Goal: Task Accomplishment & Management: Use online tool/utility

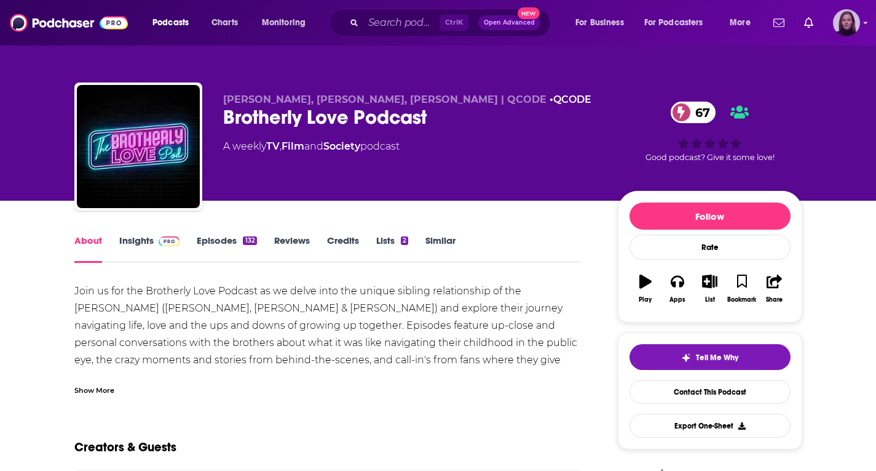
click at [864, 21] on icon "Show profile menu" at bounding box center [866, 22] width 5 height 7
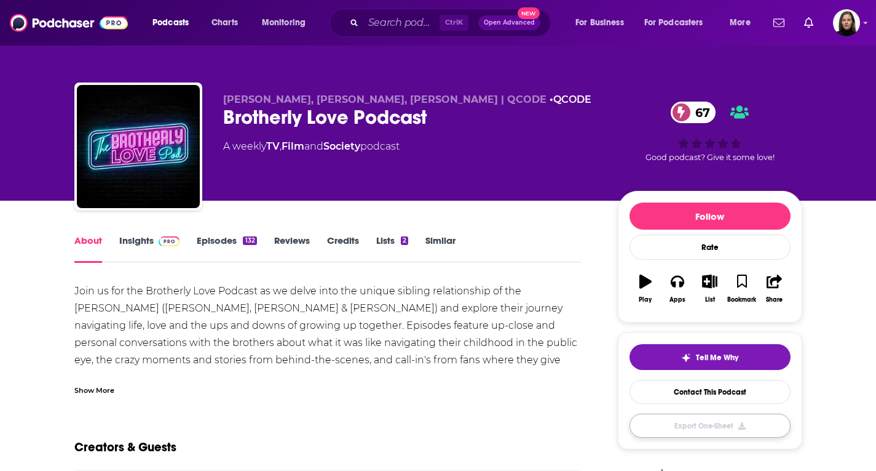
click at [731, 426] on button "Export One-Sheet" at bounding box center [710, 425] width 161 height 24
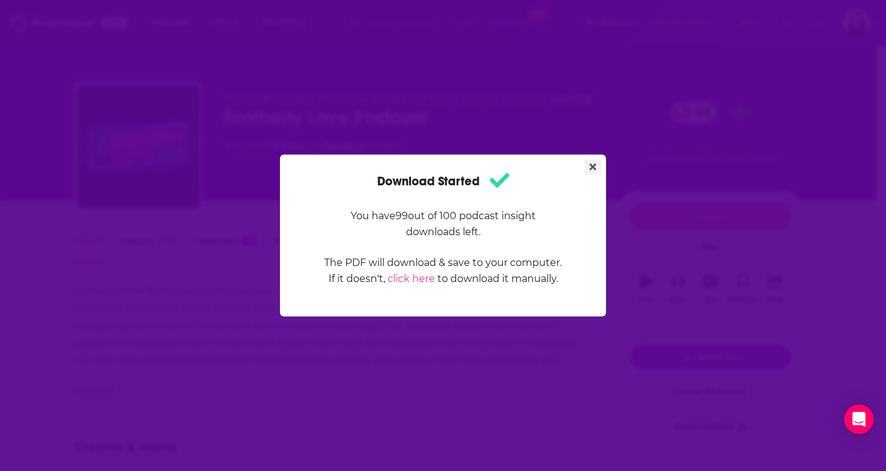
click at [593, 164] on icon "Close" at bounding box center [592, 167] width 7 height 10
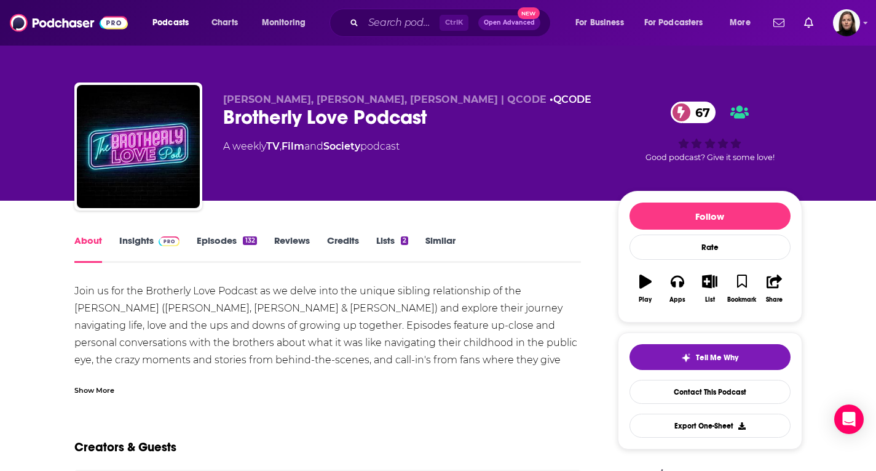
click at [140, 246] on link "Insights" at bounding box center [149, 248] width 61 height 28
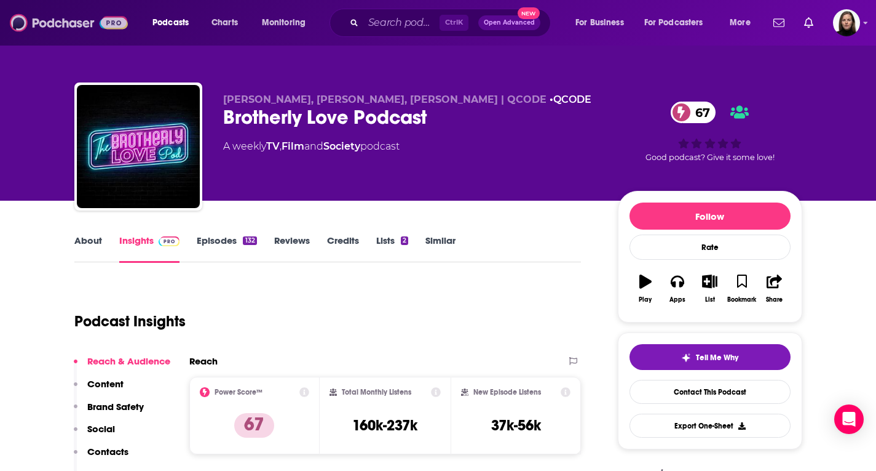
click at [58, 15] on img at bounding box center [69, 22] width 118 height 23
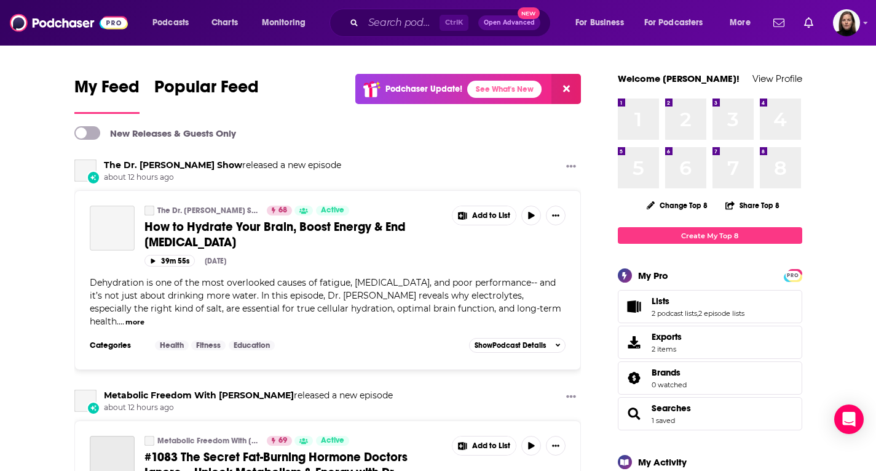
click at [697, 308] on span "Lists 2 podcast lists , 2 episode lists" at bounding box center [698, 306] width 93 height 22
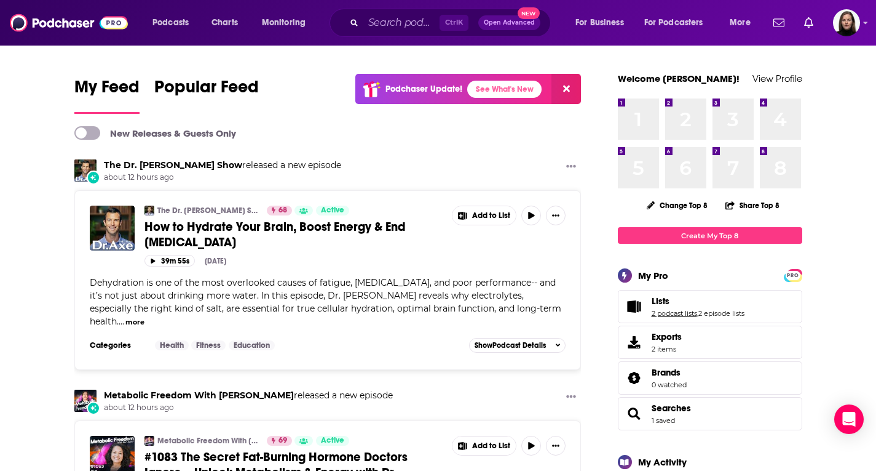
click at [680, 312] on link "2 podcast lists" at bounding box center [675, 313] width 46 height 9
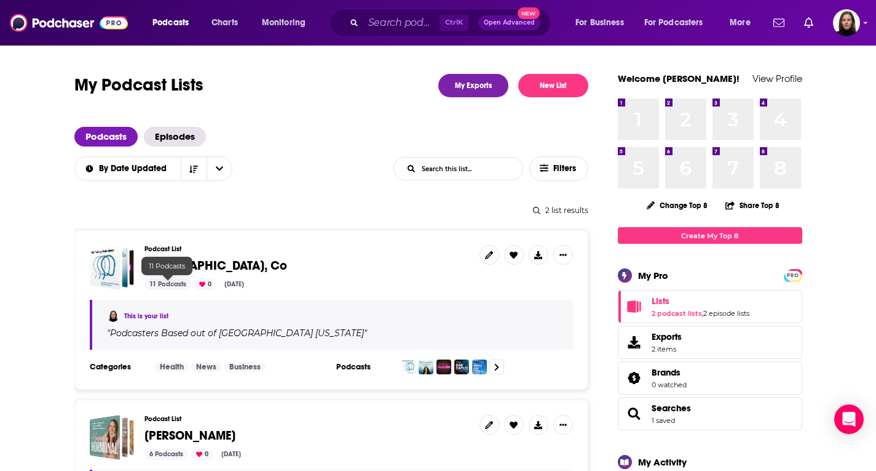
click at [159, 284] on div "11 Podcasts" at bounding box center [168, 284] width 47 height 11
click at [171, 282] on div "11 Podcasts" at bounding box center [168, 284] width 47 height 11
click at [204, 264] on span "[GEOGRAPHIC_DATA], Co" at bounding box center [216, 265] width 143 height 15
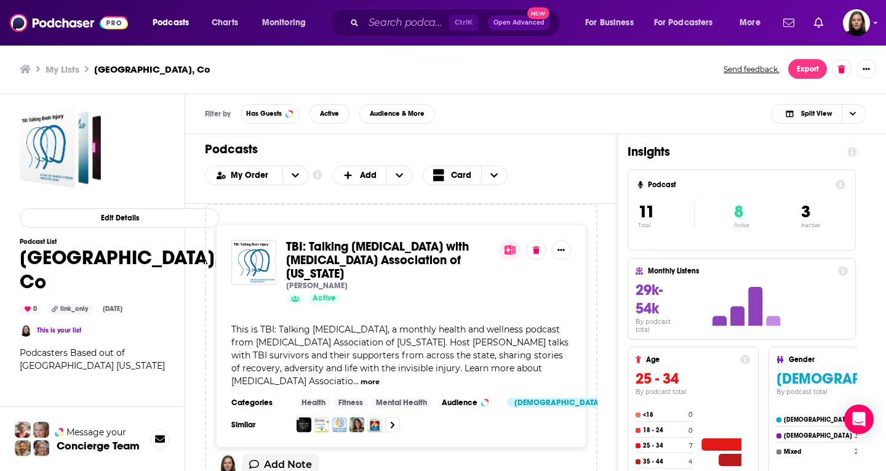
click at [115, 71] on h3 "[GEOGRAPHIC_DATA], Co" at bounding box center [152, 69] width 116 height 12
click at [68, 69] on h3 "My Lists" at bounding box center [63, 69] width 34 height 12
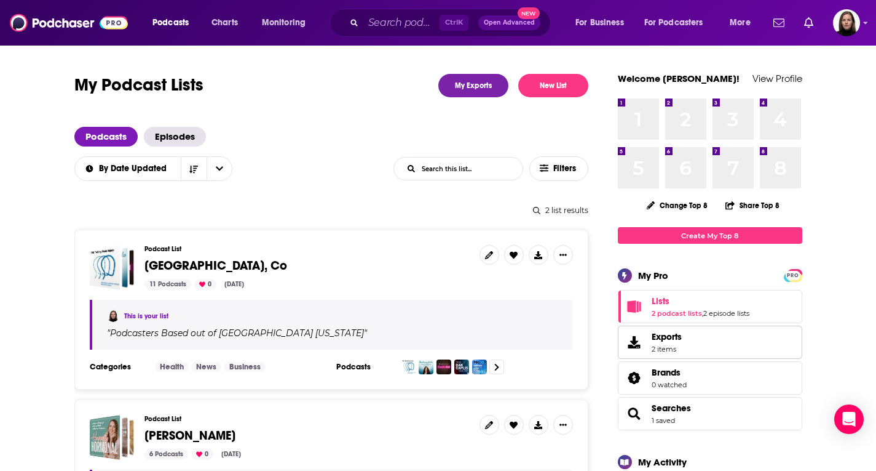
click at [659, 343] on span "Exports 2 items" at bounding box center [667, 342] width 30 height 22
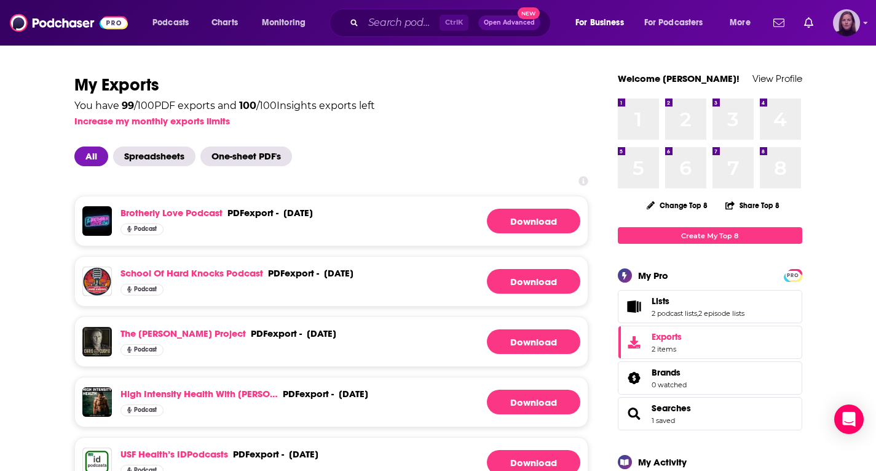
click at [849, 26] on img "Logged in as BevCat3" at bounding box center [846, 22] width 27 height 27
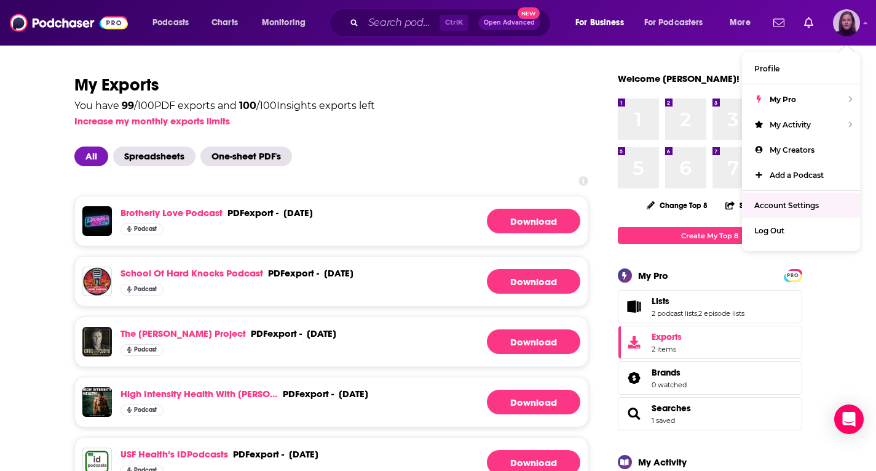
click at [790, 204] on span "Account Settings" at bounding box center [787, 205] width 65 height 9
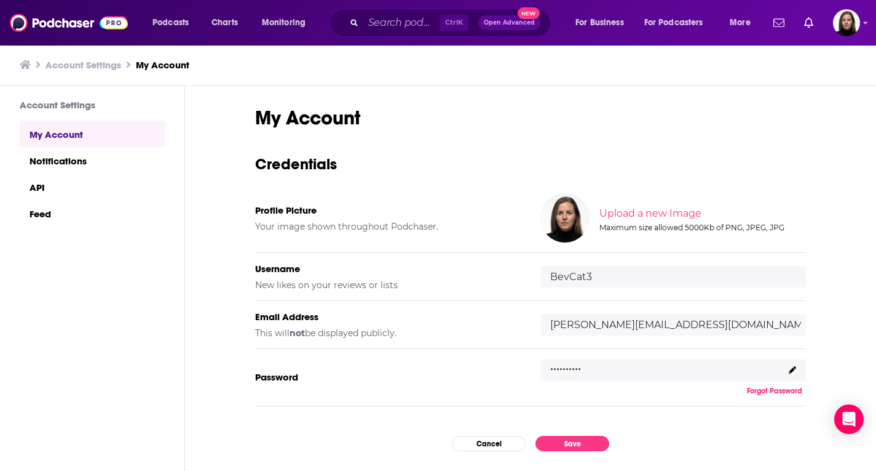
click at [57, 137] on link "My Account" at bounding box center [92, 134] width 145 height 26
click at [64, 157] on link "Notifications" at bounding box center [92, 160] width 145 height 26
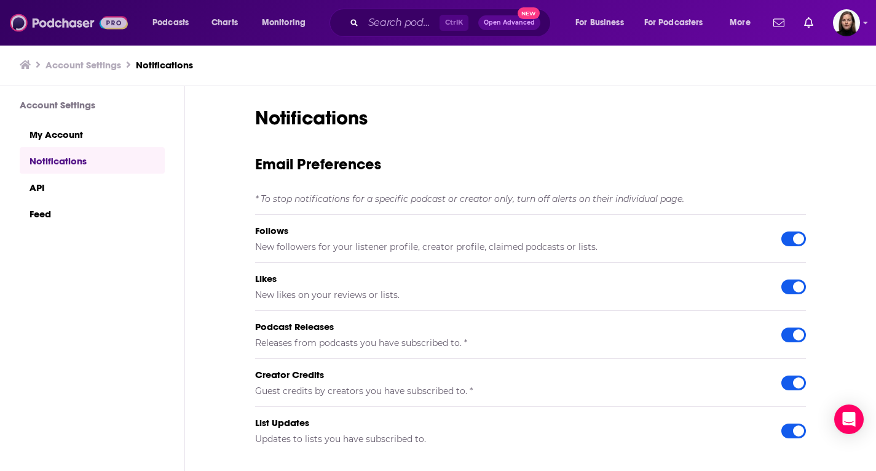
click at [58, 25] on img at bounding box center [69, 22] width 118 height 23
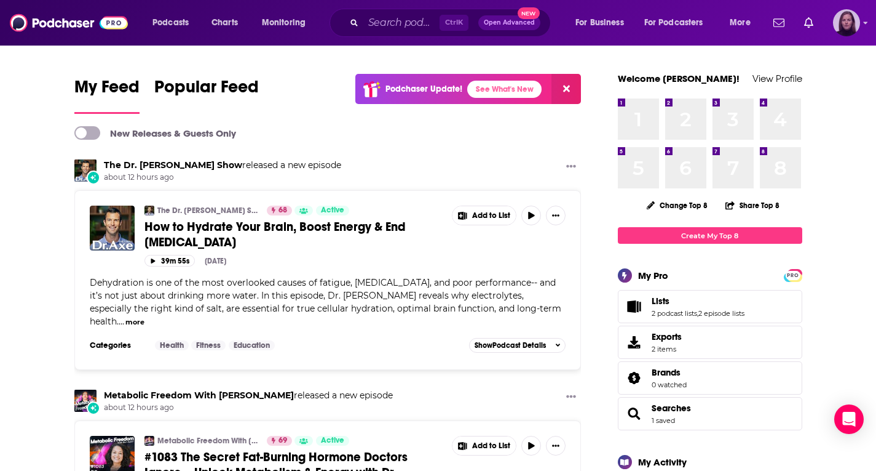
click at [859, 25] on img "Logged in as BevCat3" at bounding box center [846, 22] width 27 height 27
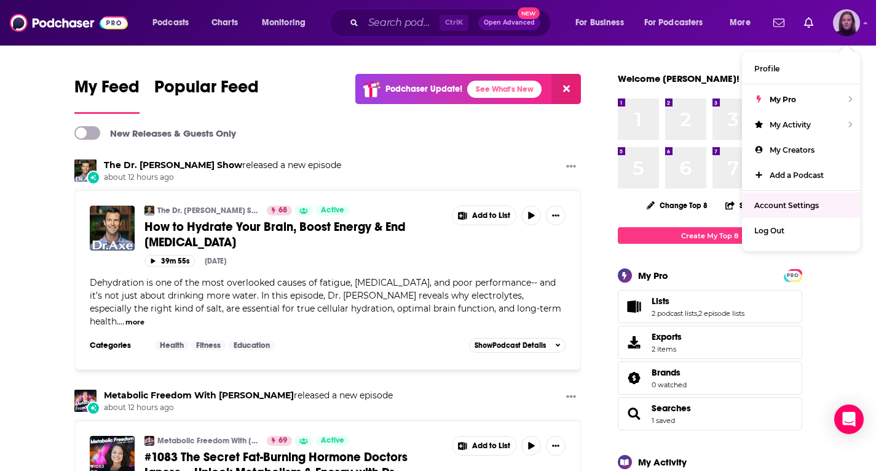
click at [805, 205] on span "Account Settings" at bounding box center [787, 205] width 65 height 9
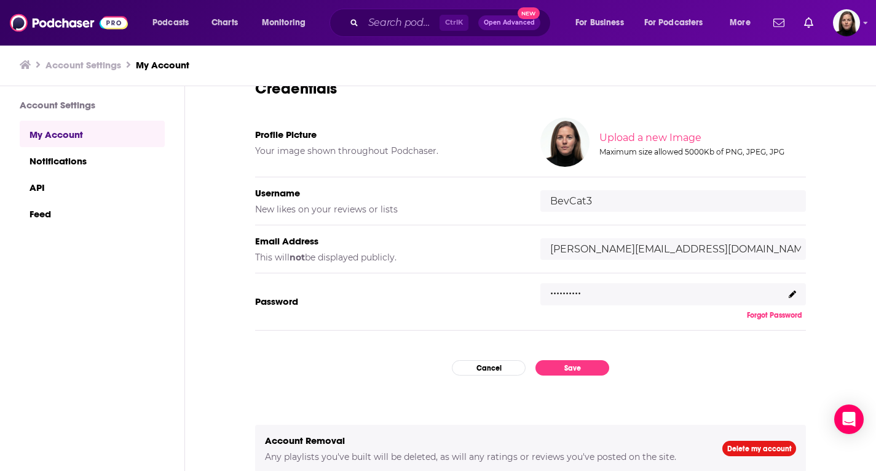
scroll to position [1, 0]
click at [151, 62] on h3 "My Account" at bounding box center [163, 64] width 54 height 12
click at [66, 165] on link "Notifications" at bounding box center [92, 159] width 145 height 26
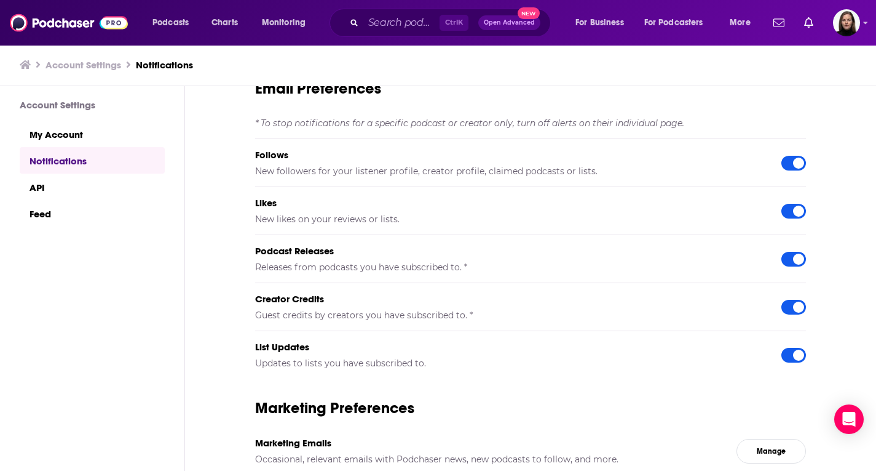
scroll to position [78, 0]
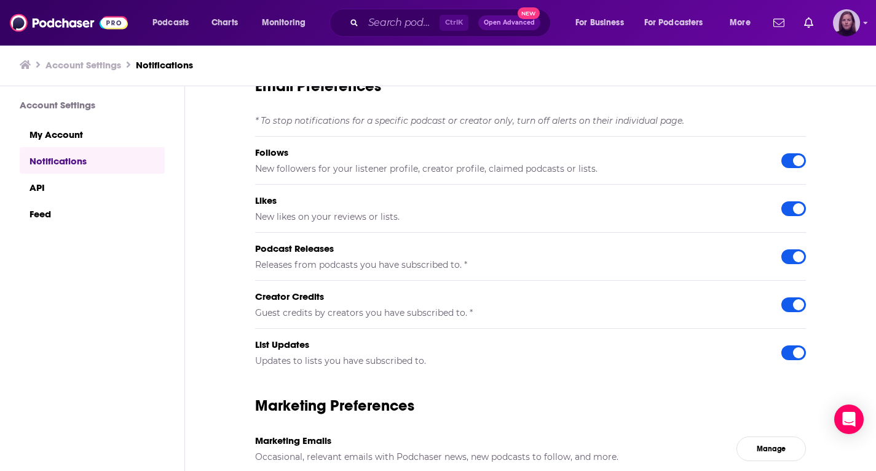
click at [866, 22] on icon "Show profile menu" at bounding box center [866, 23] width 4 height 2
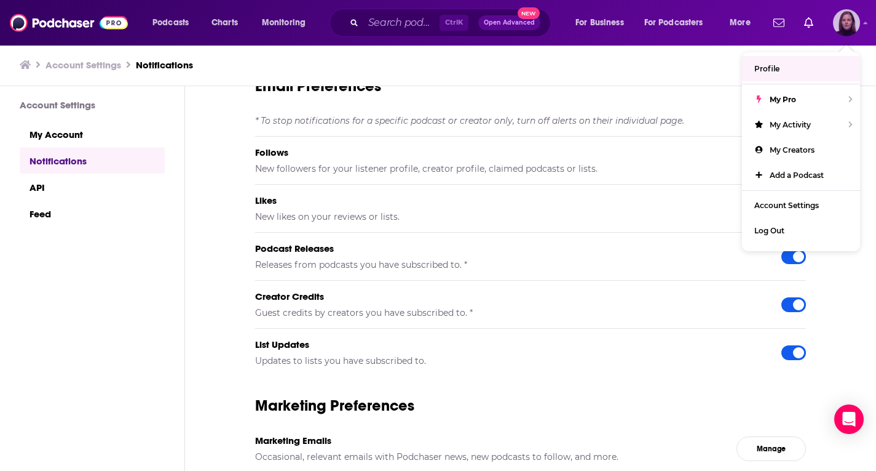
click at [774, 63] on link "Profile" at bounding box center [801, 68] width 118 height 25
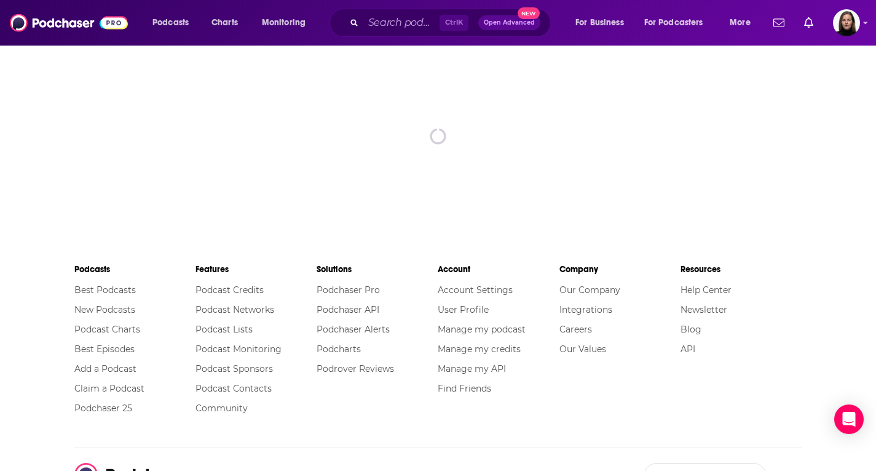
click at [862, 22] on div "Podcasts Charts Monitoring Ctrl K Open Advanced New For Business For Podcasters…" at bounding box center [438, 23] width 876 height 46
click at [854, 24] on img "Logged in as BevCat3" at bounding box center [846, 22] width 27 height 27
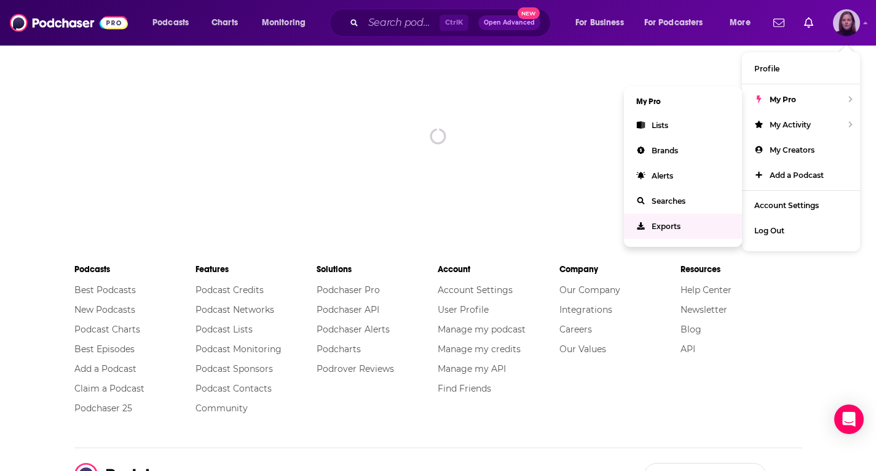
click at [672, 223] on span "Exports" at bounding box center [666, 225] width 29 height 9
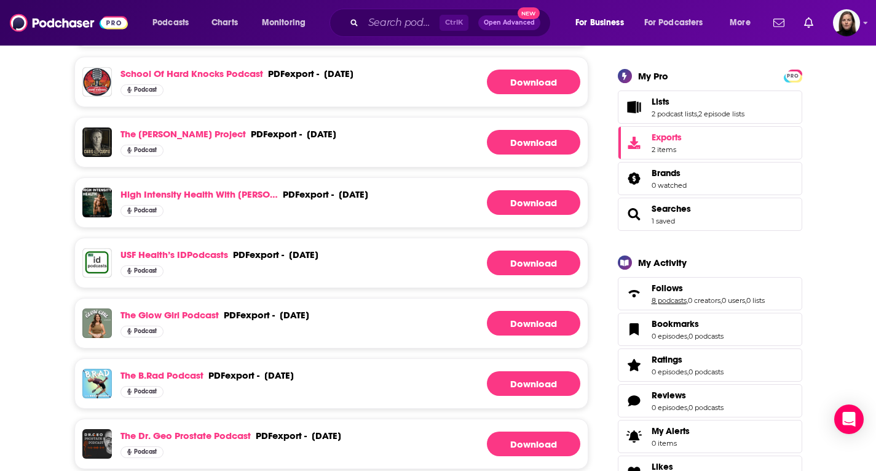
scroll to position [62, 0]
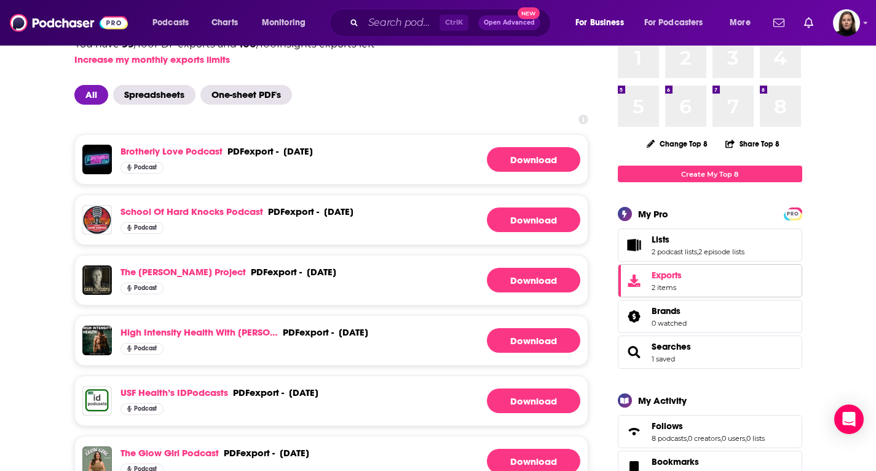
click at [662, 275] on span "Exports" at bounding box center [667, 274] width 30 height 11
click at [669, 277] on span "Exports" at bounding box center [667, 274] width 30 height 11
click at [174, 95] on span "Spreadsheets" at bounding box center [154, 95] width 82 height 20
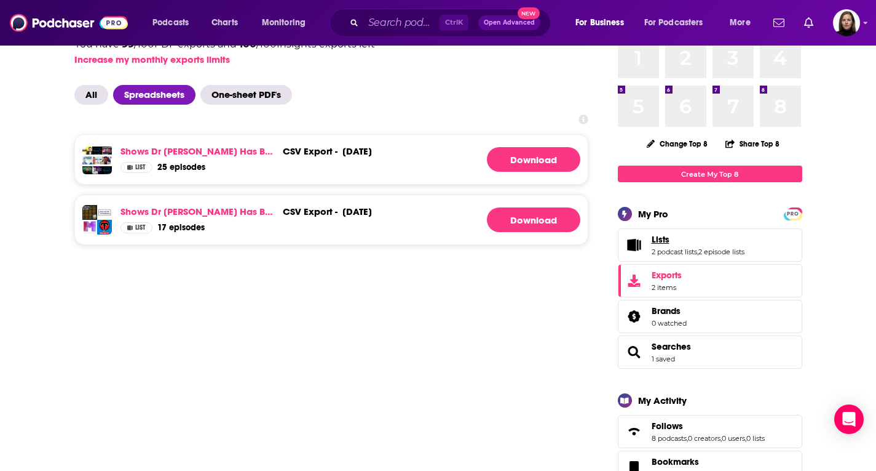
click at [663, 238] on span "Lists" at bounding box center [661, 239] width 18 height 11
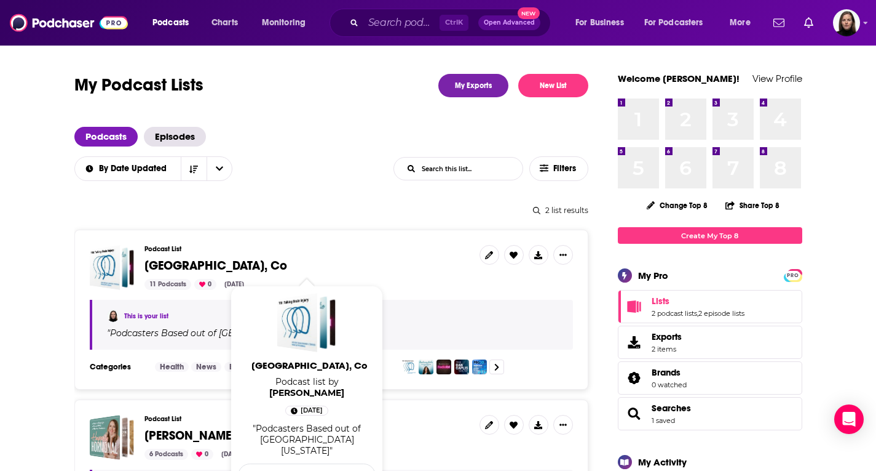
click at [180, 263] on span "Denver, Co" at bounding box center [216, 265] width 143 height 15
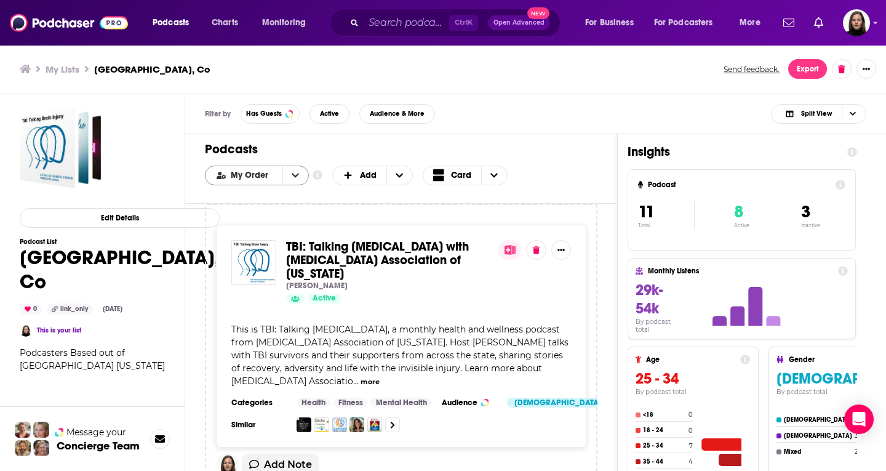
click at [293, 176] on icon "open menu" at bounding box center [295, 175] width 7 height 4
click at [293, 176] on icon "close menu" at bounding box center [295, 175] width 7 height 9
click at [396, 173] on icon "+ Add" at bounding box center [398, 175] width 7 height 9
click at [500, 172] on span "Choose View" at bounding box center [494, 175] width 26 height 18
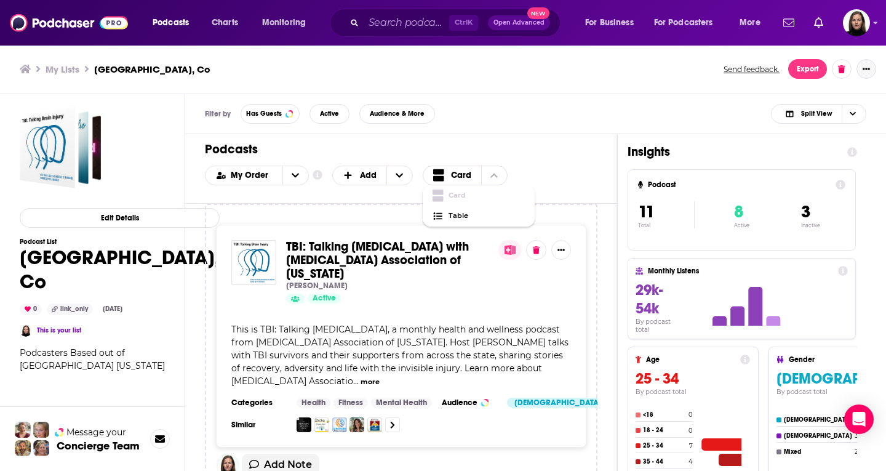
click at [873, 68] on button "Show More Button" at bounding box center [866, 69] width 20 height 20
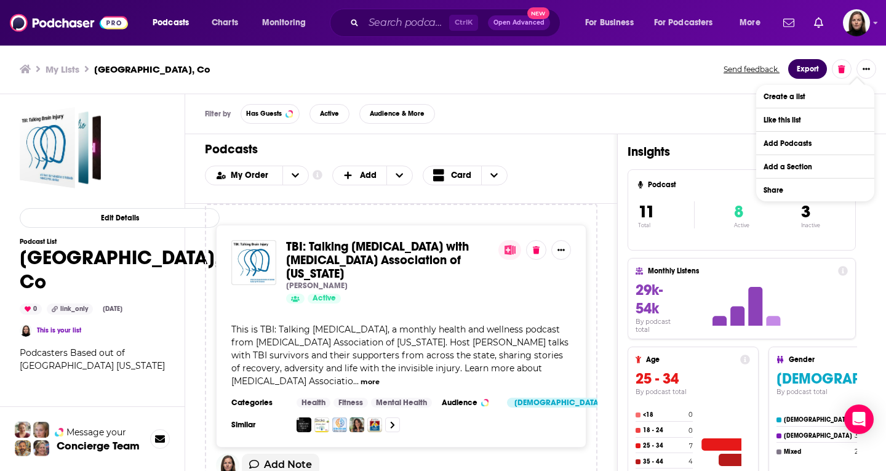
click at [805, 69] on button "Export" at bounding box center [807, 69] width 39 height 20
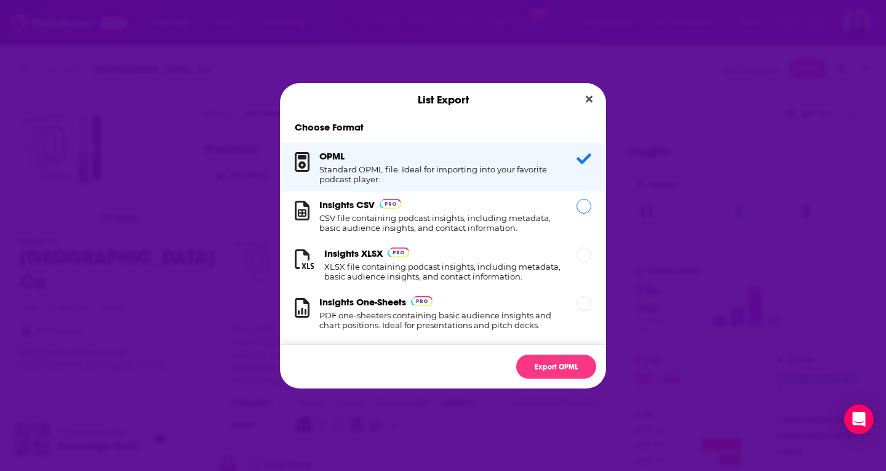
click at [480, 227] on h1 "CSV file containing podcast insights, including metadata, basic audience insigh…" at bounding box center [440, 223] width 242 height 20
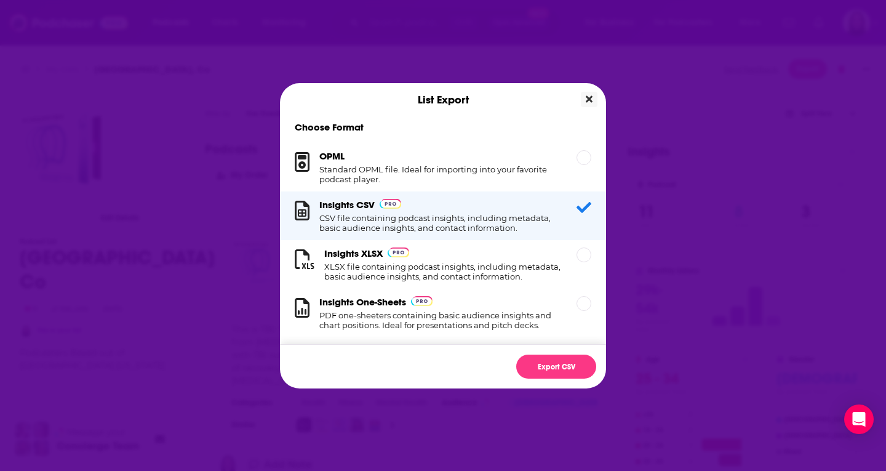
click at [590, 102] on icon "Close" at bounding box center [589, 99] width 7 height 10
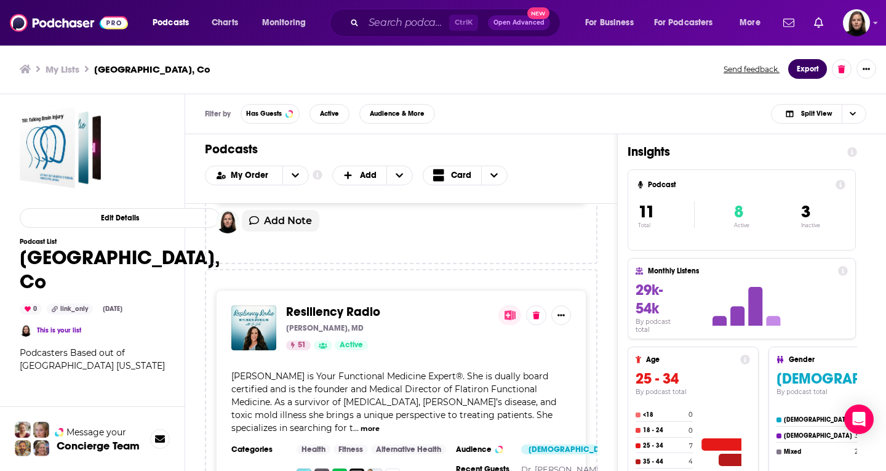
scroll to position [123, 0]
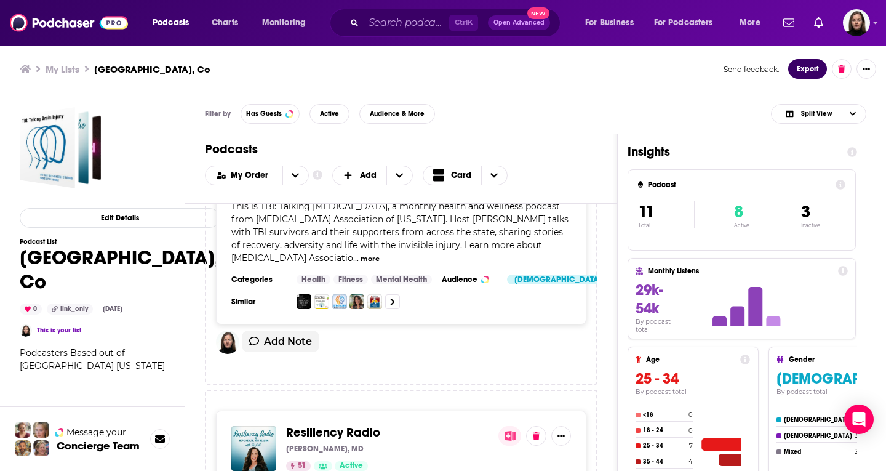
click at [812, 68] on button "Export" at bounding box center [807, 69] width 39 height 20
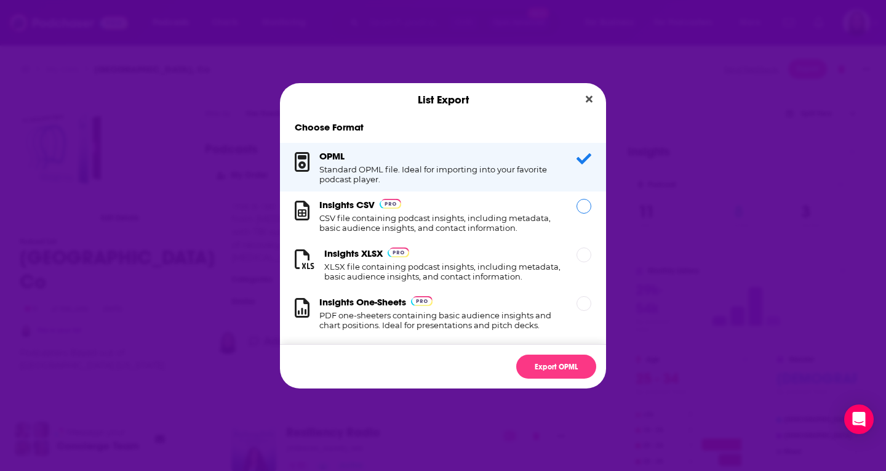
click at [355, 213] on h1 "CSV file containing podcast insights, including metadata, basic audience insigh…" at bounding box center [440, 223] width 242 height 20
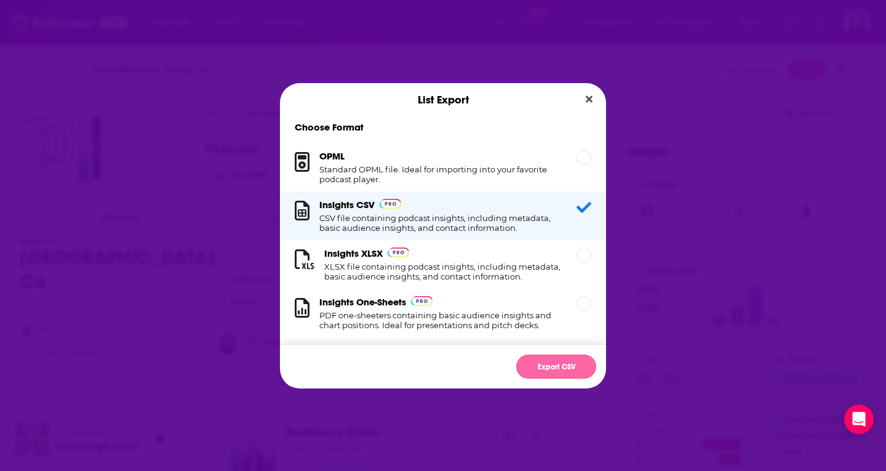
click at [566, 363] on button "Export CSV" at bounding box center [556, 366] width 80 height 24
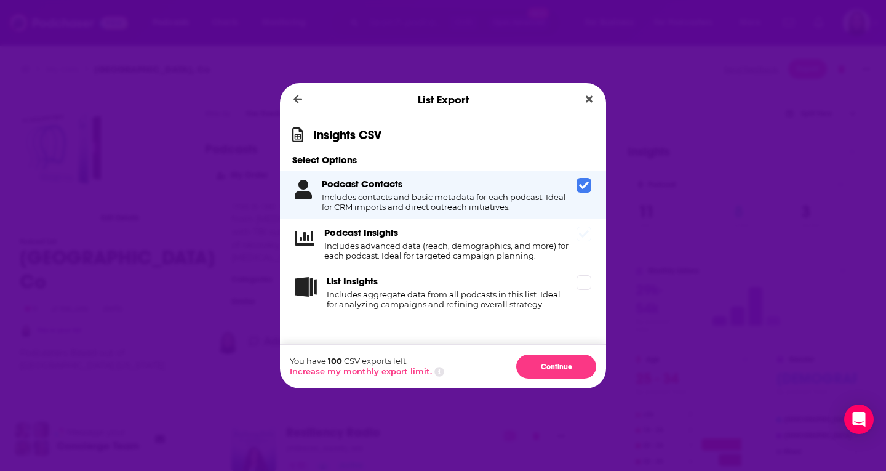
click at [423, 250] on h4 "Includes advanced data (reach, demographics, and more) for each podcast. Ideal …" at bounding box center [447, 250] width 247 height 20
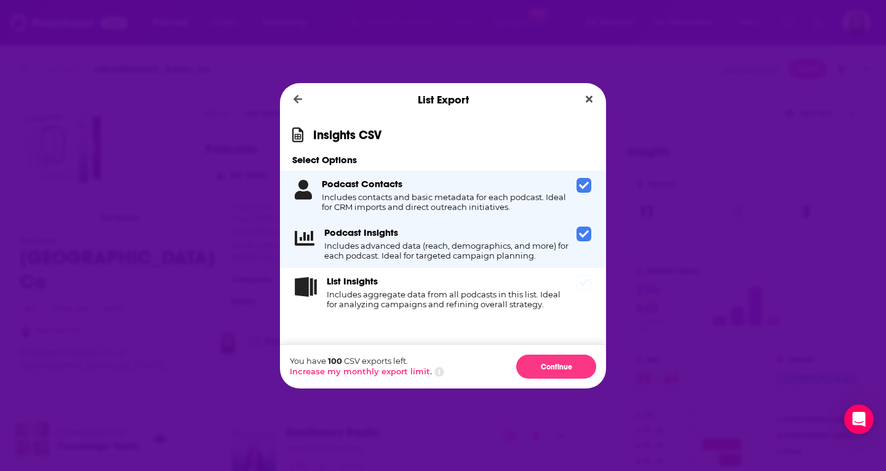
click at [486, 292] on h4 "Includes aggregate data from all podcasts in this list. Ideal for analyzing cam…" at bounding box center [449, 299] width 245 height 20
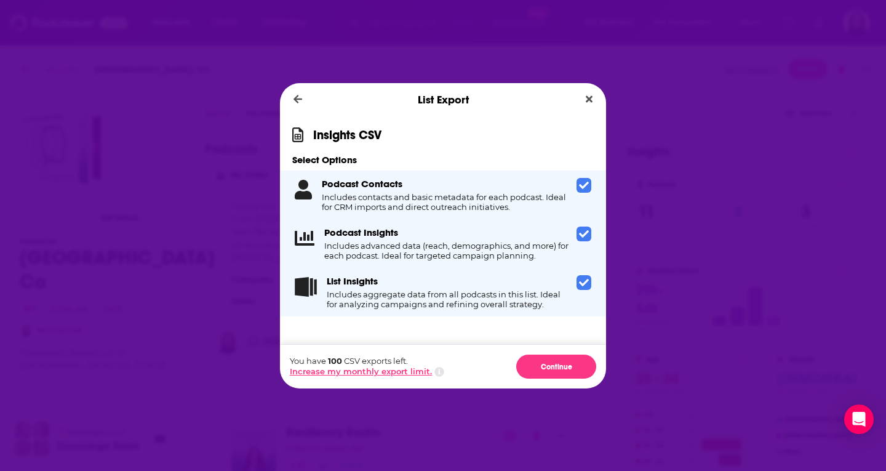
click at [413, 370] on button "Increase my monthly export limit." at bounding box center [361, 371] width 142 height 10
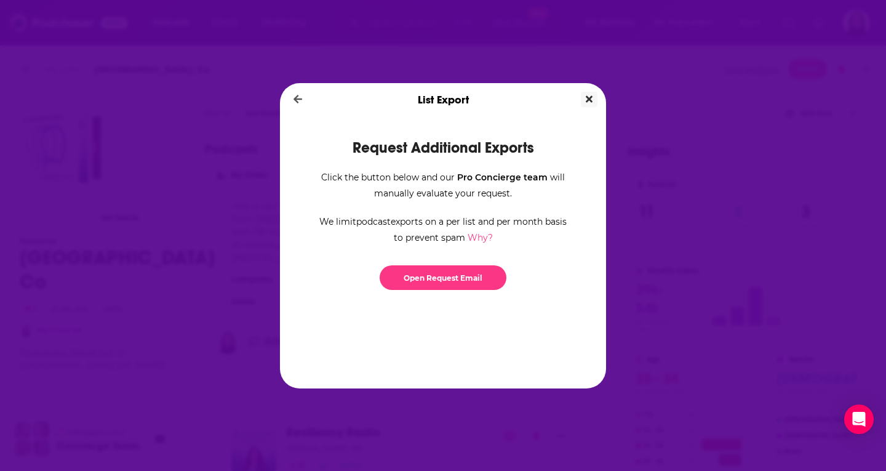
click at [589, 97] on icon "Close" at bounding box center [589, 99] width 7 height 10
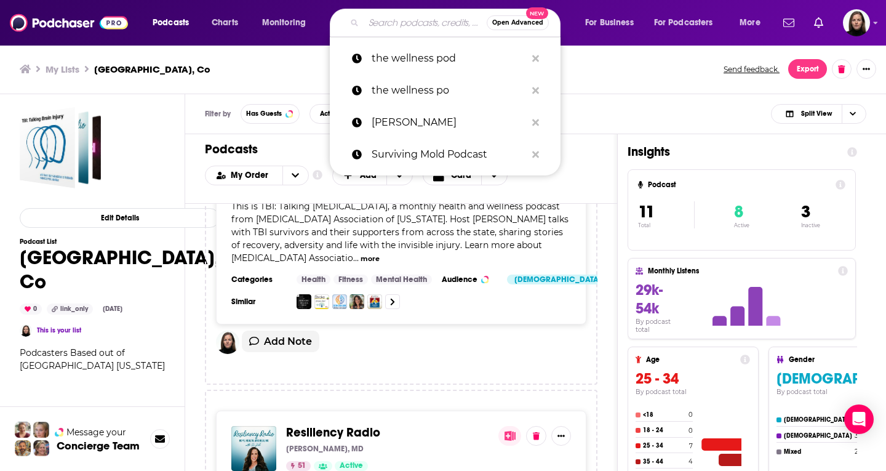
click at [382, 20] on input "Search podcasts, credits, & more..." at bounding box center [425, 23] width 123 height 20
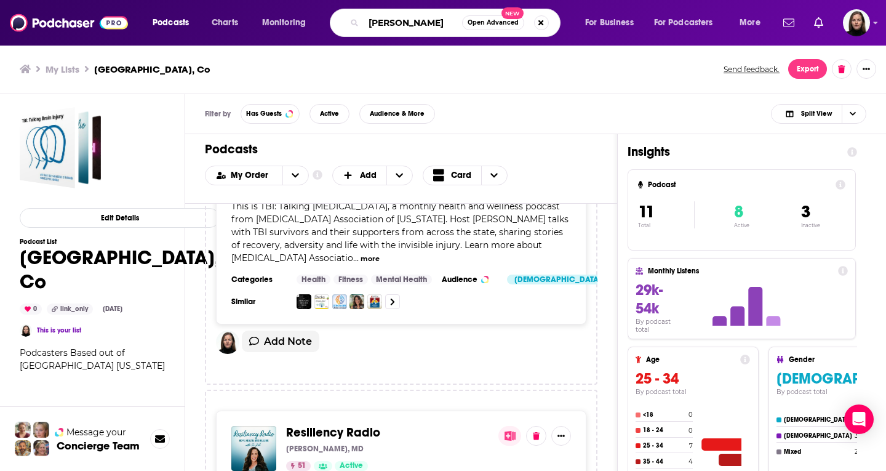
type input "[PERSON_NAME]"
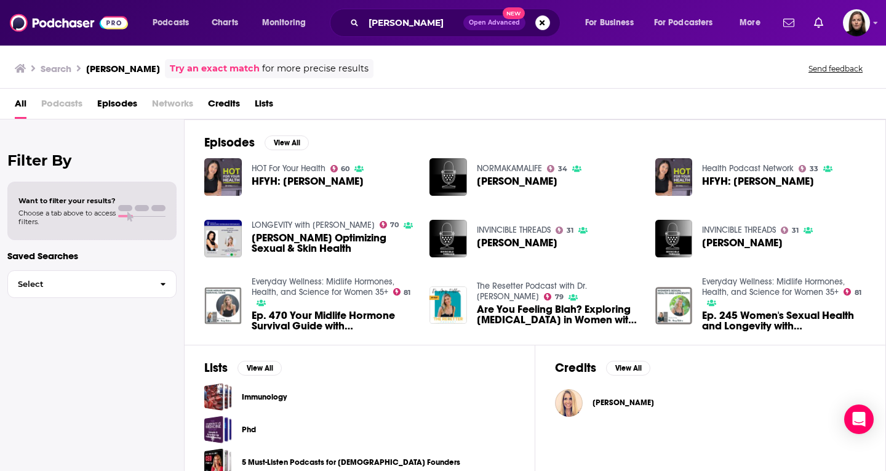
click at [122, 104] on span "Episodes" at bounding box center [117, 105] width 40 height 25
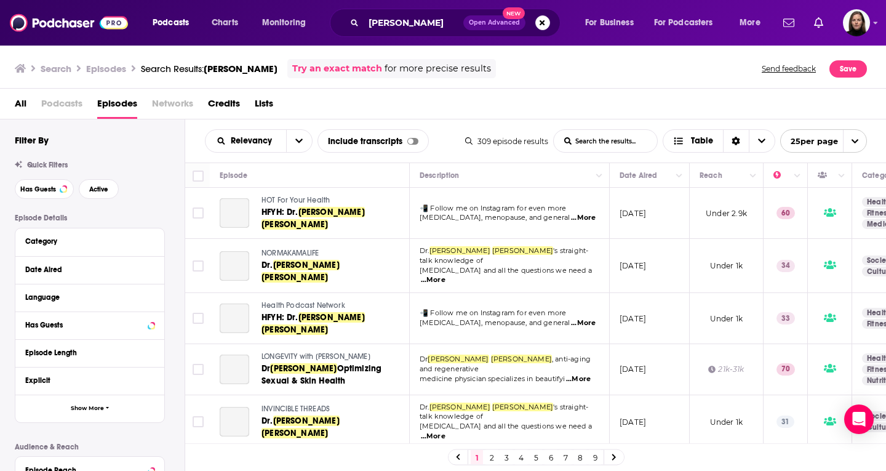
click at [852, 144] on icon "open menu" at bounding box center [855, 141] width 8 height 8
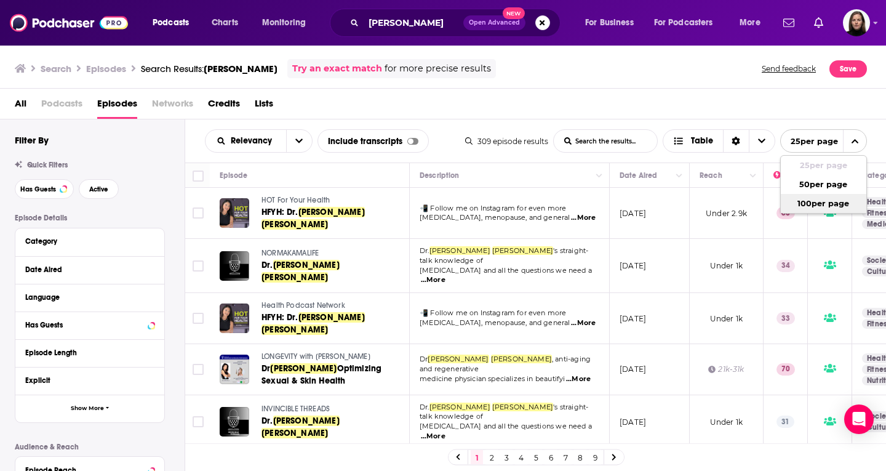
click at [837, 204] on button "100 per page" at bounding box center [823, 203] width 85 height 19
click at [201, 173] on input "Toggle select all" at bounding box center [198, 175] width 11 height 11
checkbox input "true"
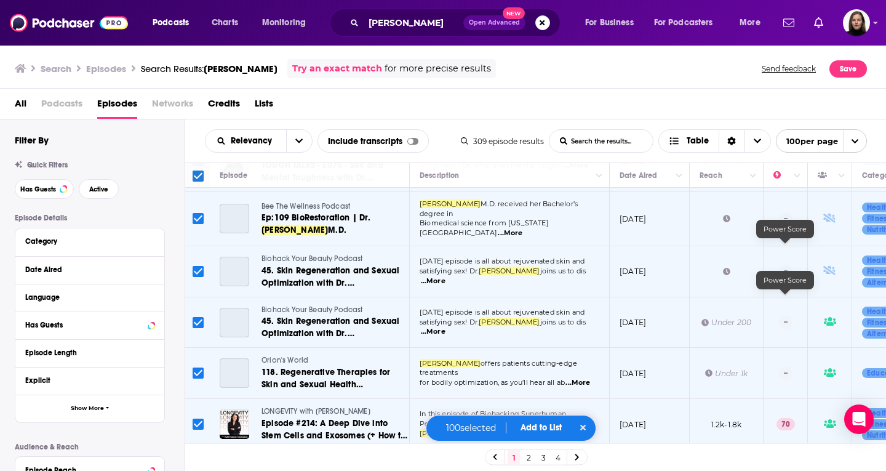
scroll to position [4949, 0]
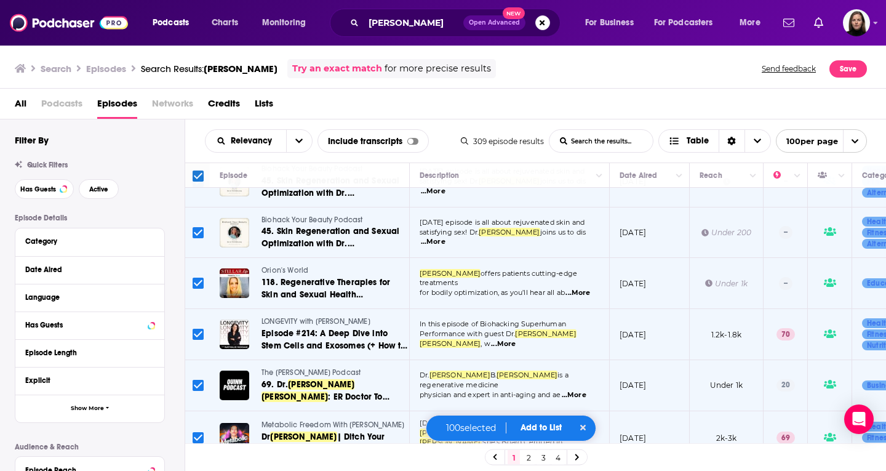
click at [556, 424] on span "Add to List" at bounding box center [540, 427] width 41 height 10
click at [543, 383] on button "Add Episodes" at bounding box center [534, 381] width 66 height 23
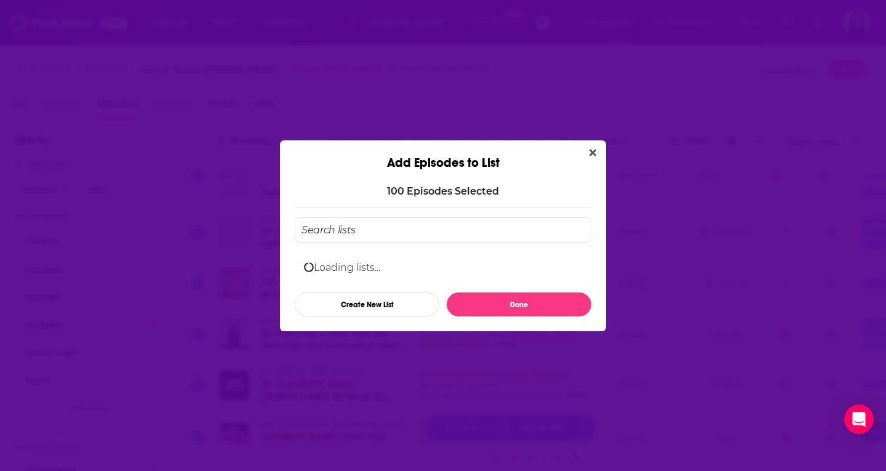
click at [395, 231] on div "Loading lists... Create New List Done" at bounding box center [443, 266] width 296 height 99
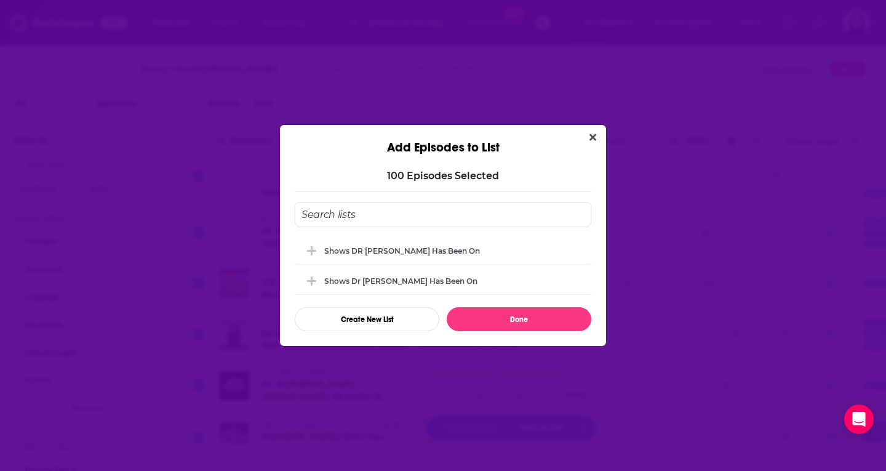
click at [395, 215] on input "Add Episode To List" at bounding box center [443, 214] width 296 height 25
click at [382, 318] on button "Create New List" at bounding box center [367, 319] width 145 height 24
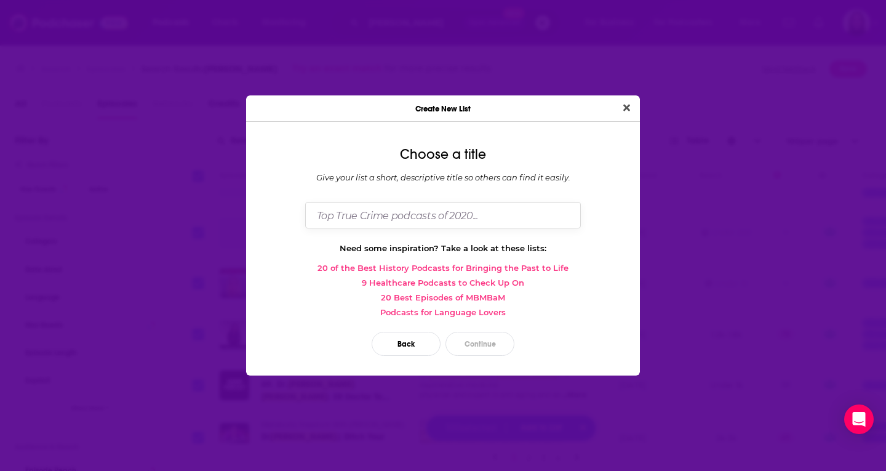
click at [448, 220] on input "Dialog" at bounding box center [443, 215] width 276 height 26
type input "Shows Dr Amy has been on"
click at [480, 343] on button "Continue" at bounding box center [479, 344] width 69 height 24
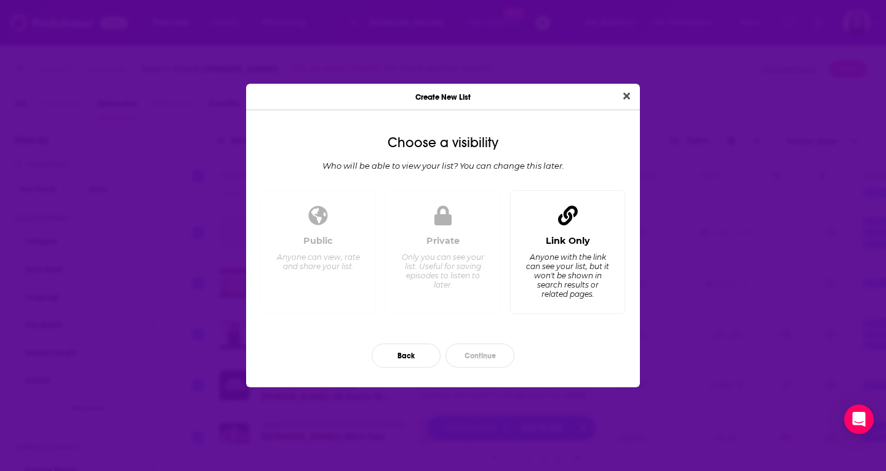
click at [594, 241] on div "Link Only Anyone with the link can see your list, but it won't be shown in sear…" at bounding box center [567, 269] width 94 height 68
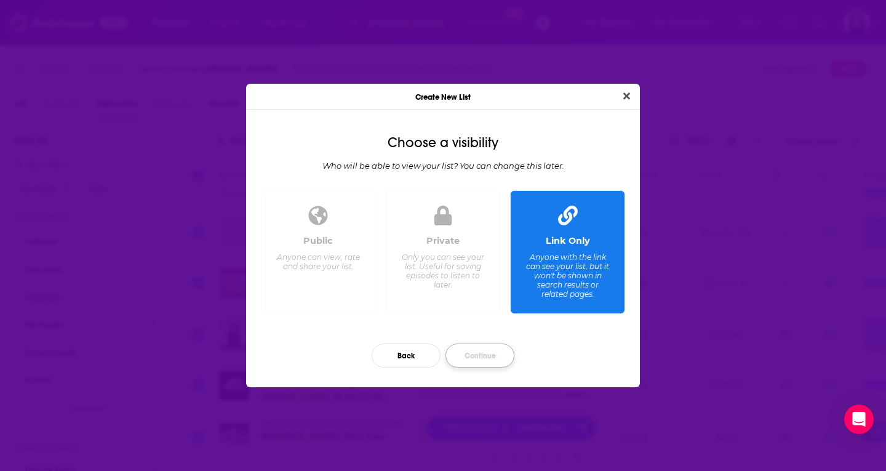
click at [490, 354] on button "Continue" at bounding box center [479, 355] width 69 height 24
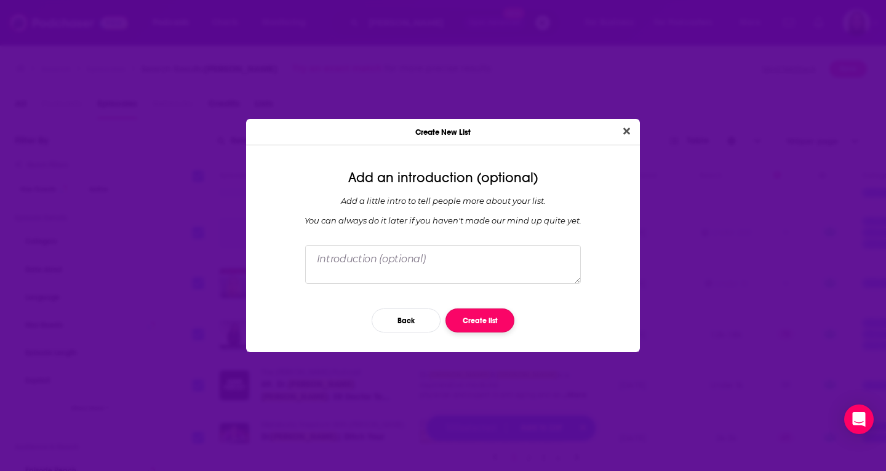
click at [474, 320] on button "Create list" at bounding box center [479, 320] width 69 height 24
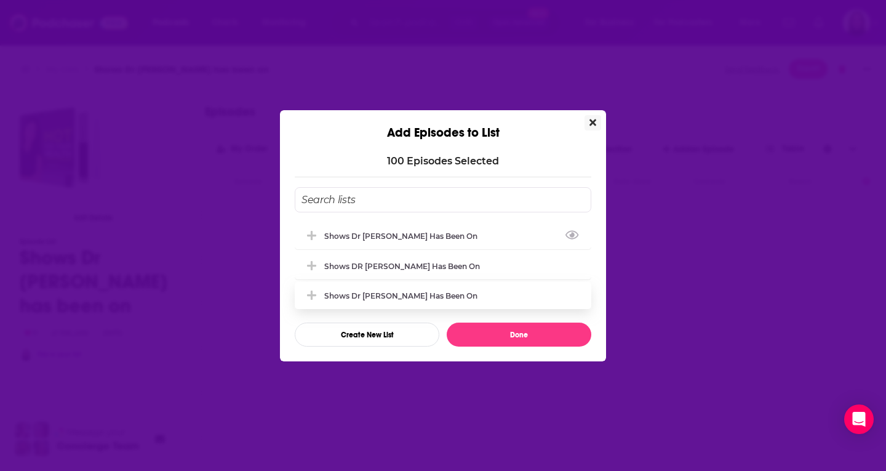
click at [347, 237] on div "Shows Dr Amy has been on" at bounding box center [404, 235] width 161 height 9
click at [394, 231] on div "Shows Dr Amy has been on" at bounding box center [404, 235] width 161 height 9
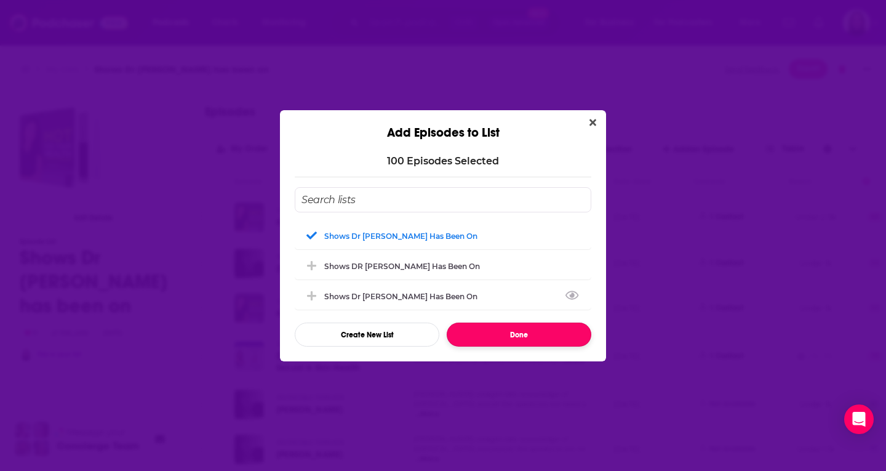
click at [482, 335] on button "Done" at bounding box center [519, 334] width 145 height 24
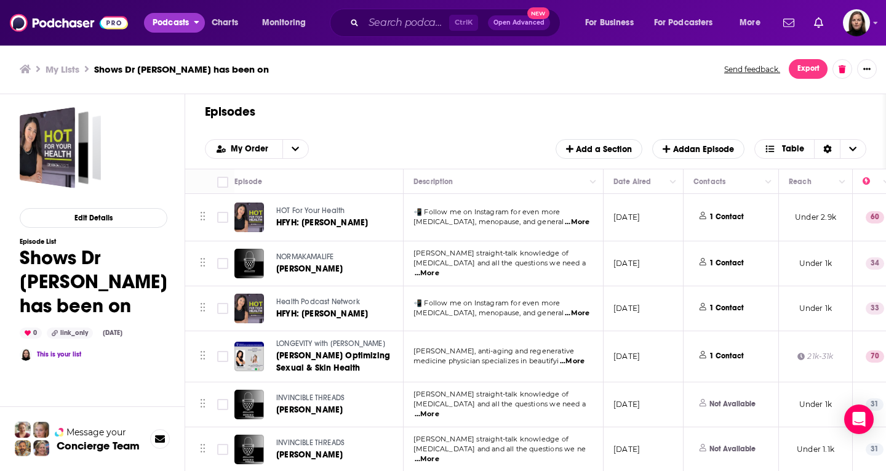
click at [181, 28] on span "Podcasts" at bounding box center [171, 22] width 36 height 17
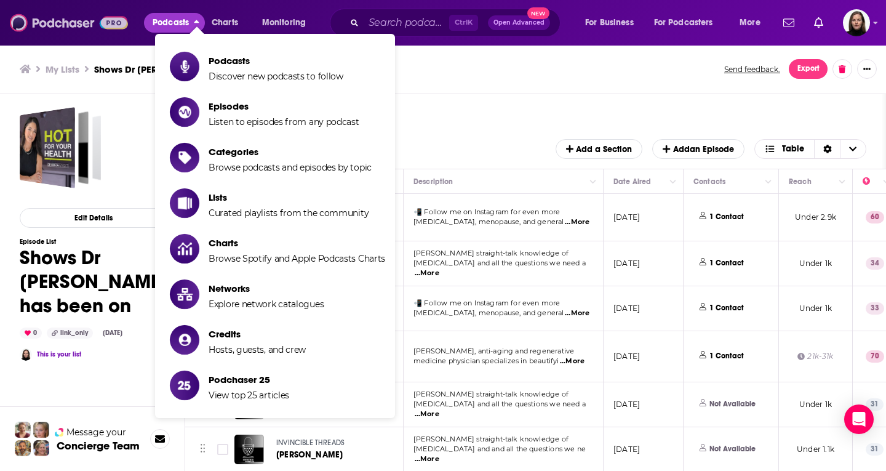
click at [55, 28] on img at bounding box center [69, 22] width 118 height 23
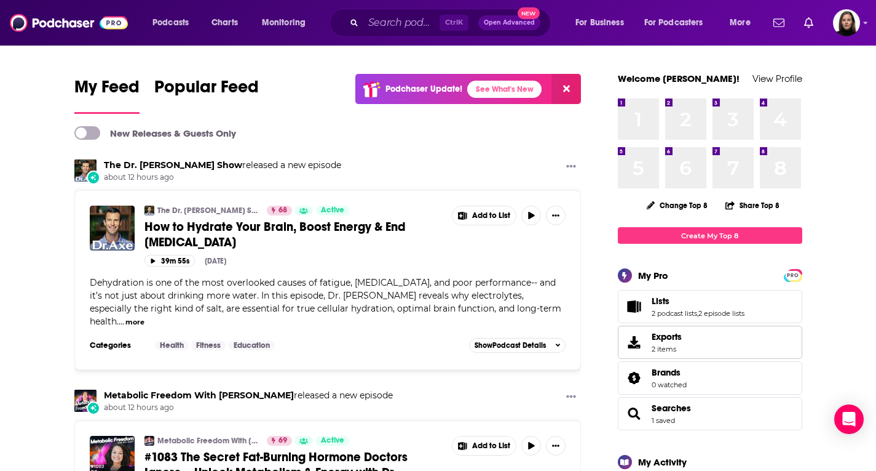
click at [658, 341] on span "Exports" at bounding box center [667, 336] width 30 height 11
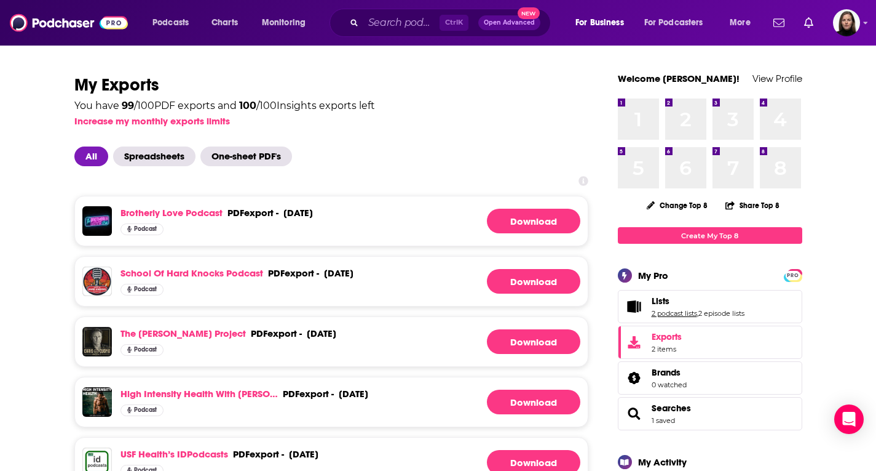
click at [672, 311] on link "2 podcast lists" at bounding box center [675, 313] width 46 height 9
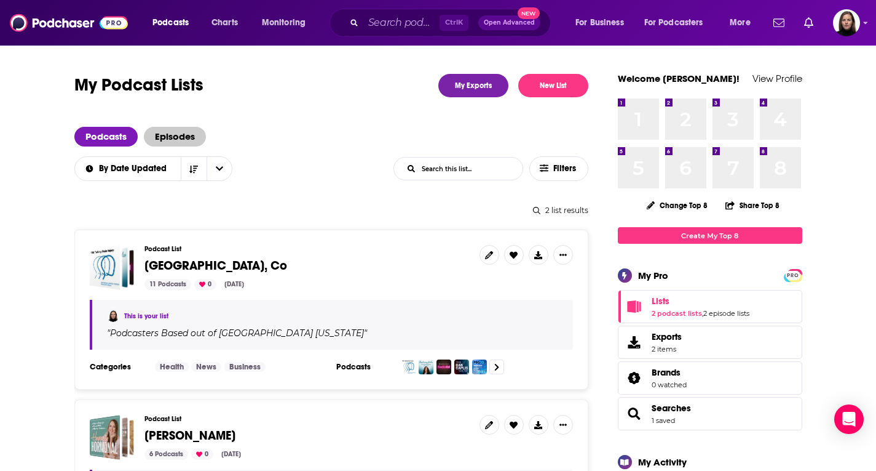
click at [181, 132] on span "Episodes" at bounding box center [175, 137] width 62 height 20
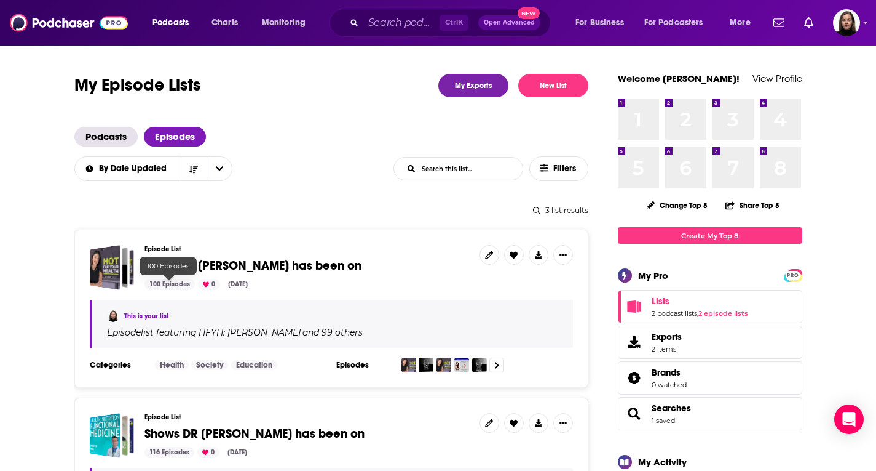
click at [179, 268] on span "Shows Dr Amy has been on" at bounding box center [253, 265] width 217 height 15
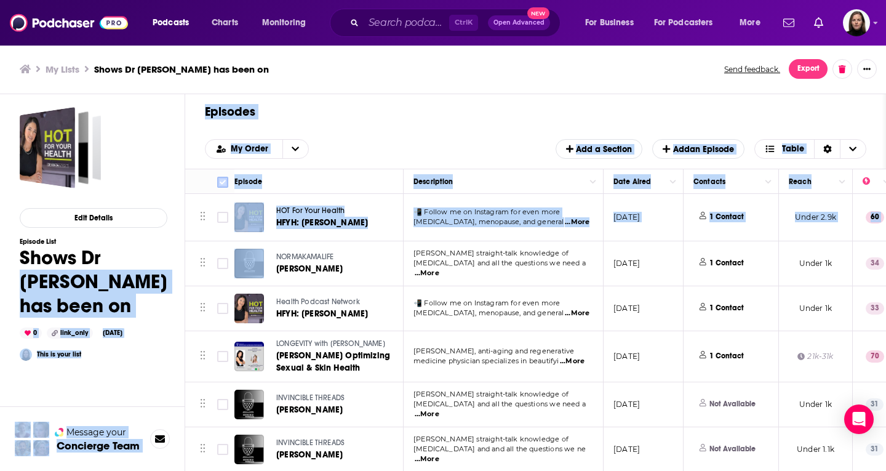
click at [223, 181] on input "Toggle select all" at bounding box center [222, 182] width 11 height 11
checkbox input "true"
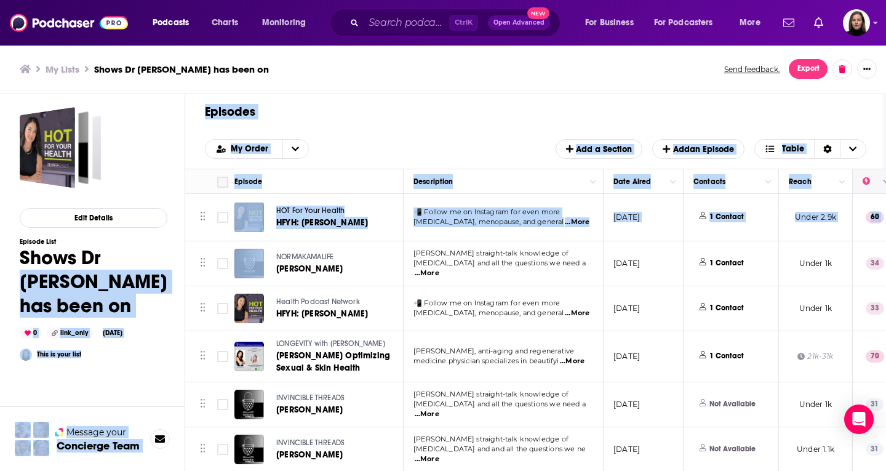
checkbox input "true"
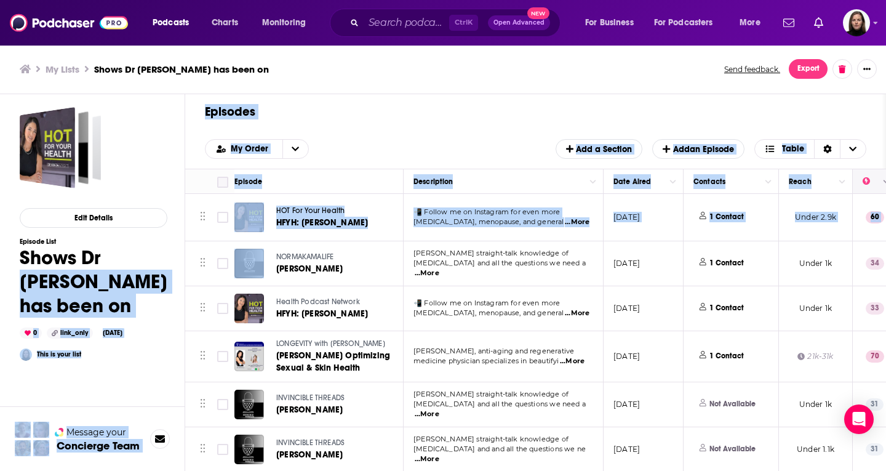
checkbox input "true"
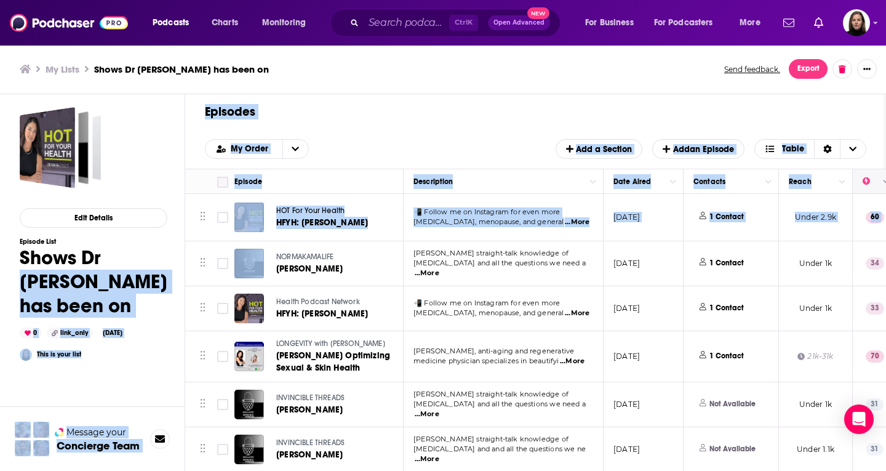
checkbox input "true"
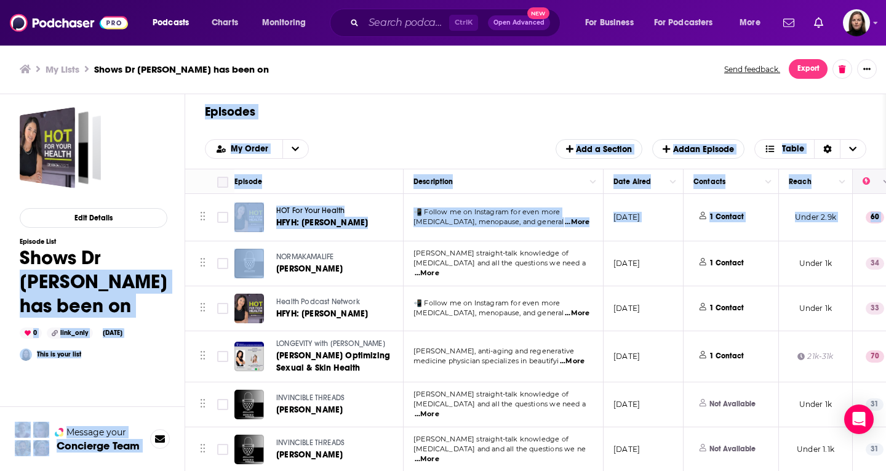
checkbox input "true"
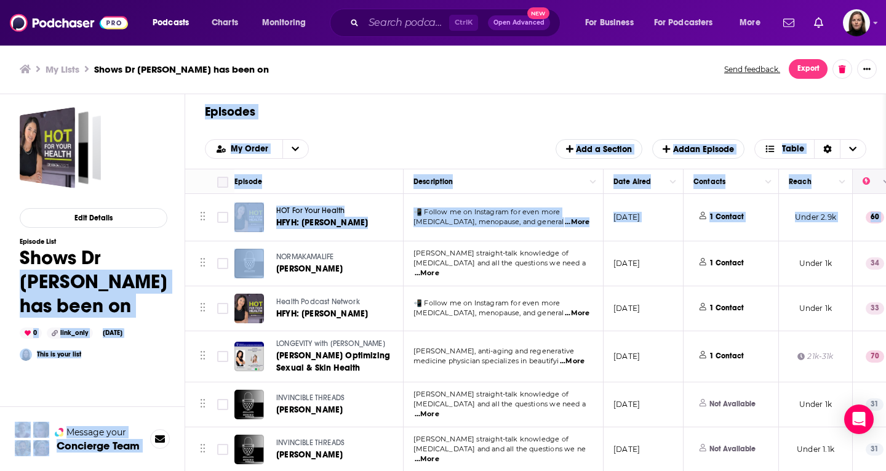
checkbox input "true"
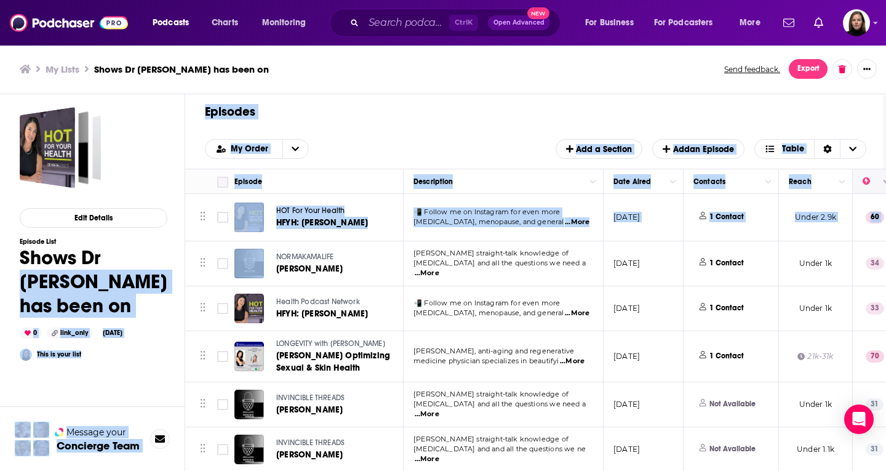
checkbox input "true"
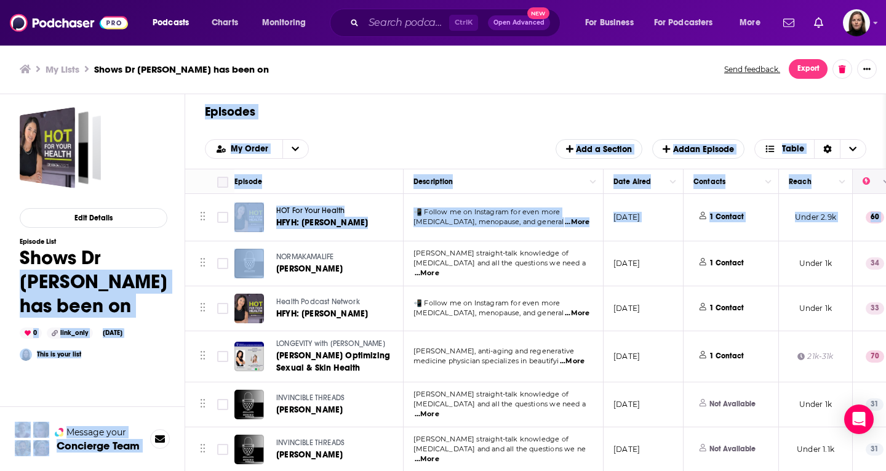
checkbox input "true"
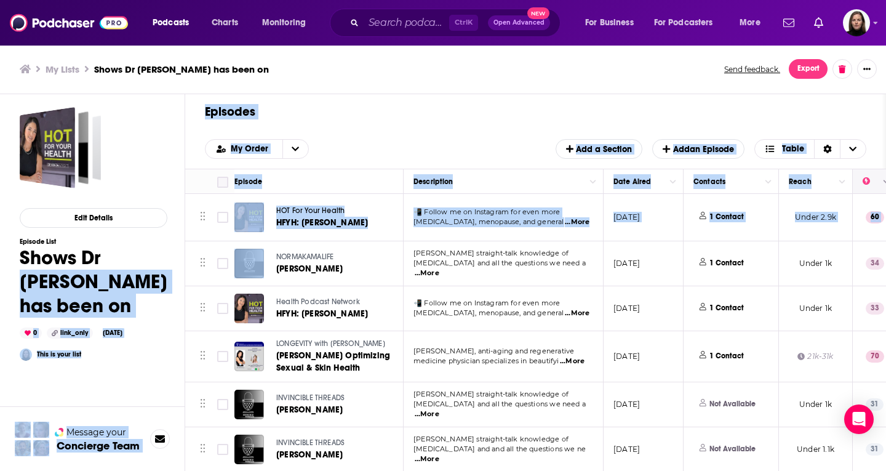
checkbox input "true"
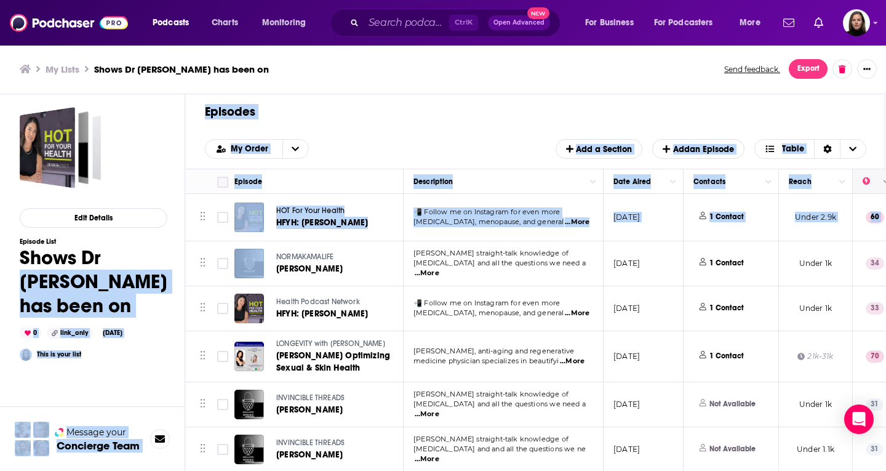
checkbox input "true"
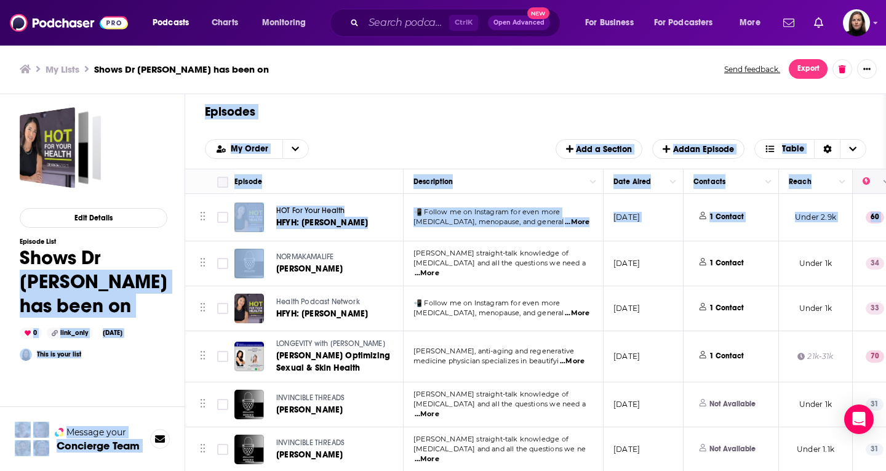
checkbox input "true"
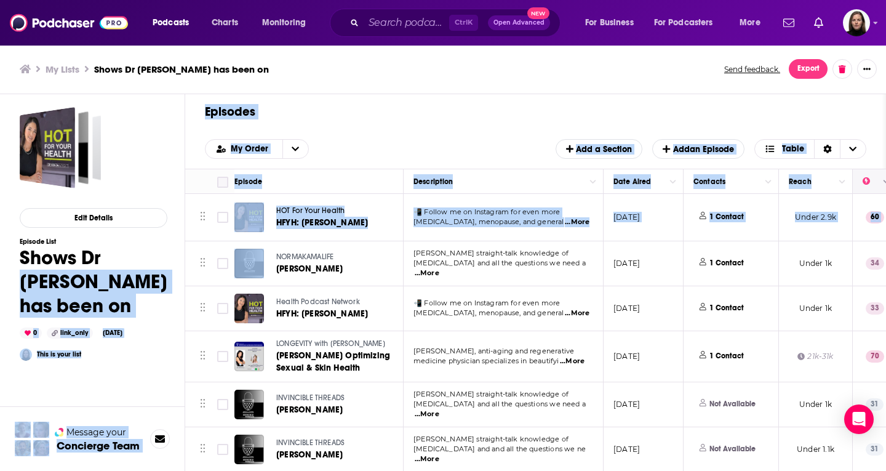
checkbox input "true"
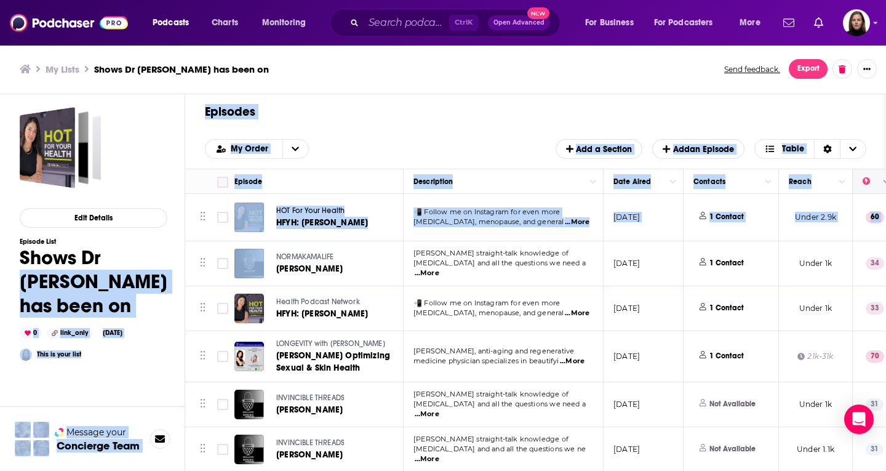
checkbox input "true"
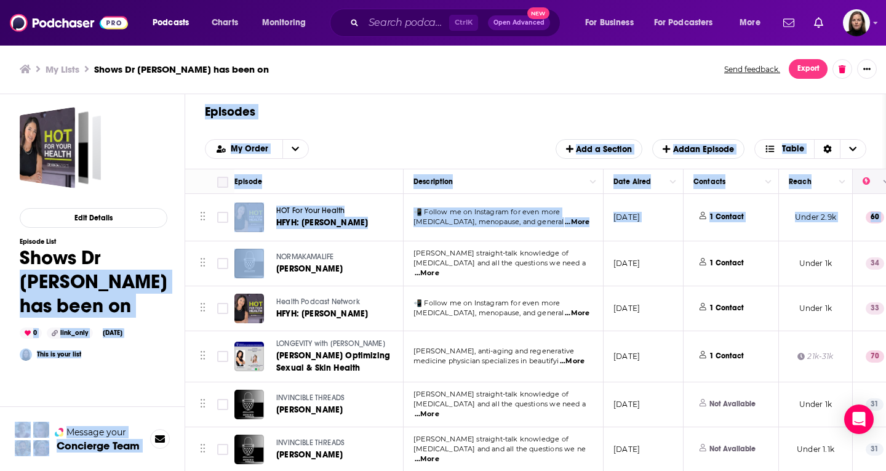
checkbox input "true"
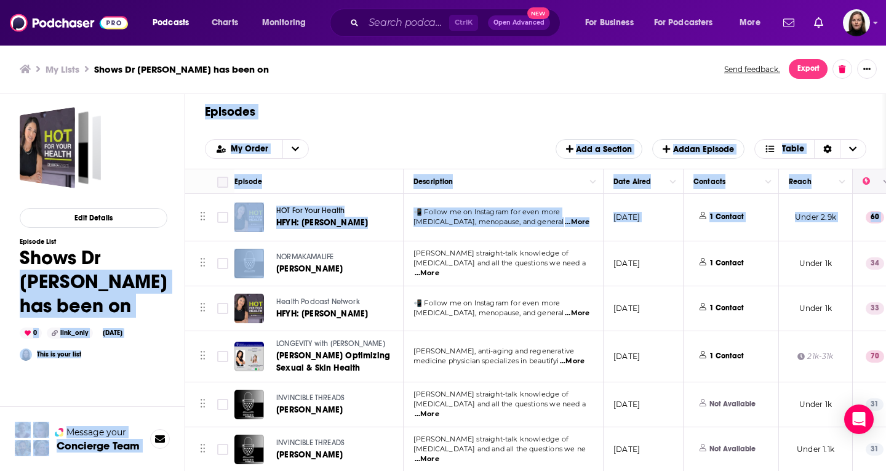
checkbox input "true"
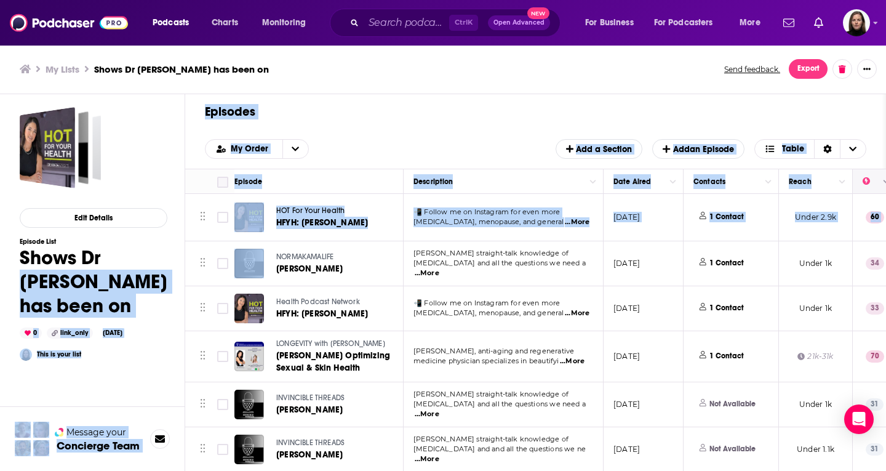
checkbox input "true"
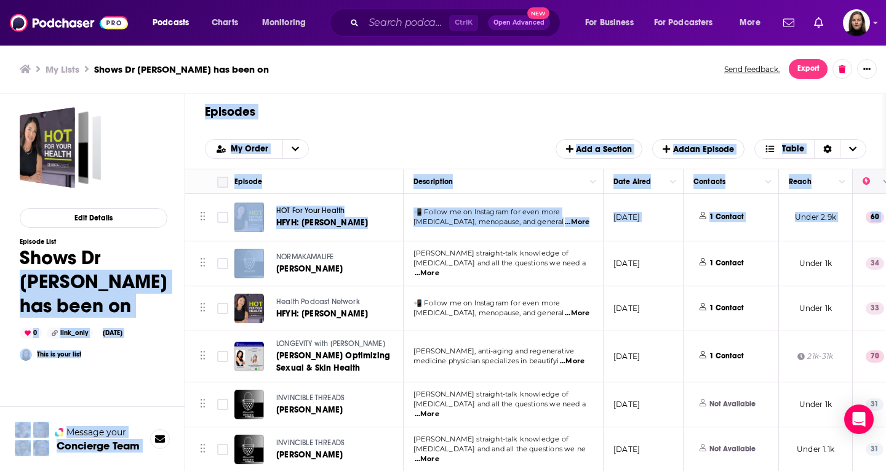
checkbox input "true"
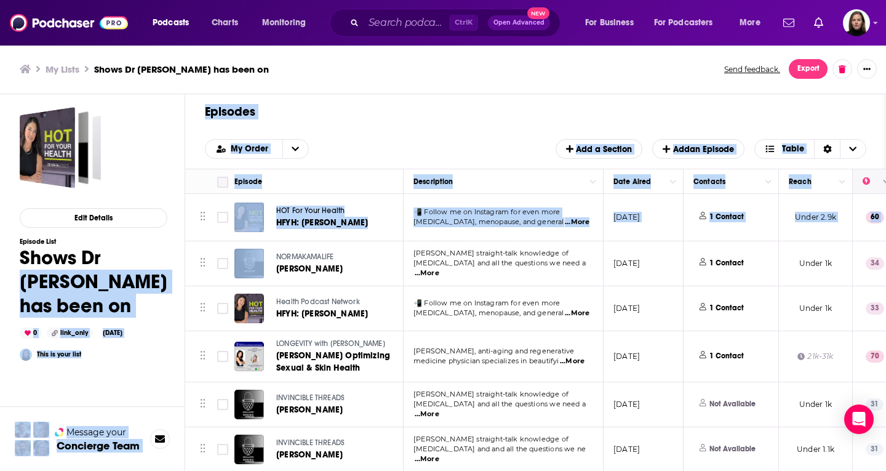
checkbox input "true"
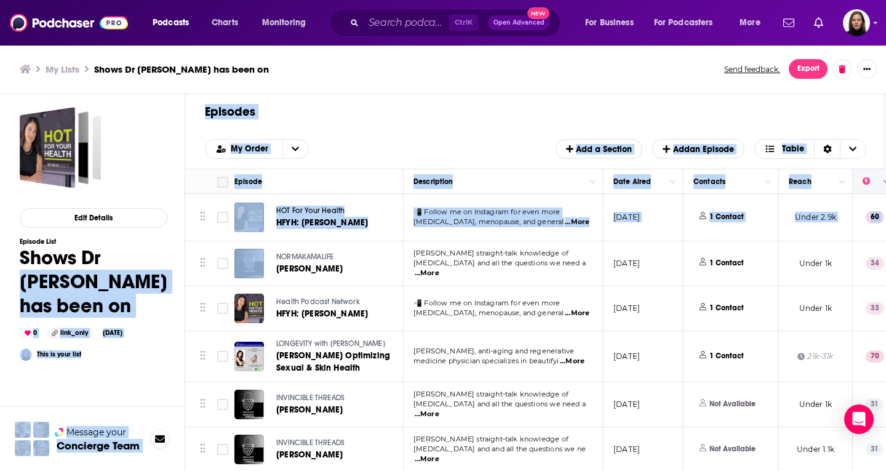
checkbox input "true"
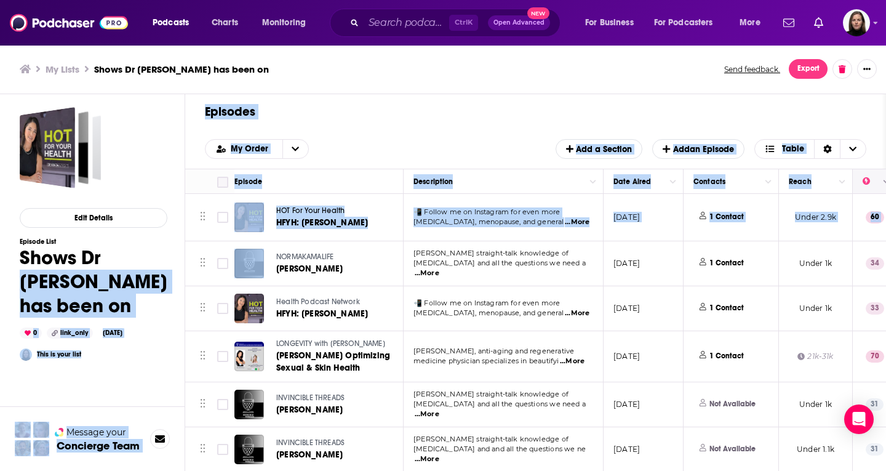
checkbox input "true"
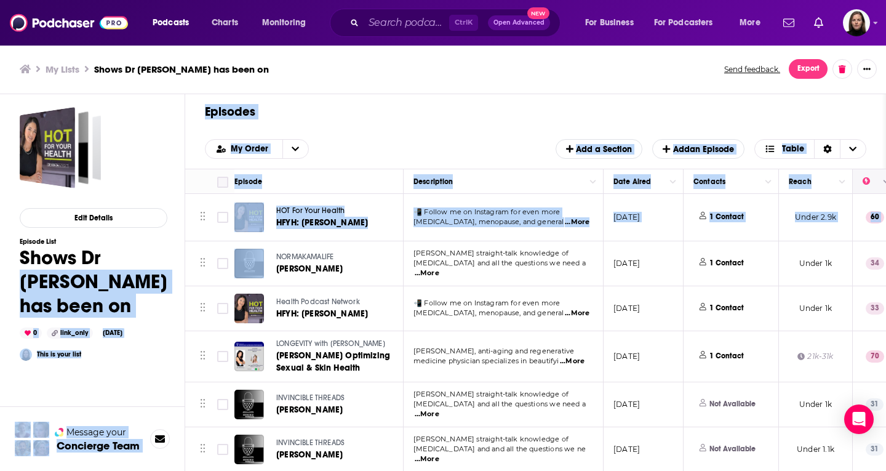
checkbox input "true"
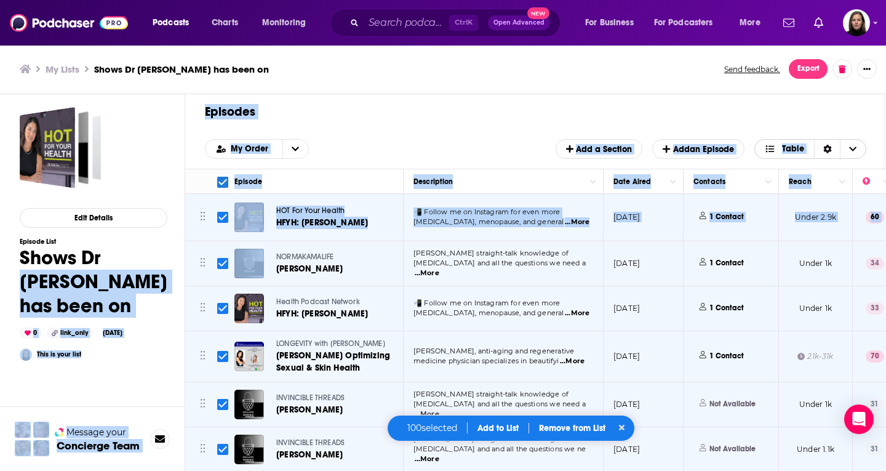
click at [853, 152] on icon "Choose View" at bounding box center [852, 149] width 7 height 9
click at [854, 149] on icon "Choose View" at bounding box center [852, 148] width 7 height 4
click at [817, 65] on span "Export" at bounding box center [808, 69] width 22 height 9
click at [808, 65] on span "Export" at bounding box center [808, 69] width 22 height 9
click at [868, 67] on icon "Show More Button" at bounding box center [866, 68] width 7 height 7
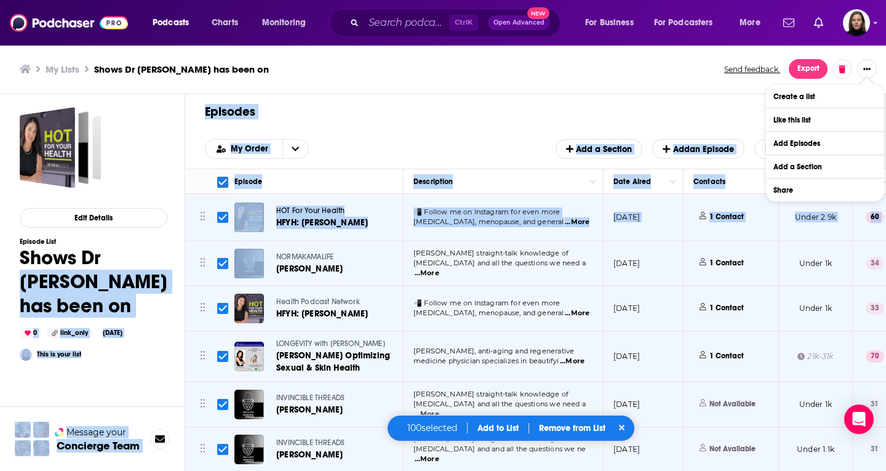
click at [808, 66] on span "Export" at bounding box center [808, 69] width 22 height 9
click at [789, 97] on button "Export Episodes" at bounding box center [799, 96] width 74 height 23
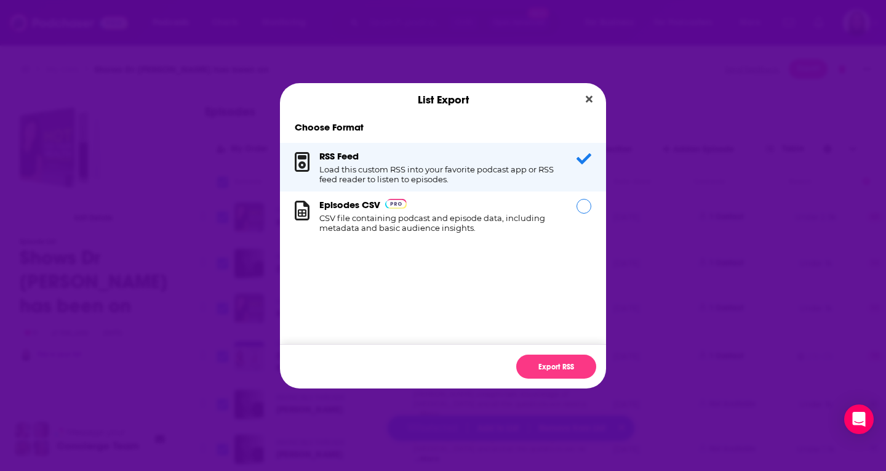
click at [352, 212] on div "Episodes CSV CSV file containing podcast and episode data, including metadata a…" at bounding box center [440, 216] width 242 height 34
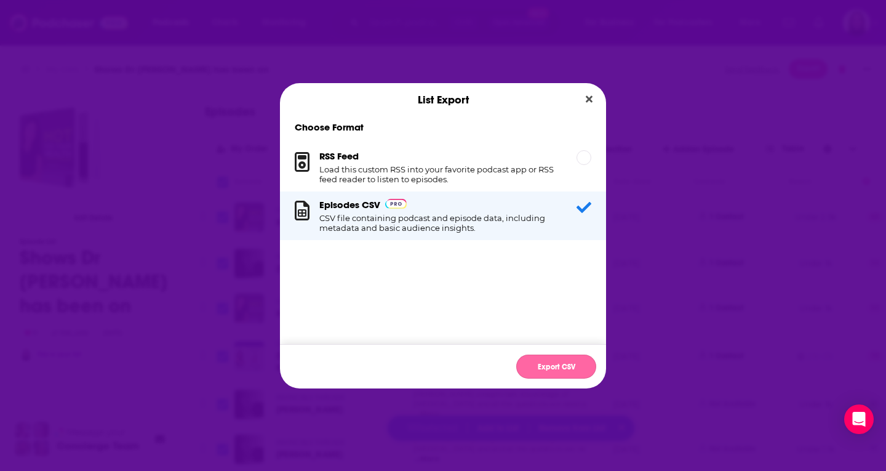
click at [541, 368] on button "Export CSV" at bounding box center [556, 366] width 80 height 24
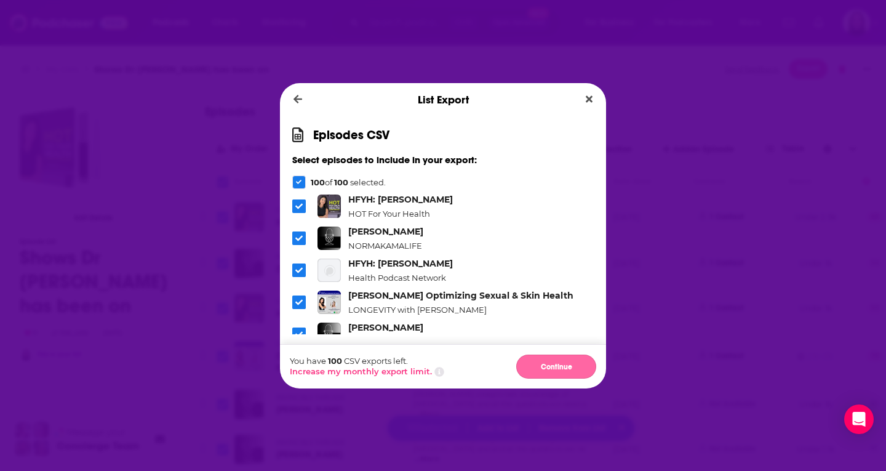
click at [546, 361] on button "Continue" at bounding box center [556, 366] width 80 height 24
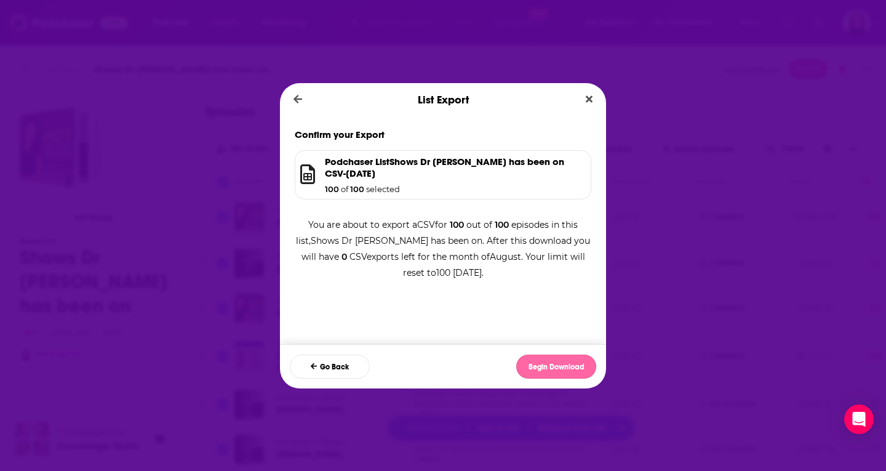
drag, startPoint x: 544, startPoint y: 363, endPoint x: 531, endPoint y: 364, distance: 13.6
click at [545, 363] on button "Begin Download" at bounding box center [556, 366] width 80 height 24
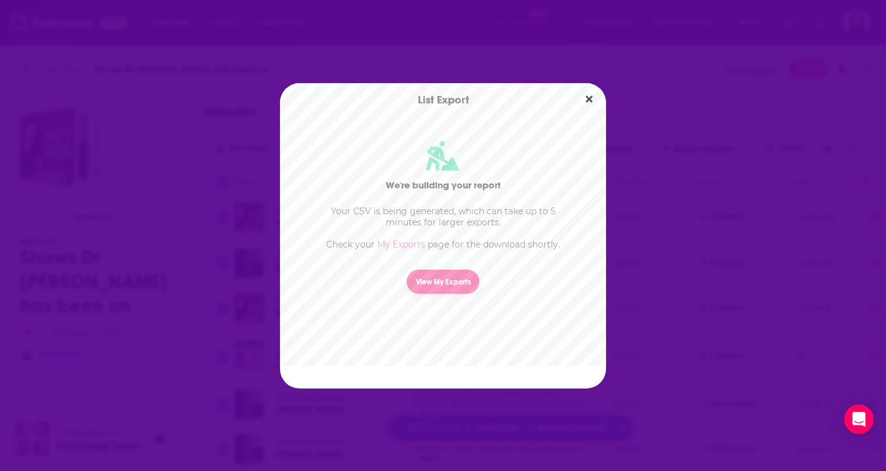
click at [453, 280] on link "View My Exports" at bounding box center [443, 281] width 73 height 24
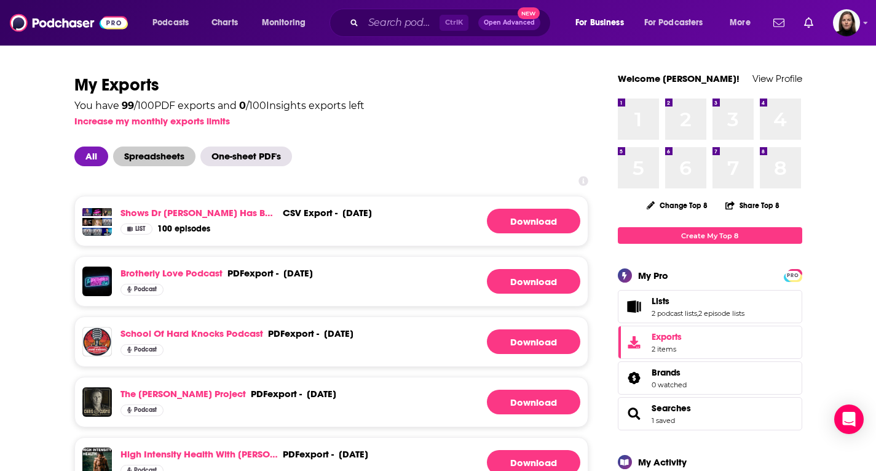
click at [156, 162] on span "Spreadsheets" at bounding box center [154, 156] width 82 height 20
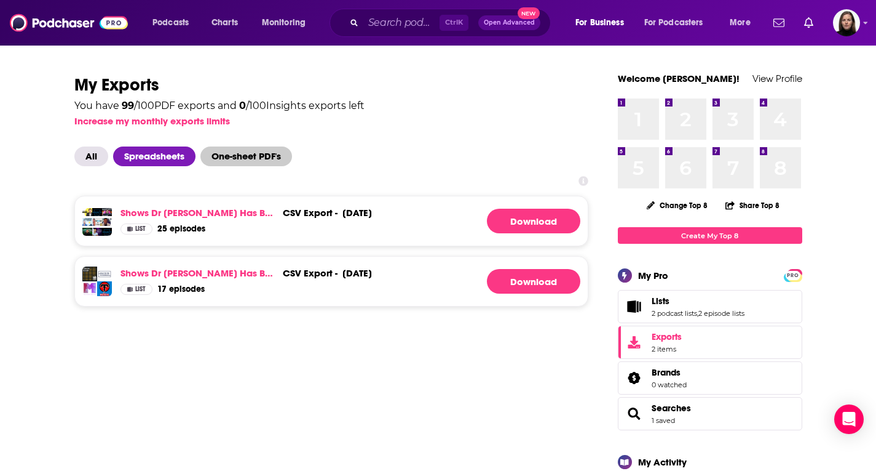
click at [237, 157] on span "One-sheet PDF's" at bounding box center [247, 156] width 92 height 20
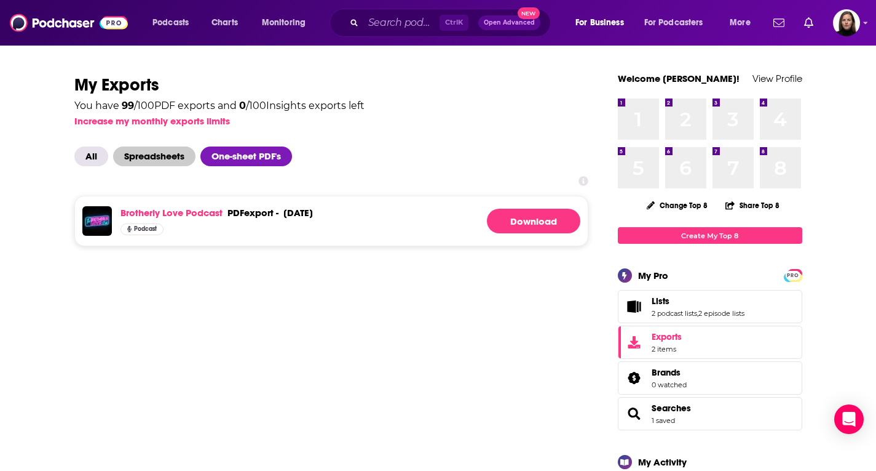
click at [184, 160] on span "Spreadsheets" at bounding box center [154, 156] width 82 height 20
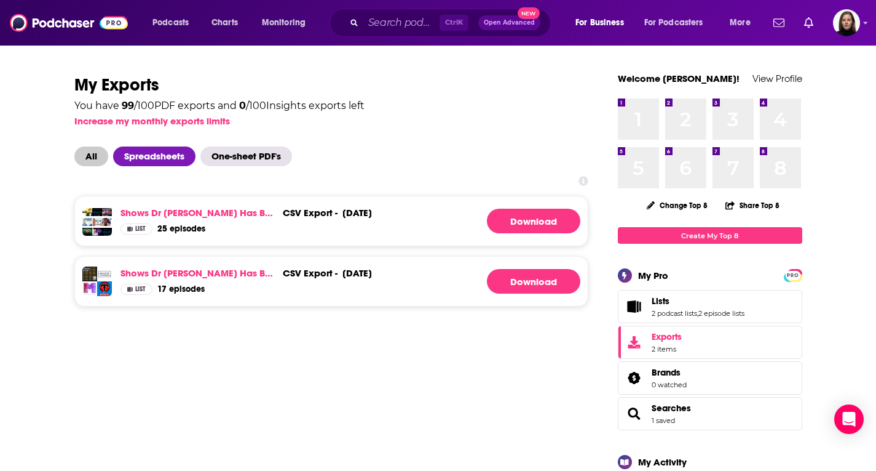
click at [85, 159] on span "All" at bounding box center [91, 156] width 34 height 20
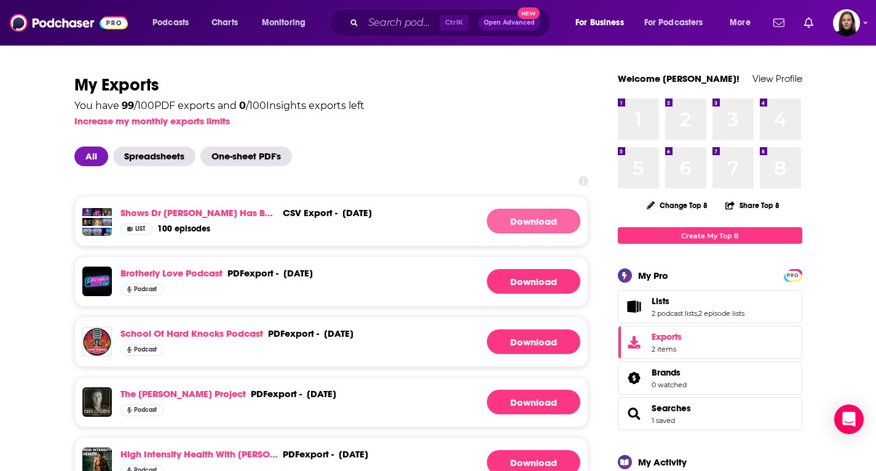
click at [515, 220] on link "Download" at bounding box center [533, 221] width 93 height 25
click at [170, 122] on button "Increase my monthly exports limits" at bounding box center [152, 121] width 156 height 12
click at [186, 213] on link "Shows Dr [PERSON_NAME] has been on" at bounding box center [199, 213] width 157 height 12
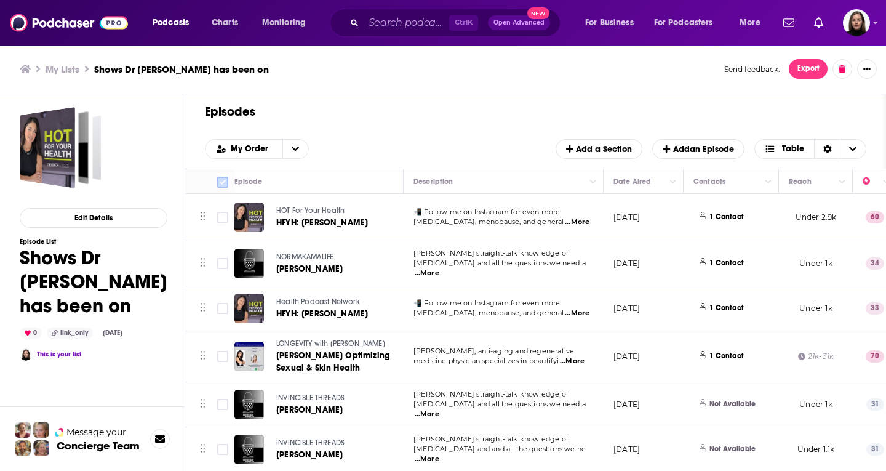
click at [222, 182] on input "Toggle select all" at bounding box center [222, 182] width 11 height 11
checkbox input "true"
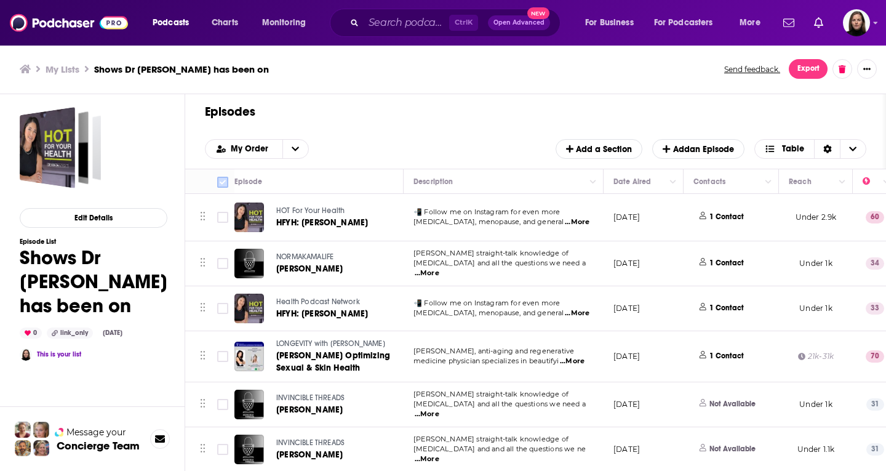
checkbox input "true"
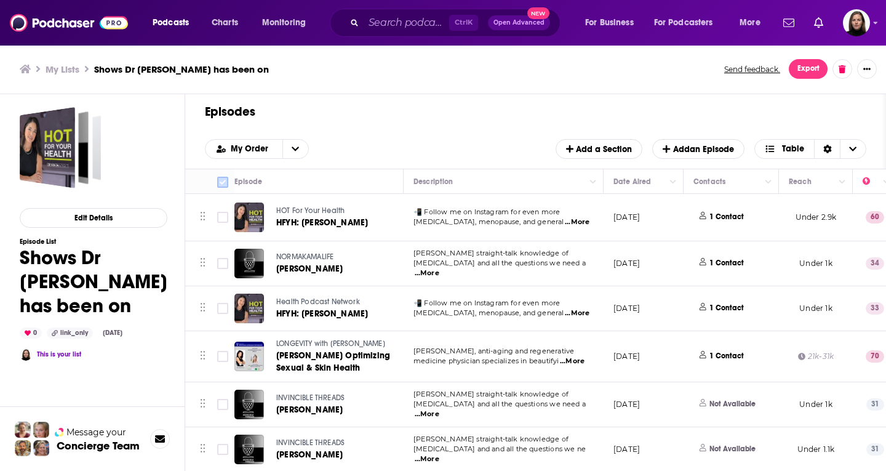
checkbox input "true"
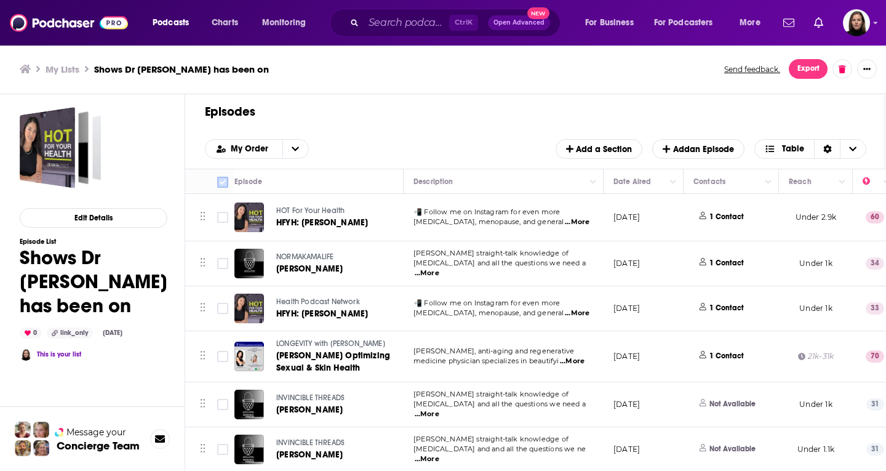
checkbox input "true"
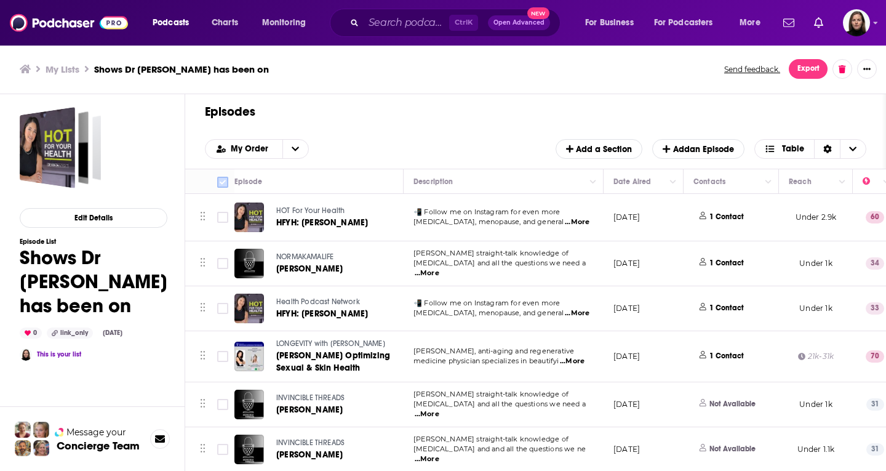
checkbox input "true"
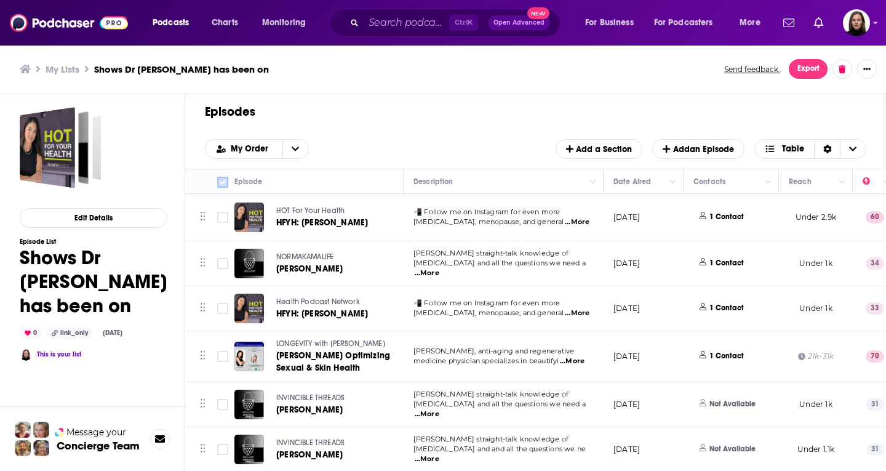
checkbox input "true"
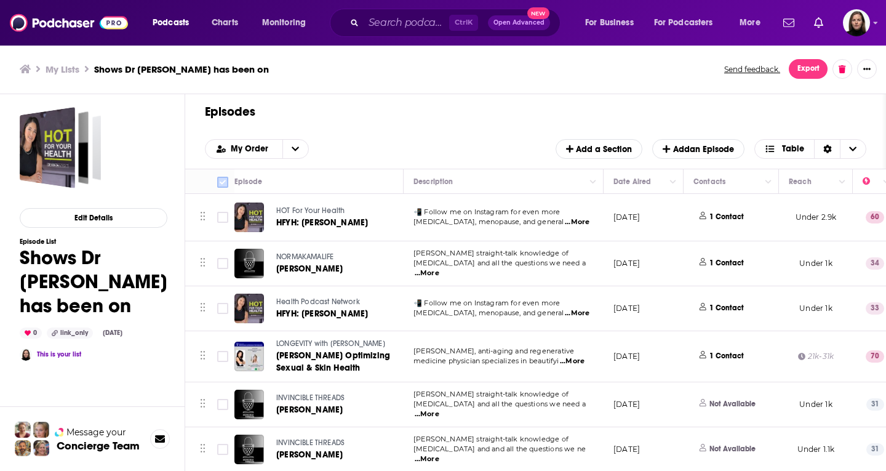
checkbox input "true"
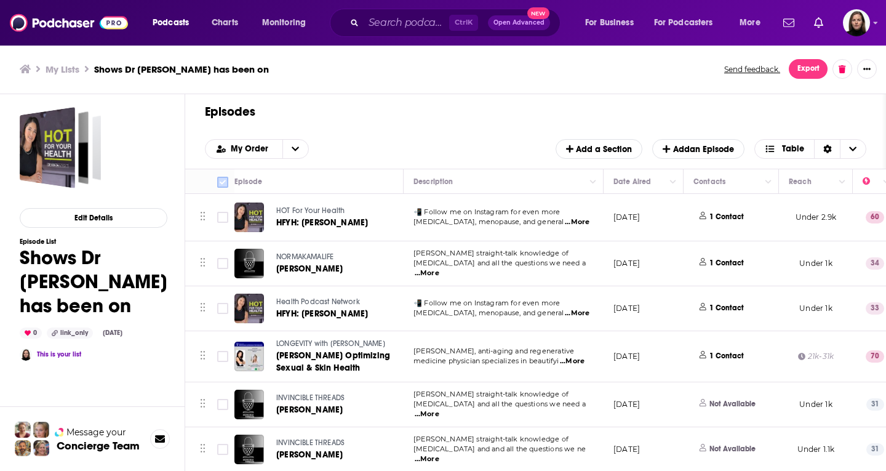
checkbox input "true"
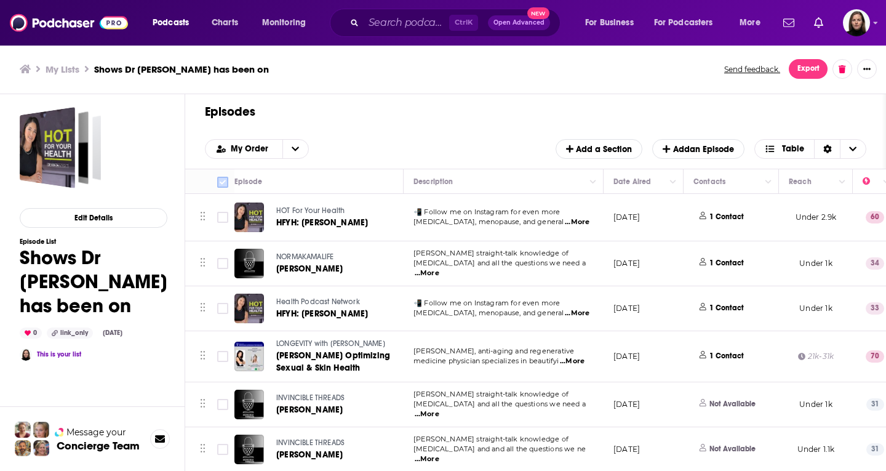
checkbox input "true"
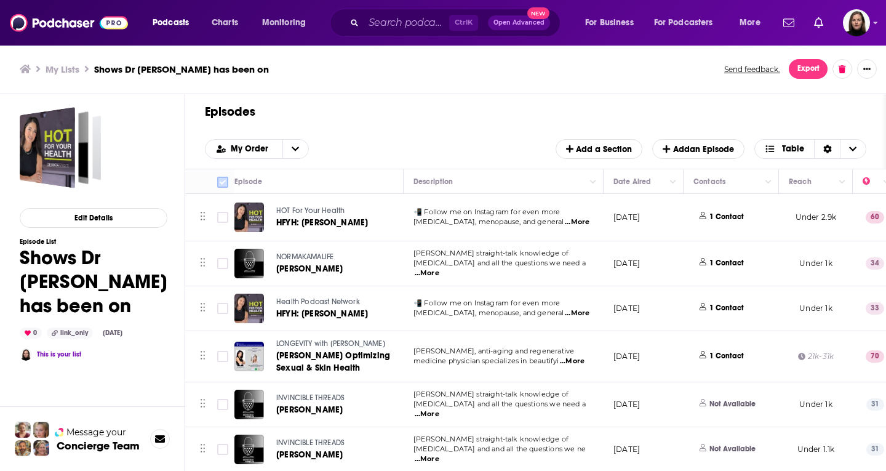
checkbox input "true"
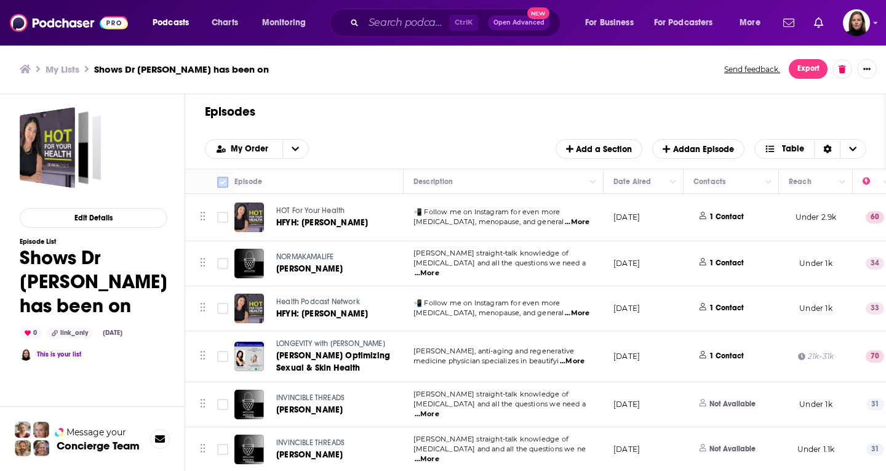
checkbox input "true"
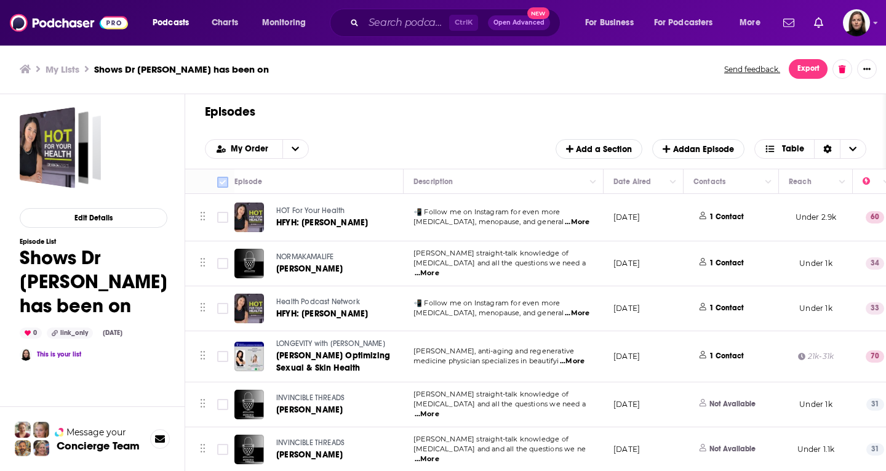
checkbox input "true"
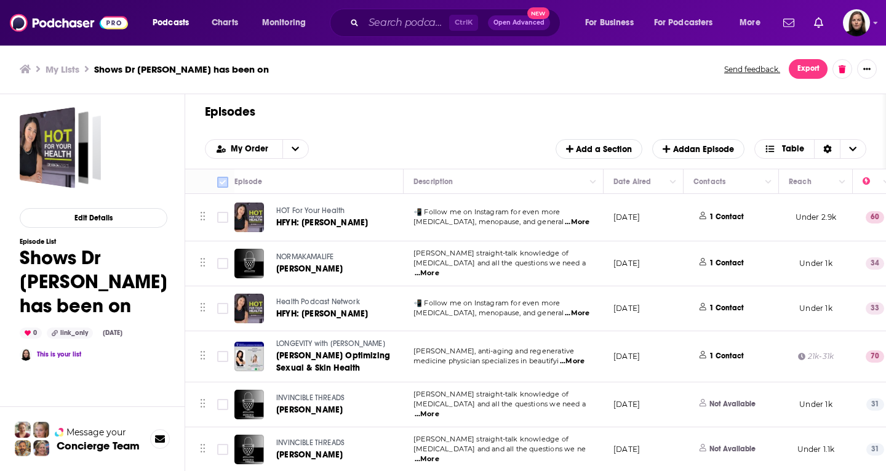
checkbox input "true"
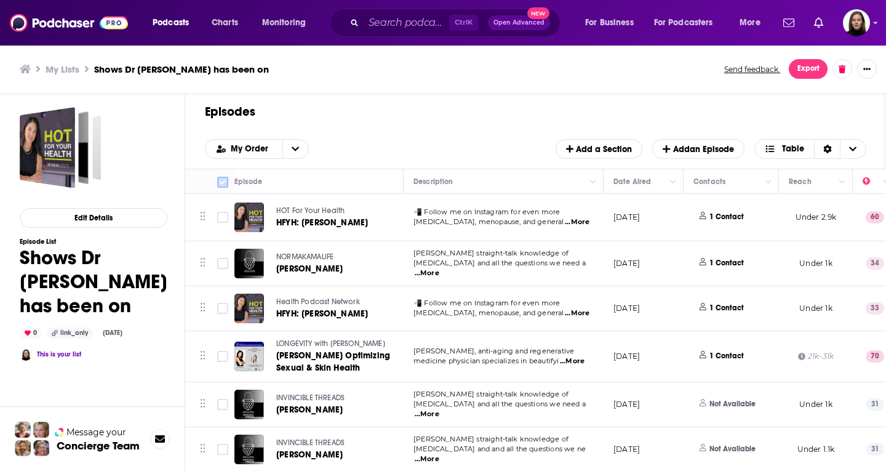
checkbox input "true"
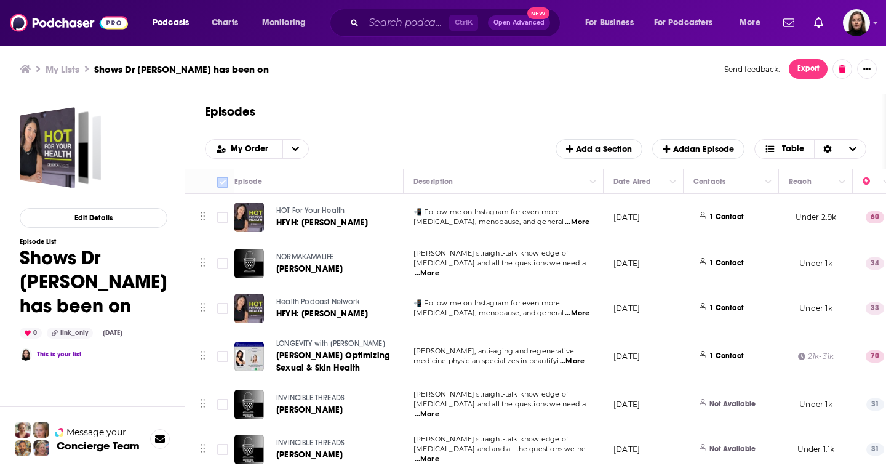
checkbox input "true"
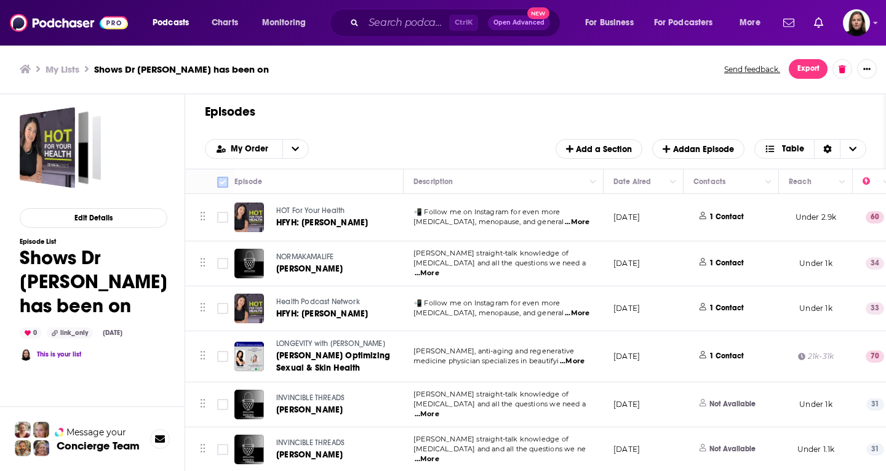
checkbox input "true"
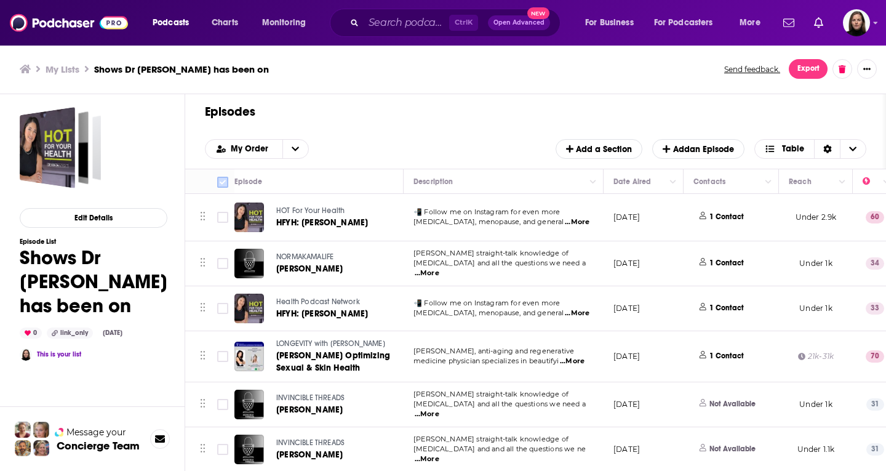
checkbox input "true"
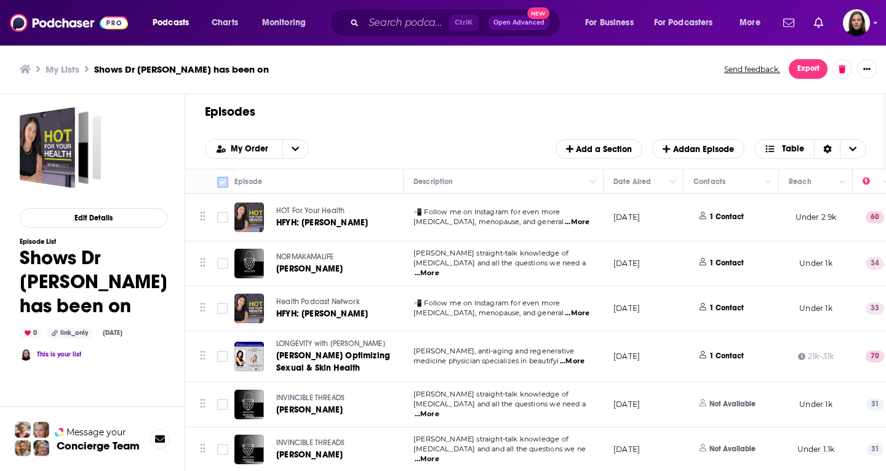
checkbox input "true"
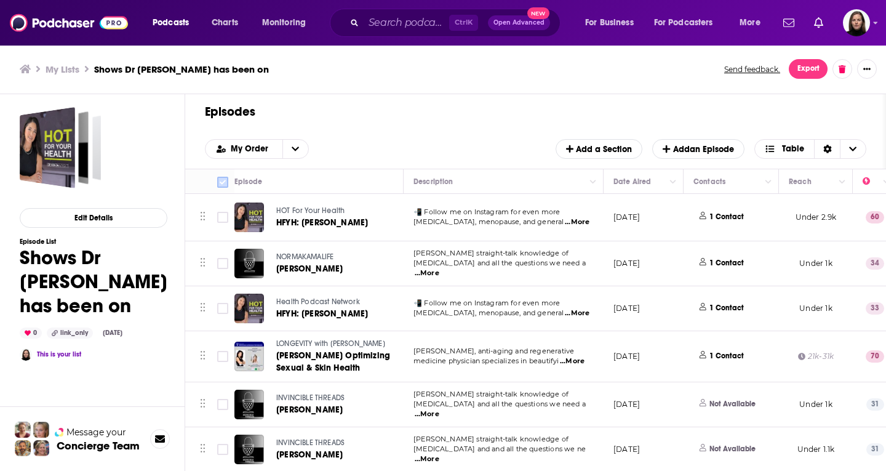
checkbox input "true"
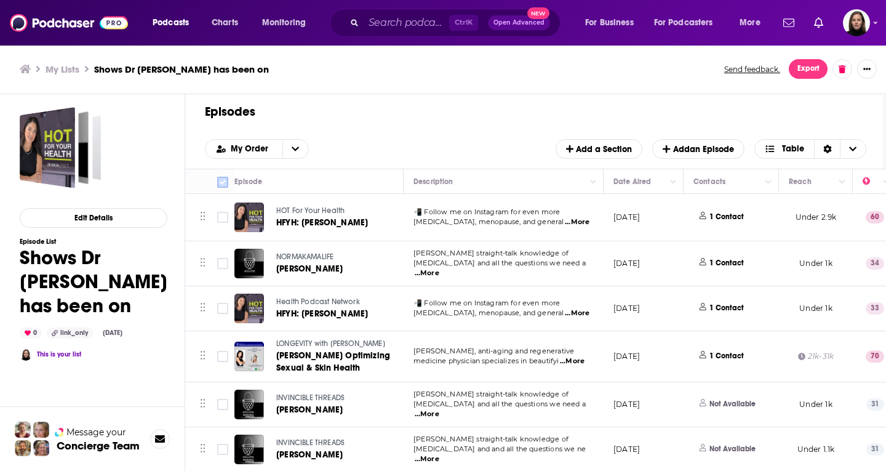
checkbox input "true"
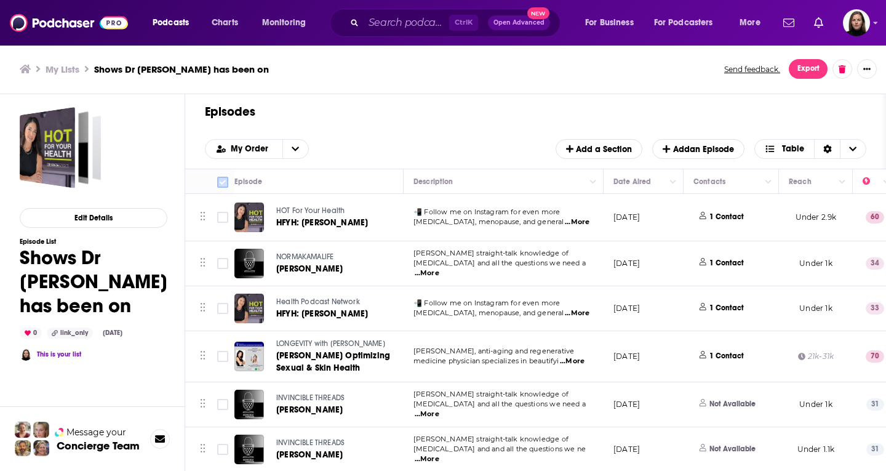
checkbox input "true"
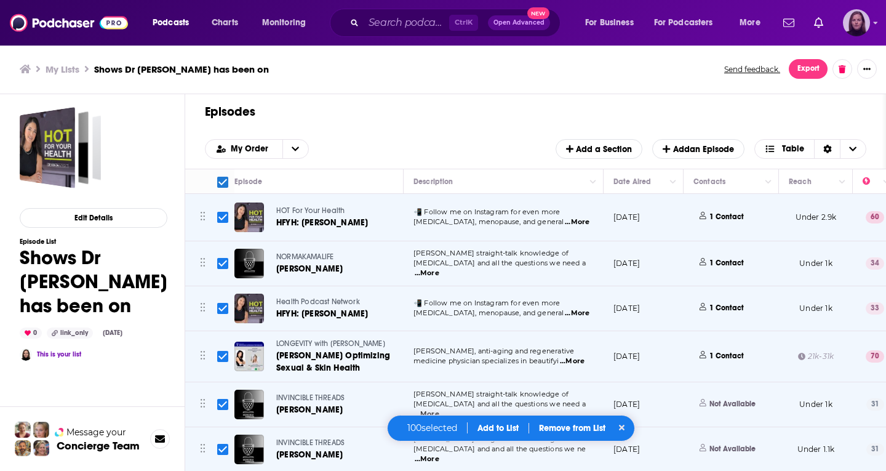
click at [866, 22] on img "Logged in as BevCat3" at bounding box center [856, 22] width 27 height 27
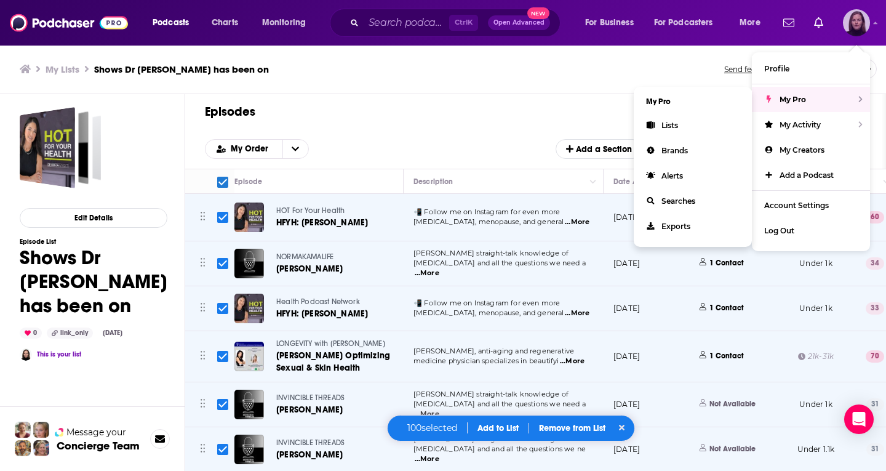
click at [776, 98] on div "My Pro" at bounding box center [811, 99] width 118 height 25
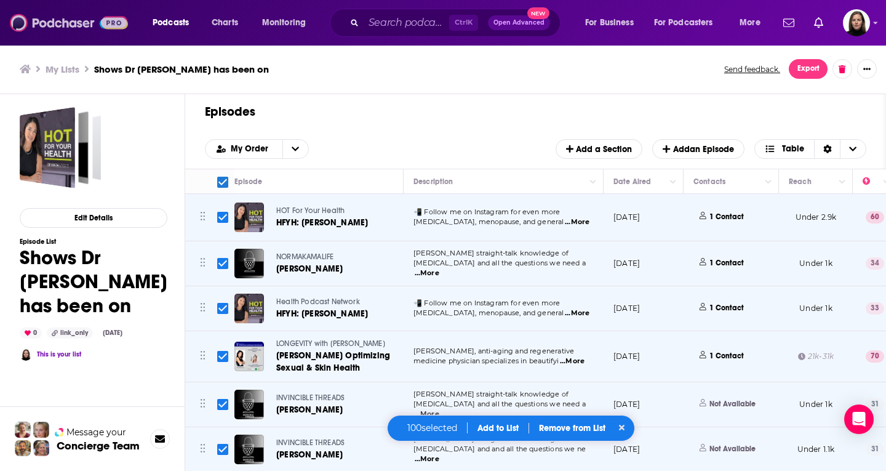
drag, startPoint x: 84, startPoint y: 23, endPoint x: 82, endPoint y: 36, distance: 12.4
click at [84, 23] on img at bounding box center [69, 22] width 118 height 23
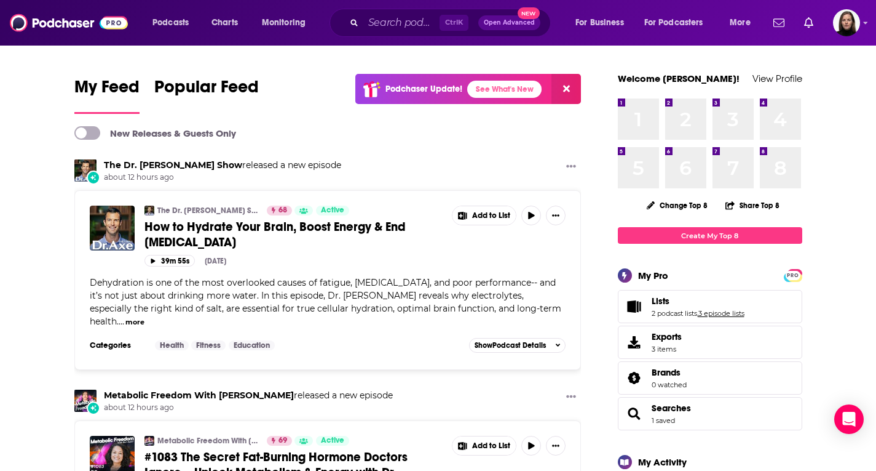
click at [705, 311] on link "3 episode lists" at bounding box center [722, 313] width 46 height 9
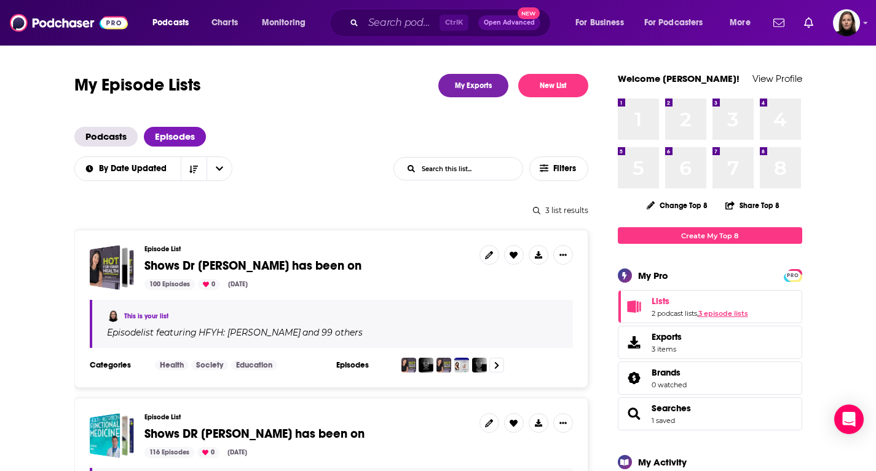
click at [719, 312] on link "3 episode lists" at bounding box center [724, 313] width 50 height 9
click at [180, 268] on span "Shows Dr Amy has been on" at bounding box center [253, 265] width 217 height 15
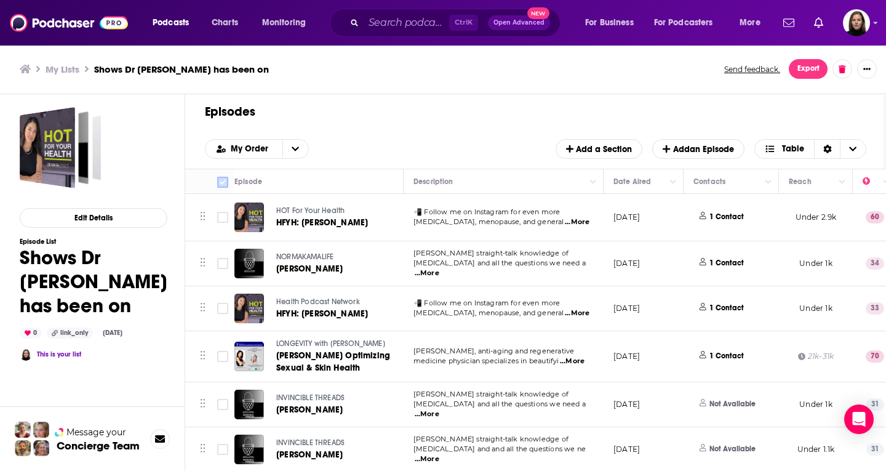
click at [221, 181] on input "Toggle select all" at bounding box center [222, 182] width 11 height 11
checkbox input "true"
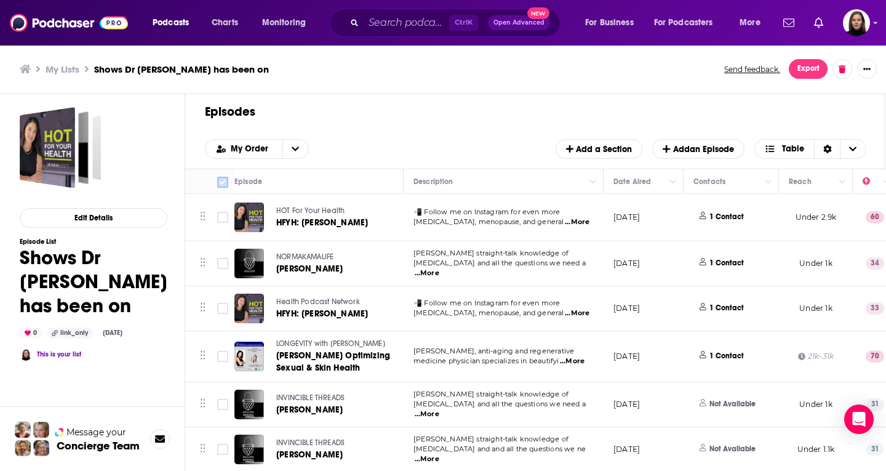
checkbox input "true"
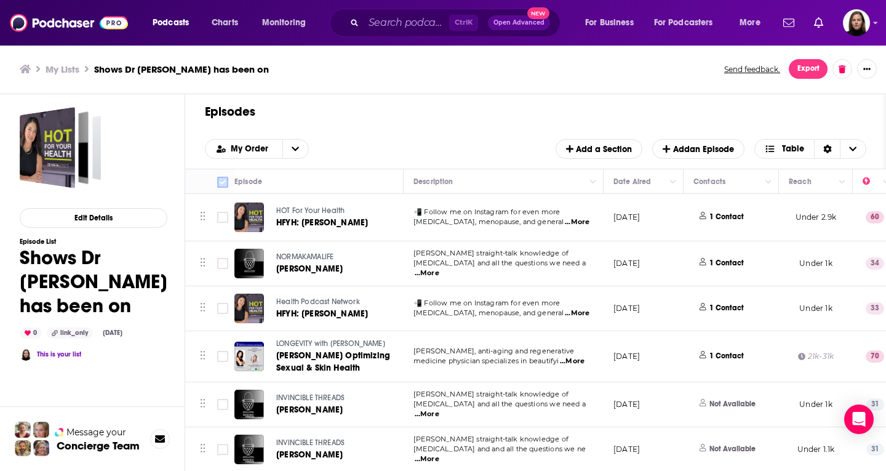
checkbox input "true"
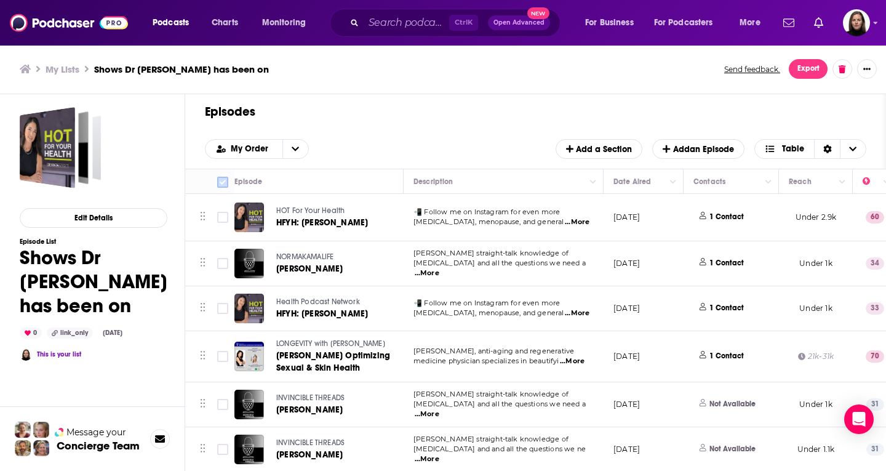
checkbox input "true"
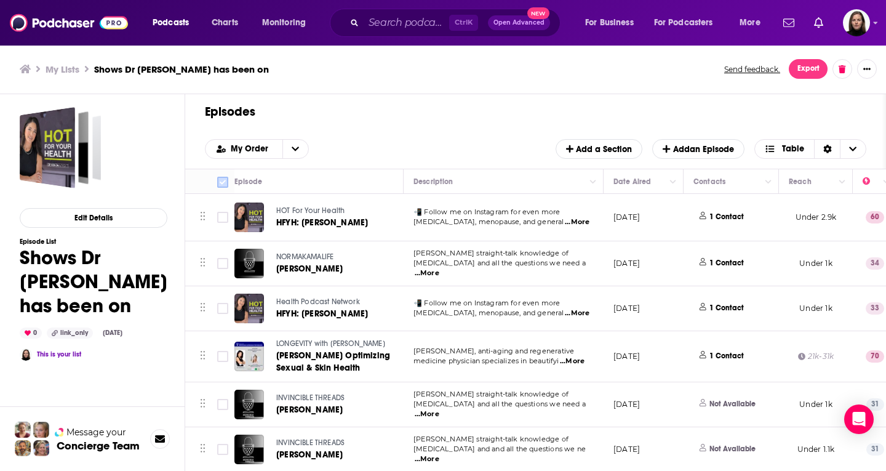
checkbox input "true"
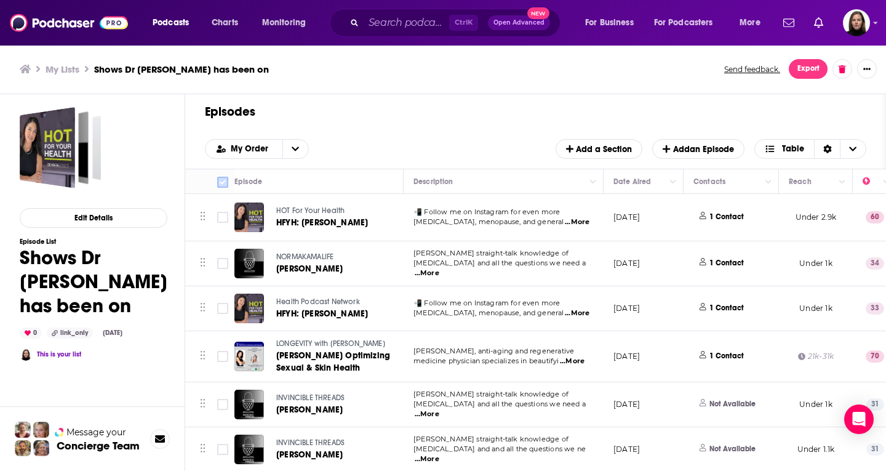
checkbox input "true"
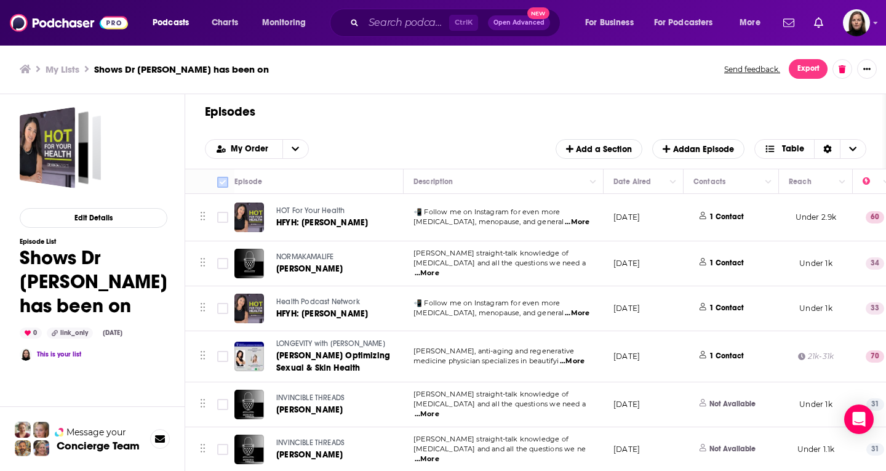
checkbox input "true"
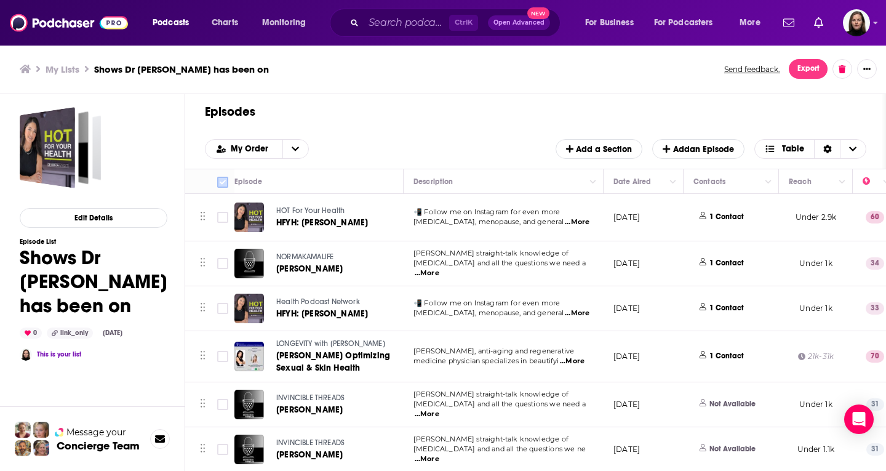
checkbox input "true"
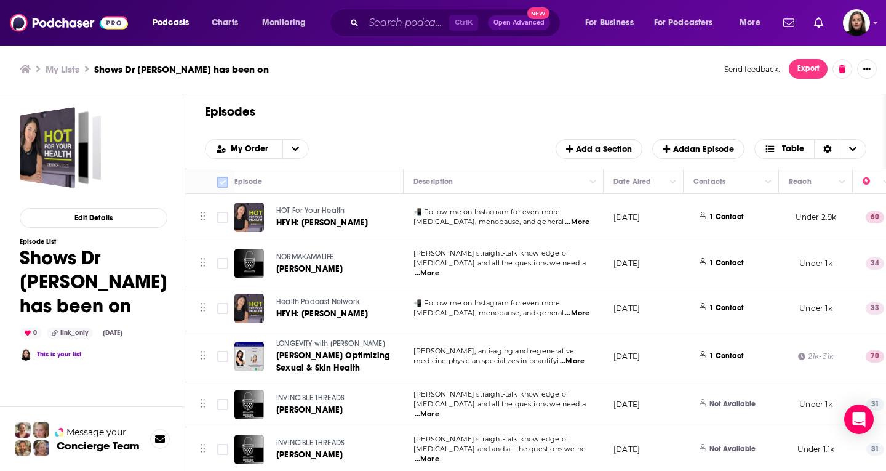
checkbox input "true"
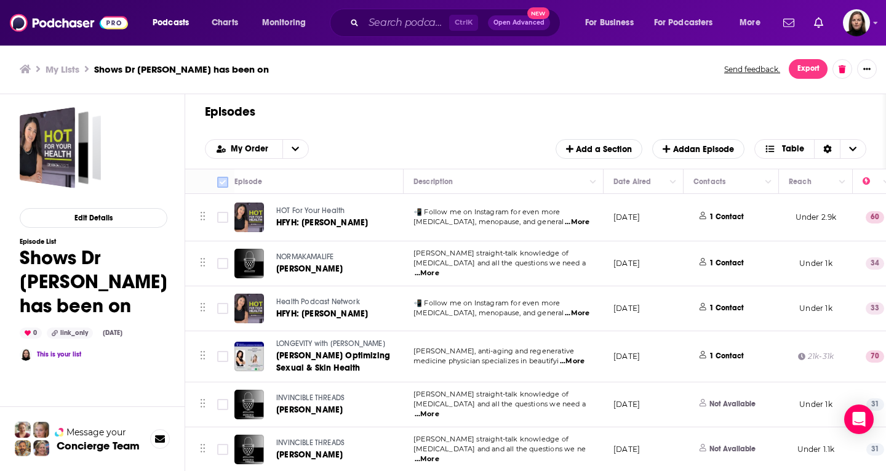
checkbox input "true"
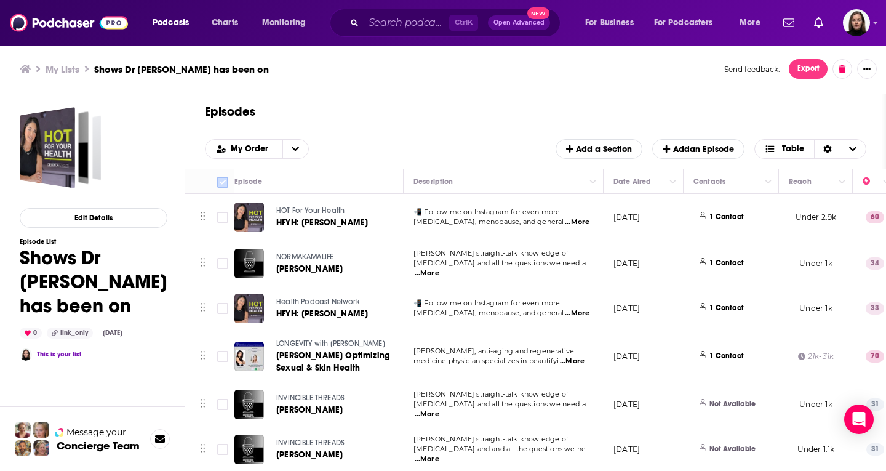
checkbox input "true"
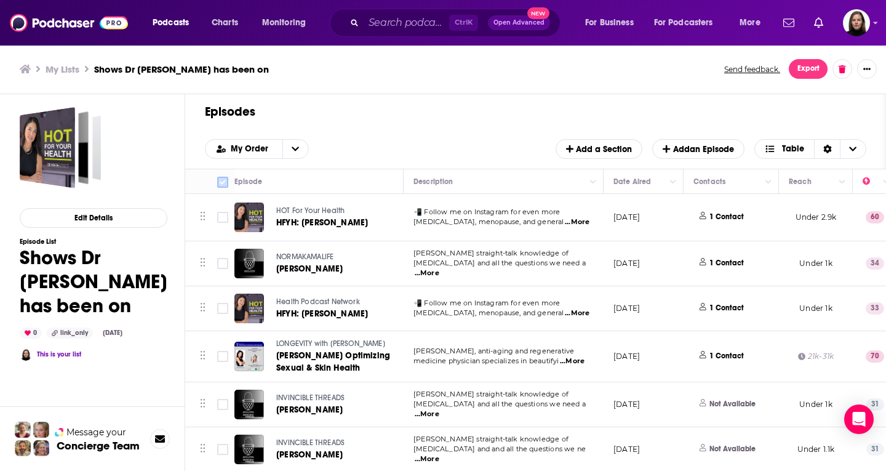
checkbox input "true"
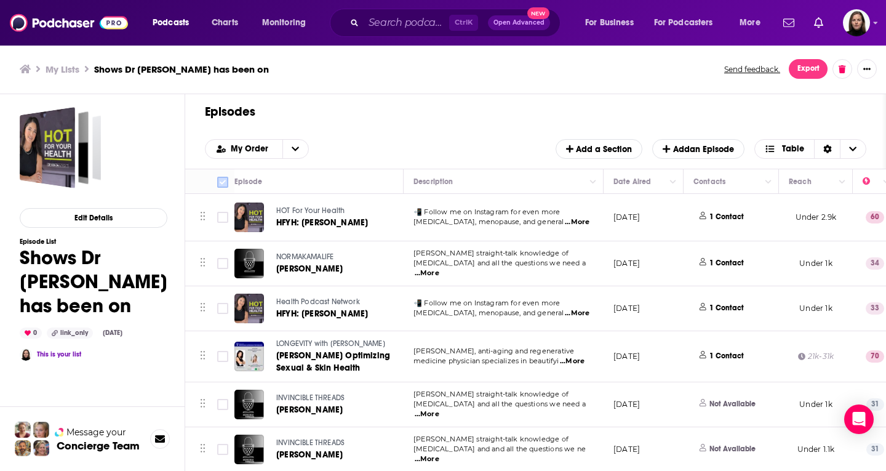
checkbox input "true"
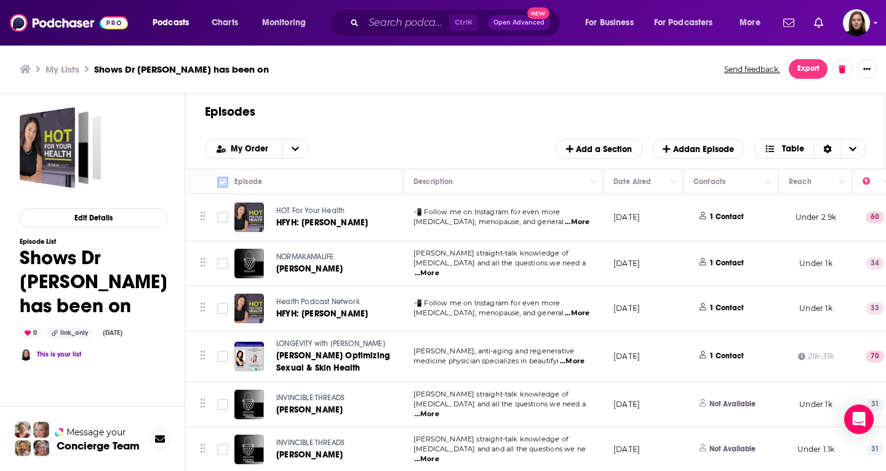
checkbox input "true"
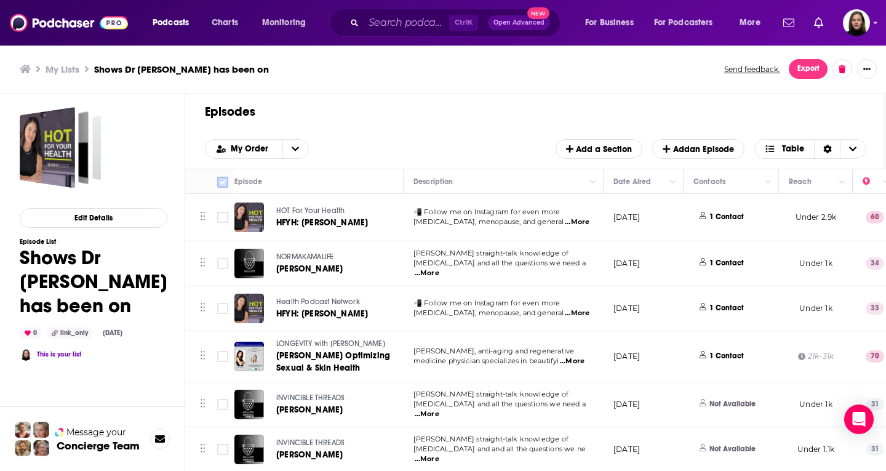
checkbox input "true"
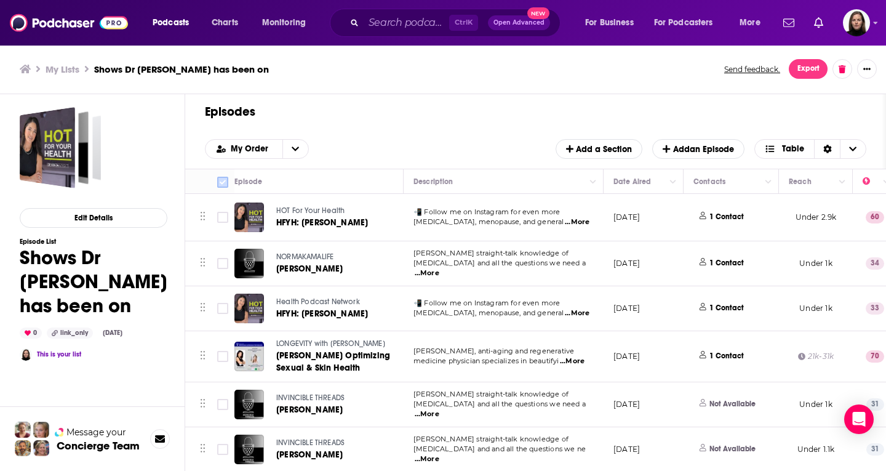
checkbox input "true"
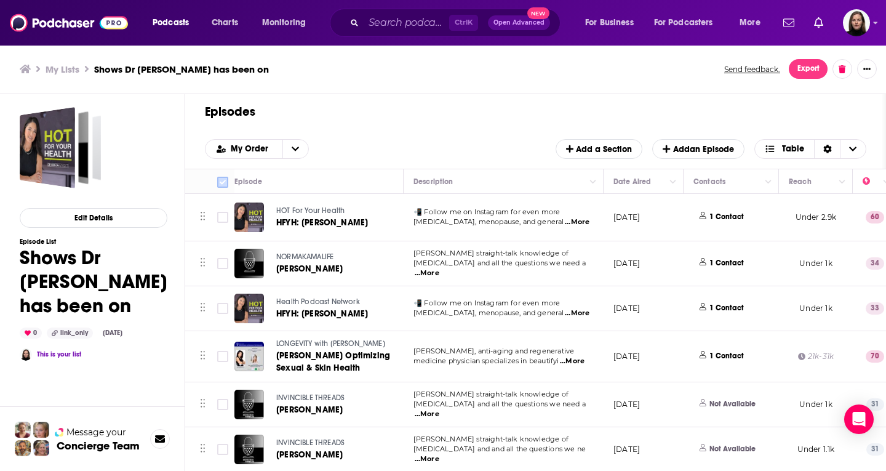
checkbox input "true"
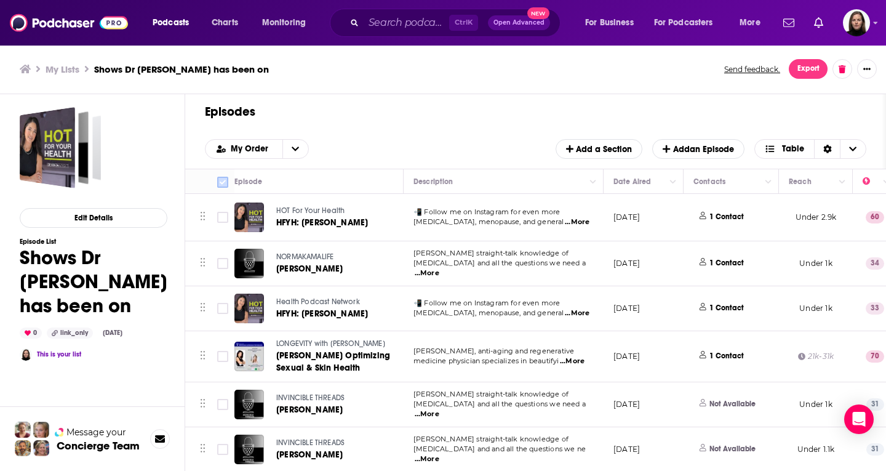
checkbox input "true"
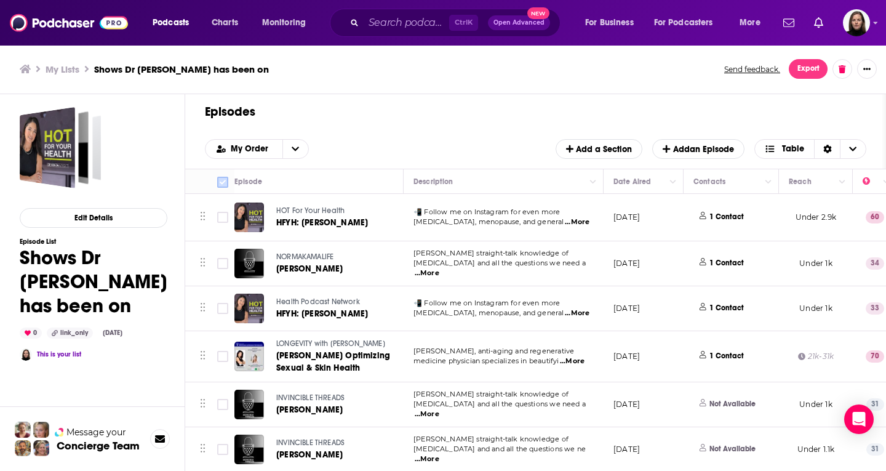
checkbox input "true"
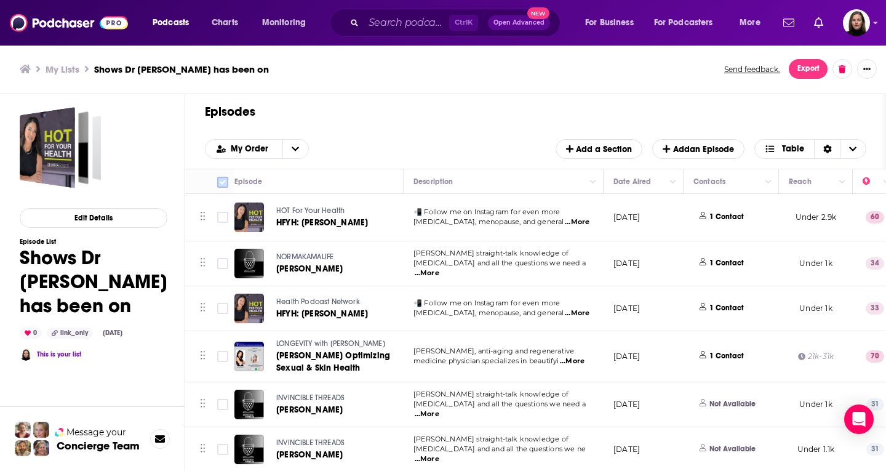
checkbox input "true"
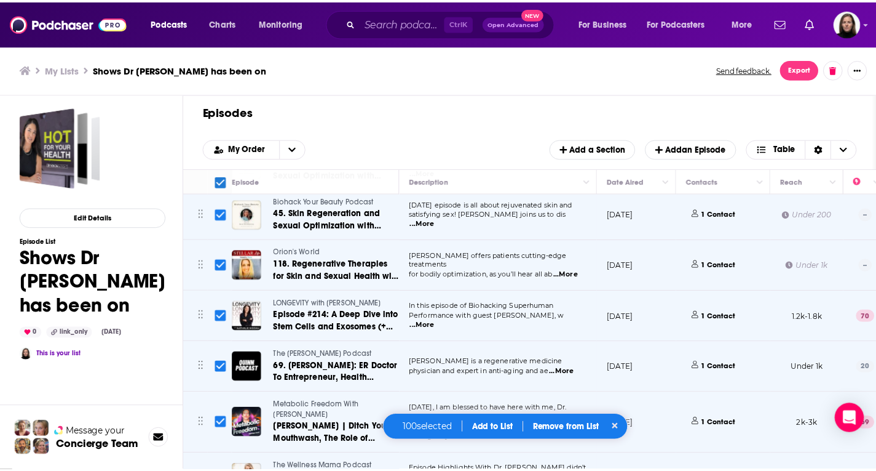
scroll to position [4659, 0]
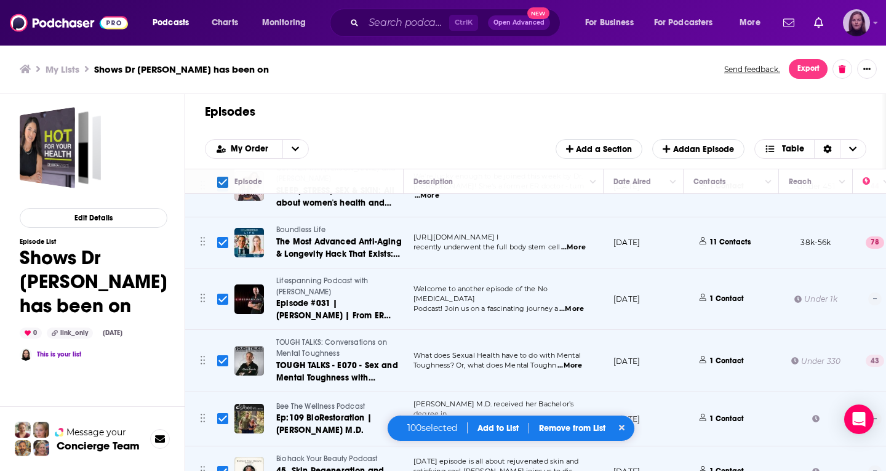
click at [873, 17] on div "Show profile menu" at bounding box center [875, 24] width 5 height 14
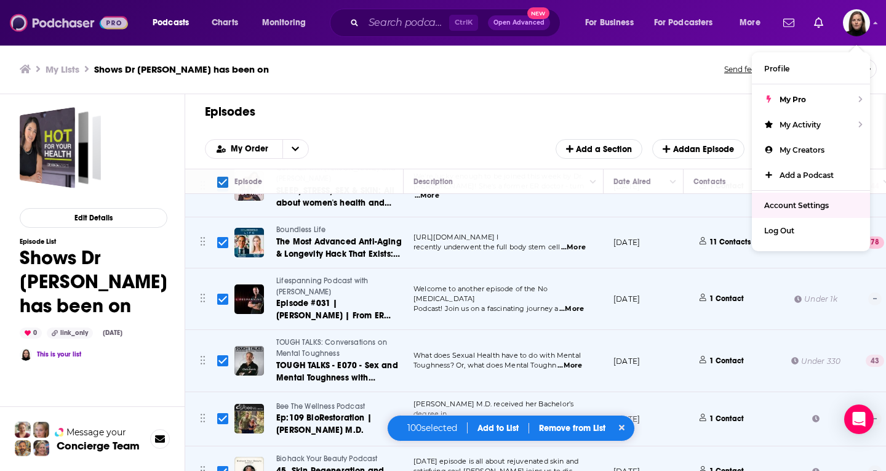
click at [74, 23] on img at bounding box center [69, 22] width 118 height 23
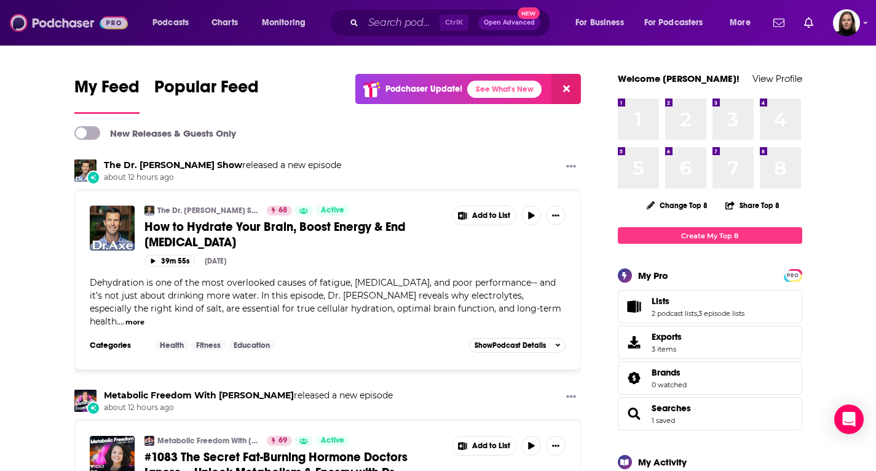
click at [49, 20] on img at bounding box center [69, 22] width 118 height 23
click at [784, 79] on link "View Profile" at bounding box center [778, 79] width 50 height 12
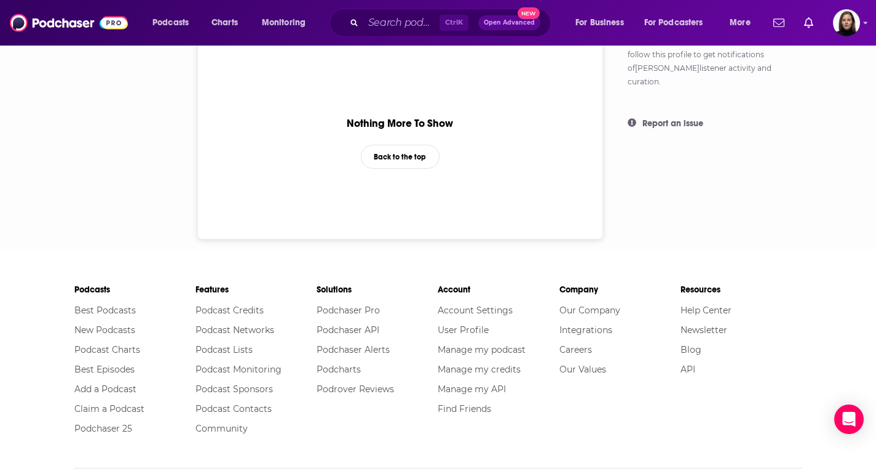
scroll to position [654, 0]
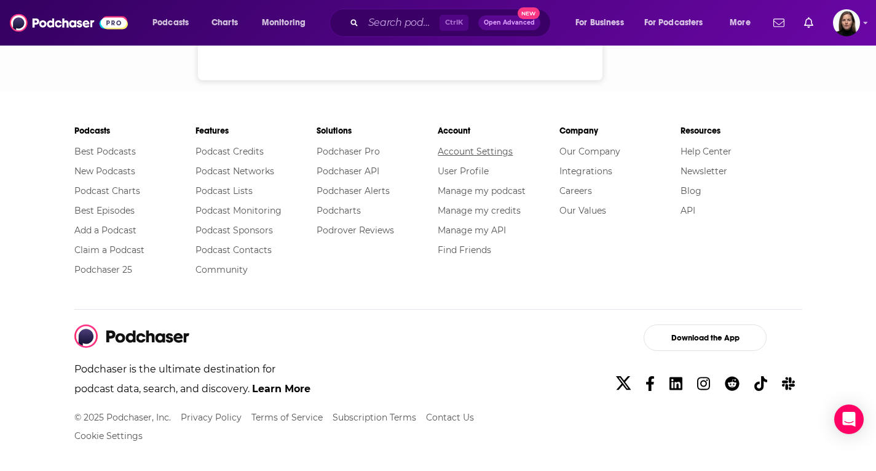
click at [511, 149] on link "Account Settings" at bounding box center [475, 151] width 75 height 11
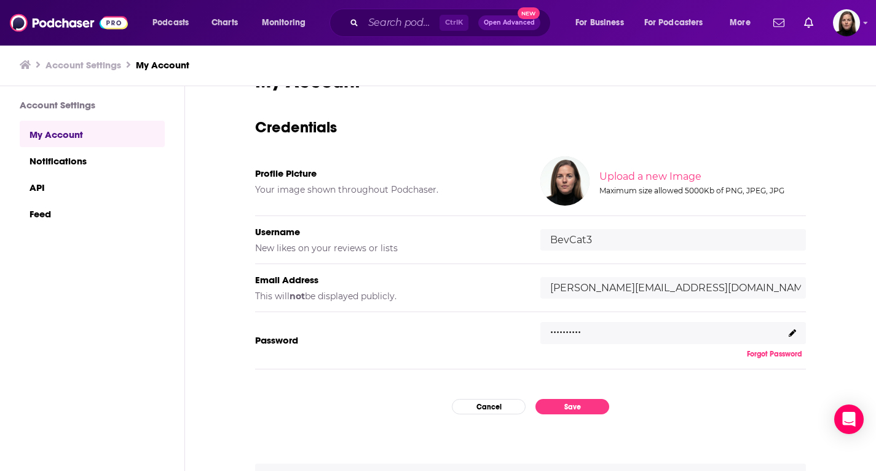
scroll to position [76, 0]
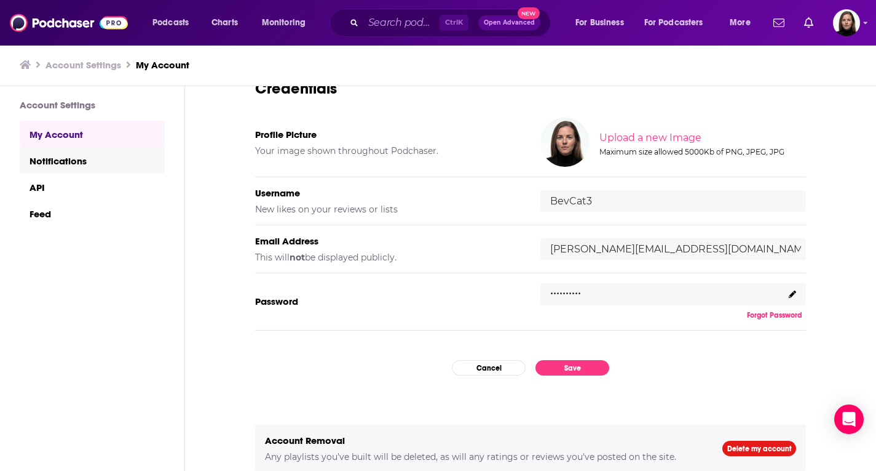
click at [100, 159] on link "Notifications" at bounding box center [92, 160] width 145 height 26
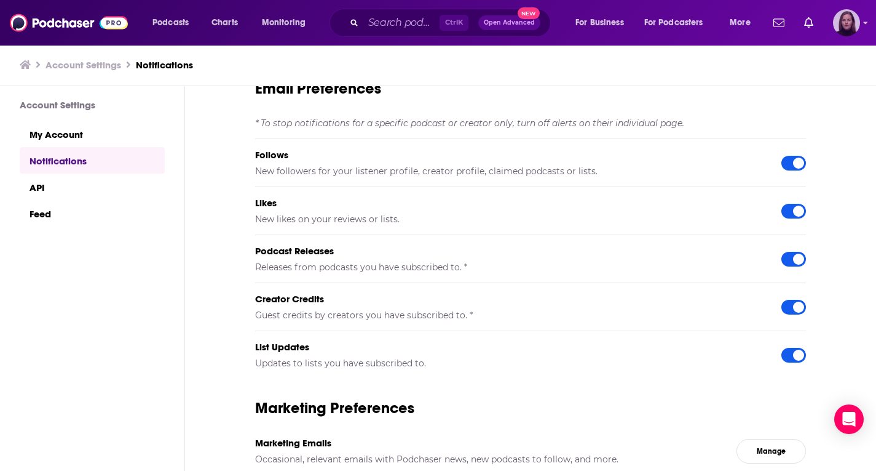
click at [853, 22] on img "Logged in as BevCat3" at bounding box center [846, 22] width 27 height 27
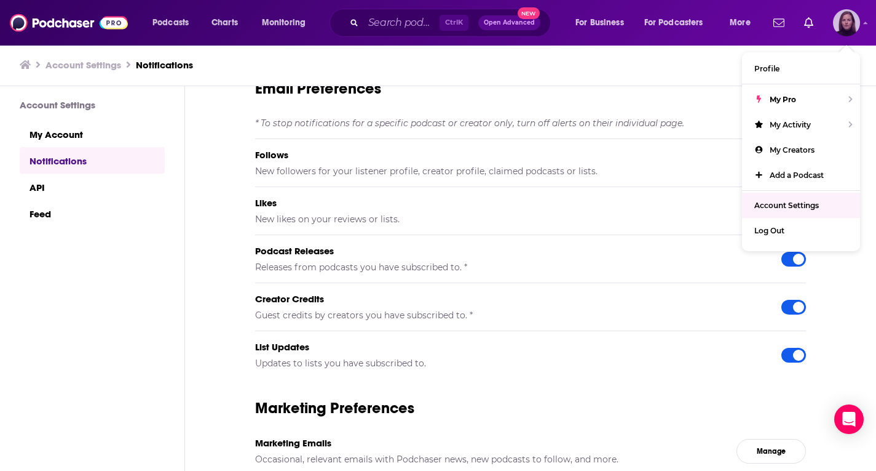
click at [790, 202] on span "Account Settings" at bounding box center [787, 205] width 65 height 9
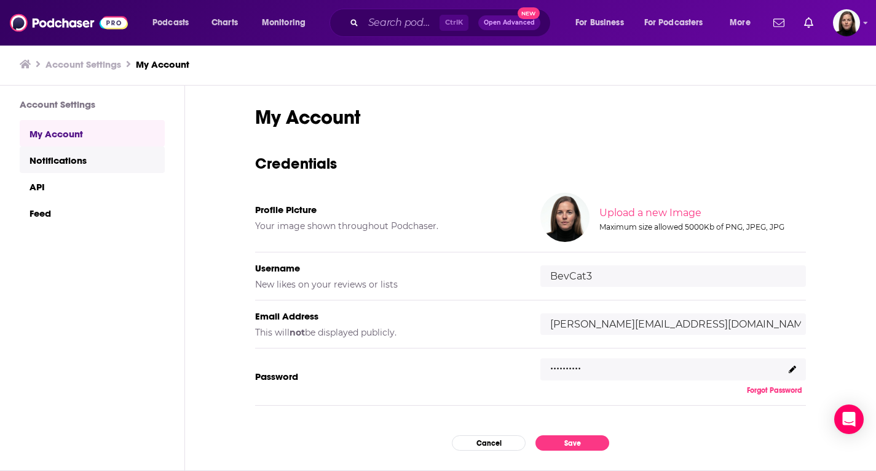
click at [52, 164] on link "Notifications" at bounding box center [92, 159] width 145 height 26
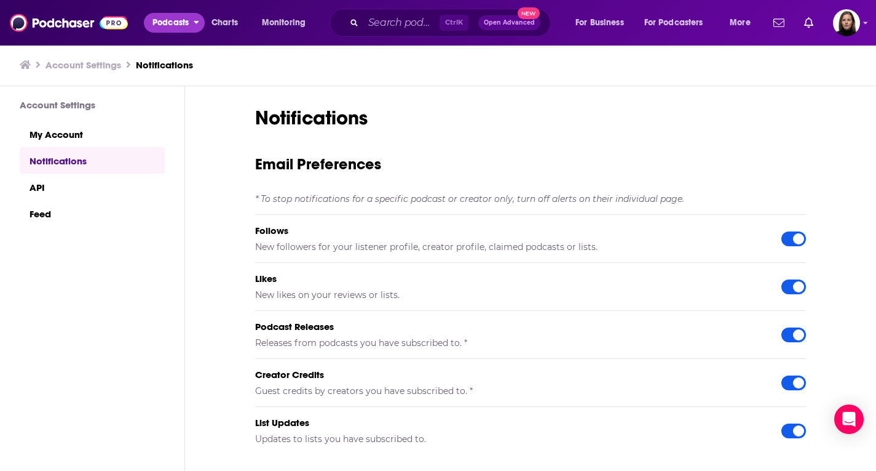
click at [167, 27] on span "Podcasts" at bounding box center [171, 22] width 36 height 17
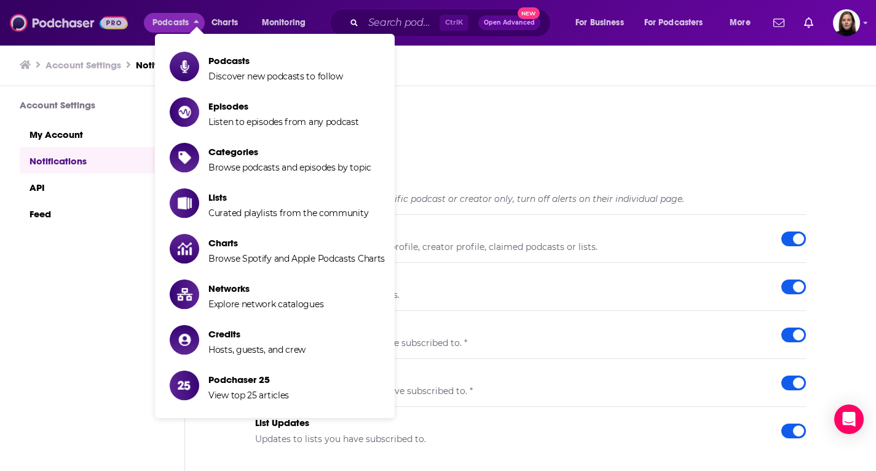
click at [94, 26] on img at bounding box center [69, 22] width 118 height 23
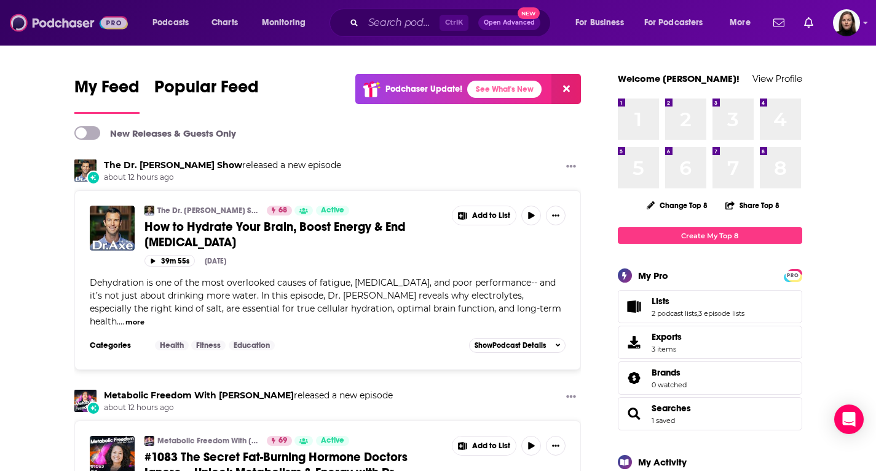
click at [119, 26] on img at bounding box center [69, 22] width 118 height 23
click at [121, 28] on img at bounding box center [69, 22] width 118 height 23
click at [121, 23] on img at bounding box center [69, 22] width 118 height 23
click at [57, 23] on img at bounding box center [69, 22] width 118 height 23
click at [501, 93] on link "See What's New" at bounding box center [504, 89] width 74 height 17
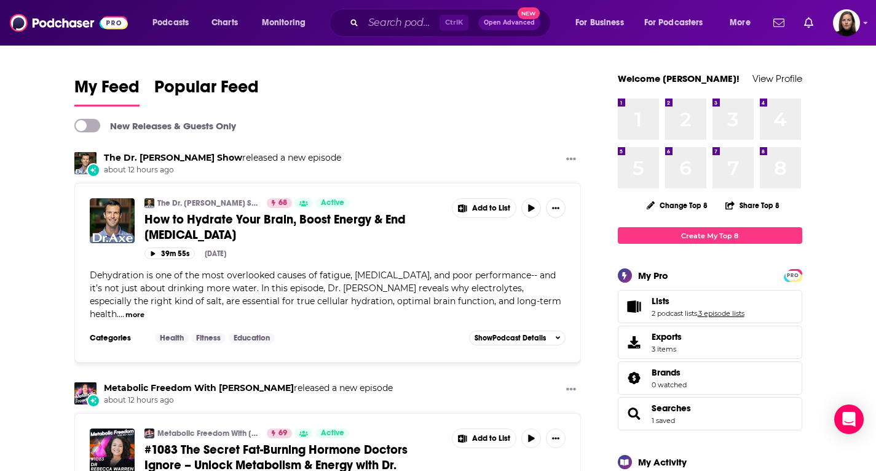
click at [720, 313] on link "3 episode lists" at bounding box center [722, 313] width 46 height 9
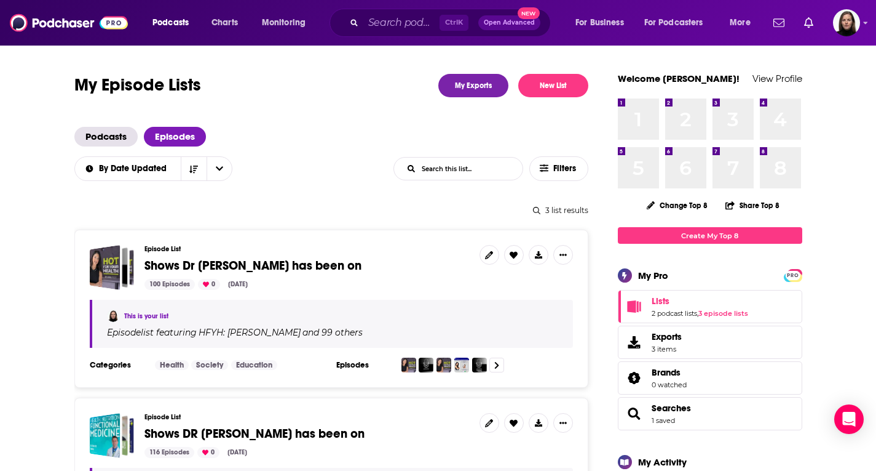
click at [573, 250] on div at bounding box center [564, 255] width 20 height 20
click at [568, 255] on button "Show More Button" at bounding box center [564, 255] width 20 height 20
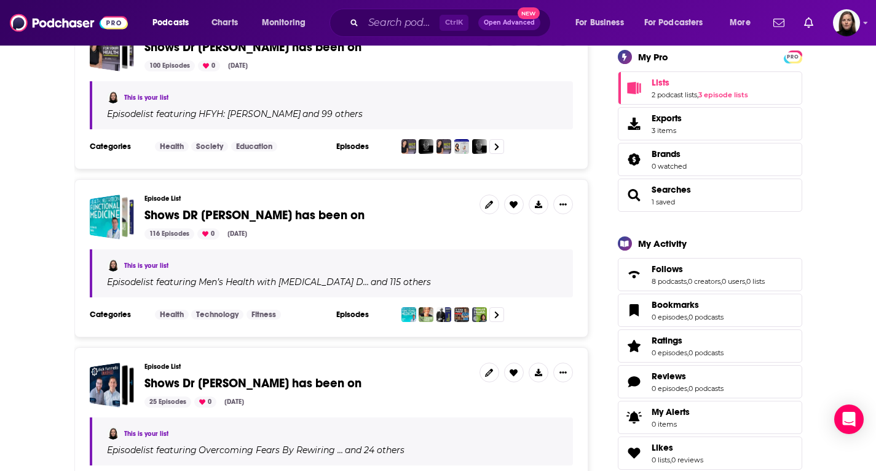
scroll to position [123, 0]
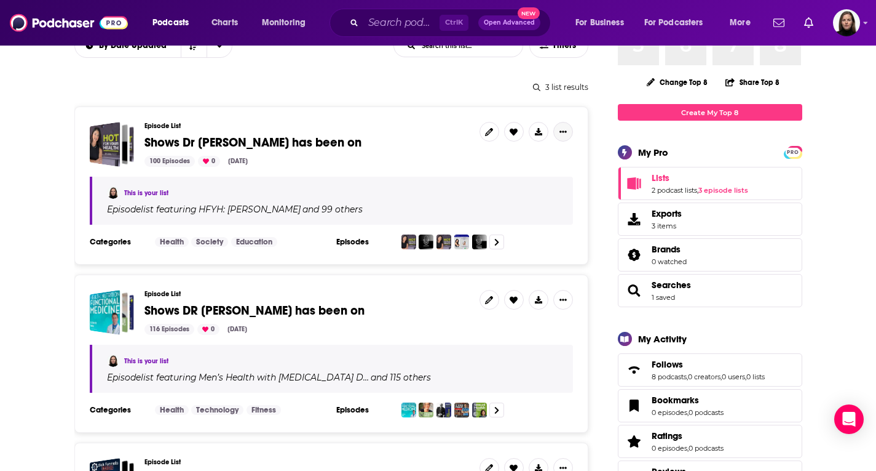
click at [563, 130] on icon "Show More Button" at bounding box center [563, 131] width 7 height 7
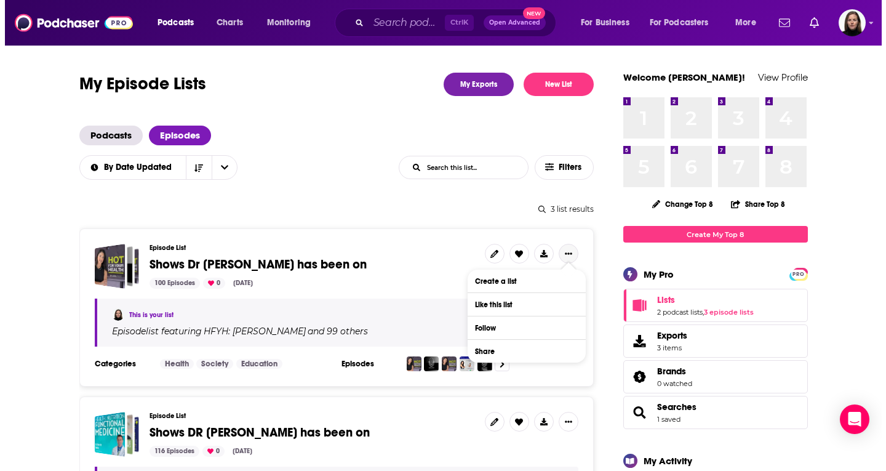
scroll to position [0, 0]
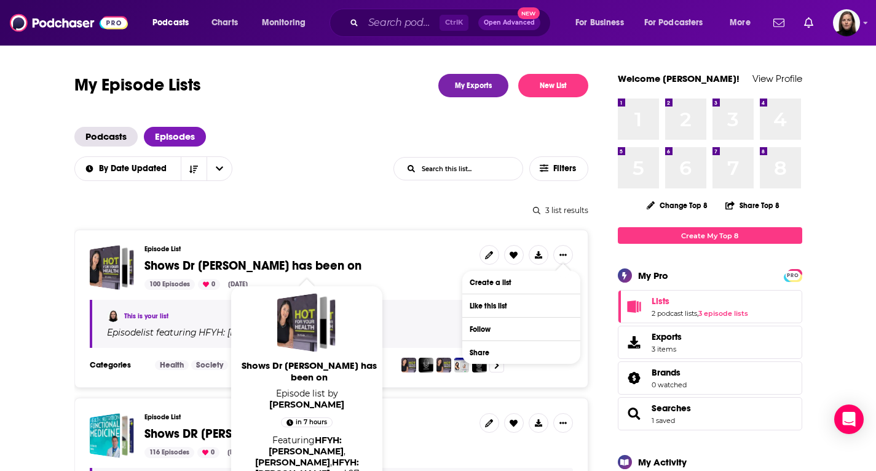
click at [193, 261] on span "Shows Dr Amy has been on" at bounding box center [253, 265] width 217 height 15
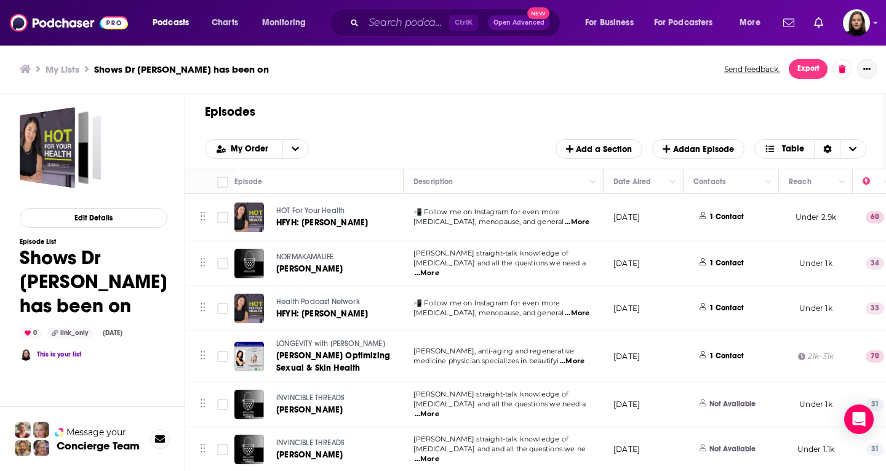
click at [867, 67] on icon "Show More Button" at bounding box center [866, 68] width 7 height 7
click at [689, 90] on div "My Lists Shows Dr Amy has been on Send feedback. Export" at bounding box center [443, 69] width 886 height 50
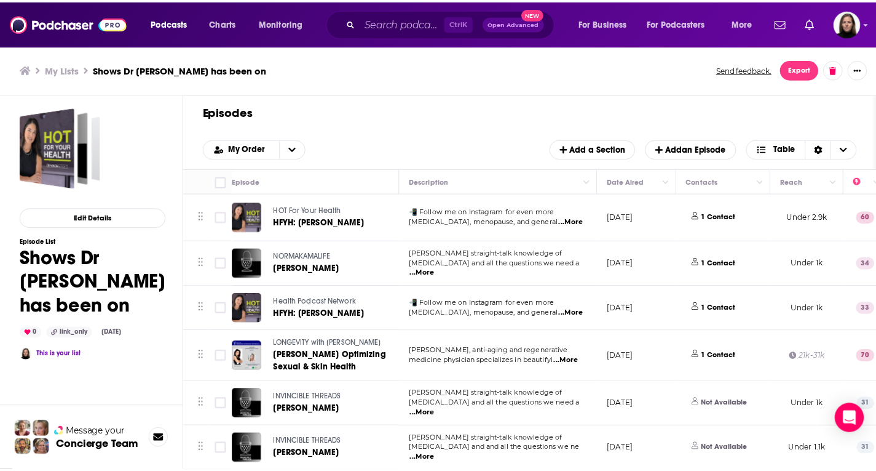
scroll to position [246, 0]
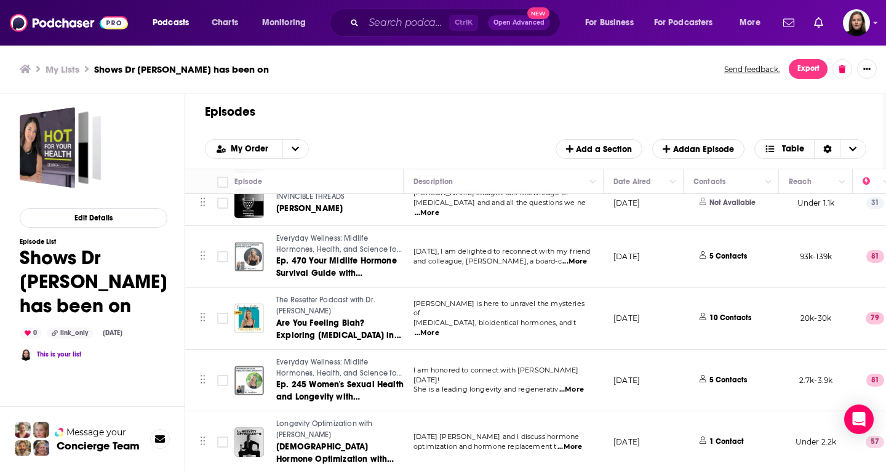
click at [119, 442] on h3 "Concierge Team" at bounding box center [98, 445] width 83 height 12
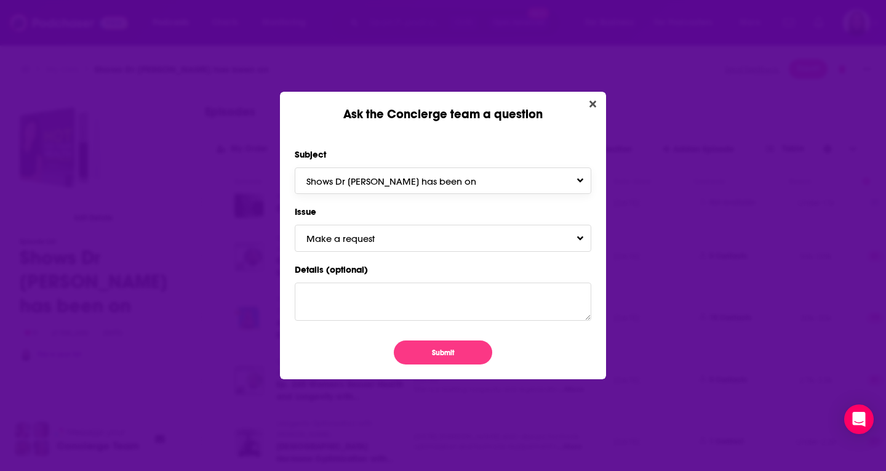
click at [477, 177] on button "Shows Dr Amy has been on" at bounding box center [443, 180] width 296 height 26
click at [474, 239] on button "Make a request" at bounding box center [443, 237] width 296 height 26
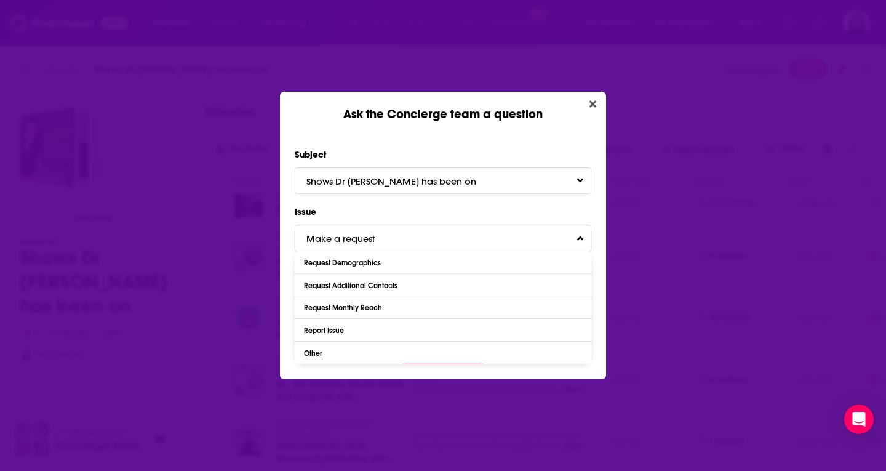
click at [474, 234] on button "Make a request" at bounding box center [443, 237] width 296 height 26
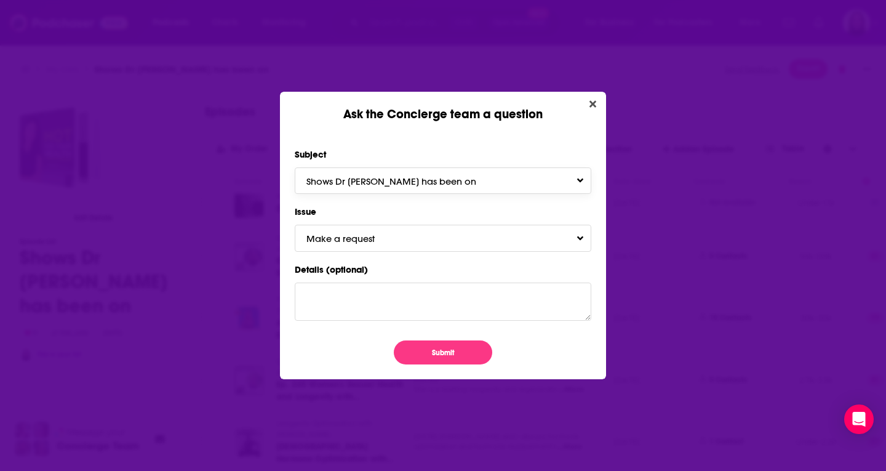
click at [381, 186] on span "Shows Dr Amy has been on" at bounding box center [403, 181] width 194 height 12
click at [382, 242] on span "Make a request" at bounding box center [352, 238] width 93 height 12
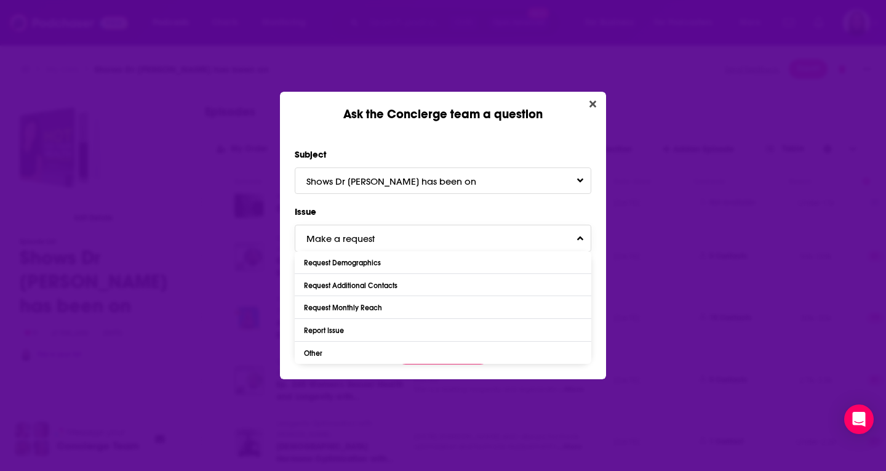
click at [383, 236] on span "Make a request" at bounding box center [352, 238] width 93 height 12
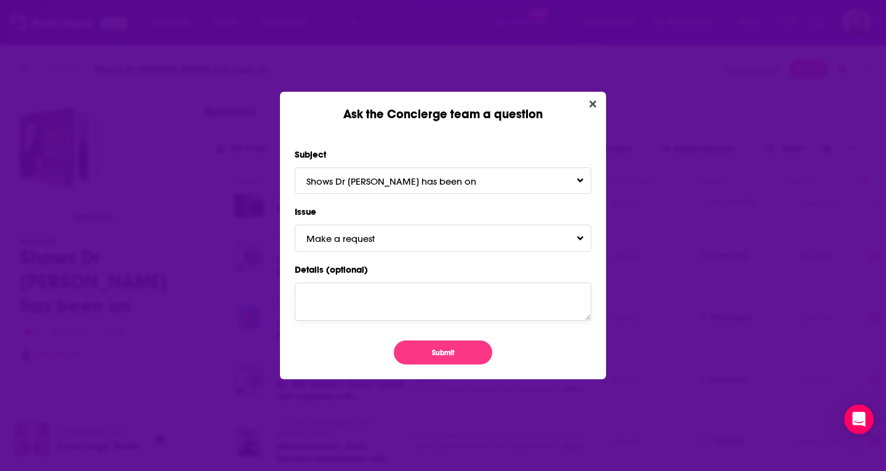
click at [368, 300] on textarea "Details (optional)" at bounding box center [443, 301] width 296 height 38
click at [594, 105] on icon "Close" at bounding box center [592, 103] width 7 height 7
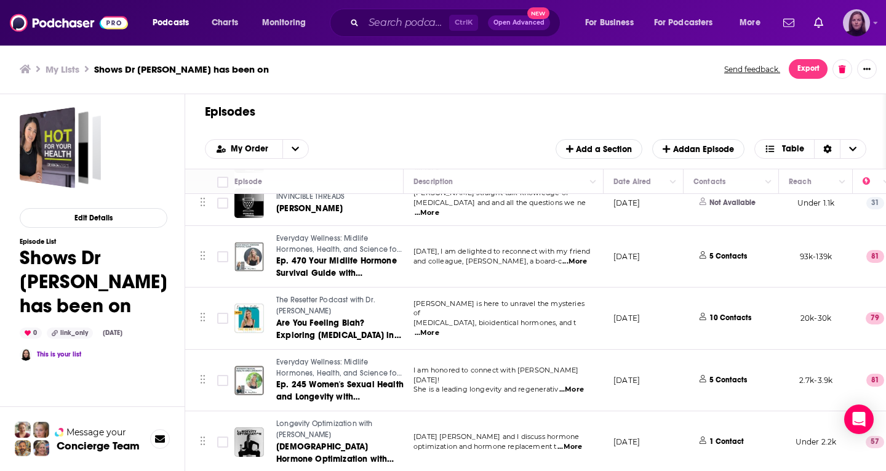
click at [858, 19] on img "Logged in as BevCat3" at bounding box center [856, 22] width 27 height 27
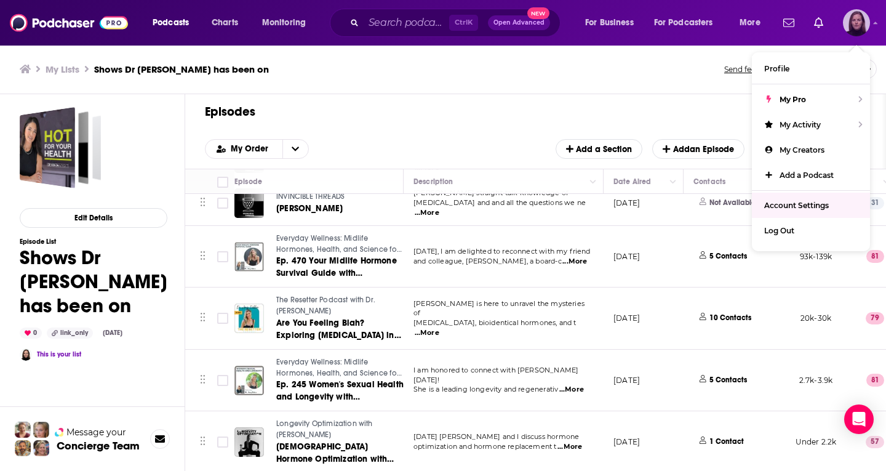
click at [812, 207] on span "Account Settings" at bounding box center [796, 205] width 65 height 9
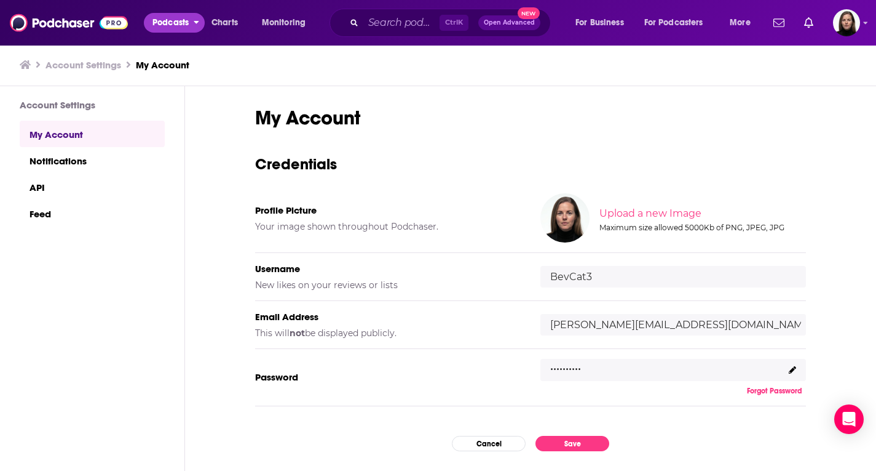
click at [161, 27] on span "Podcasts" at bounding box center [171, 22] width 36 height 17
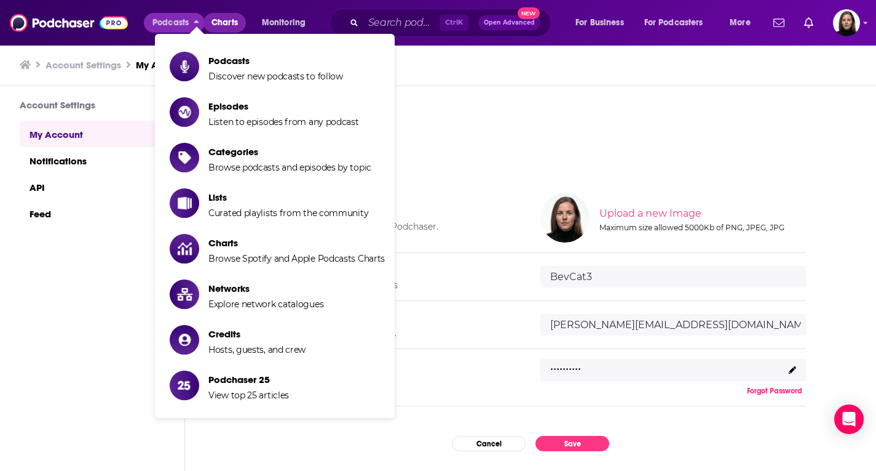
click at [223, 20] on span "Charts" at bounding box center [225, 22] width 26 height 17
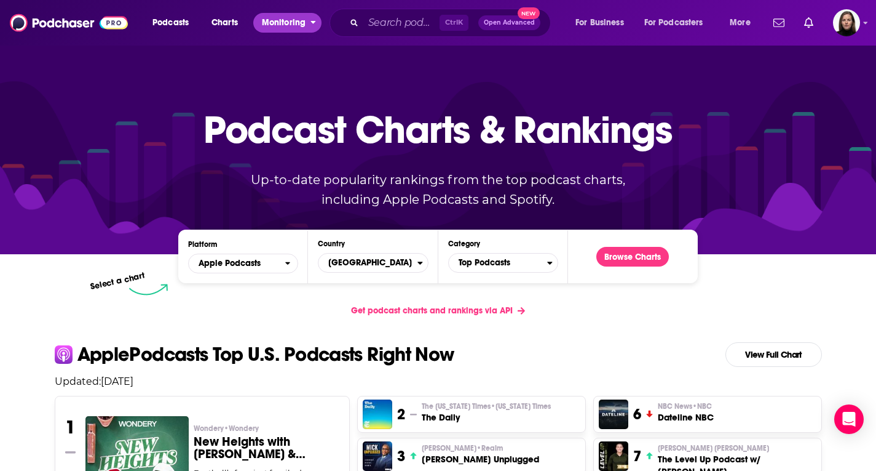
click at [282, 20] on span "Monitoring" at bounding box center [284, 22] width 44 height 17
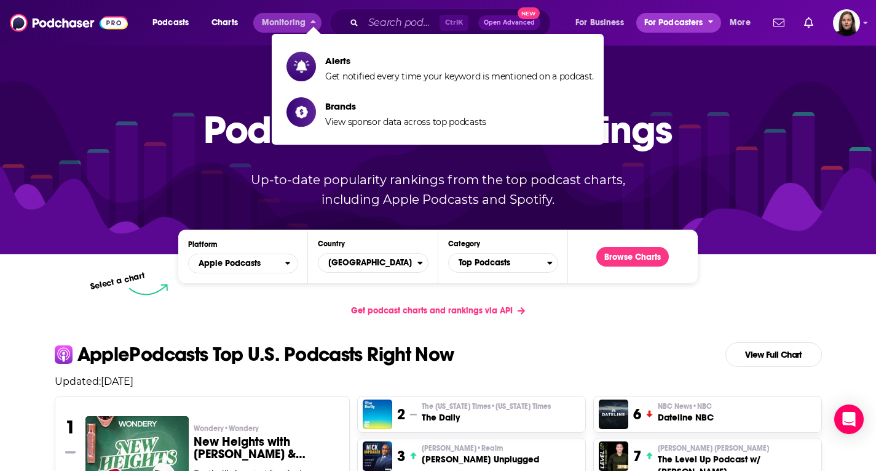
click at [677, 19] on span "For Podcasters" at bounding box center [674, 22] width 59 height 17
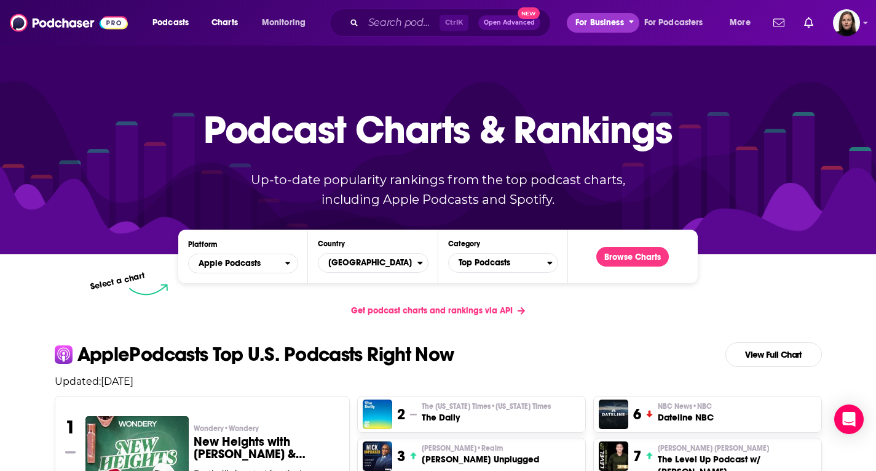
click at [610, 25] on span "For Business" at bounding box center [600, 22] width 49 height 17
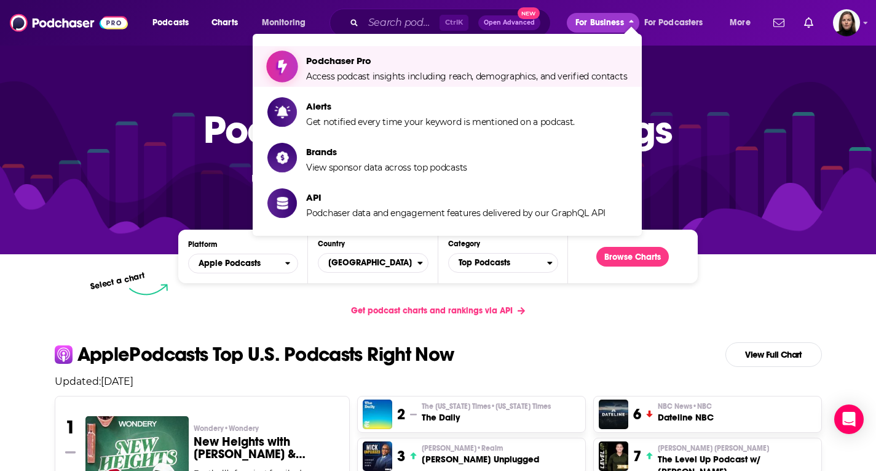
click at [447, 80] on span "Access podcast insights including reach, demographics, and verified contacts" at bounding box center [466, 76] width 321 height 11
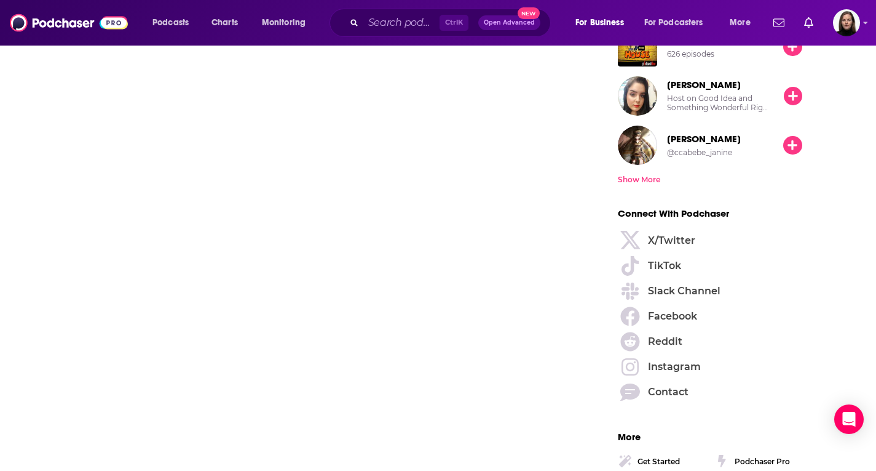
scroll to position [1756, 0]
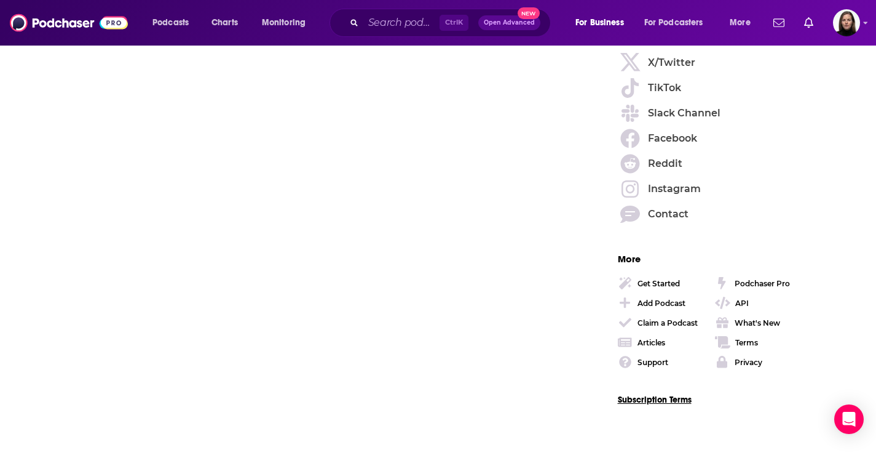
click at [678, 397] on link "Subscription Terms" at bounding box center [655, 399] width 74 height 10
click at [741, 284] on div "Podchaser Pro" at bounding box center [762, 283] width 55 height 9
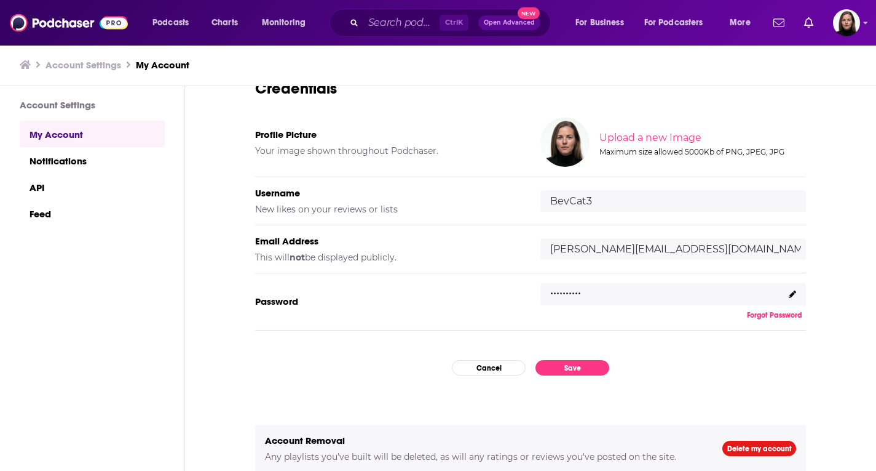
scroll to position [1, 0]
click at [736, 18] on span "More" at bounding box center [740, 22] width 21 height 17
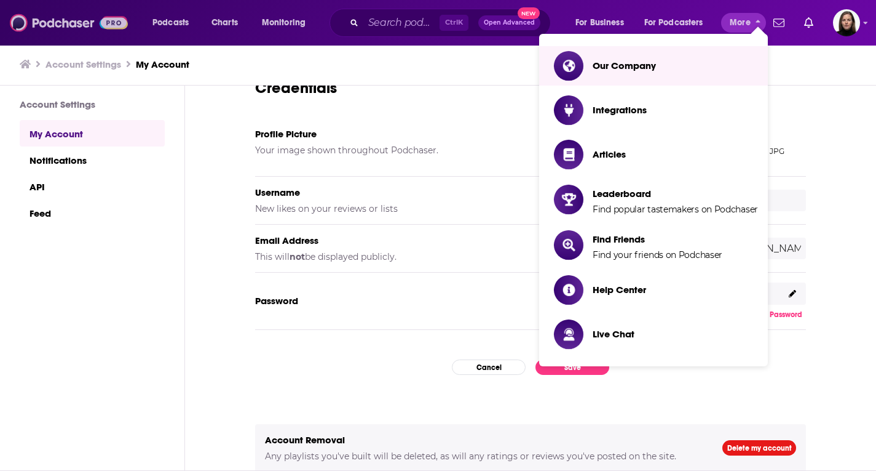
click at [115, 18] on img at bounding box center [69, 22] width 118 height 23
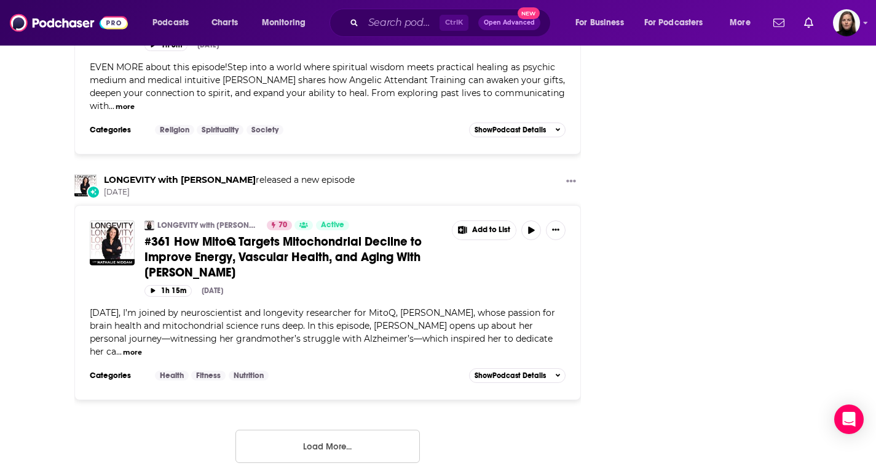
scroll to position [1968, 0]
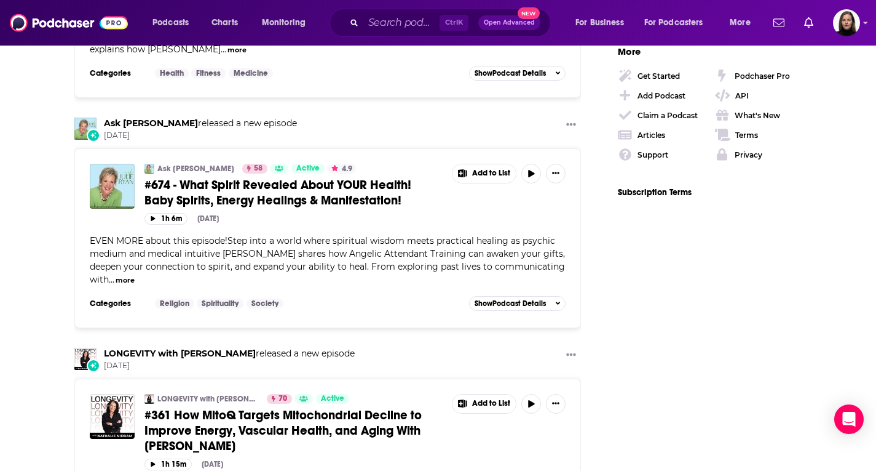
click at [740, 76] on div "Podchaser Pro" at bounding box center [762, 75] width 55 height 9
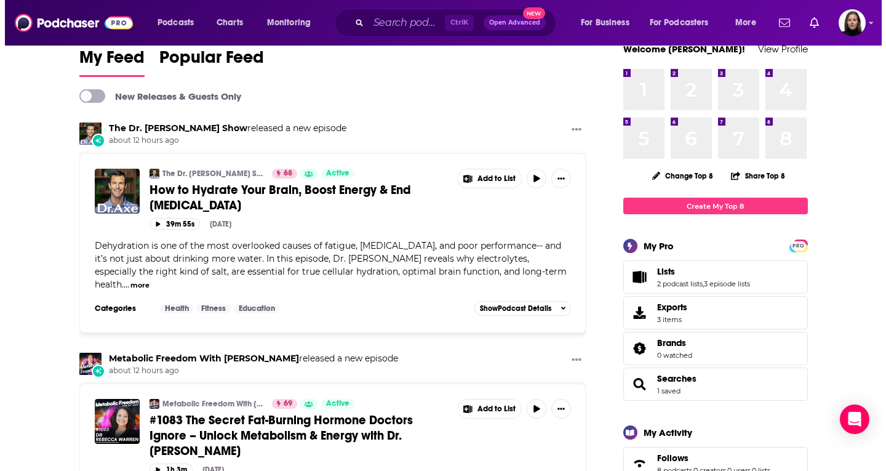
scroll to position [0, 0]
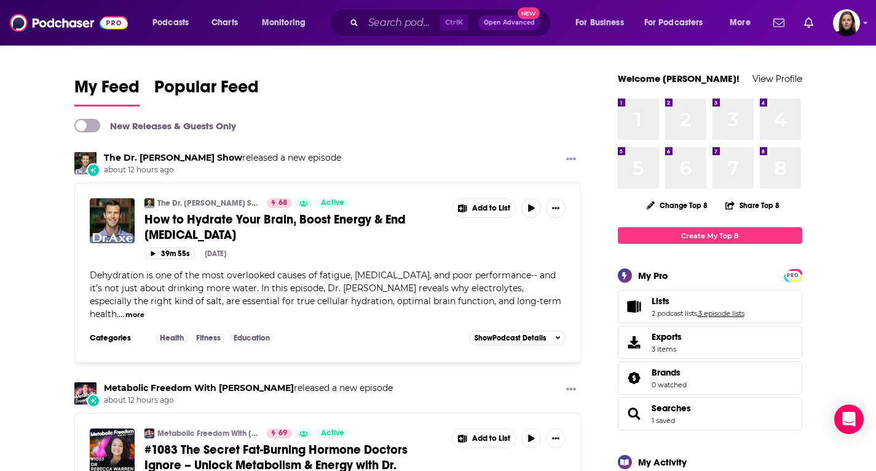
click at [712, 309] on link "3 episode lists" at bounding box center [722, 313] width 46 height 9
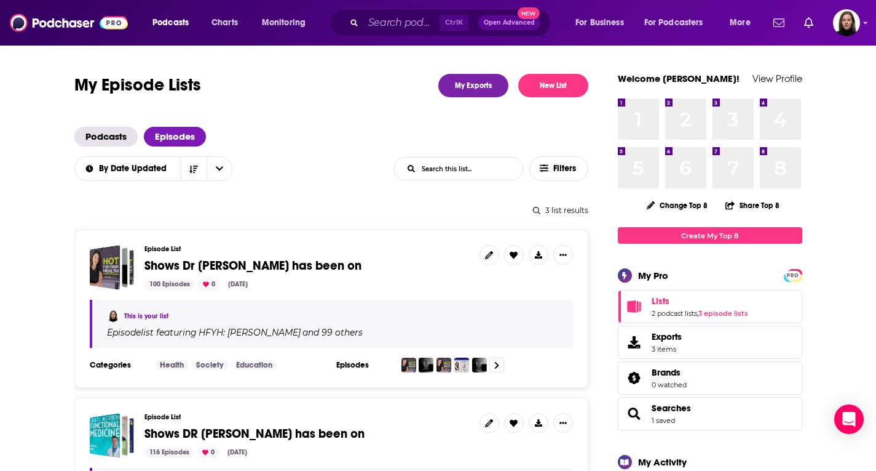
click at [173, 263] on span "Shows Dr Amy has been on" at bounding box center [253, 265] width 217 height 15
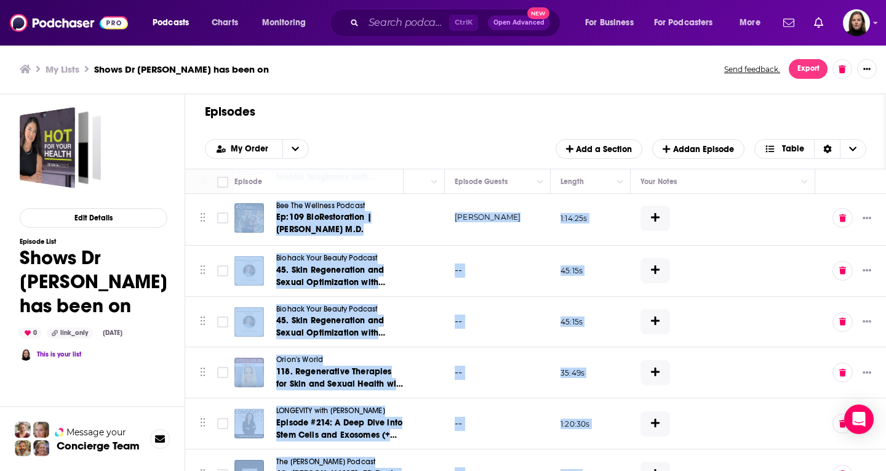
scroll to position [4966, 716]
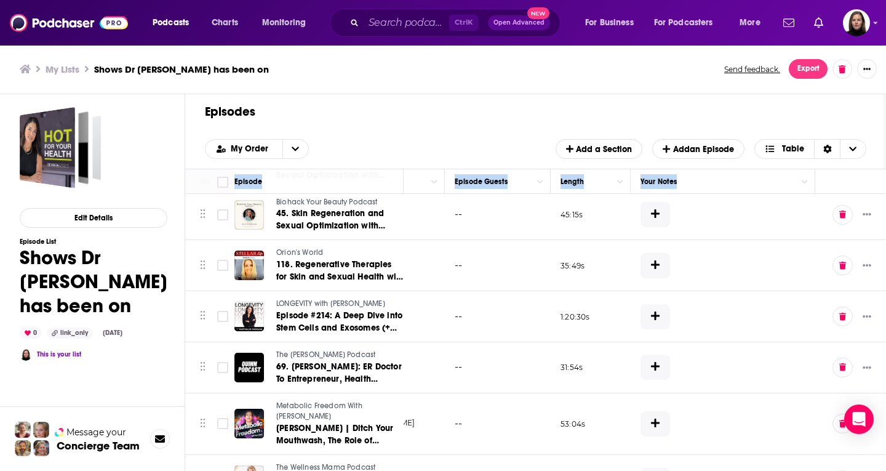
drag, startPoint x: 205, startPoint y: 201, endPoint x: 504, endPoint y: 415, distance: 367.2
click at [827, 467] on div "Move Episode Description Date Aired Contacts Reach Categories Hosts Episode Gue…" at bounding box center [535, 321] width 701 height 304
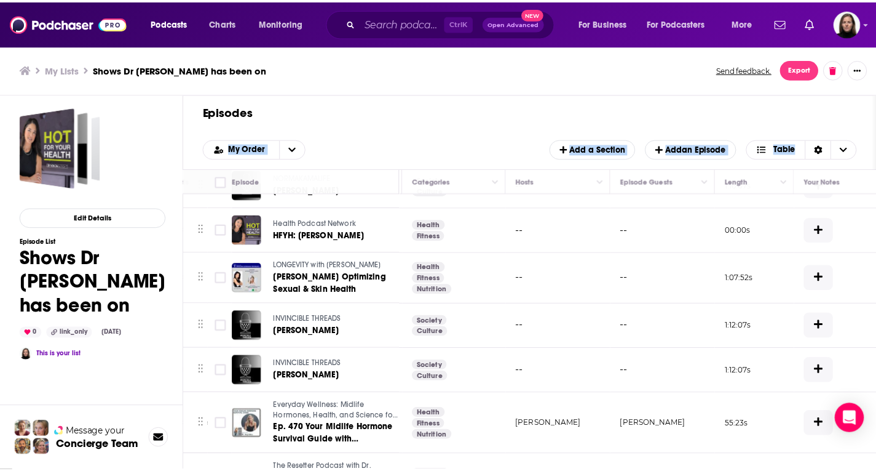
scroll to position [0, 534]
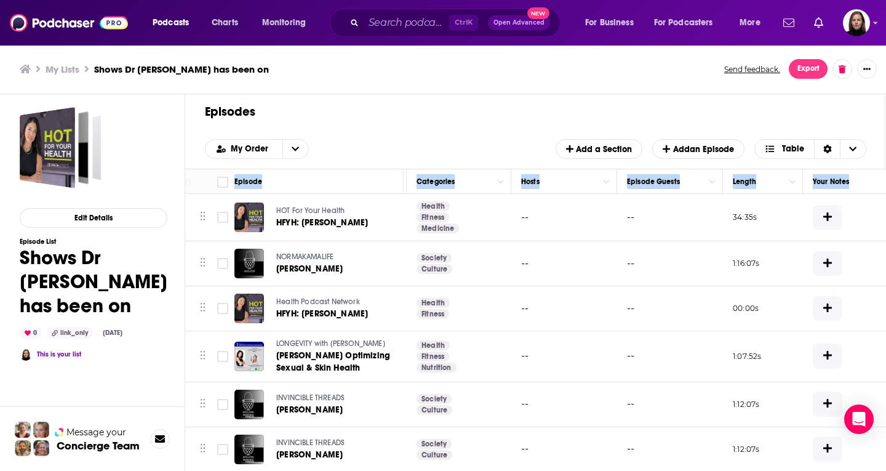
drag, startPoint x: 353, startPoint y: 369, endPoint x: 223, endPoint y: 205, distance: 209.3
copy thead "Move Episode Description Date Aired Contacts Reach Categories Hosts Episode Gue…"
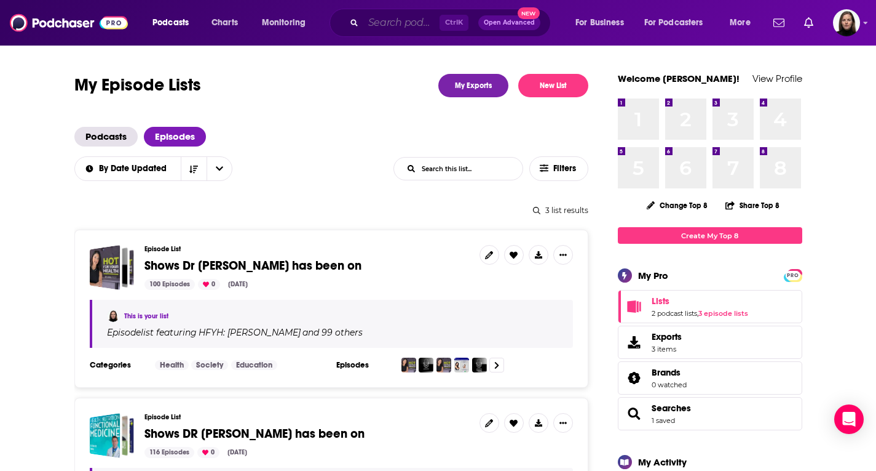
click at [394, 25] on input "Search podcasts, credits, & more..." at bounding box center [402, 23] width 76 height 20
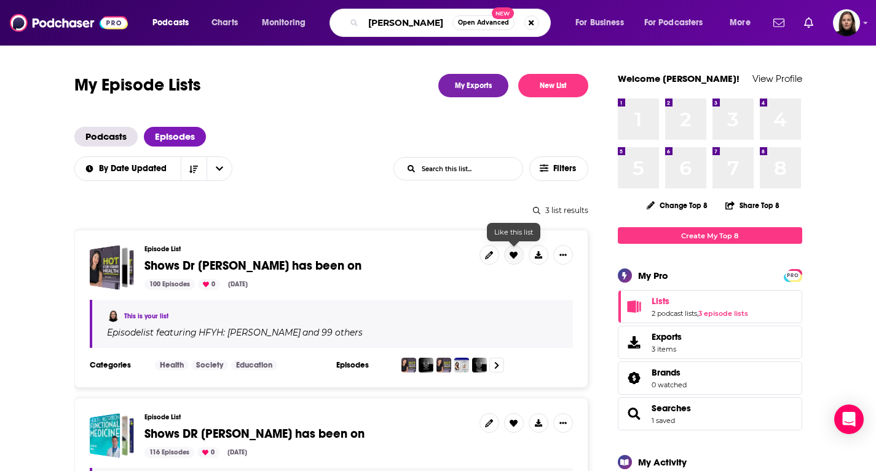
type input "julian issa"
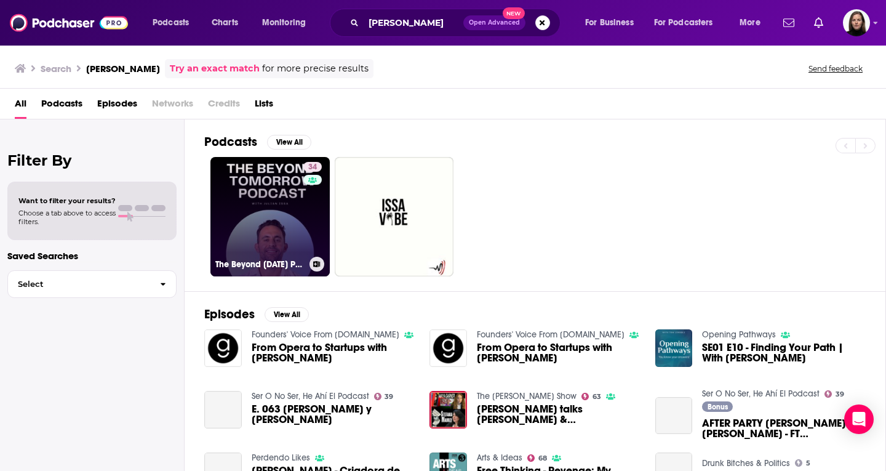
click at [277, 183] on link "34 The Beyond Tomorrow Podcast with Julian Issa" at bounding box center [269, 216] width 119 height 119
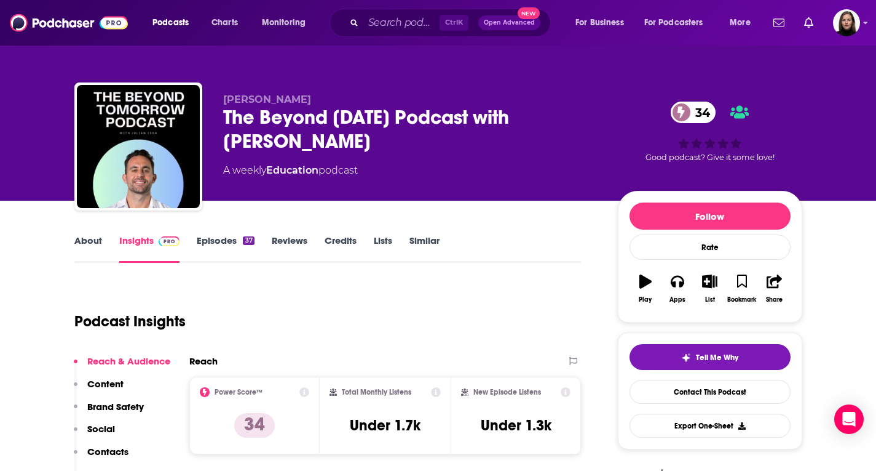
click at [219, 244] on link "Episodes 37" at bounding box center [225, 248] width 57 height 28
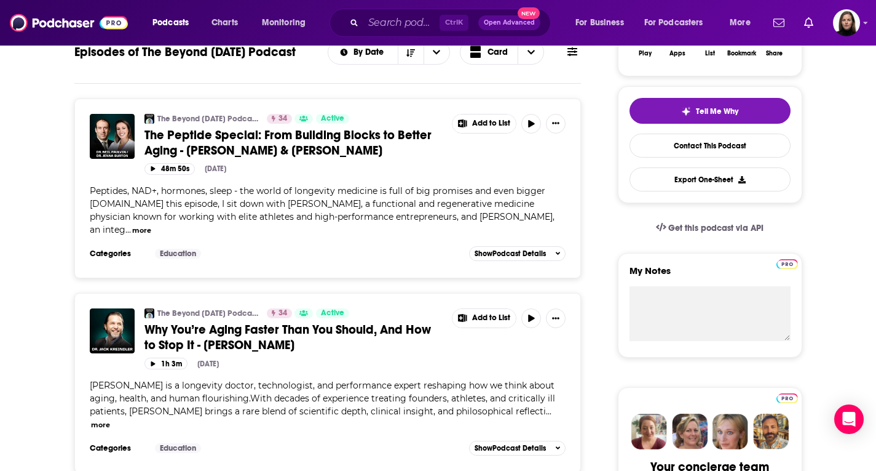
scroll to position [62, 0]
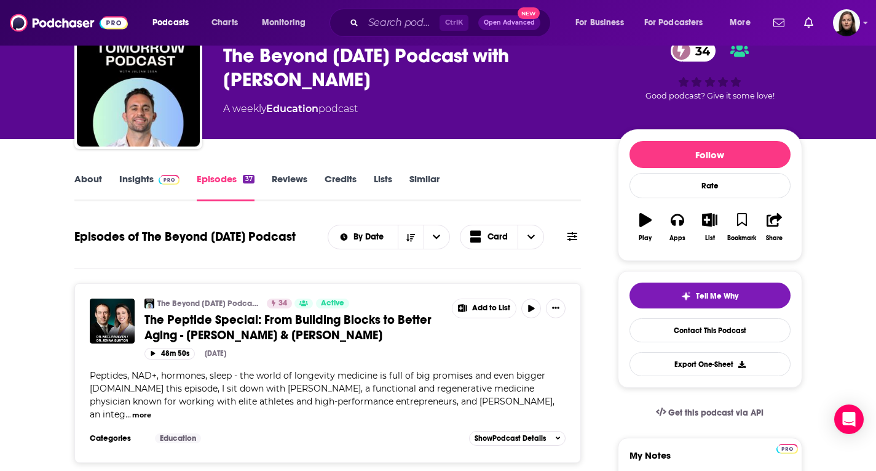
click at [572, 233] on icon at bounding box center [573, 236] width 10 height 9
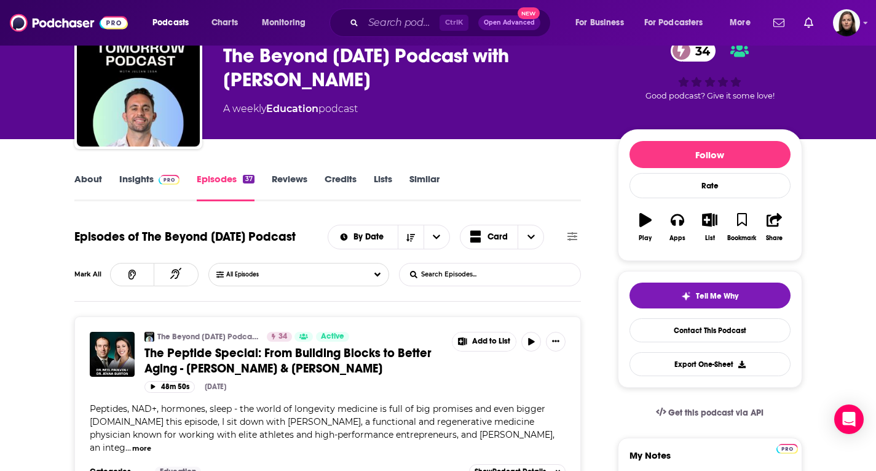
click at [572, 233] on icon at bounding box center [573, 236] width 10 height 9
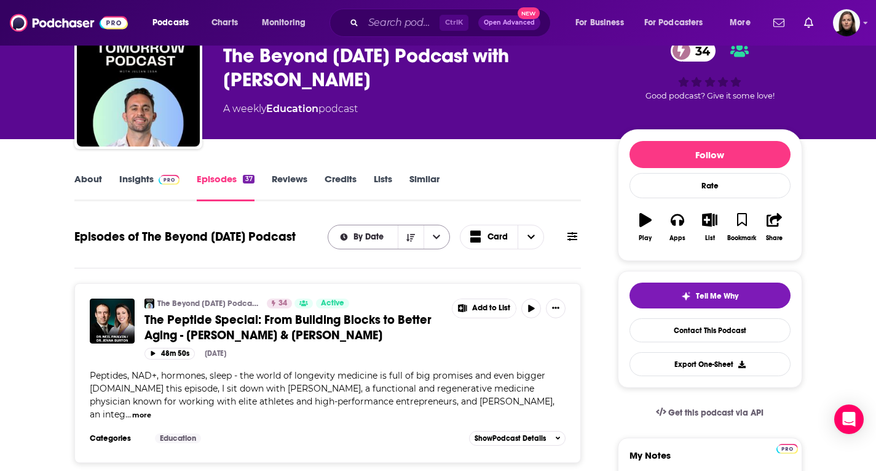
click at [439, 239] on icon "open menu" at bounding box center [436, 236] width 7 height 9
click at [439, 239] on icon "close menu" at bounding box center [436, 236] width 7 height 9
click at [535, 232] on span "Choose View" at bounding box center [531, 236] width 26 height 23
click at [505, 280] on span "Table" at bounding box center [509, 280] width 49 height 7
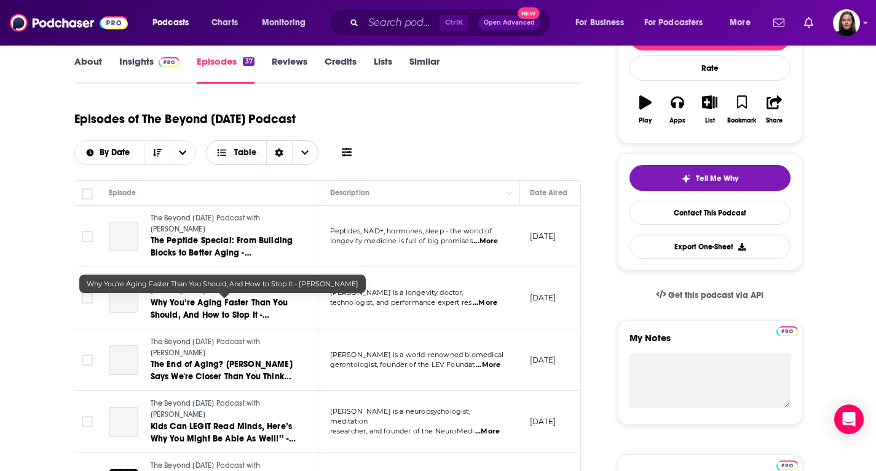
scroll to position [185, 0]
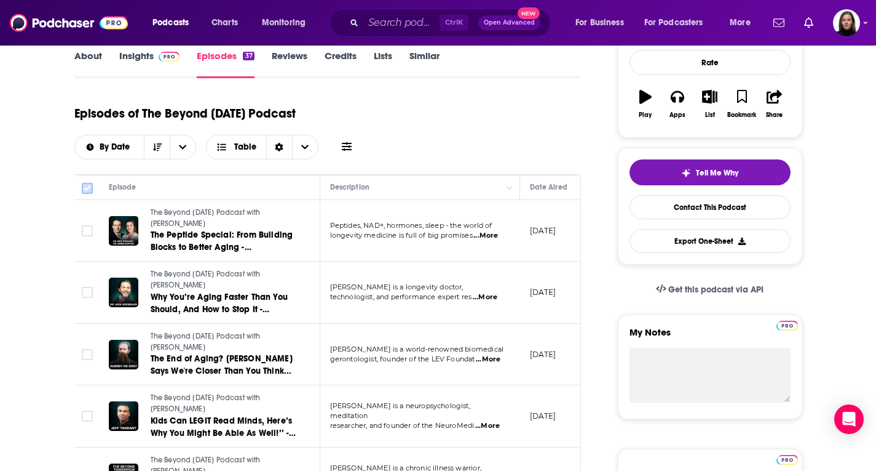
click at [84, 188] on input "Toggle select all" at bounding box center [87, 188] width 11 height 11
checkbox input "true"
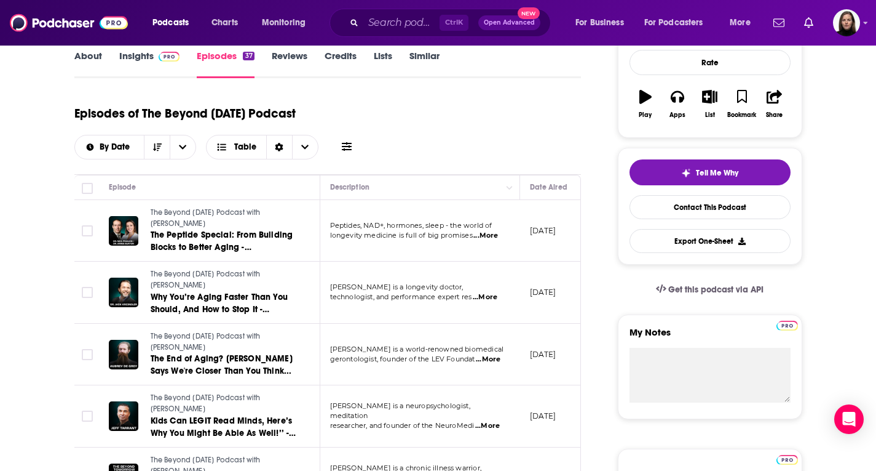
checkbox input "true"
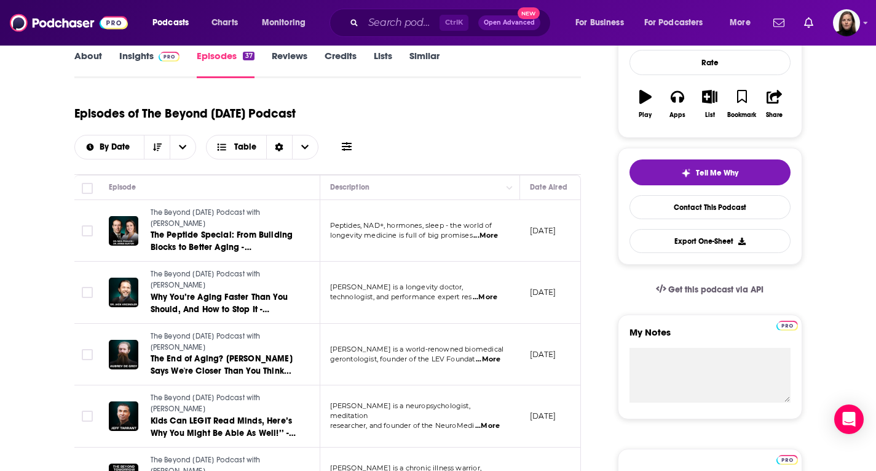
checkbox input "true"
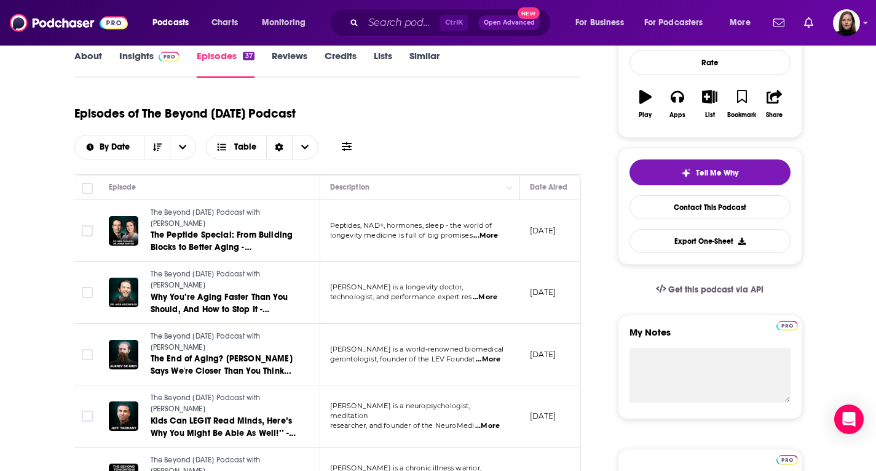
checkbox input "true"
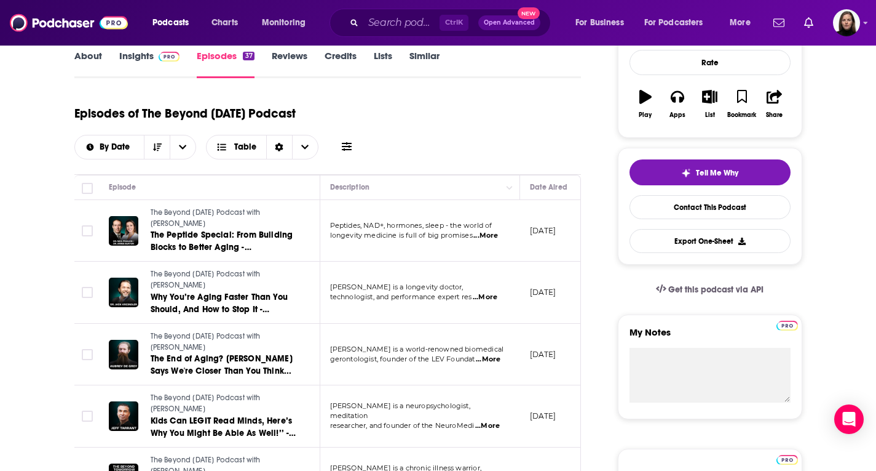
checkbox input "true"
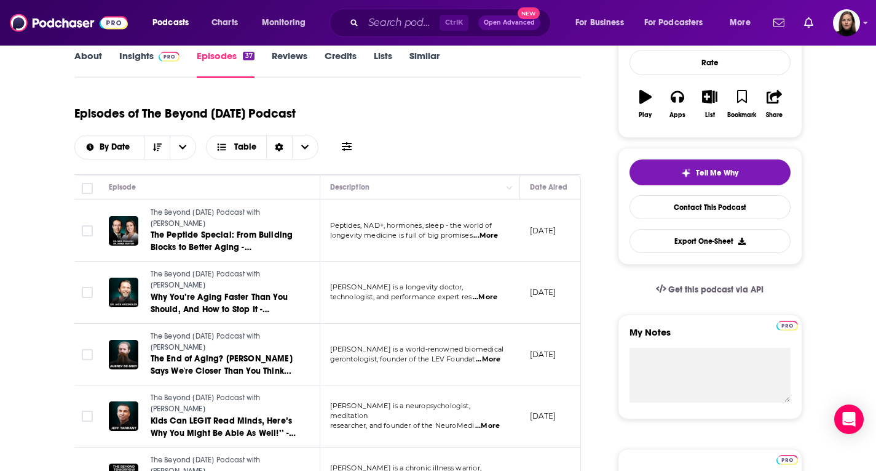
checkbox input "true"
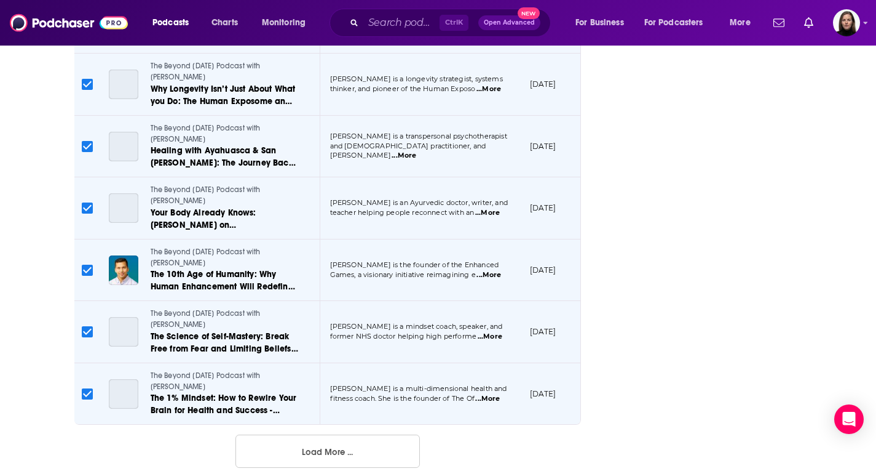
scroll to position [1531, 0]
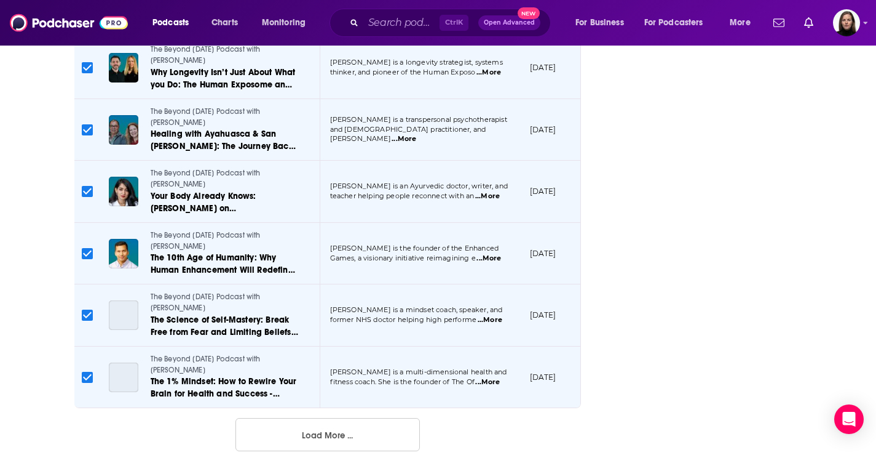
click at [392, 439] on button "Load More ..." at bounding box center [328, 434] width 185 height 33
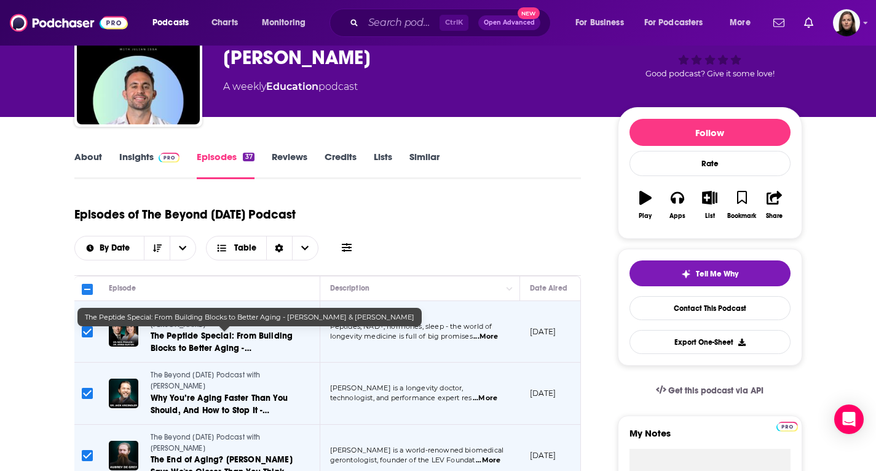
scroll to position [0, 0]
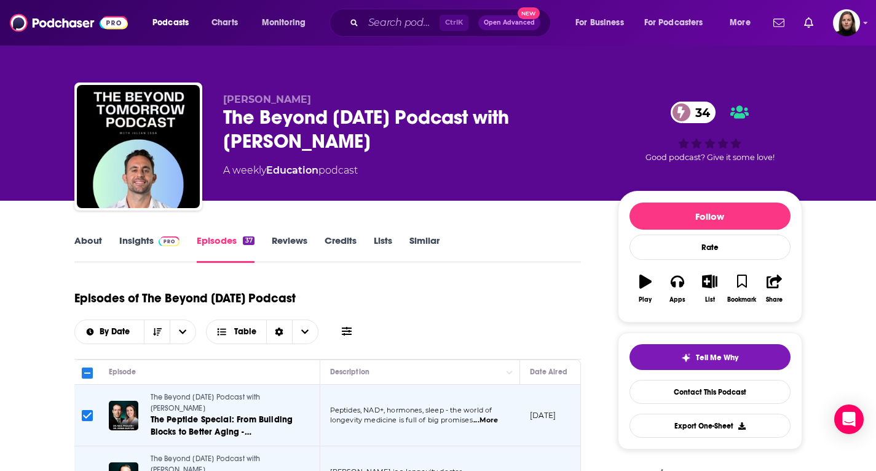
click at [89, 369] on input "Toggle select all" at bounding box center [87, 372] width 11 height 11
checkbox input "true"
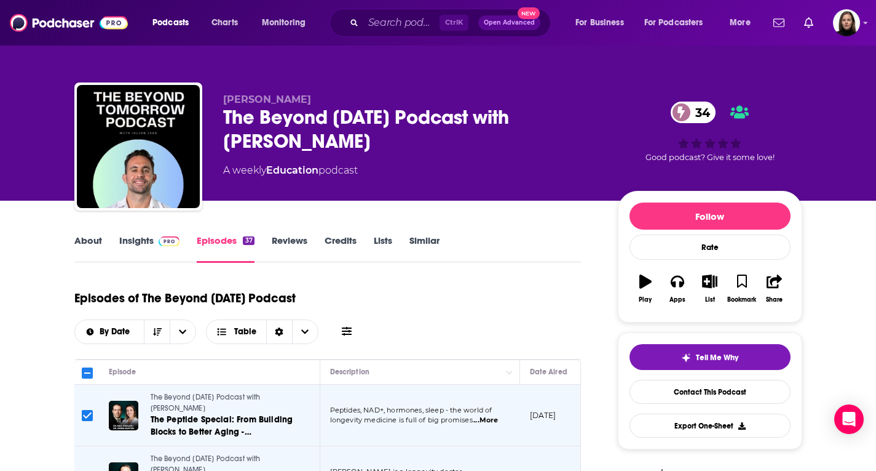
checkbox input "true"
click at [708, 279] on icon "button" at bounding box center [709, 281] width 15 height 14
click at [713, 282] on icon "button" at bounding box center [709, 281] width 15 height 14
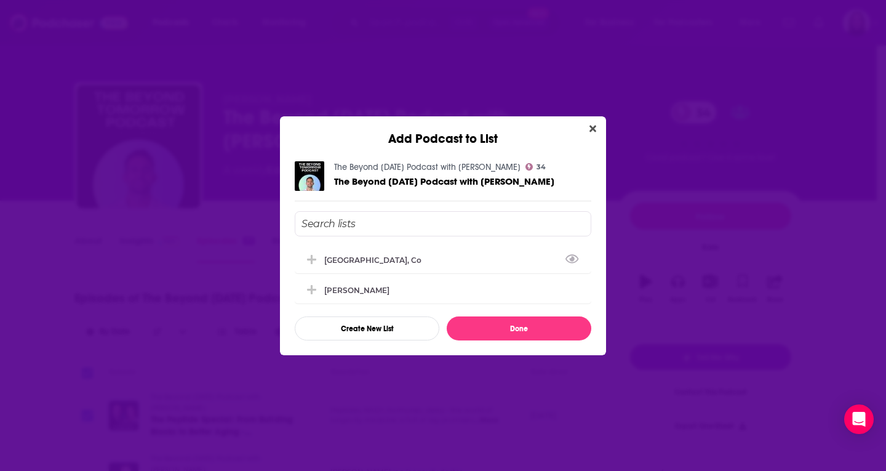
click at [360, 226] on input "Add Podcast To List" at bounding box center [443, 223] width 296 height 25
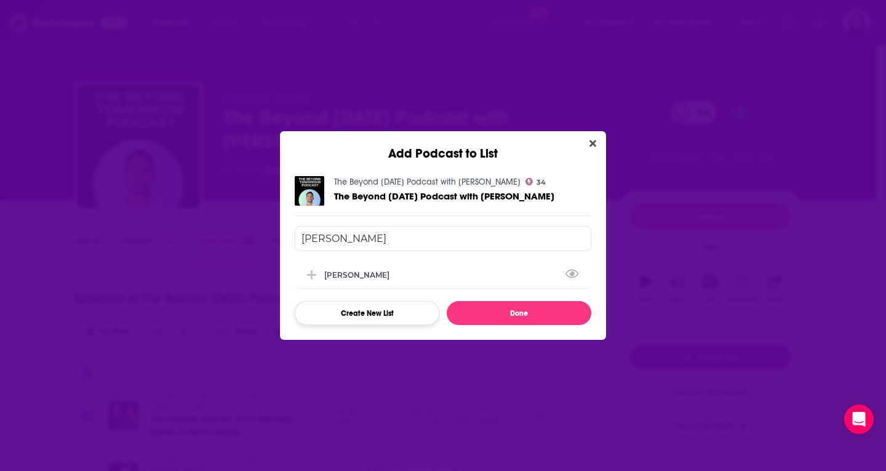
type input "Julian Issa"
click at [400, 312] on button "Create New List" at bounding box center [367, 313] width 145 height 24
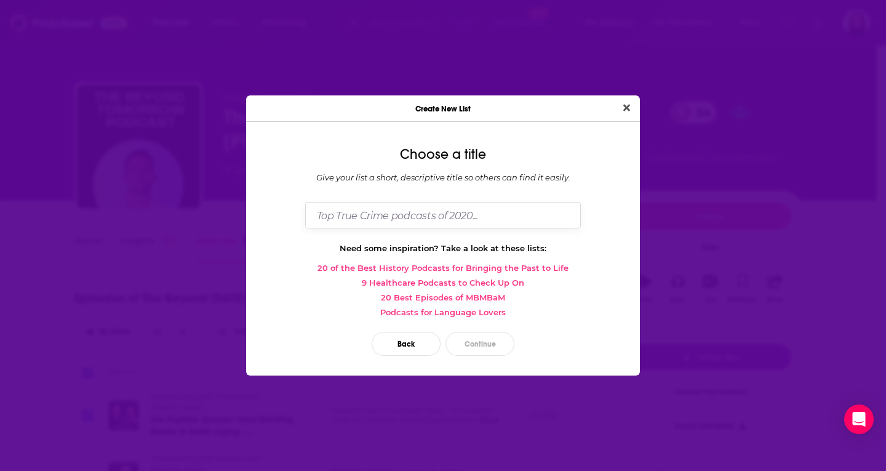
click at [421, 218] on input "Dialog" at bounding box center [443, 215] width 276 height 26
type input "Julian Issa - Beyond Tomorrow Podcast"
click at [488, 338] on button "Continue" at bounding box center [479, 344] width 69 height 24
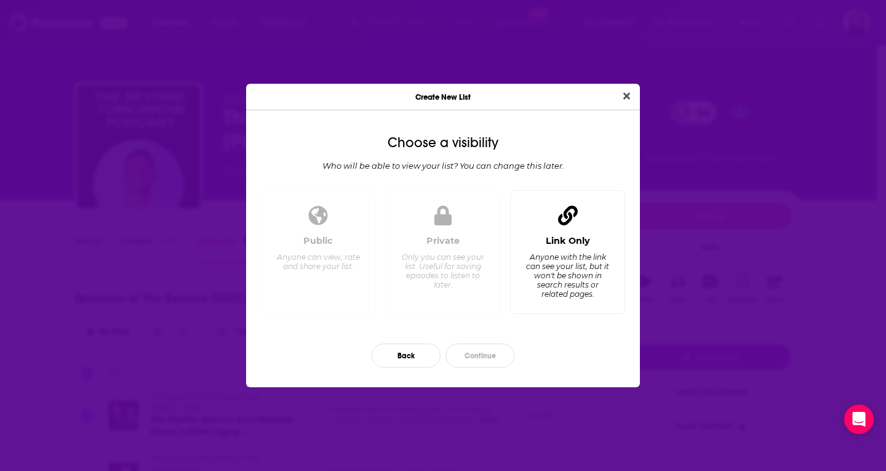
click at [577, 241] on div "Link Only" at bounding box center [568, 240] width 44 height 11
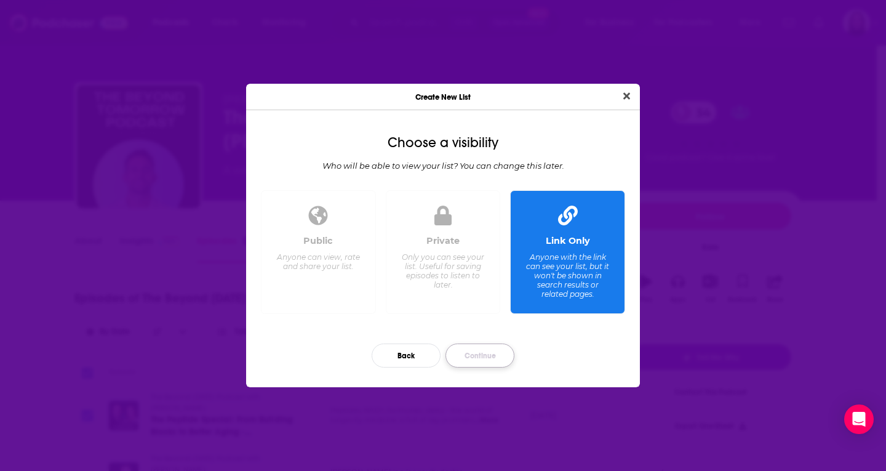
click at [490, 357] on button "Continue" at bounding box center [479, 355] width 69 height 24
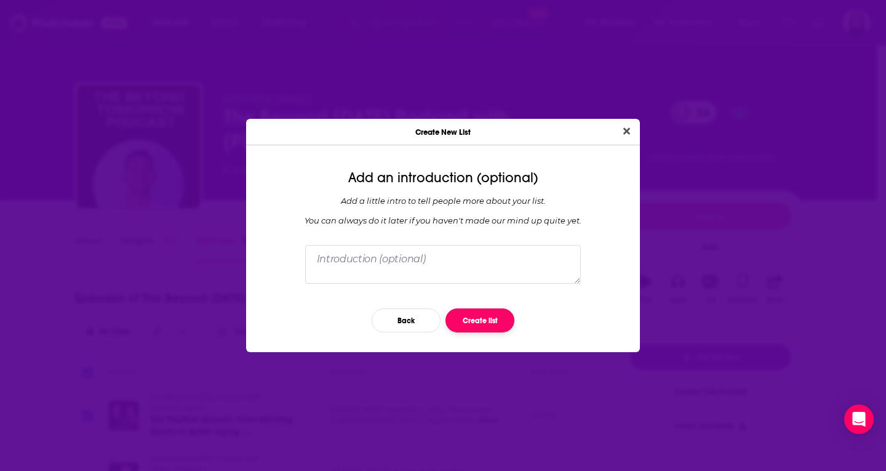
click at [477, 319] on button "Create list" at bounding box center [479, 320] width 69 height 24
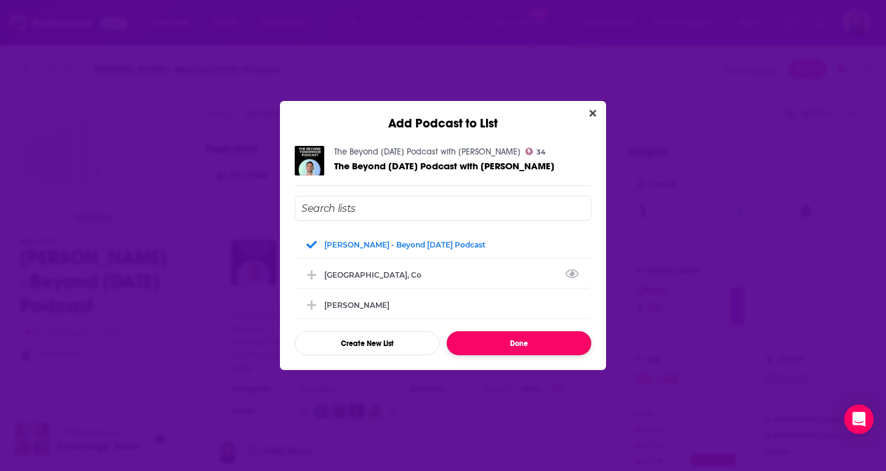
click at [545, 347] on button "Done" at bounding box center [519, 343] width 145 height 24
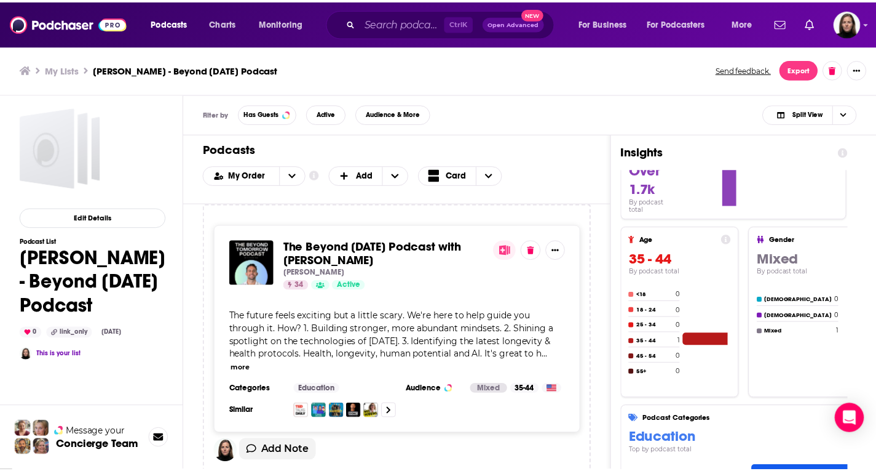
scroll to position [246, 0]
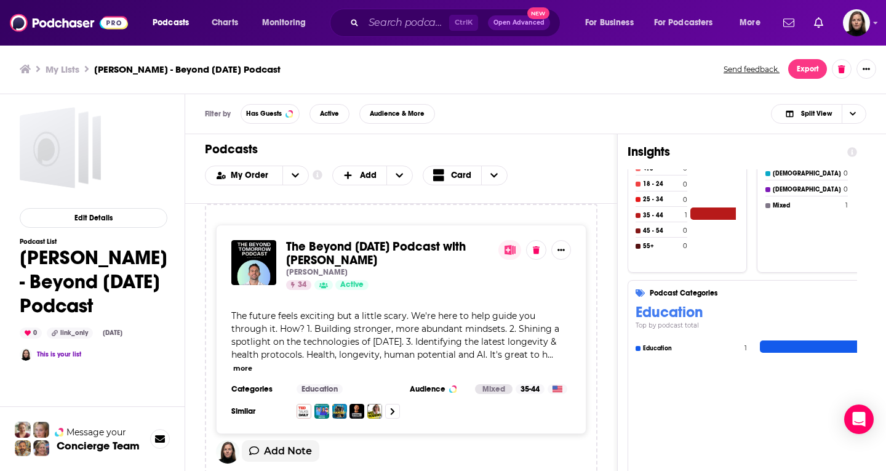
click at [68, 71] on h3 "My Lists" at bounding box center [63, 69] width 34 height 12
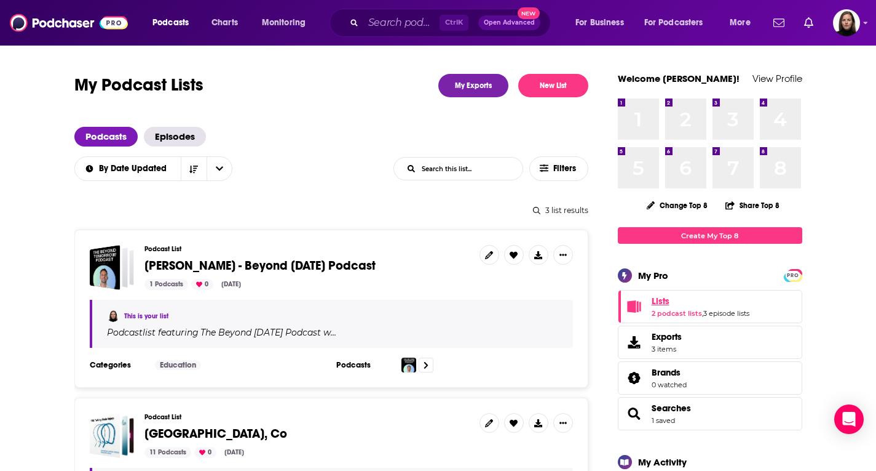
click at [662, 300] on span "Lists" at bounding box center [661, 300] width 18 height 11
click at [166, 264] on span "Julian Issa - Beyond Tomorrow Podcast" at bounding box center [260, 265] width 231 height 15
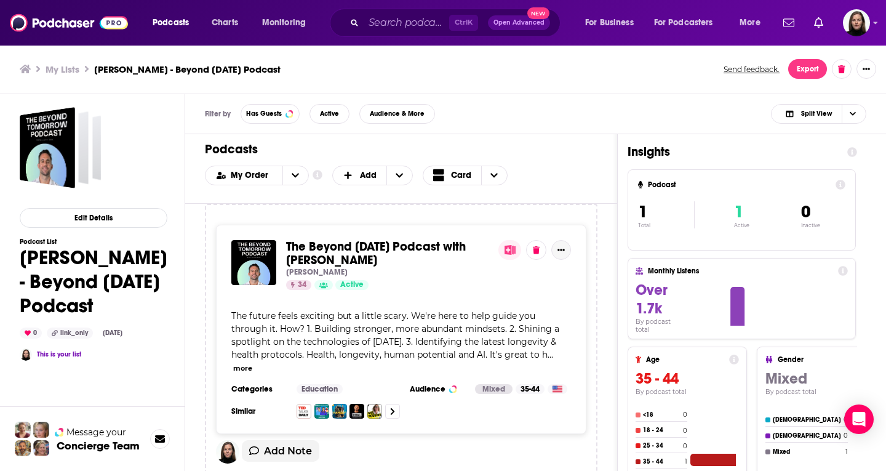
click at [565, 255] on button "Show More Button" at bounding box center [561, 250] width 20 height 20
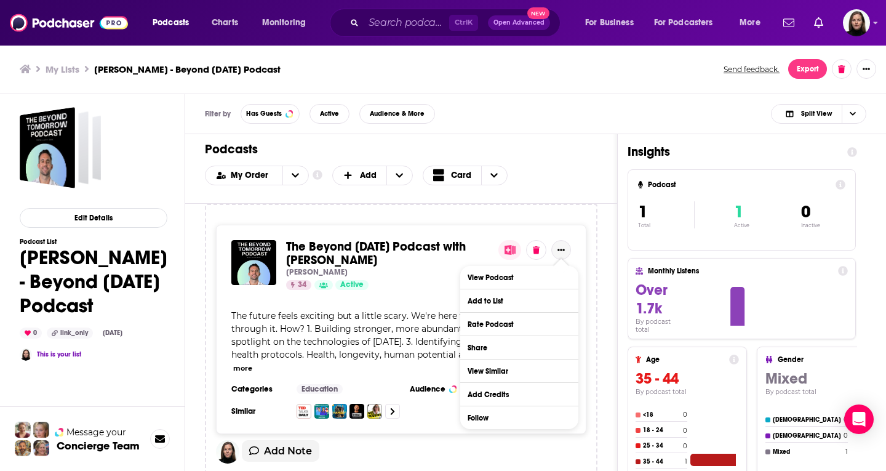
click at [565, 251] on button "Show More Button" at bounding box center [561, 250] width 20 height 20
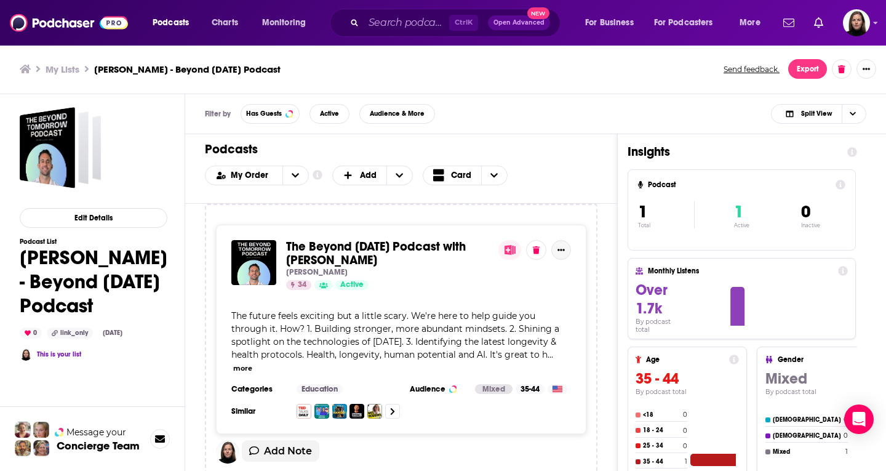
click at [347, 250] on span "The Beyond Tomorrow Podcast with Julian Issa" at bounding box center [376, 253] width 180 height 29
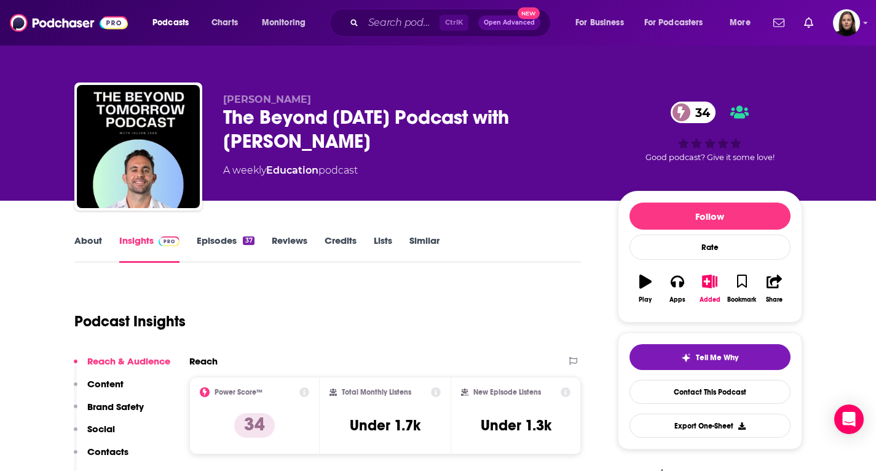
click at [239, 239] on link "Episodes 37" at bounding box center [225, 248] width 57 height 28
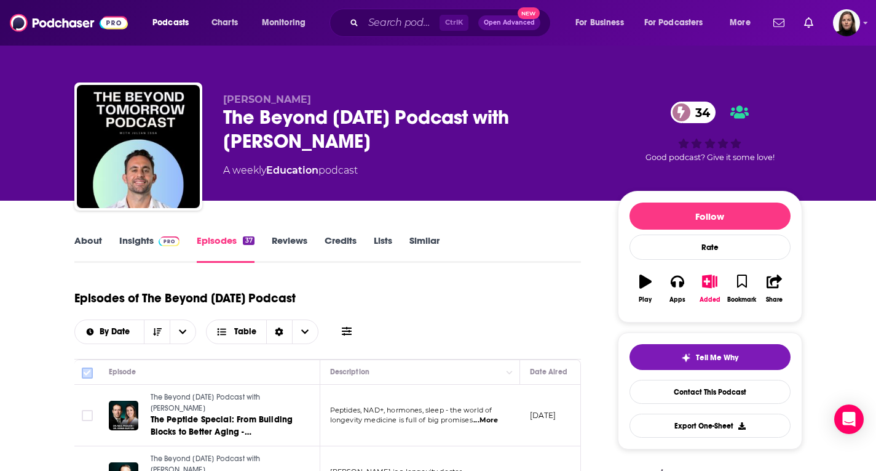
click at [89, 373] on input "Toggle select all" at bounding box center [87, 372] width 11 height 11
checkbox input "true"
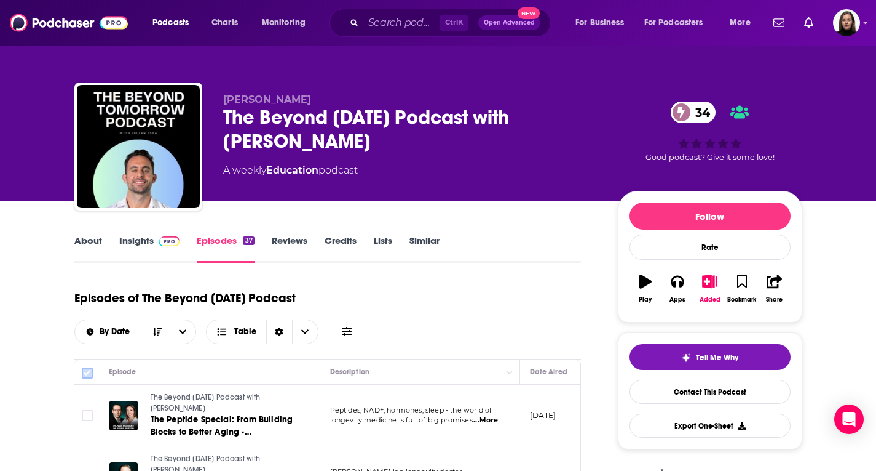
checkbox input "true"
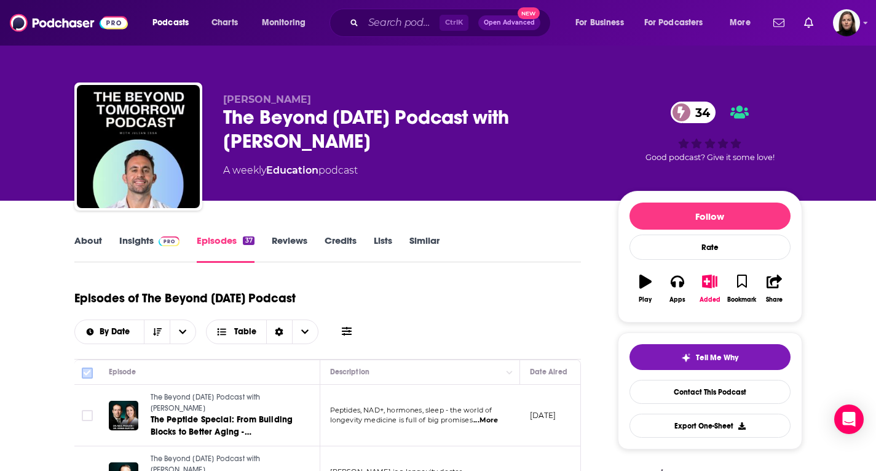
checkbox input "true"
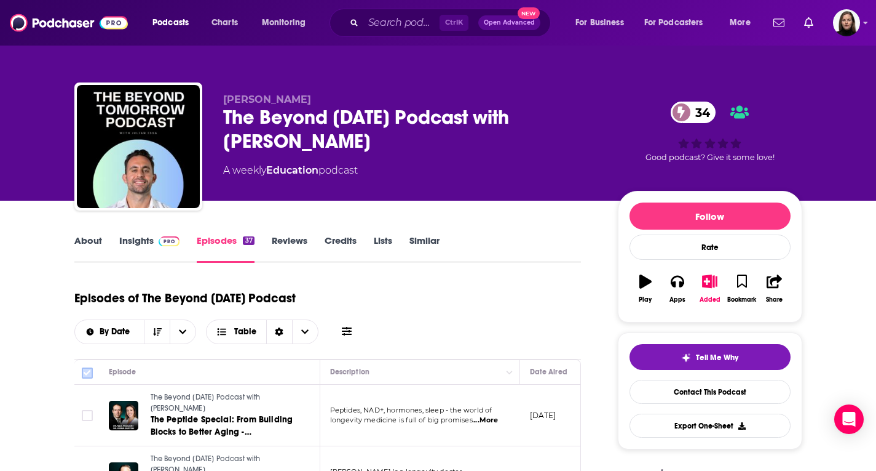
checkbox input "true"
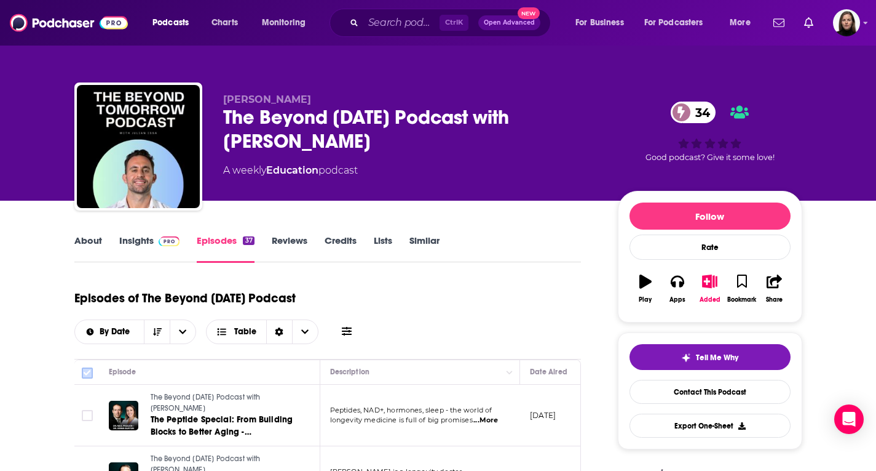
checkbox input "true"
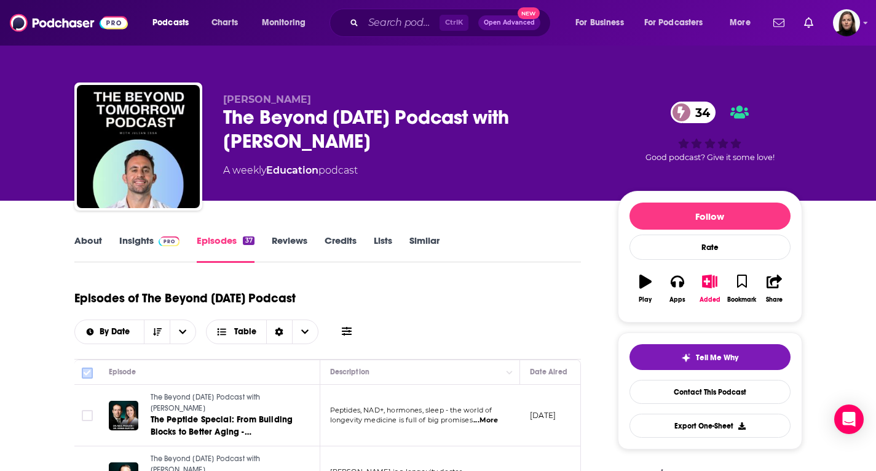
checkbox input "true"
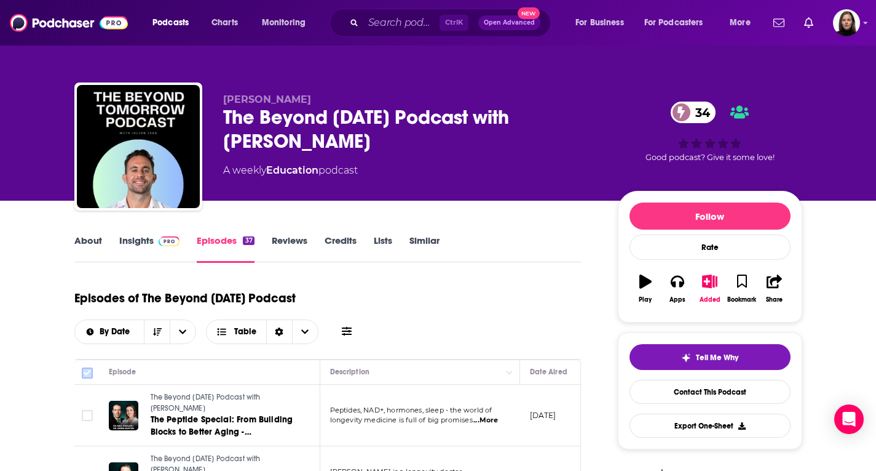
checkbox input "true"
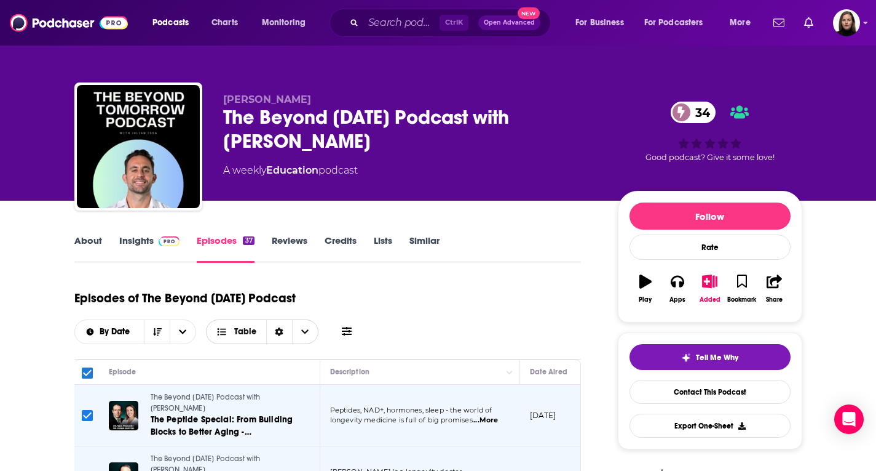
click at [305, 332] on icon "Choose View" at bounding box center [304, 331] width 7 height 4
click at [362, 328] on div "Episodes of The Beyond Tomorrow Podcast By Date Table Card Table" at bounding box center [327, 313] width 507 height 62
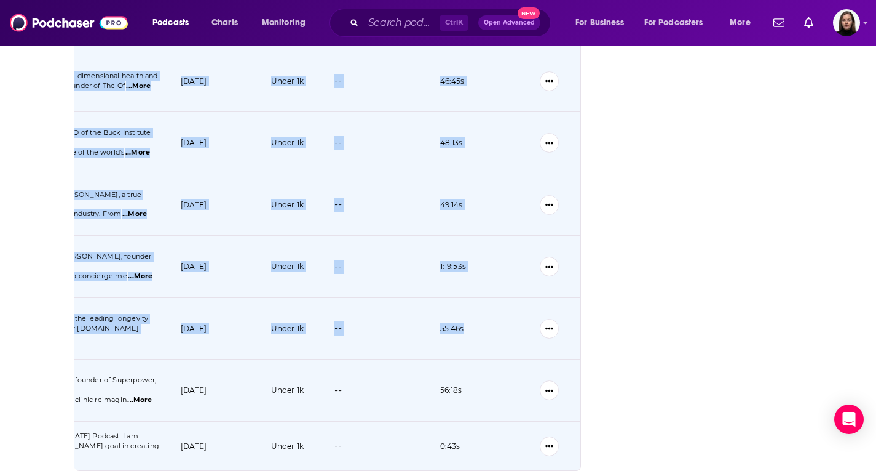
scroll to position [1839, 0]
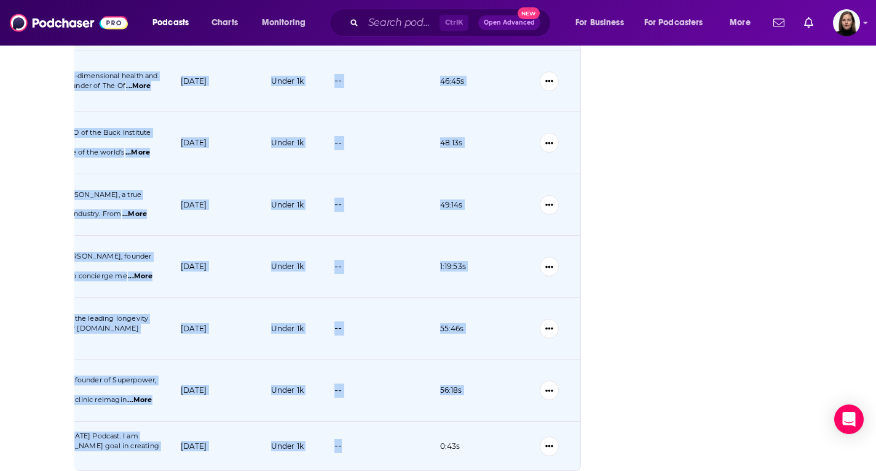
drag, startPoint x: 143, startPoint y: 210, endPoint x: 348, endPoint y: 442, distance: 309.4
copy tbody "The Beyond Tomorrow Podcast with Julian Issa The Peptide Special: From Building…"
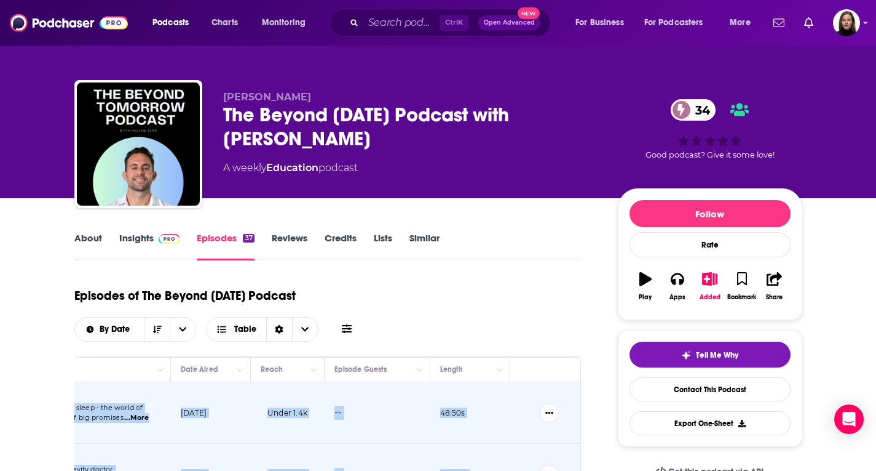
scroll to position [0, 0]
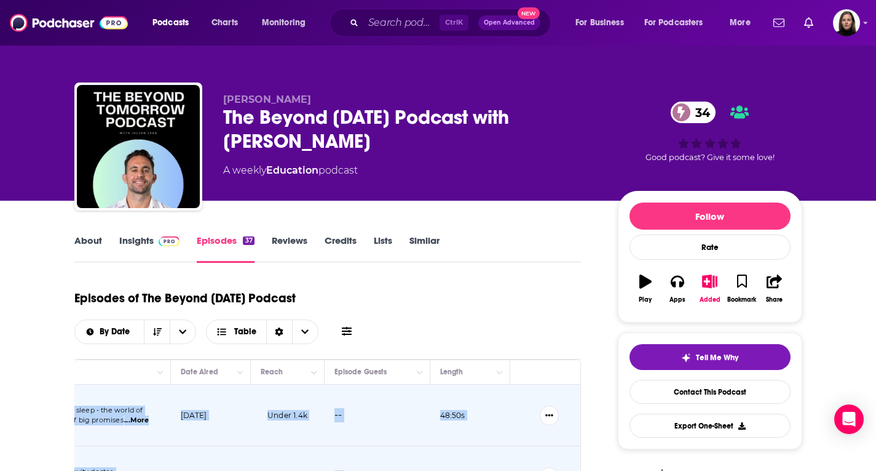
click at [231, 239] on link "Episodes 37" at bounding box center [225, 248] width 57 height 28
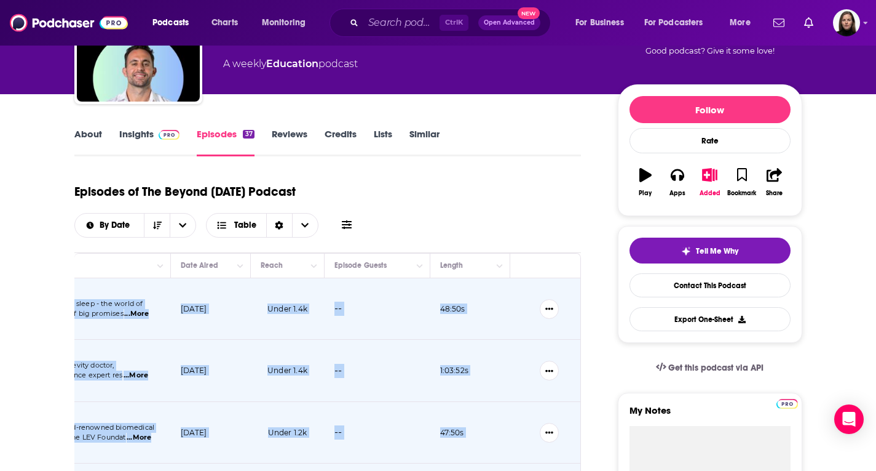
scroll to position [185, 0]
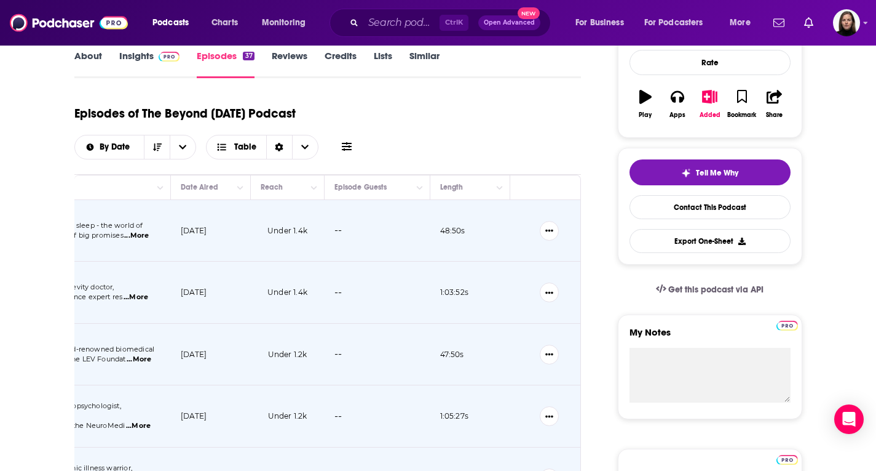
click at [531, 117] on div "Episodes of The Beyond Tomorrow Podcast By Date Table" at bounding box center [327, 129] width 507 height 62
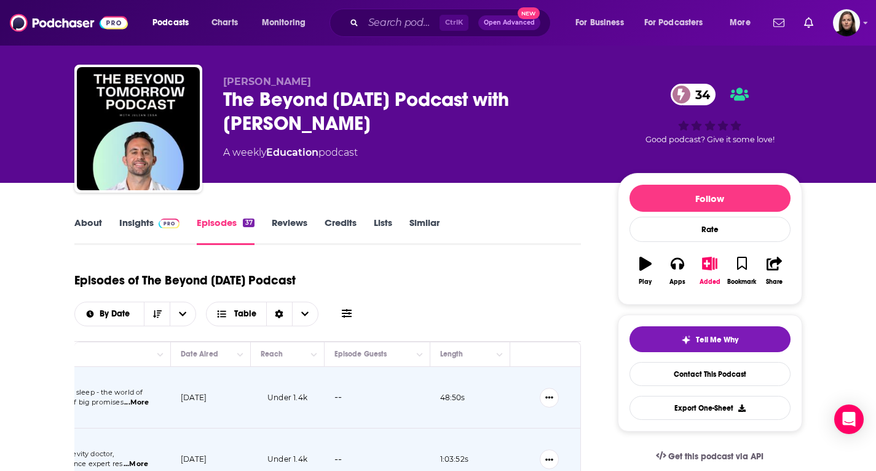
scroll to position [0, 0]
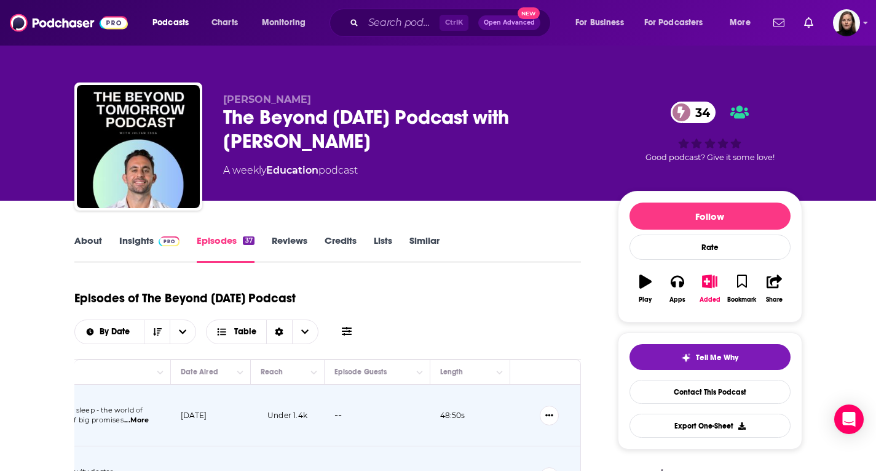
click at [590, 181] on div "Julian Issa The Beyond Tomorrow Podcast with Julian Issa 34 A weekly Education …" at bounding box center [410, 142] width 375 height 98
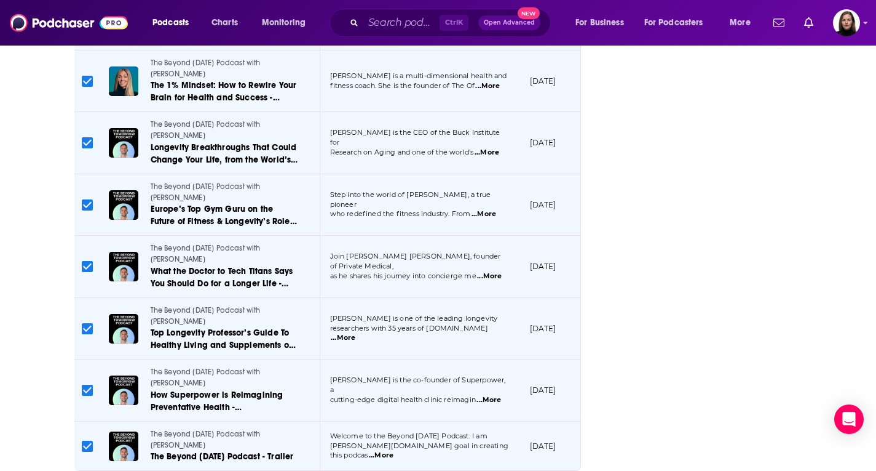
scroll to position [1716, 0]
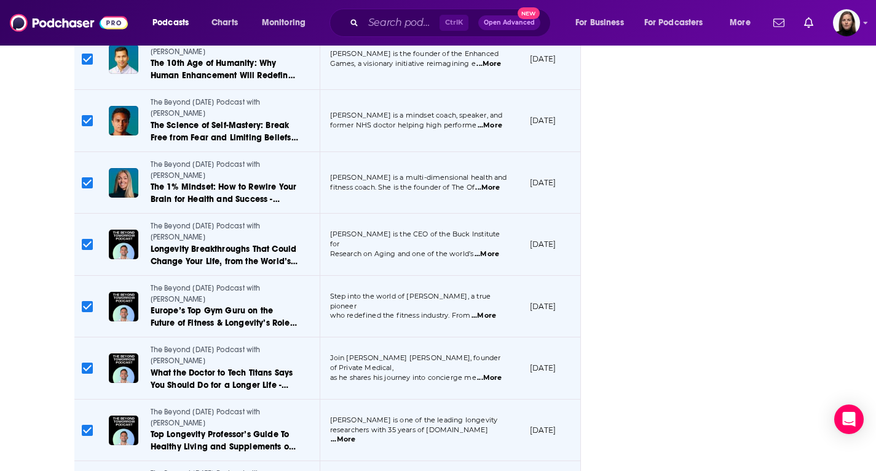
click at [491, 187] on span "...More" at bounding box center [487, 188] width 25 height 10
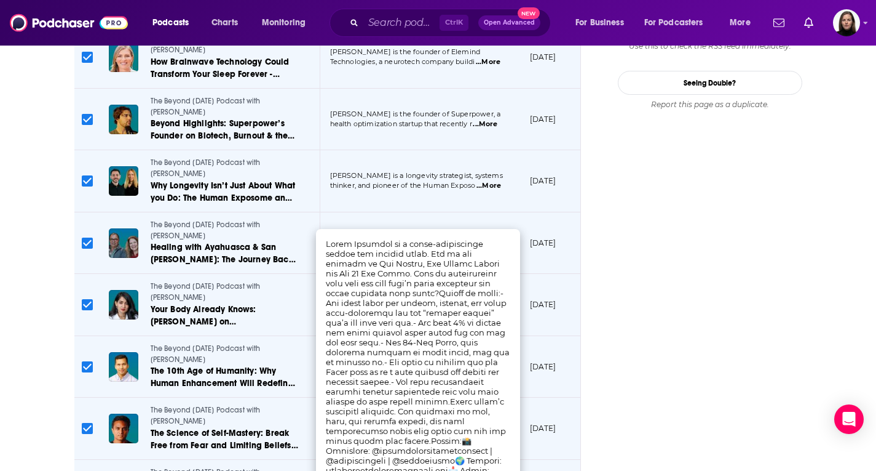
scroll to position [1162, 0]
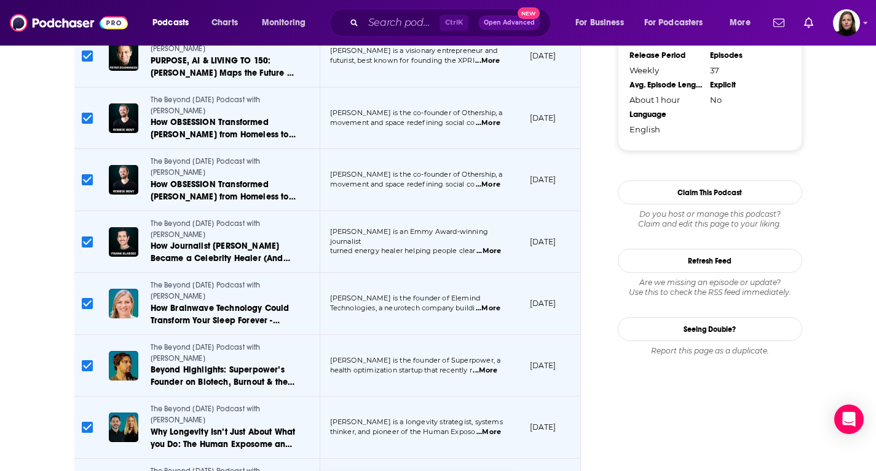
click at [496, 310] on span "...More" at bounding box center [488, 308] width 25 height 10
click at [621, 361] on div "Follow Rate Play Apps Added Bookmark Share Tell Me Why Contact This Podcast Exp…" at bounding box center [710, 72] width 185 height 2088
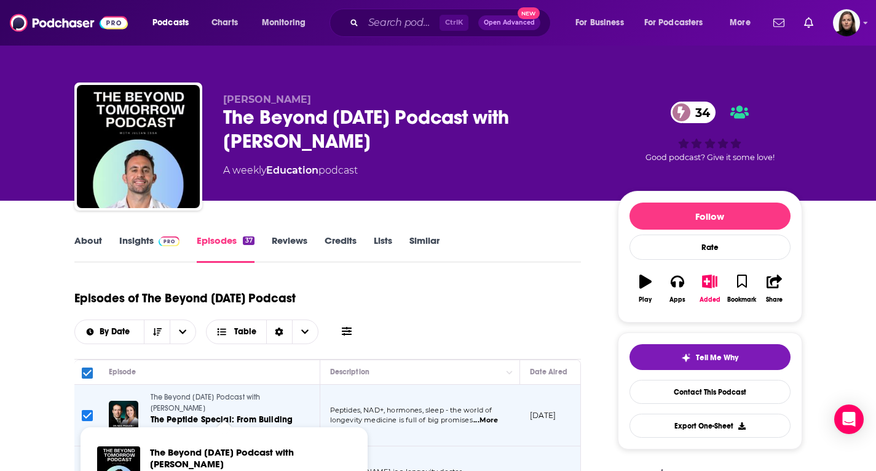
scroll to position [185, 0]
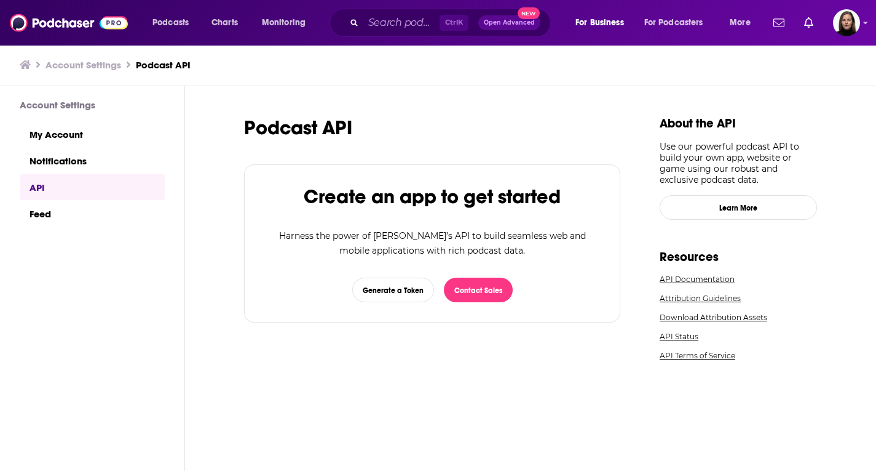
scroll to position [1, 0]
click at [482, 290] on button "Contact Sales" at bounding box center [478, 289] width 69 height 25
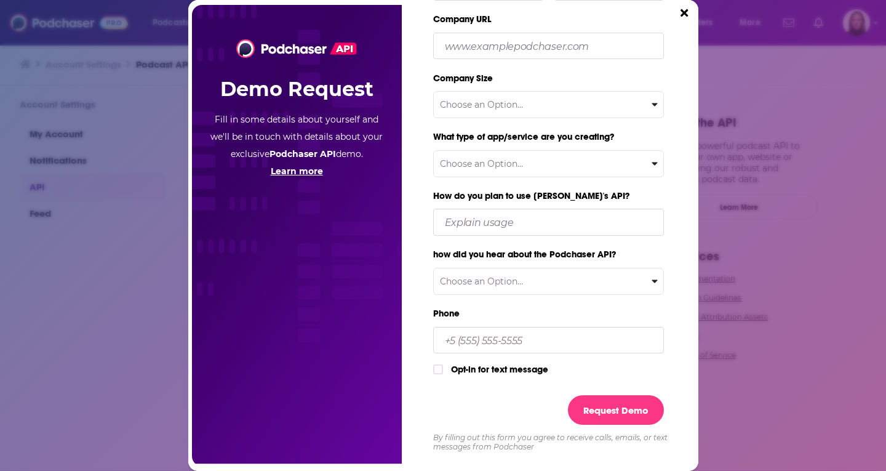
scroll to position [129, 0]
drag, startPoint x: 686, startPoint y: 13, endPoint x: 676, endPoint y: 13, distance: 10.5
click at [686, 13] on icon "Close" at bounding box center [683, 12] width 7 height 11
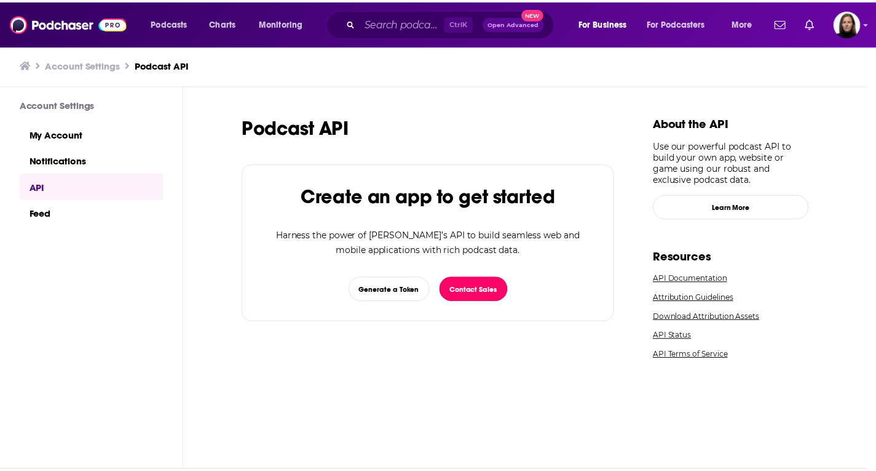
scroll to position [1, 0]
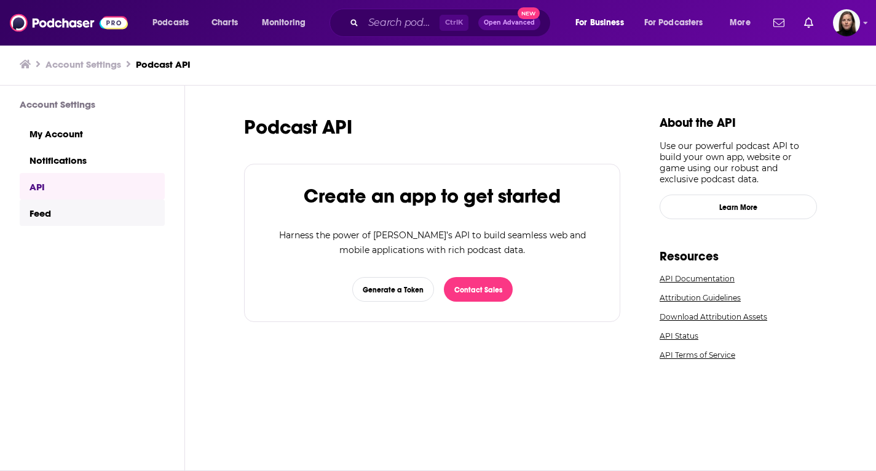
click at [63, 213] on link "Feed" at bounding box center [92, 212] width 145 height 26
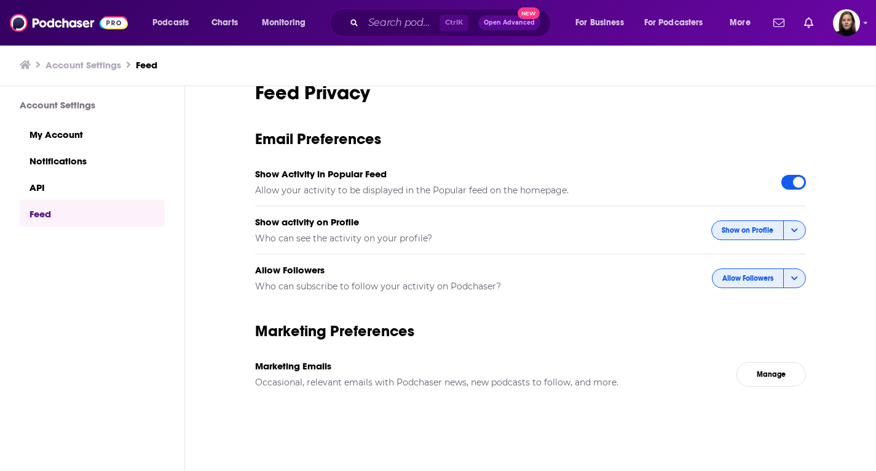
scroll to position [39, 0]
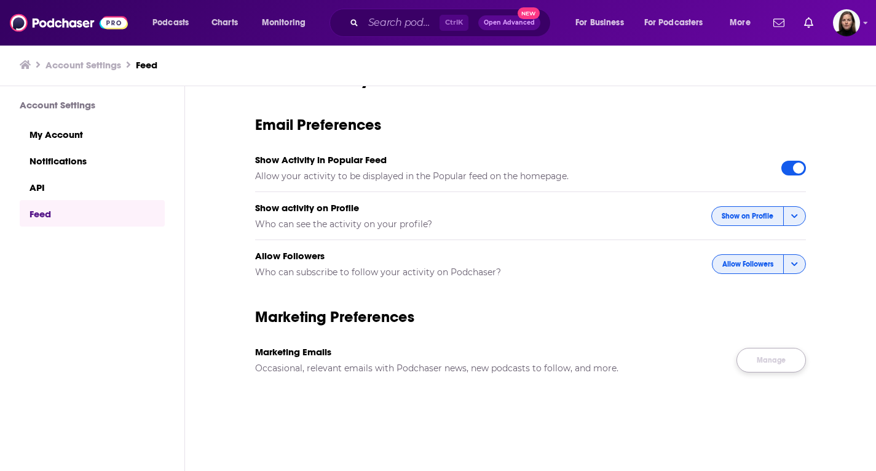
click at [774, 358] on link "Manage" at bounding box center [772, 360] width 70 height 25
click at [65, 187] on link "API" at bounding box center [92, 186] width 145 height 26
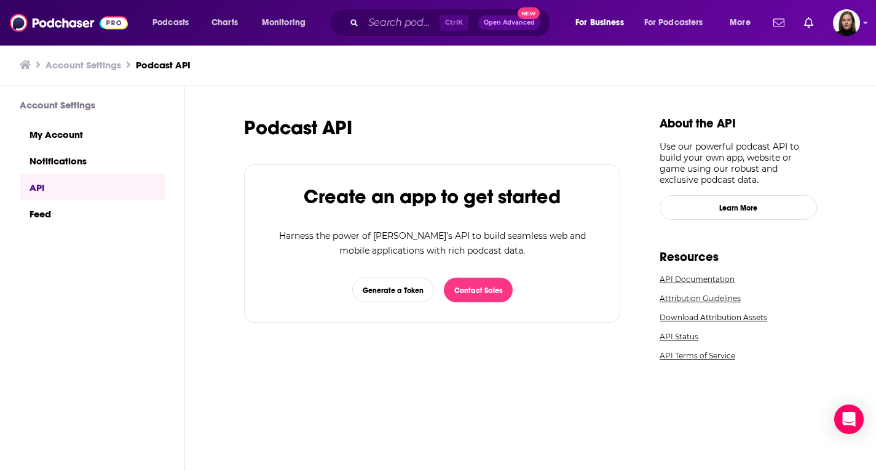
click at [685, 302] on link "Attribution Guidelines" at bounding box center [738, 297] width 157 height 9
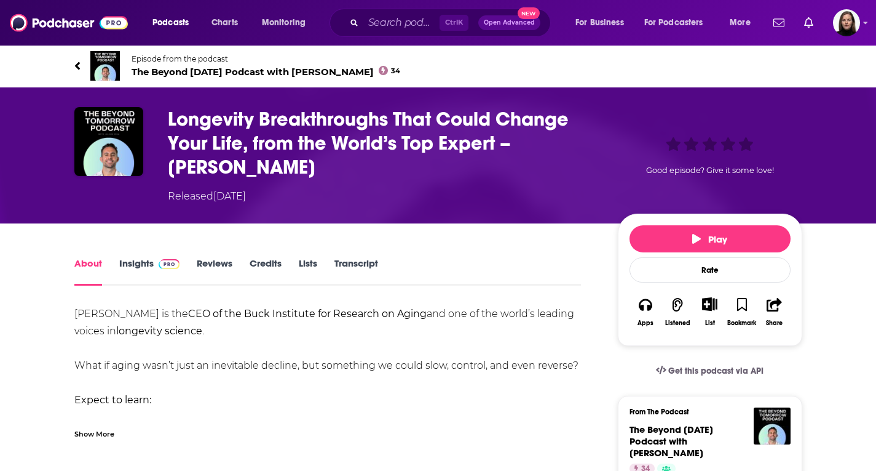
click at [95, 432] on div "Show More" at bounding box center [94, 433] width 40 height 12
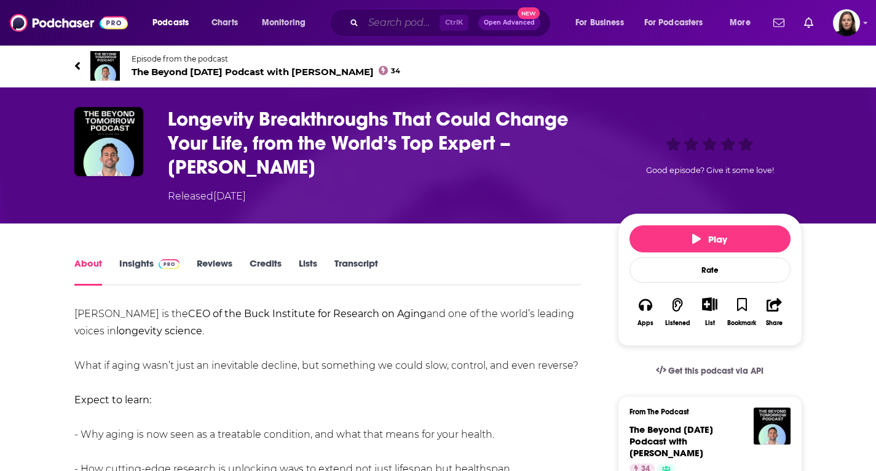
click at [406, 20] on input "Search podcasts, credits, & more..." at bounding box center [402, 23] width 76 height 20
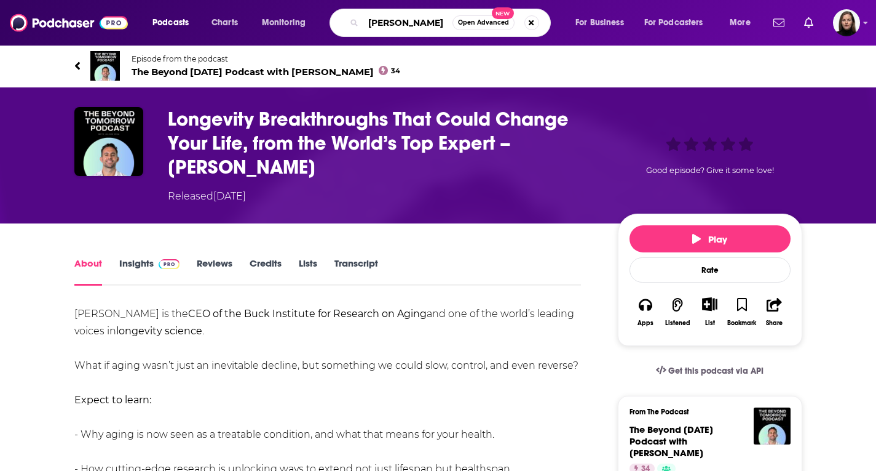
type input "[PERSON_NAME]"
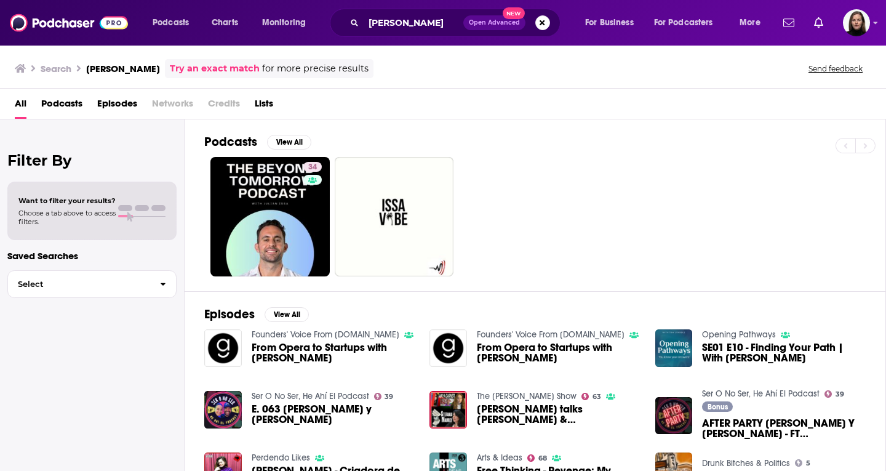
click at [117, 103] on span "Episodes" at bounding box center [117, 105] width 40 height 25
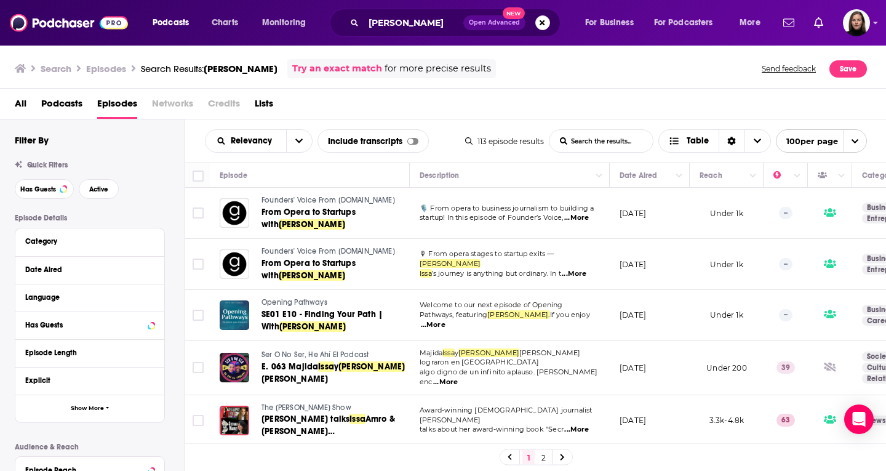
click at [198, 173] on input "Toggle select all" at bounding box center [198, 175] width 11 height 11
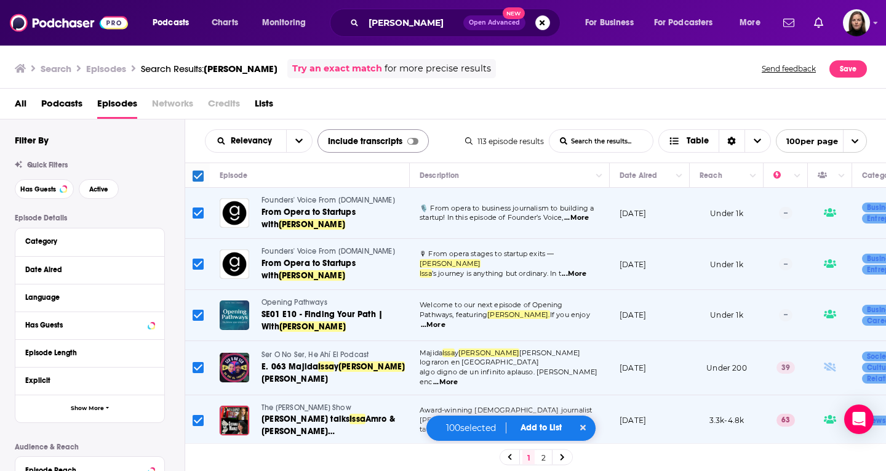
click at [407, 135] on div "Include transcripts" at bounding box center [372, 140] width 111 height 23
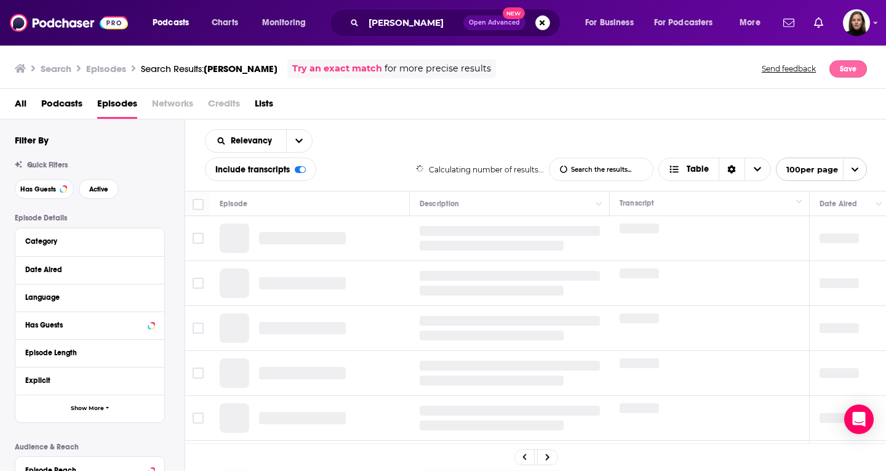
checkbox input "false"
click at [851, 71] on button "Save" at bounding box center [848, 68] width 38 height 17
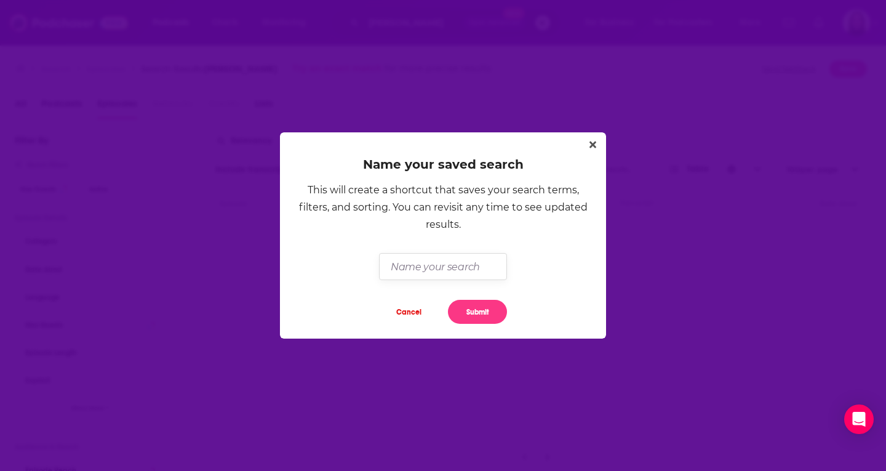
click at [444, 268] on input "Dialog" at bounding box center [442, 266] width 127 height 26
type input "[PERSON_NAME] Been on shows"
click at [482, 311] on button "Submit" at bounding box center [477, 312] width 59 height 24
click at [477, 312] on div "Name your saved search This will create a shortcut that saves your search terms…" at bounding box center [443, 234] width 326 height 205
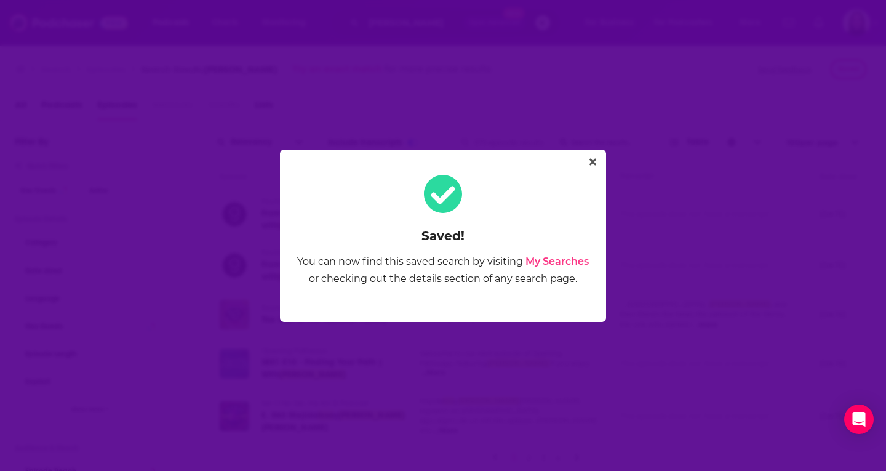
click at [544, 261] on link "My Searches" at bounding box center [556, 261] width 63 height 12
click at [590, 162] on icon "Close" at bounding box center [592, 162] width 7 height 10
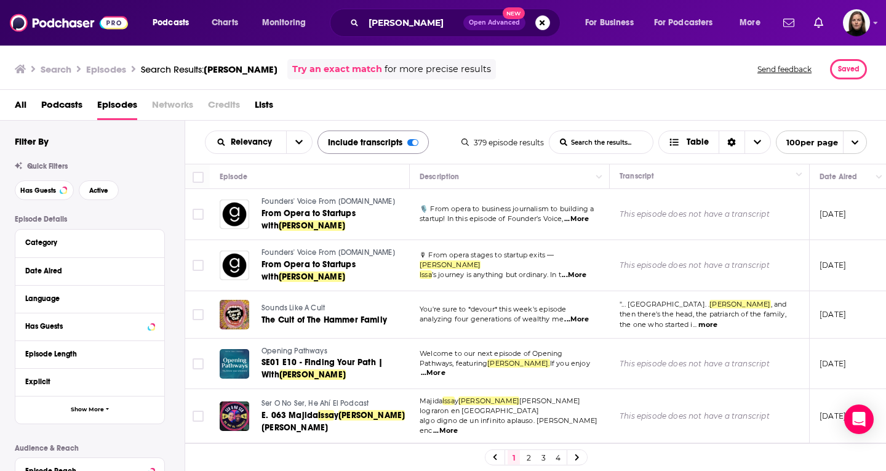
click at [410, 139] on div at bounding box center [412, 142] width 11 height 7
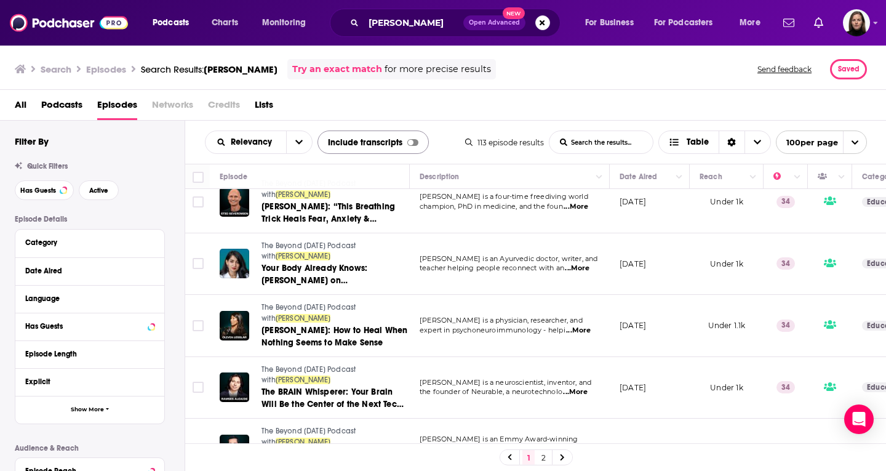
scroll to position [1169, 0]
click at [297, 138] on icon "open menu" at bounding box center [298, 142] width 7 height 9
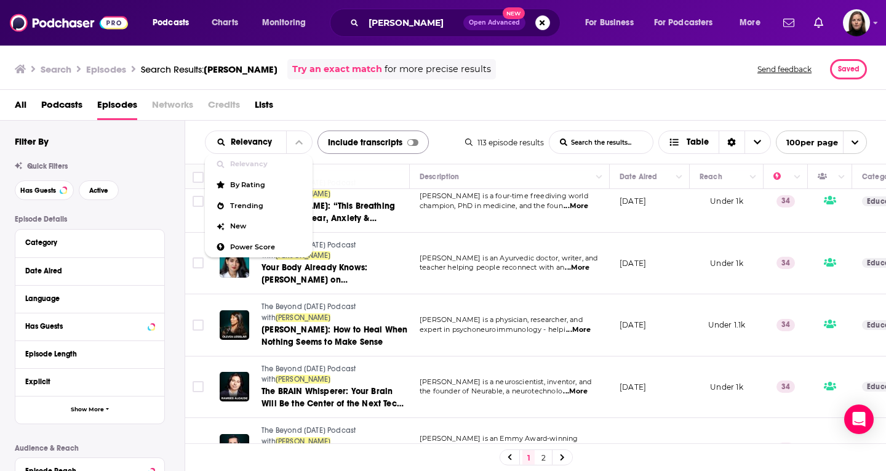
click at [609, 144] on issa-list-search-input "List Search Input" at bounding box center [600, 142] width 103 height 22
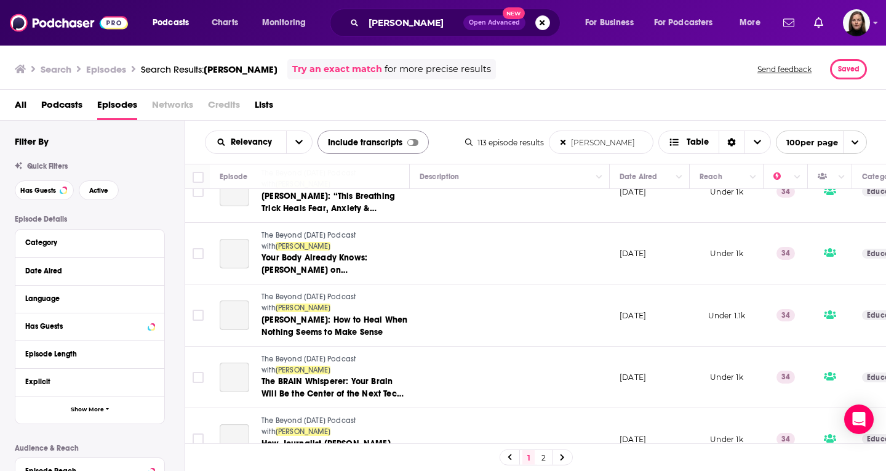
click at [616, 135] on issa-list-search-input "[PERSON_NAME]" at bounding box center [600, 142] width 103 height 22
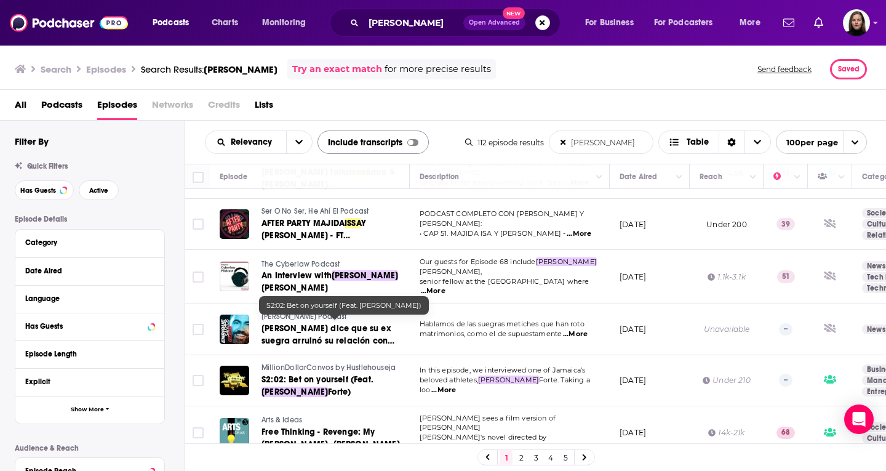
scroll to position [0, 0]
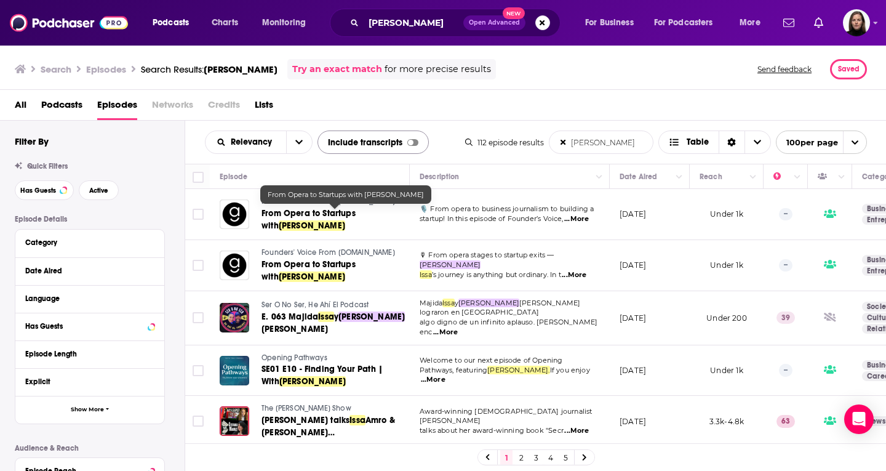
type issa-list-search-input "julian julian"
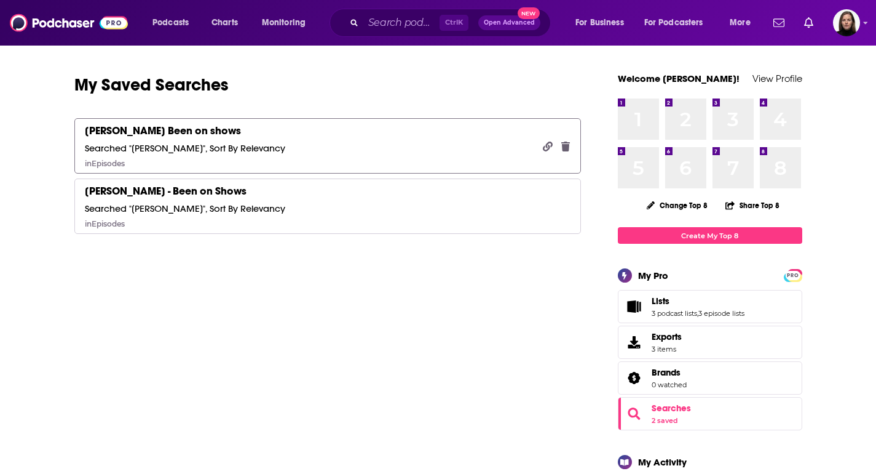
click at [165, 133] on div "[PERSON_NAME] Been on shows" at bounding box center [163, 131] width 156 height 14
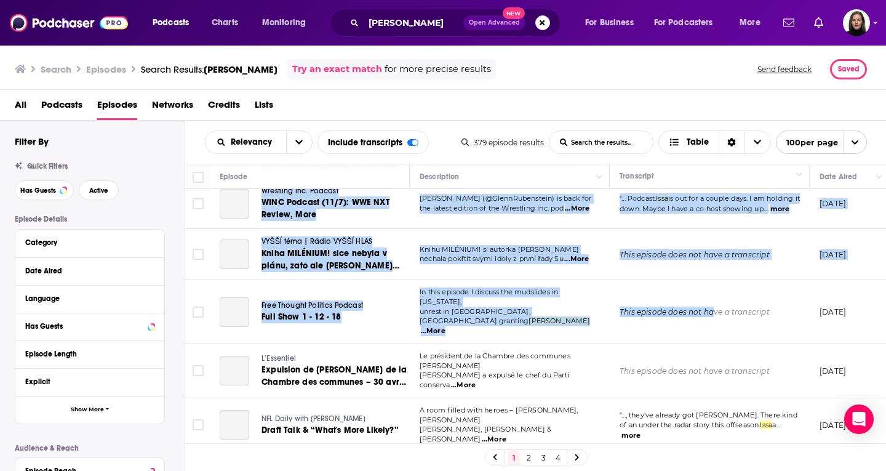
scroll to position [5122, 0]
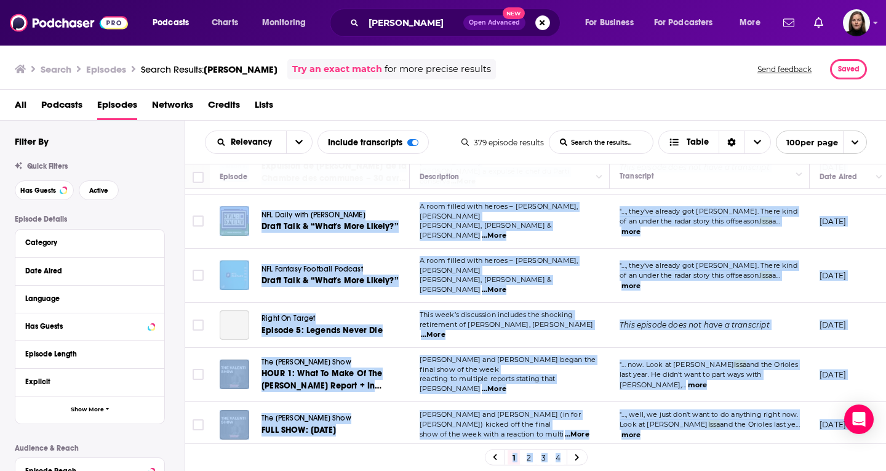
drag, startPoint x: 253, startPoint y: 198, endPoint x: 678, endPoint y: 465, distance: 501.9
click at [678, 465] on div "Episode Description Transcript Date Aired Reach Categories Hosts Episode Guests…" at bounding box center [535, 319] width 701 height 311
click at [820, 145] on span "100 per page" at bounding box center [807, 142] width 62 height 19
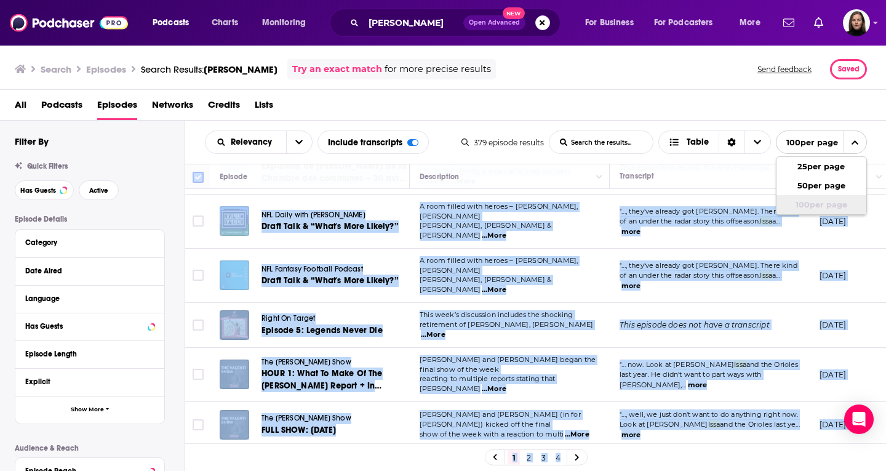
click at [201, 175] on input "Toggle select all" at bounding box center [198, 177] width 11 height 11
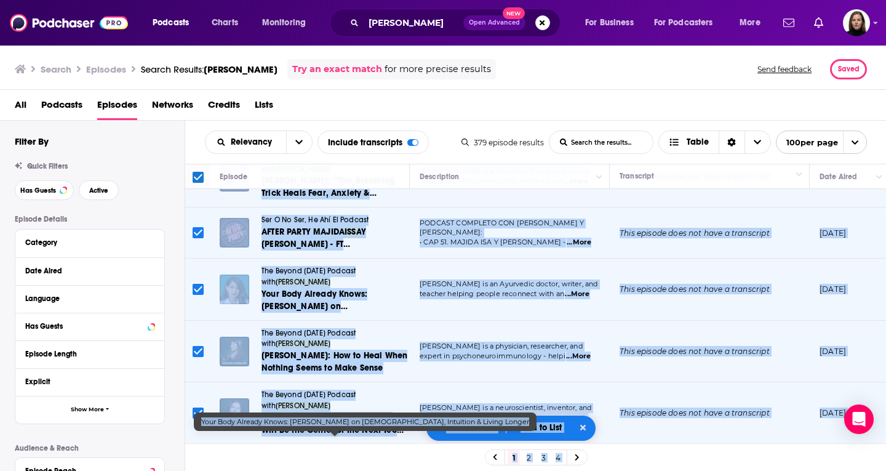
scroll to position [509, 0]
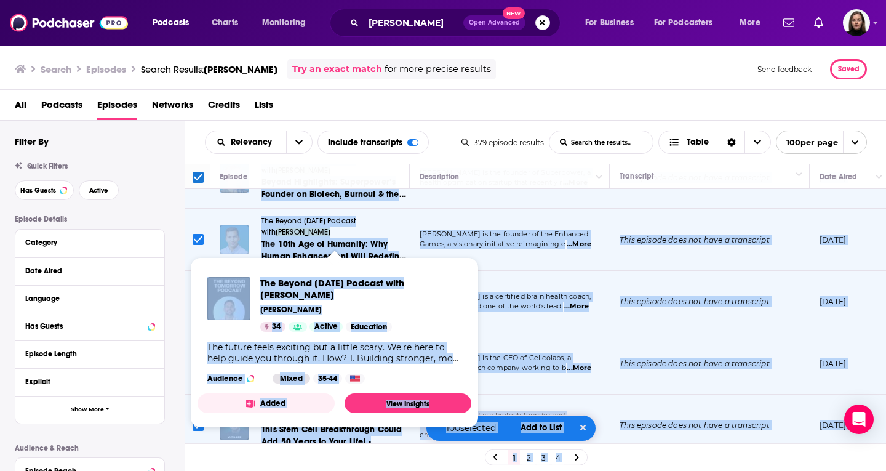
copy body "Founders' Voice From Arageek.com From Opera to Startups with Julian Issa 🎙️ Fro…"
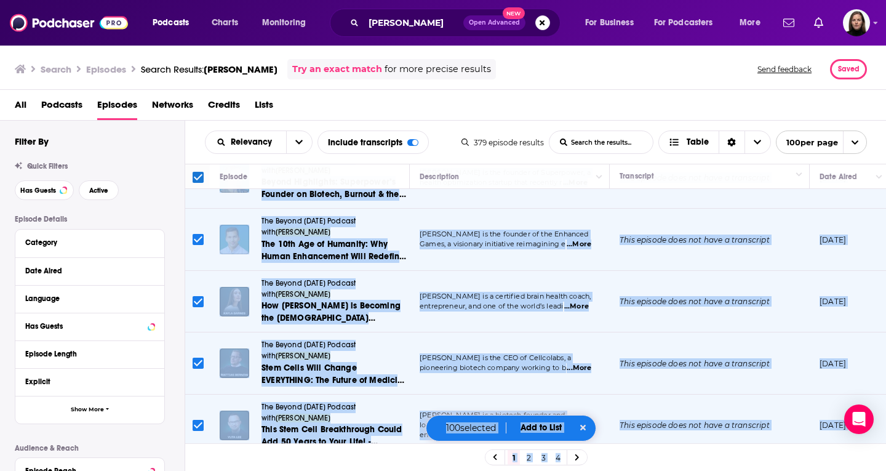
click at [528, 455] on link "2" at bounding box center [528, 457] width 12 height 15
checkbox input "false"
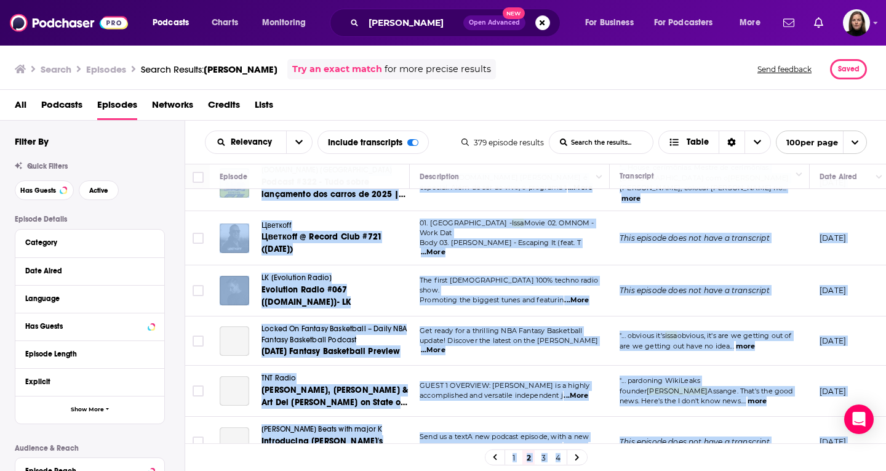
scroll to position [431, 0]
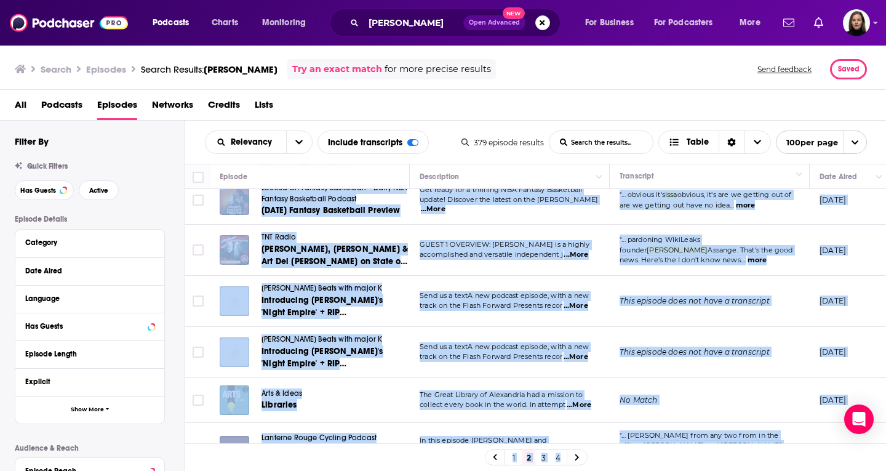
click at [515, 453] on link "1" at bounding box center [513, 457] width 12 height 15
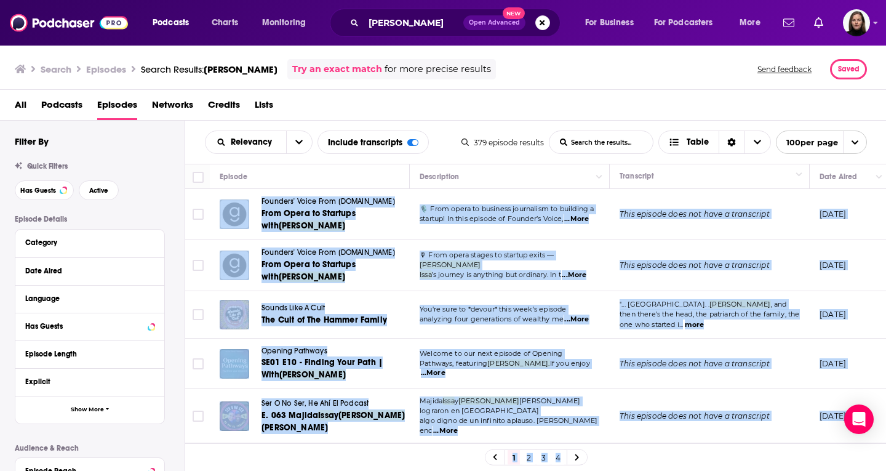
drag, startPoint x: 479, startPoint y: 99, endPoint x: 460, endPoint y: 135, distance: 41.0
click at [479, 99] on div "All Podcasts Episodes Networks Credits Lists" at bounding box center [446, 107] width 862 height 25
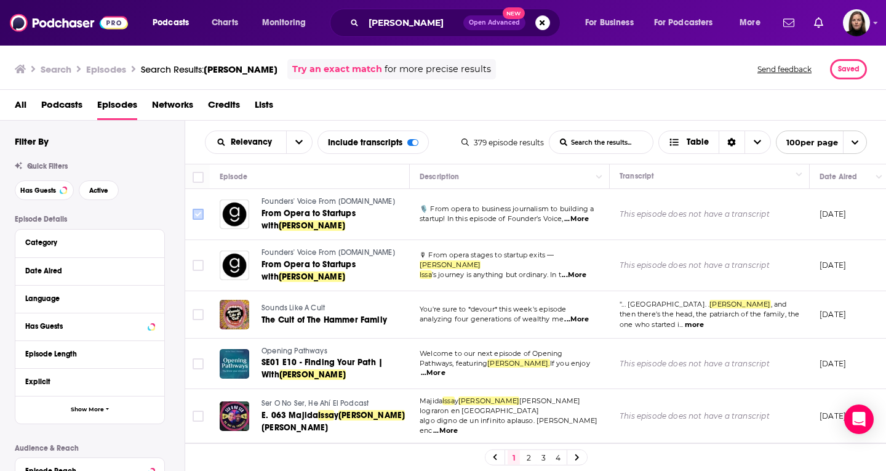
click at [197, 215] on input "Toggle select row" at bounding box center [198, 214] width 11 height 11
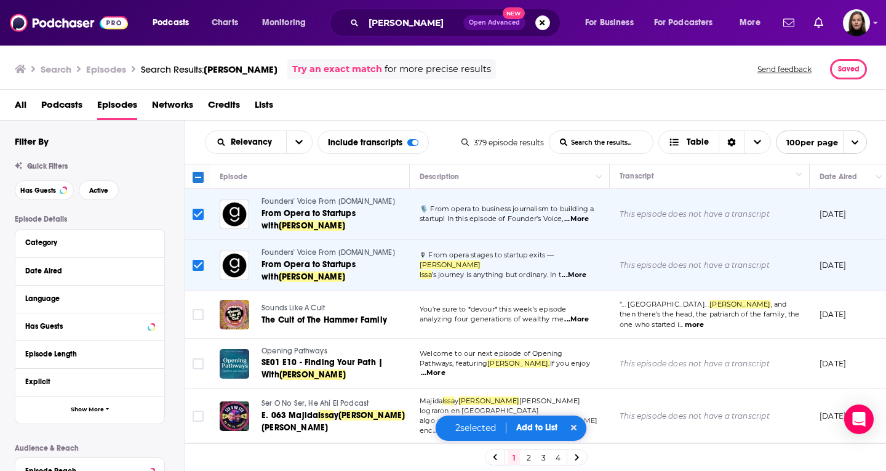
click at [477, 23] on span "Open Advanced" at bounding box center [494, 23] width 51 height 6
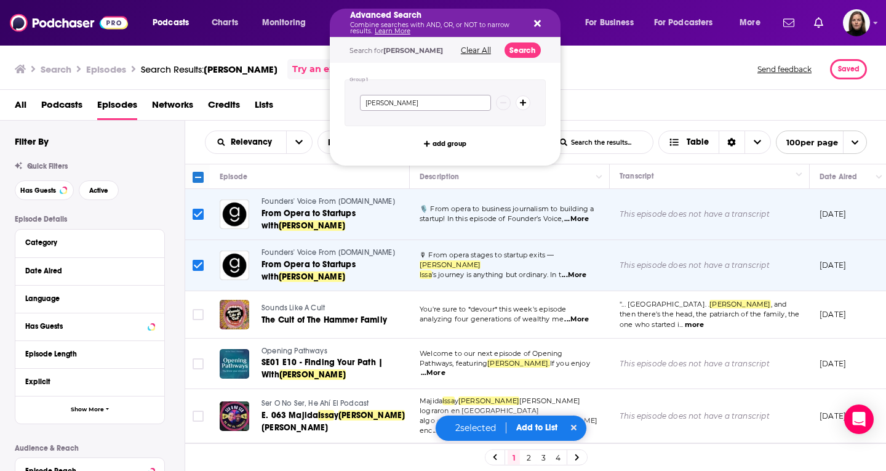
click at [401, 100] on input "julian issa" at bounding box center [425, 103] width 131 height 16
click at [445, 368] on span "...More" at bounding box center [433, 373] width 25 height 10
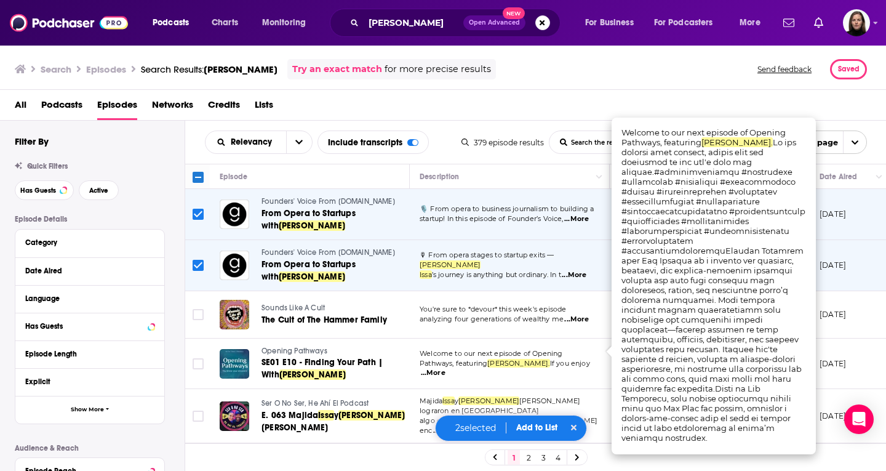
scroll to position [123, 0]
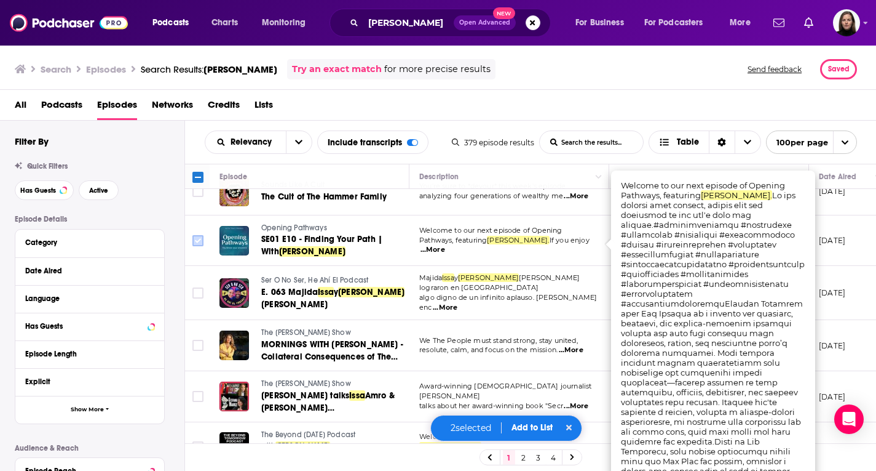
click at [197, 244] on input "Toggle select row" at bounding box center [198, 240] width 11 height 11
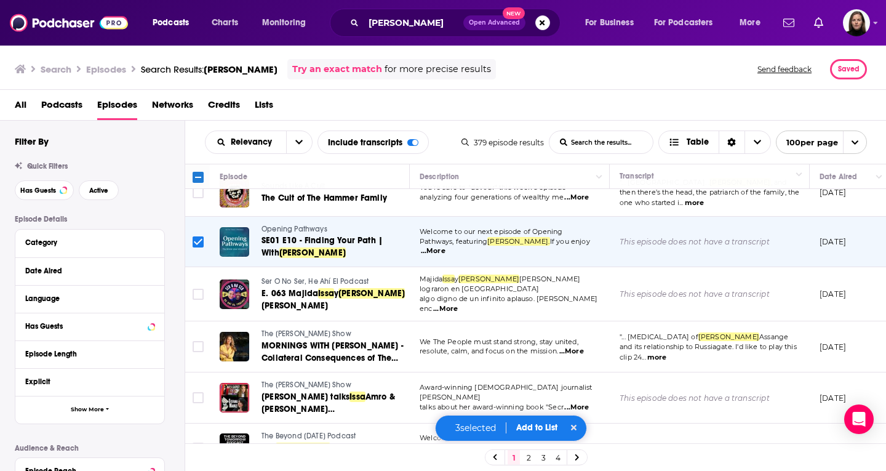
scroll to position [62, 0]
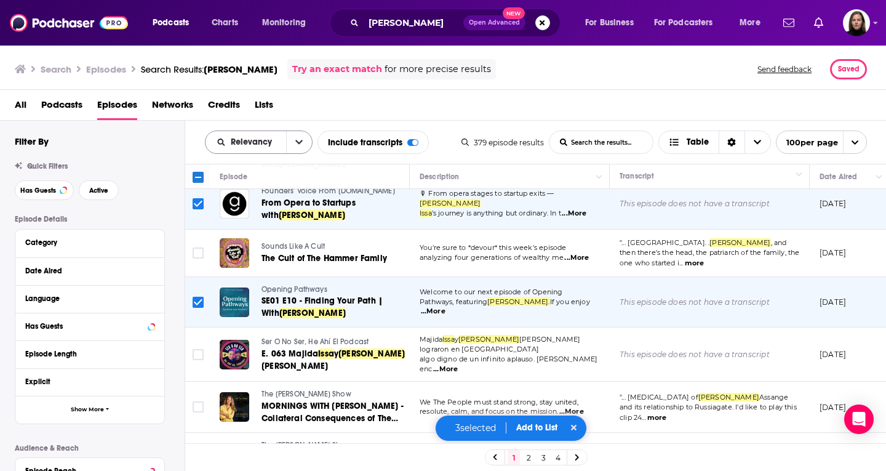
click at [299, 145] on icon "open menu" at bounding box center [298, 142] width 7 height 9
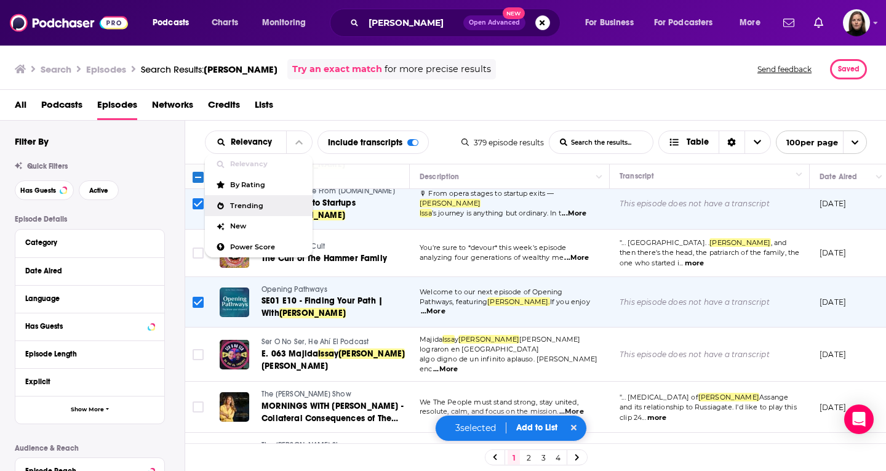
scroll to position [308, 0]
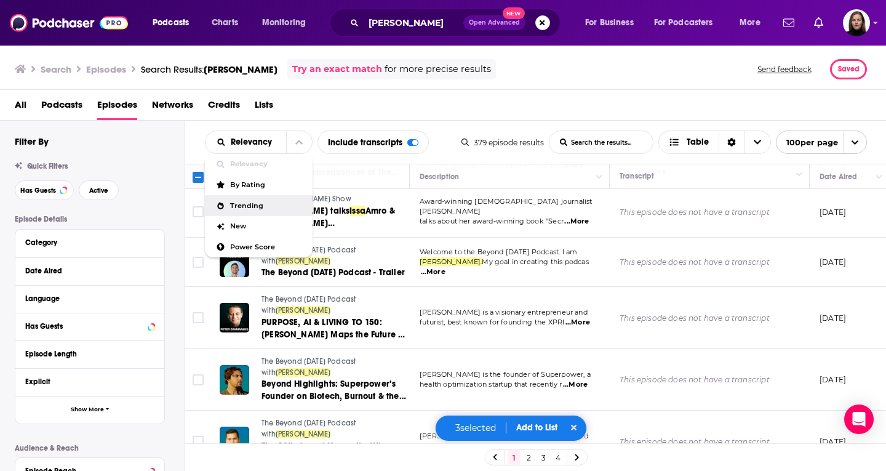
click at [488, 23] on span "Open Advanced" at bounding box center [494, 23] width 51 height 6
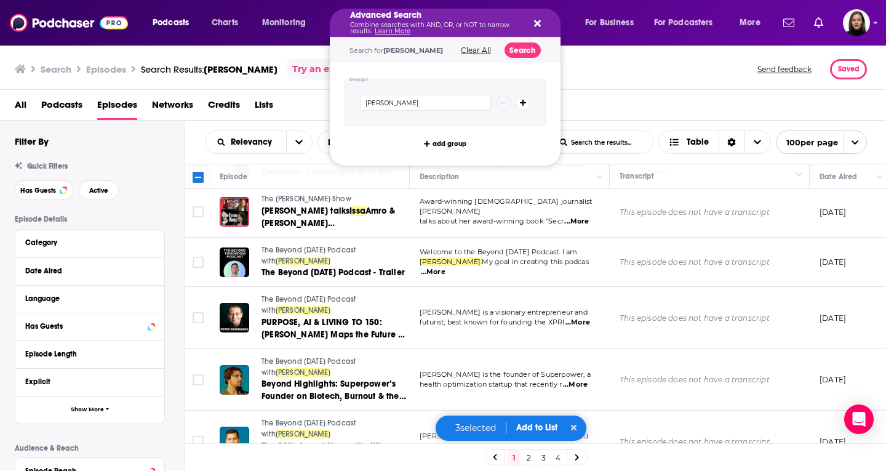
click at [523, 100] on icon "Search podcasts, credits, & more..." at bounding box center [523, 102] width 7 height 7
click at [414, 104] on input "julian issa" at bounding box center [425, 103] width 131 height 16
type input "julian"
click at [423, 124] on input "Search podcasts, credits, & more..." at bounding box center [446, 129] width 90 height 16
type input "issa"
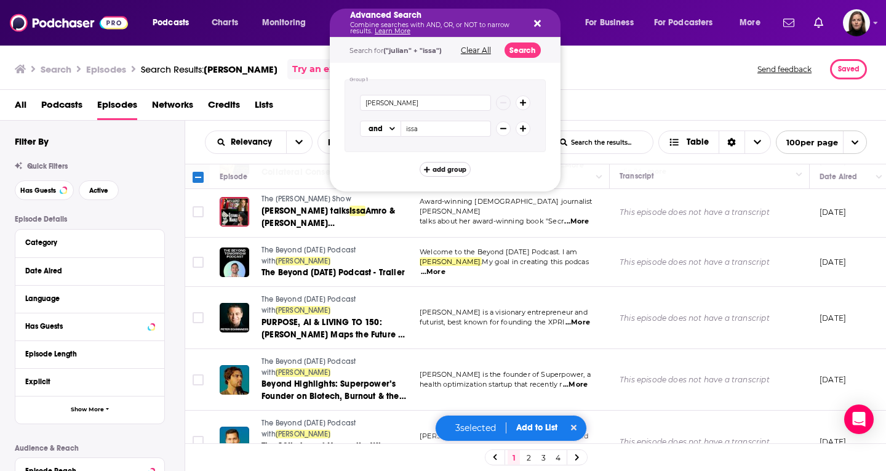
click at [454, 173] on span "add group" at bounding box center [449, 169] width 34 height 7
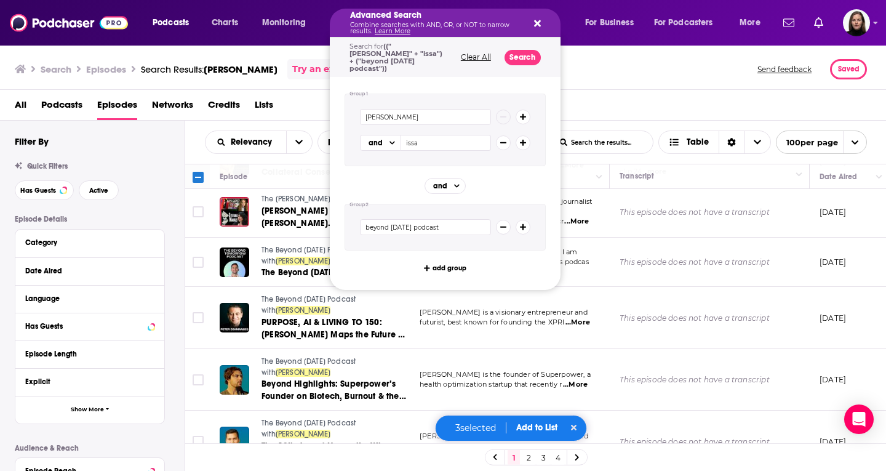
type input "beyond tomorrow podcast"
click at [522, 224] on icon "Search podcasts, credits, & more..." at bounding box center [523, 227] width 7 height 7
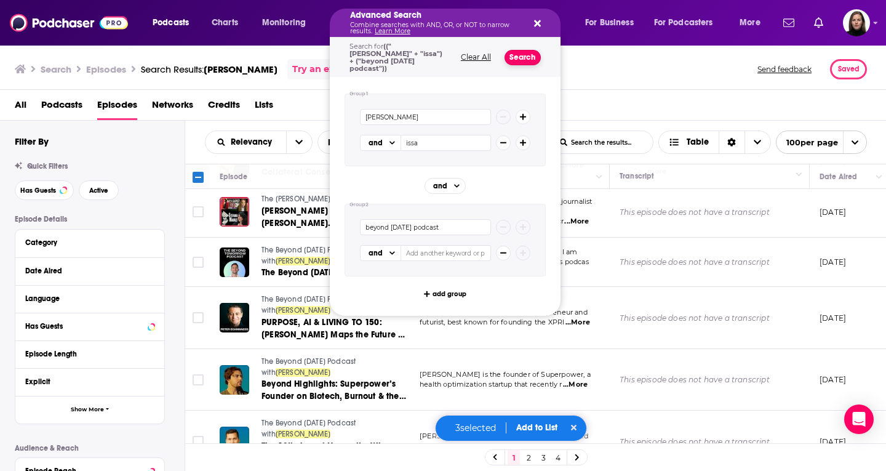
click at [522, 55] on button "Search" at bounding box center [522, 57] width 36 height 15
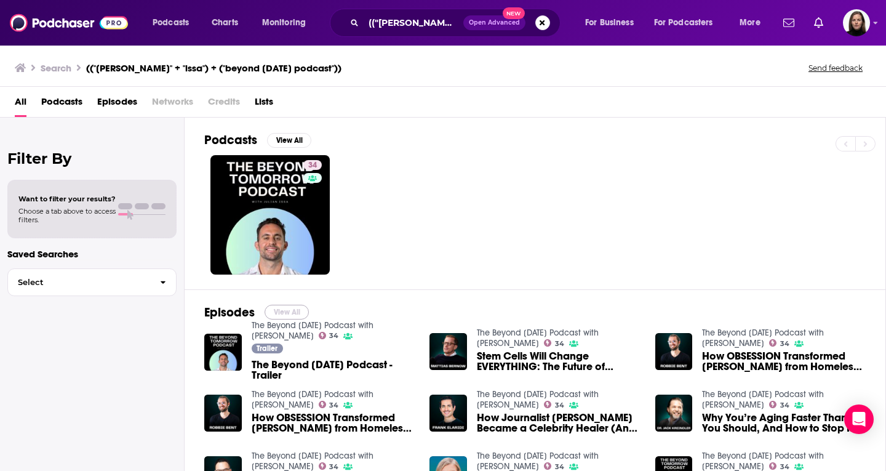
click at [291, 308] on button "View All" at bounding box center [286, 311] width 44 height 15
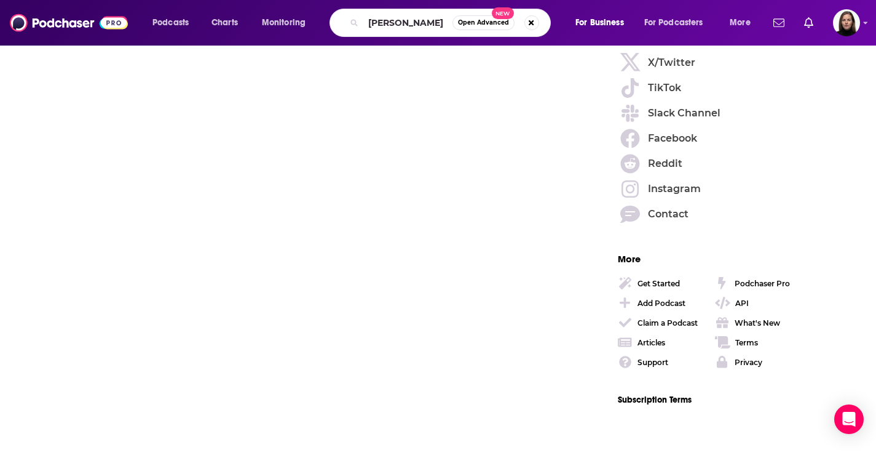
type input "[PERSON_NAME]"
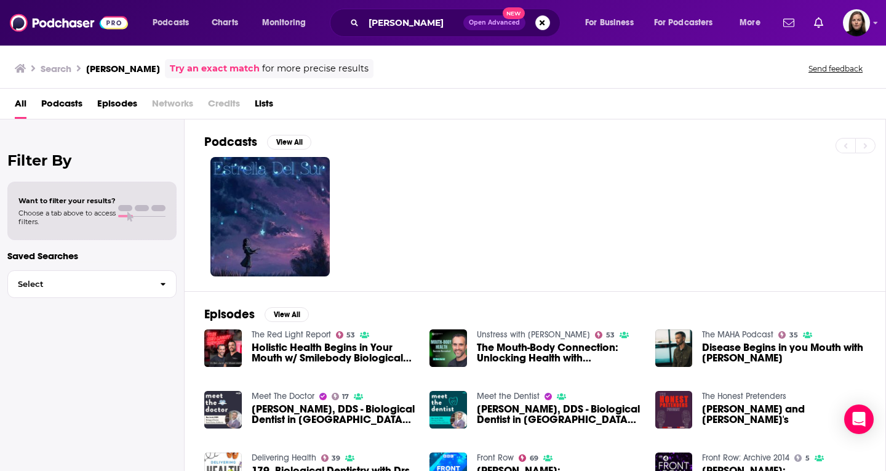
click at [115, 108] on span "Episodes" at bounding box center [117, 105] width 40 height 25
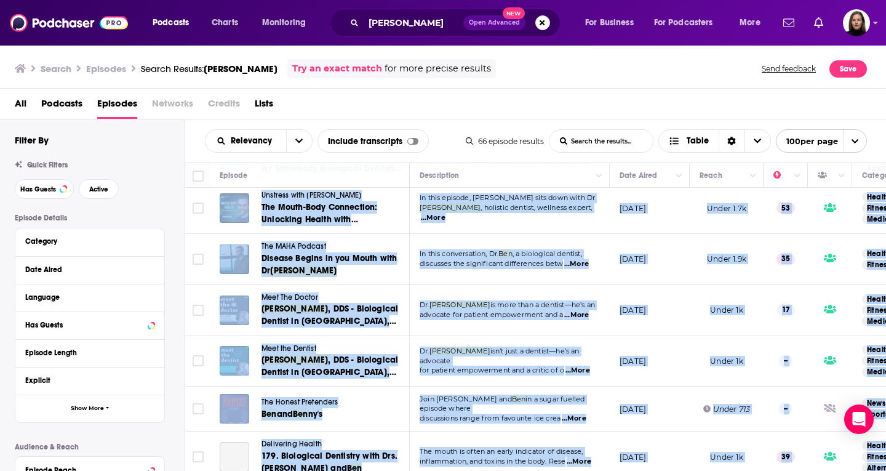
scroll to position [308, 0]
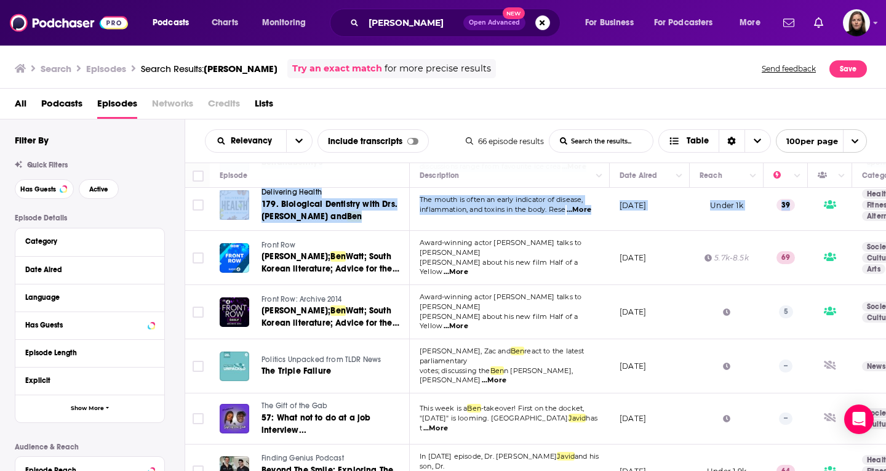
drag, startPoint x: 217, startPoint y: 191, endPoint x: 806, endPoint y: 225, distance: 589.6
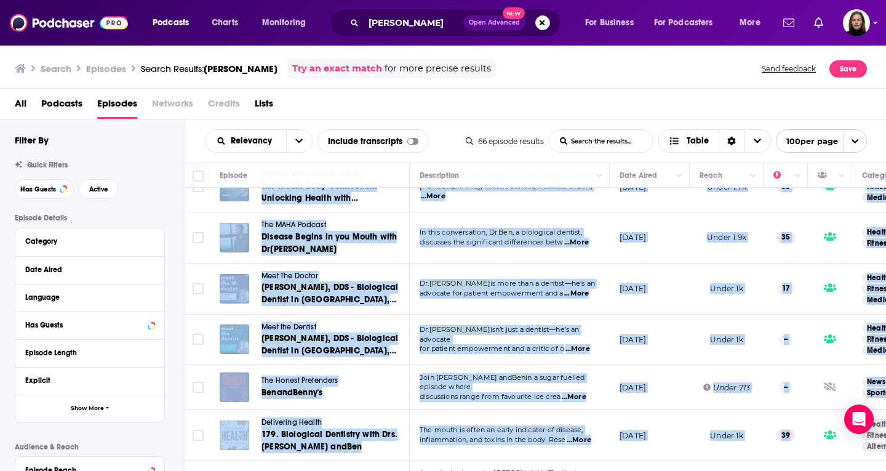
scroll to position [0, 0]
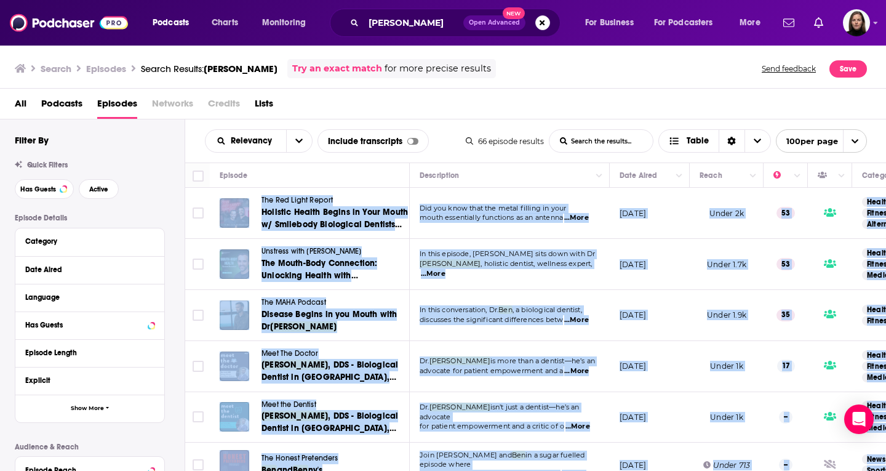
copy tbody "The Red Light Report Holistic Health Begins in Your Mouth w/ Smilebody Biologic…"
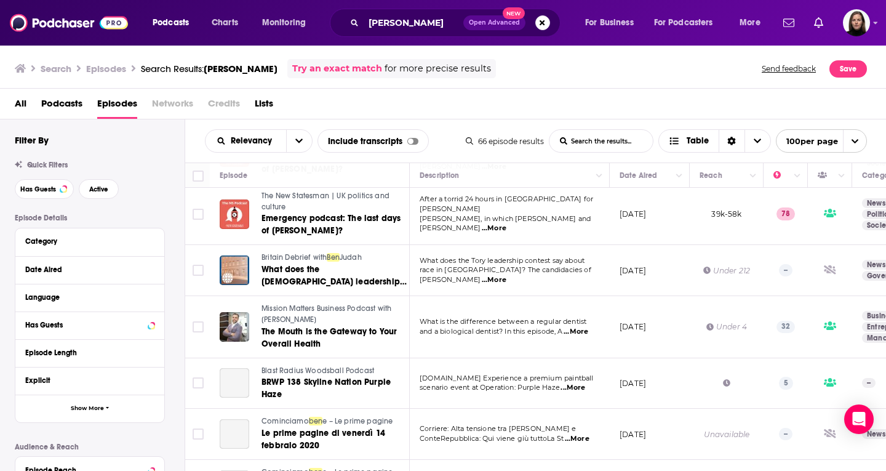
scroll to position [800, 0]
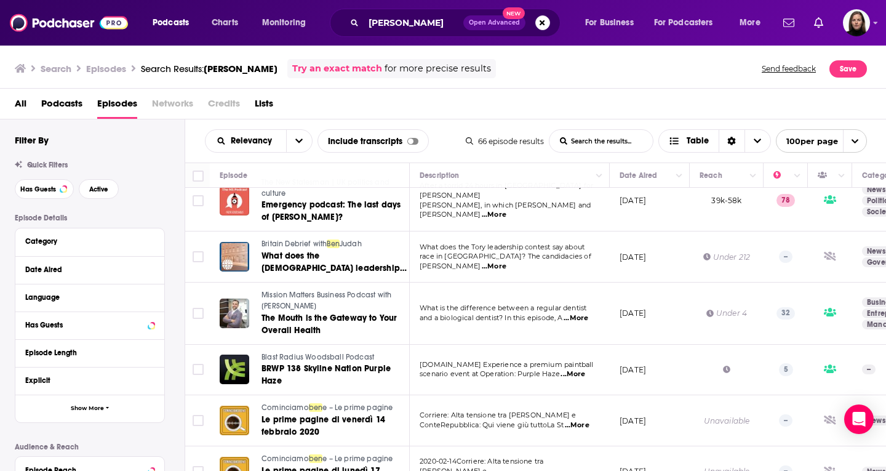
click at [576, 313] on span "...More" at bounding box center [575, 318] width 25 height 10
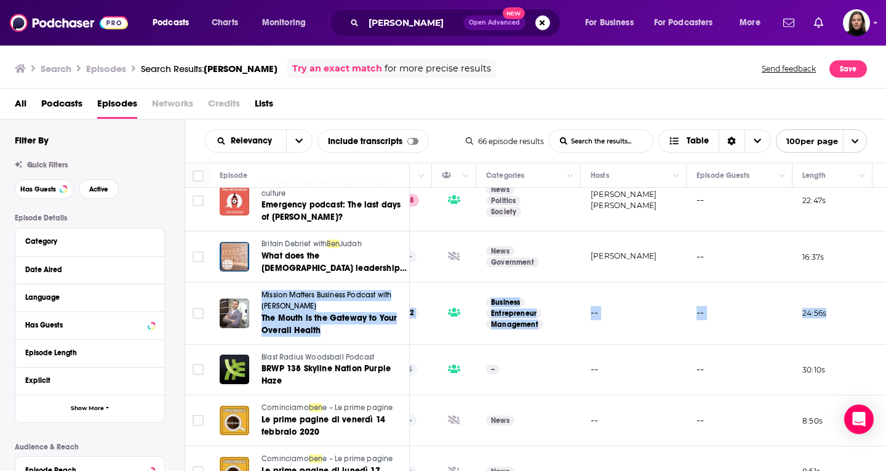
scroll to position [800, 442]
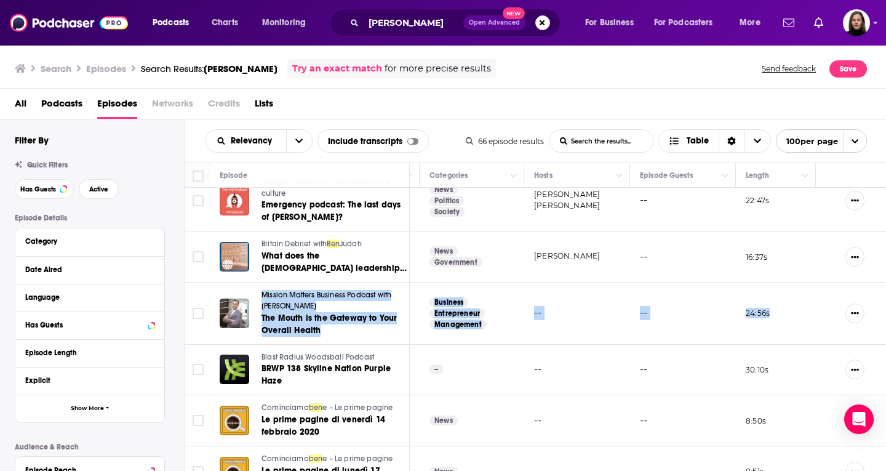
drag, startPoint x: 257, startPoint y: 272, endPoint x: 865, endPoint y: 302, distance: 609.0
click at [871, 303] on tr "Mission Matters Business Podcast with Adam Torres The Mouth is the Gateway to Y…" at bounding box center [320, 313] width 1134 height 62
copy tbody "Mission Matters Business Podcast with Adam Torres The Mouth is the Gateway to Y…"
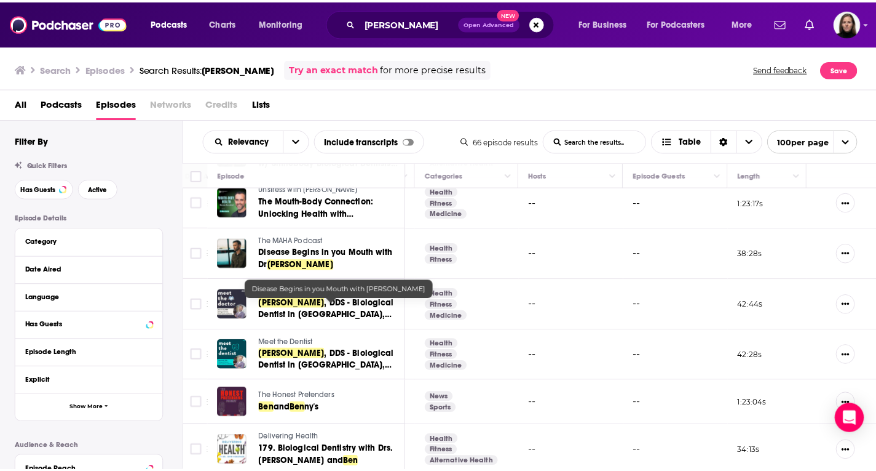
scroll to position [0, 442]
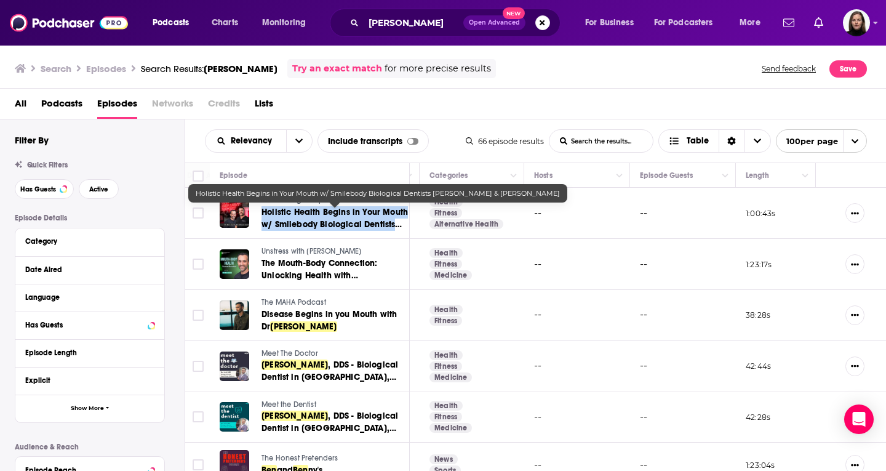
drag, startPoint x: 353, startPoint y: 220, endPoint x: 405, endPoint y: 223, distance: 51.8
click at [405, 223] on div "The Red Light Report Holistic Health Begins in Your Mouth w/ Smilebody Biologic…" at bounding box center [314, 213] width 188 height 36
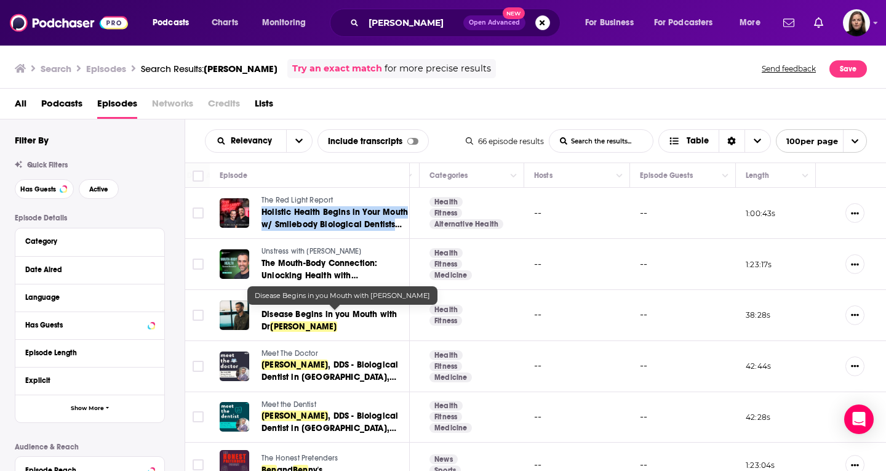
click at [290, 315] on span "Disease Begins in you Mouth with Dr" at bounding box center [328, 320] width 135 height 23
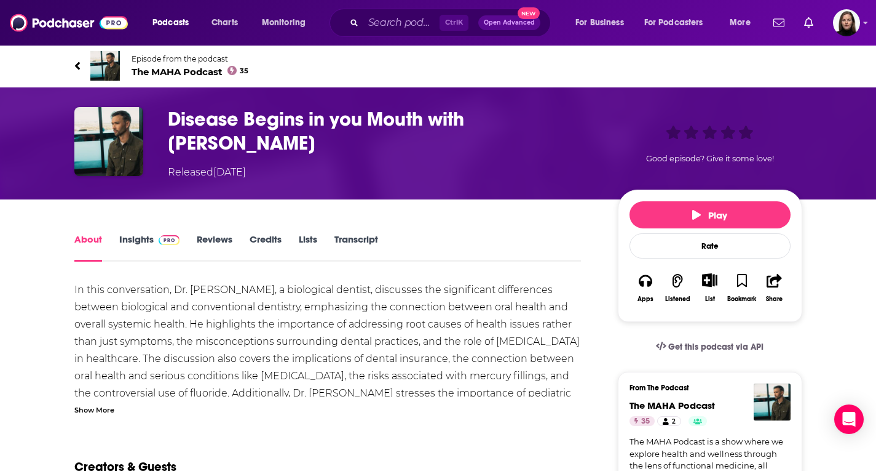
click at [146, 237] on link "Insights" at bounding box center [149, 247] width 61 height 28
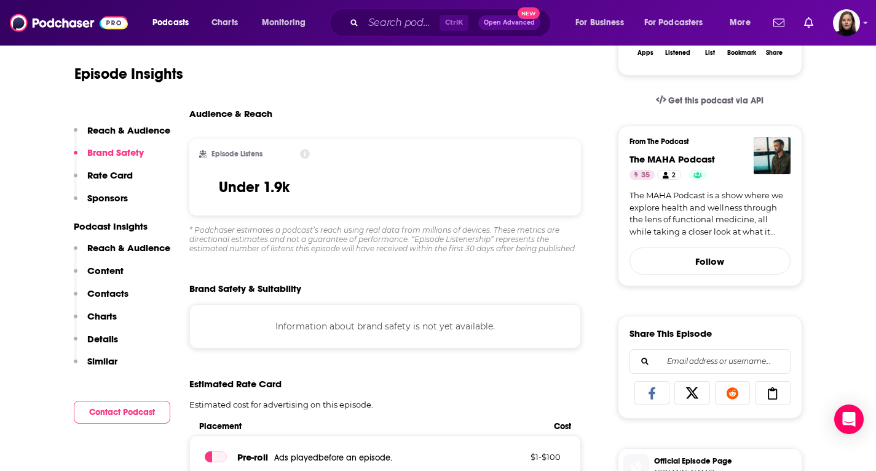
scroll to position [492, 0]
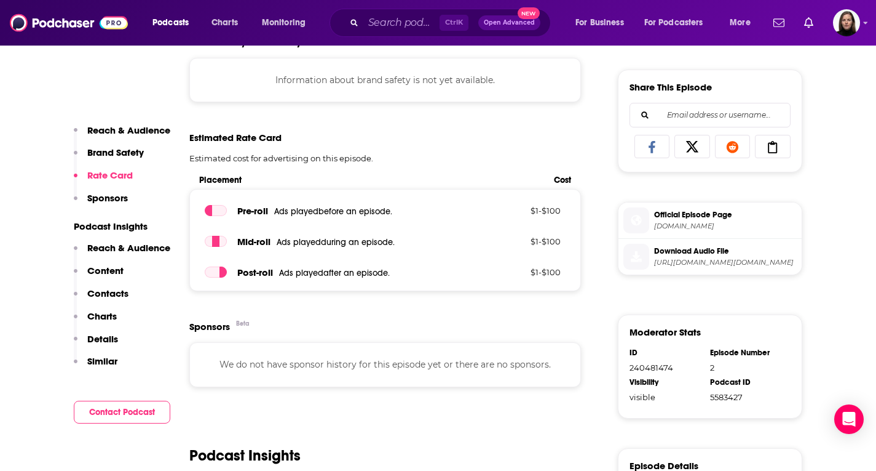
click at [702, 212] on span "Official Episode Page" at bounding box center [725, 214] width 143 height 11
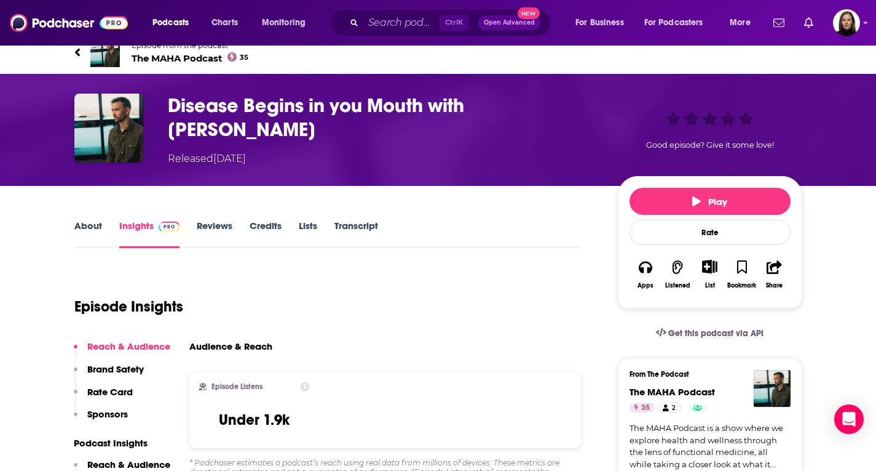
scroll to position [0, 0]
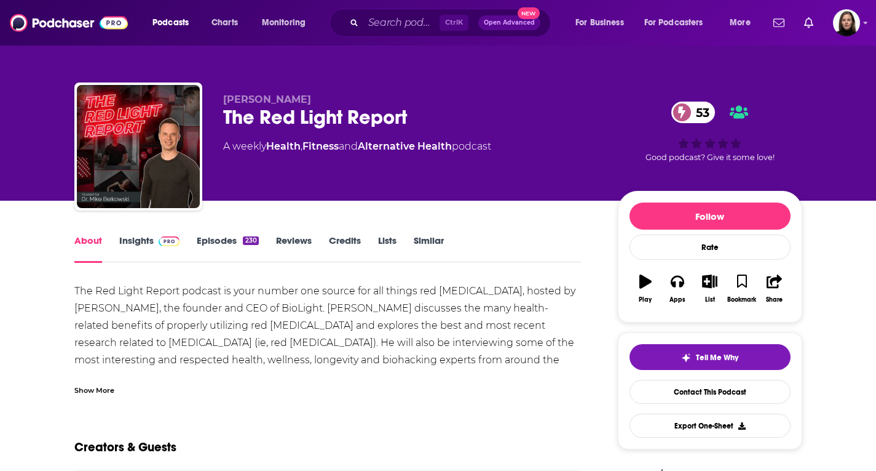
click at [218, 239] on link "Episodes 230" at bounding box center [228, 248] width 62 height 28
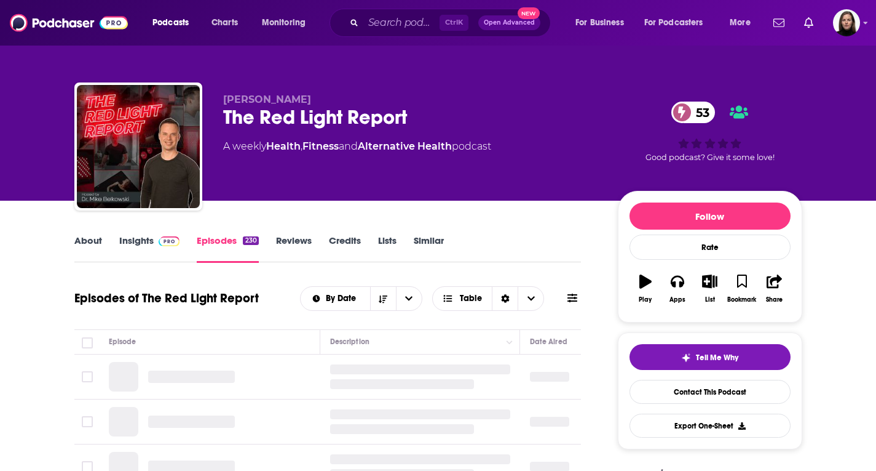
click at [141, 243] on link "Insights" at bounding box center [149, 248] width 61 height 28
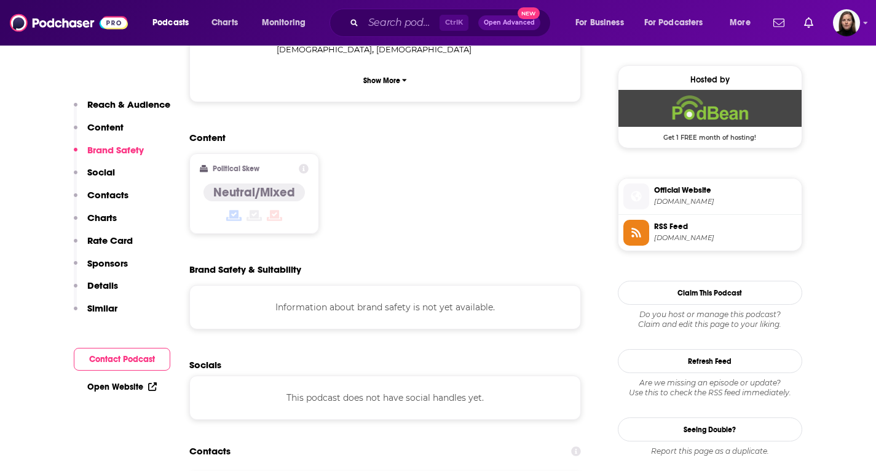
scroll to position [861, 0]
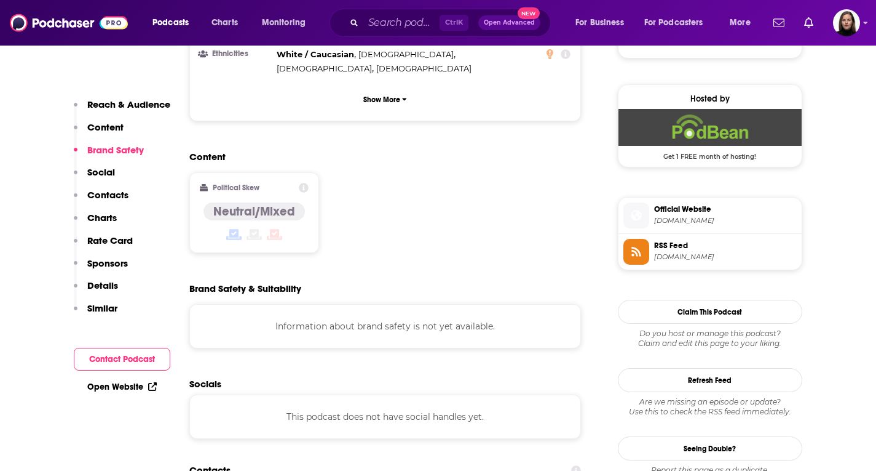
click at [675, 218] on span "[DOMAIN_NAME]" at bounding box center [725, 220] width 143 height 9
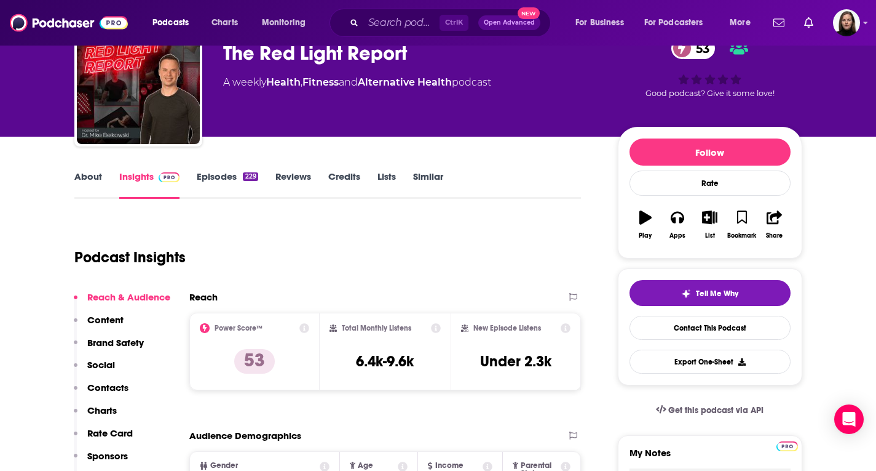
scroll to position [0, 0]
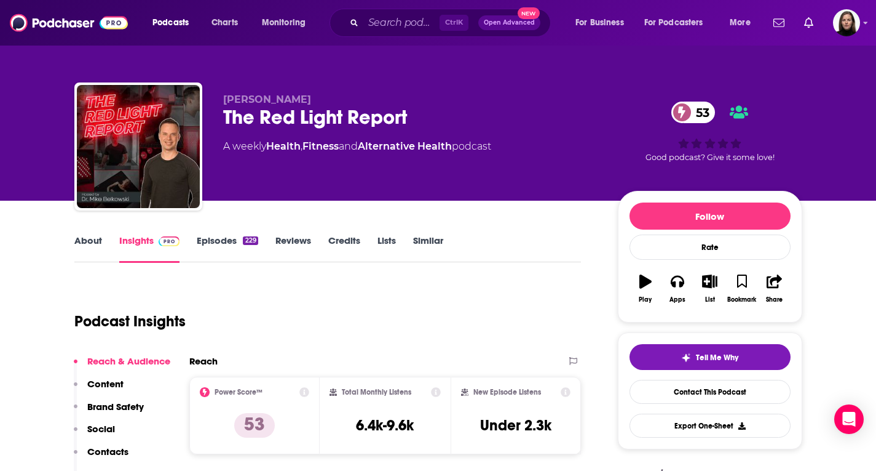
click at [228, 239] on link "Episodes 229" at bounding box center [227, 248] width 61 height 28
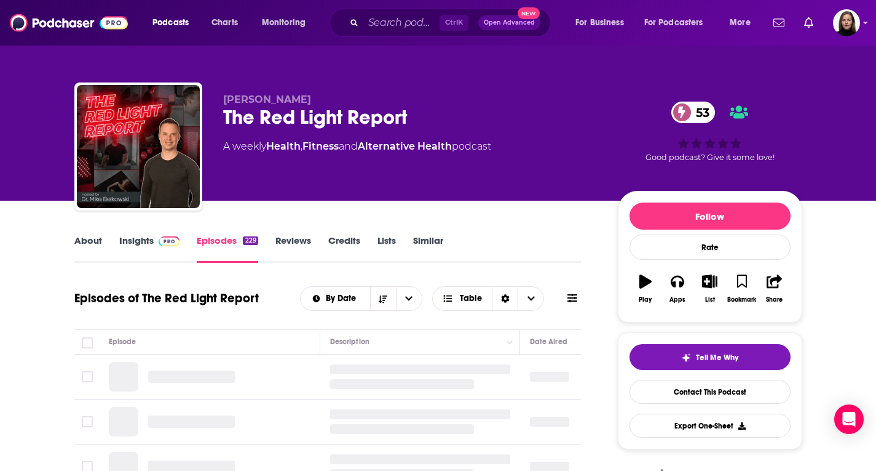
click at [227, 239] on link "Episodes 229" at bounding box center [227, 248] width 61 height 28
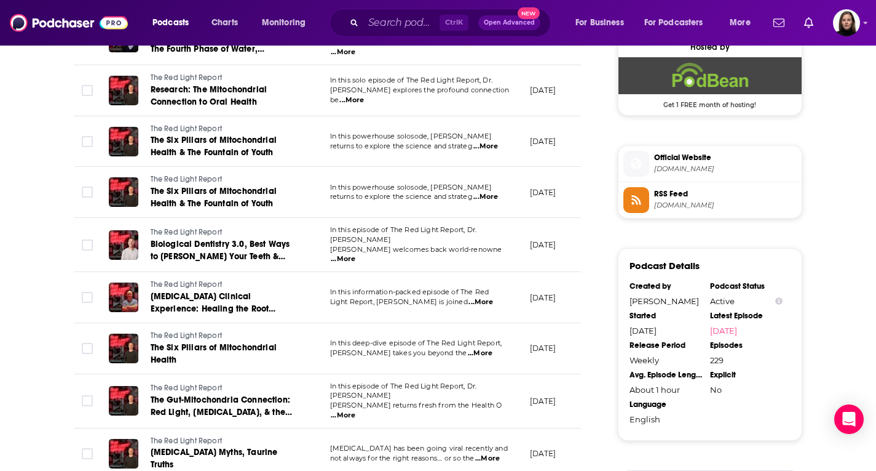
scroll to position [984, 0]
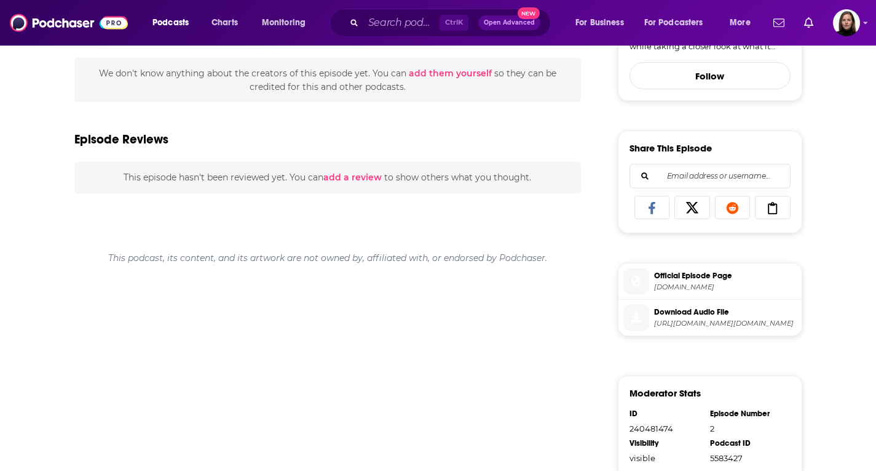
scroll to position [554, 0]
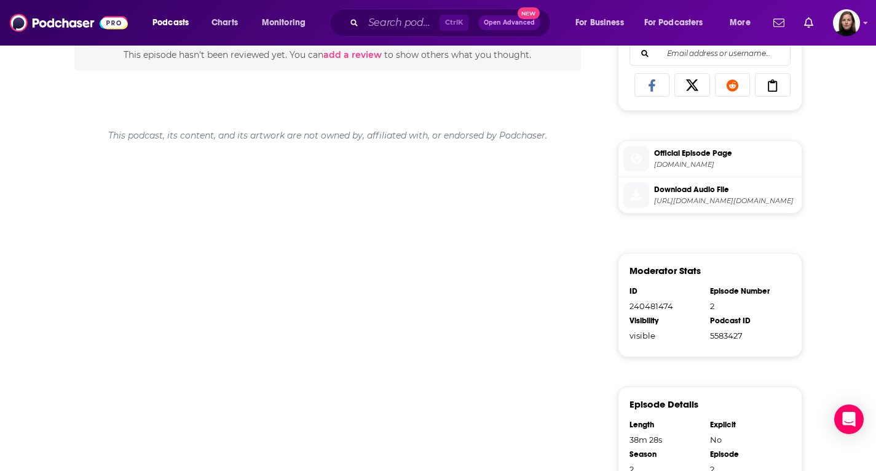
drag, startPoint x: 736, startPoint y: 159, endPoint x: 725, endPoint y: 151, distance: 13.7
click at [725, 151] on span "Official Episode Page" at bounding box center [725, 153] width 143 height 11
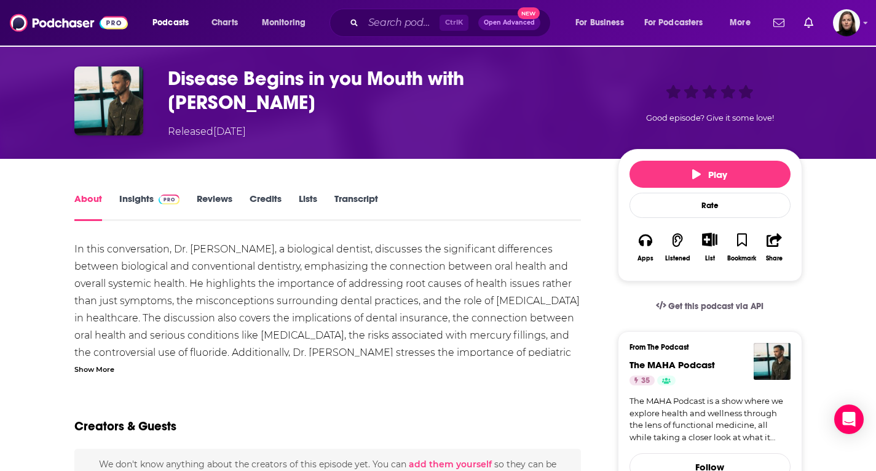
scroll to position [0, 0]
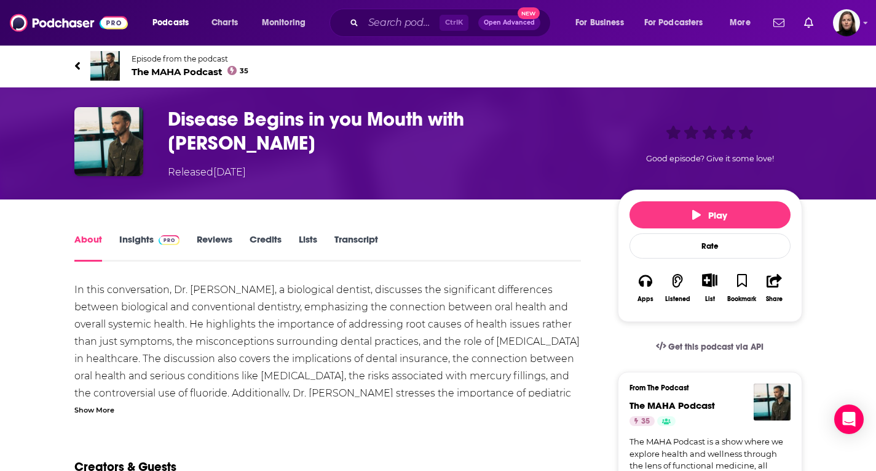
click at [152, 238] on link "Insights" at bounding box center [149, 247] width 61 height 28
